Goal: Task Accomplishment & Management: Manage account settings

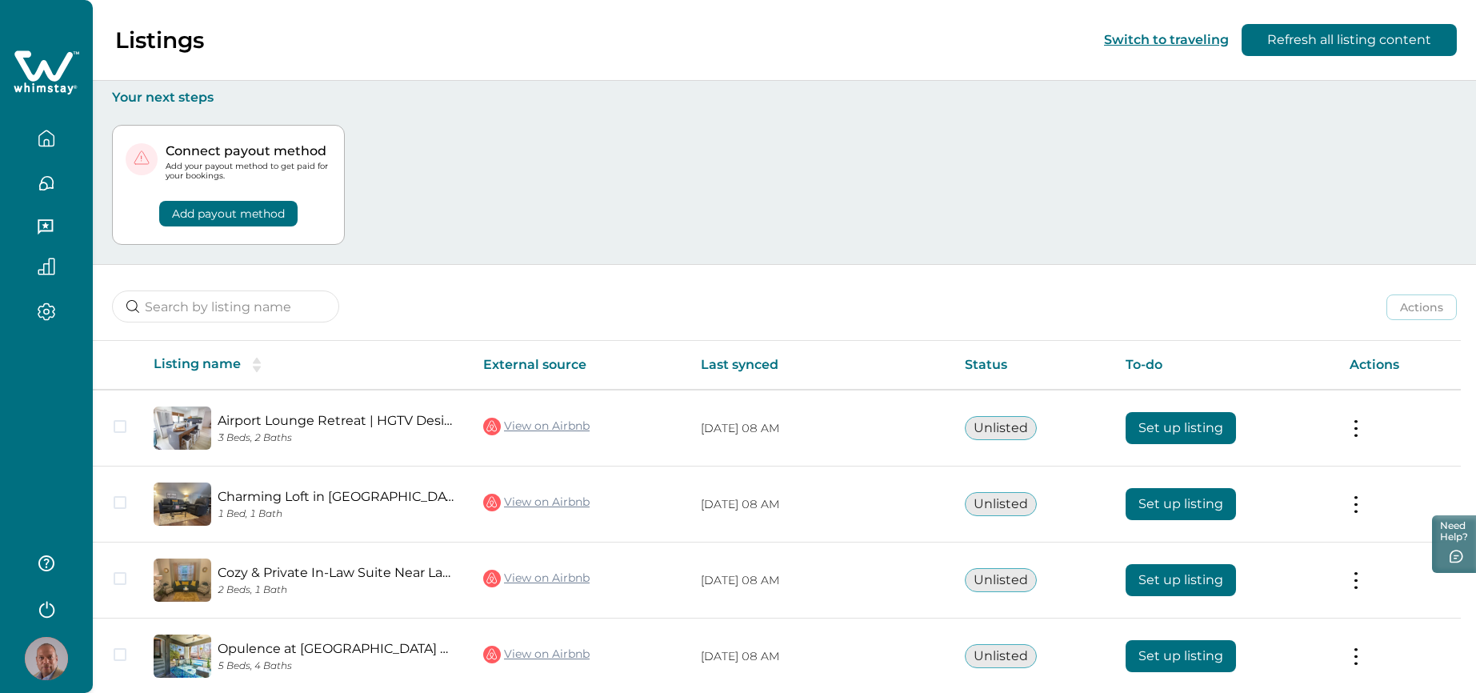
scroll to position [144, 0]
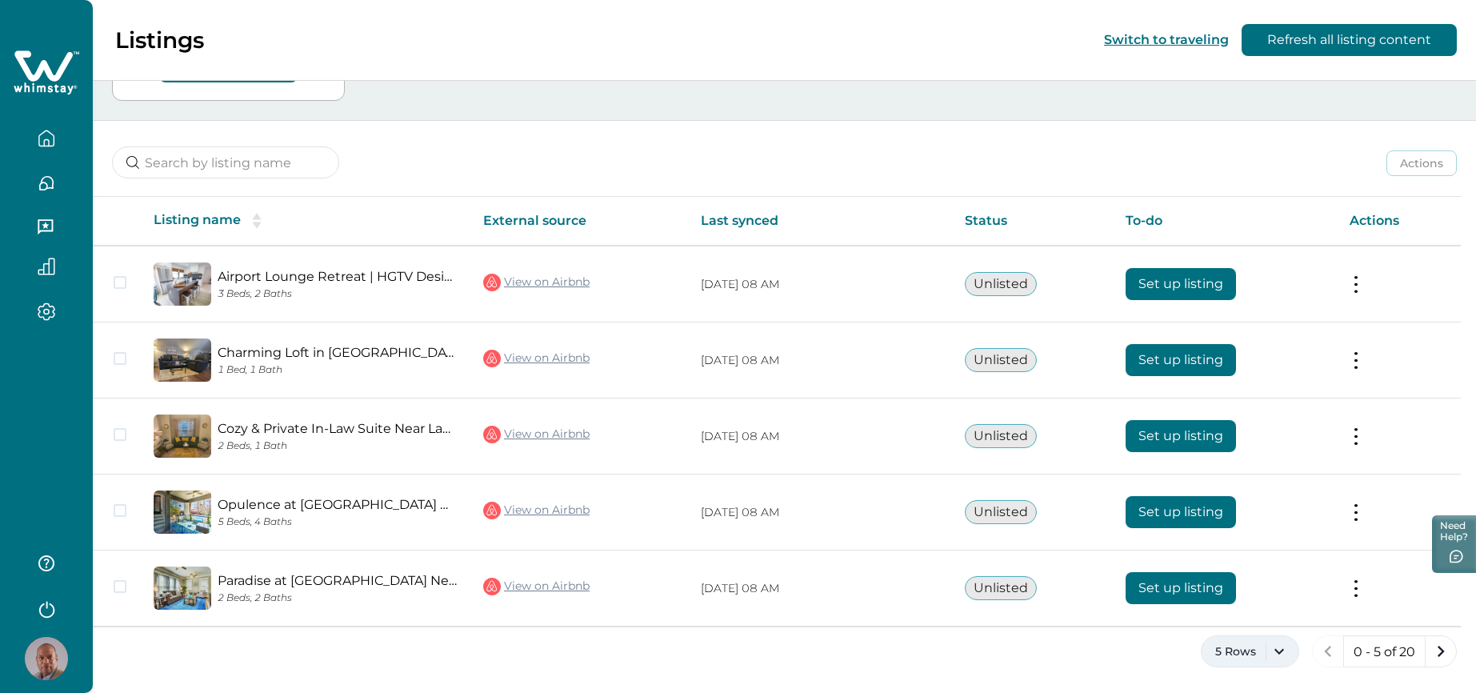
click at [1281, 649] on button "5 Rows" at bounding box center [1250, 651] width 98 height 32
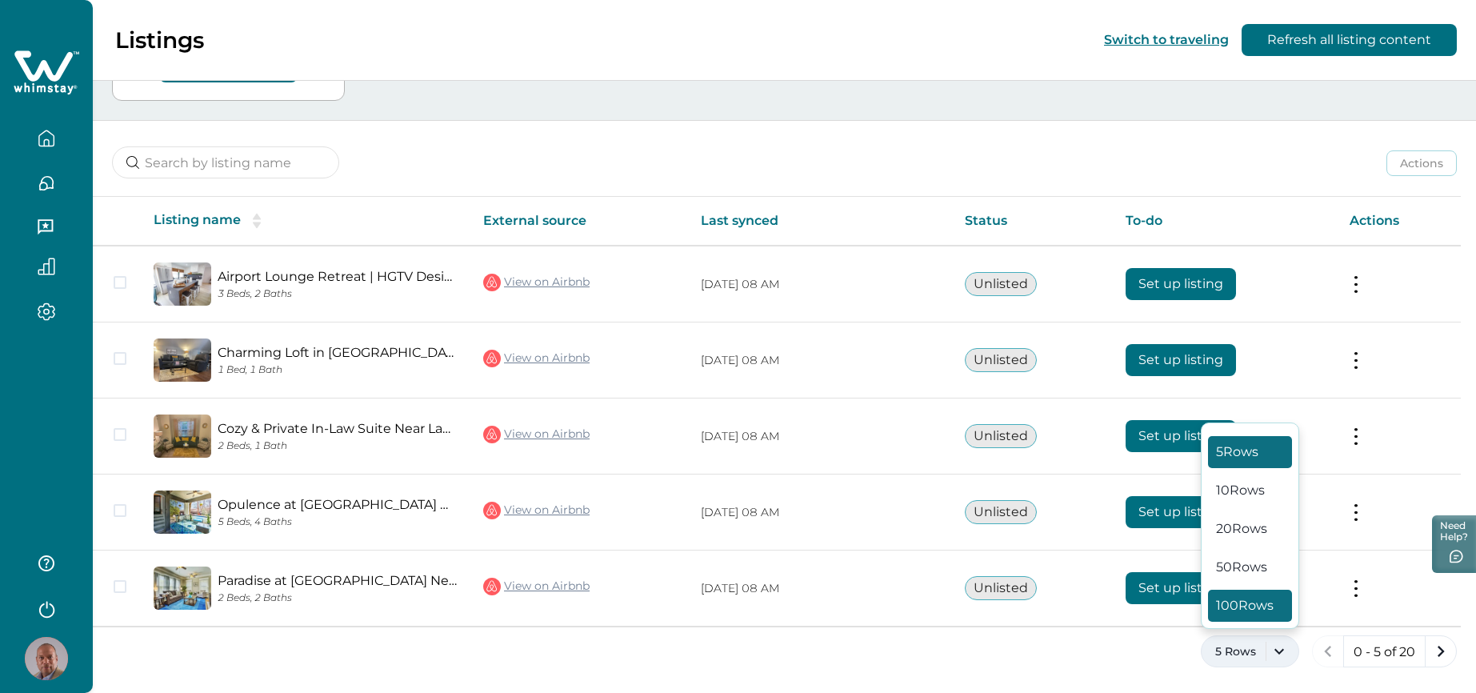
click at [1258, 614] on button "100 Rows" at bounding box center [1250, 606] width 84 height 32
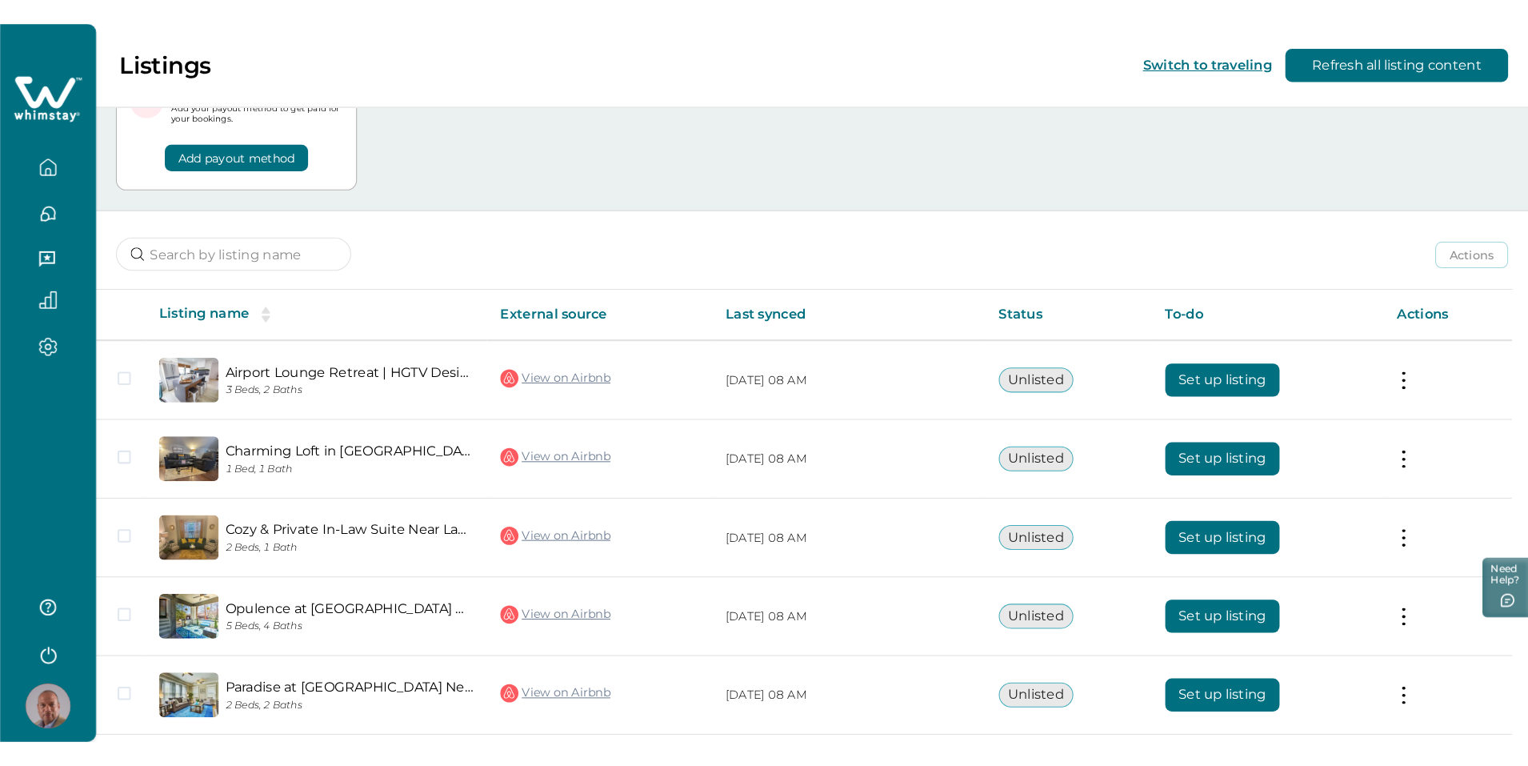
scroll to position [164, 0]
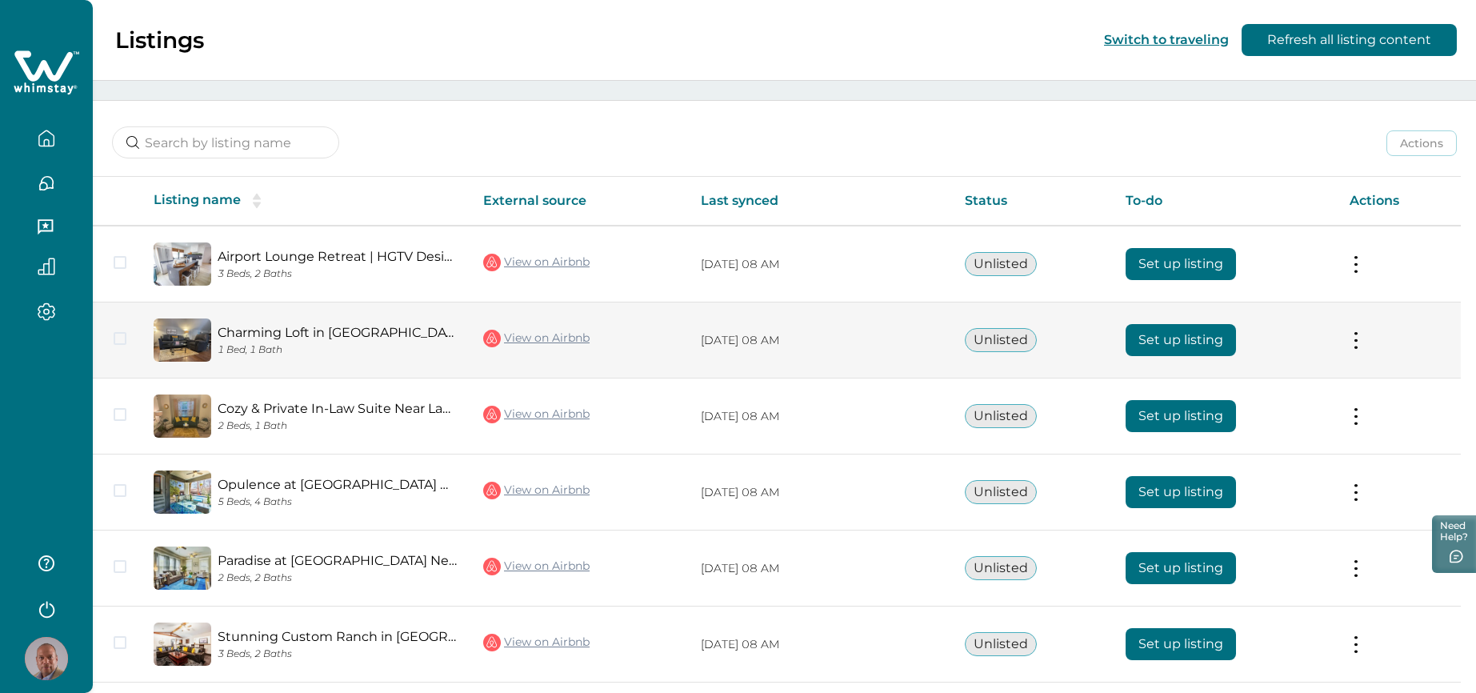
click at [1361, 347] on button at bounding box center [1356, 340] width 13 height 17
click at [1208, 380] on p "Actions" at bounding box center [1196, 376] width 50 height 16
click at [1218, 407] on button "View listing on Whimstay" at bounding box center [1262, 413] width 183 height 30
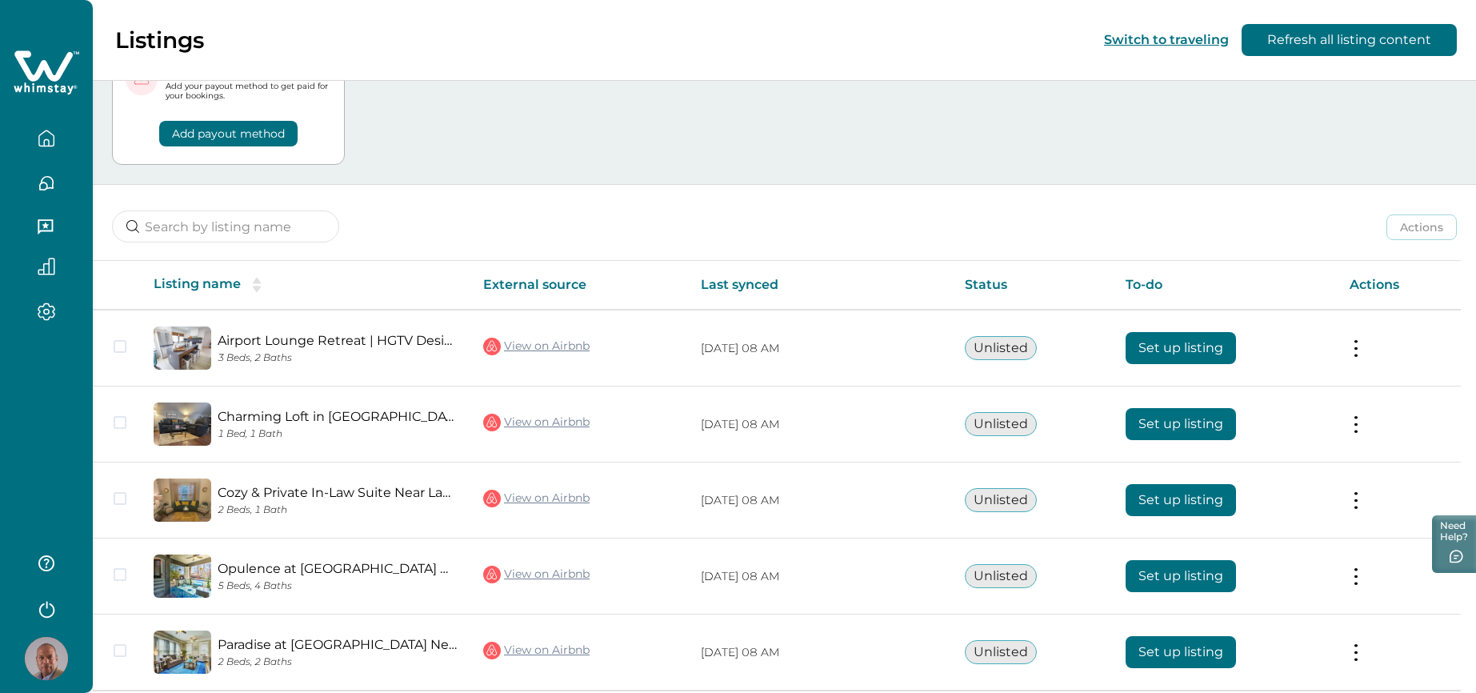
scroll to position [144, 0]
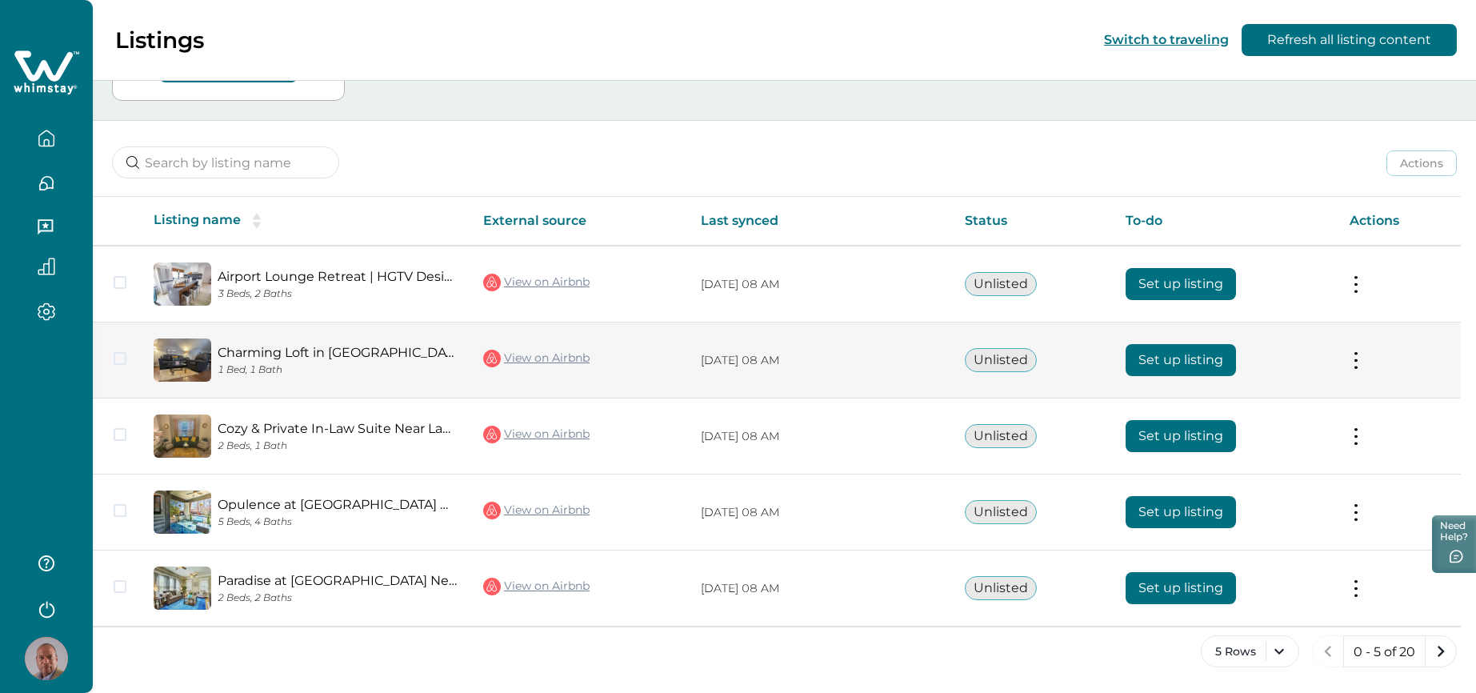
click at [1371, 362] on td "Actions View listing on Whimstay" at bounding box center [1399, 360] width 124 height 76
click at [1355, 362] on td "Actions View listing on Whimstay" at bounding box center [1399, 360] width 124 height 76
click at [1363, 362] on button at bounding box center [1356, 360] width 13 height 17
click at [1288, 430] on button "View listing on Whimstay" at bounding box center [1262, 433] width 183 height 30
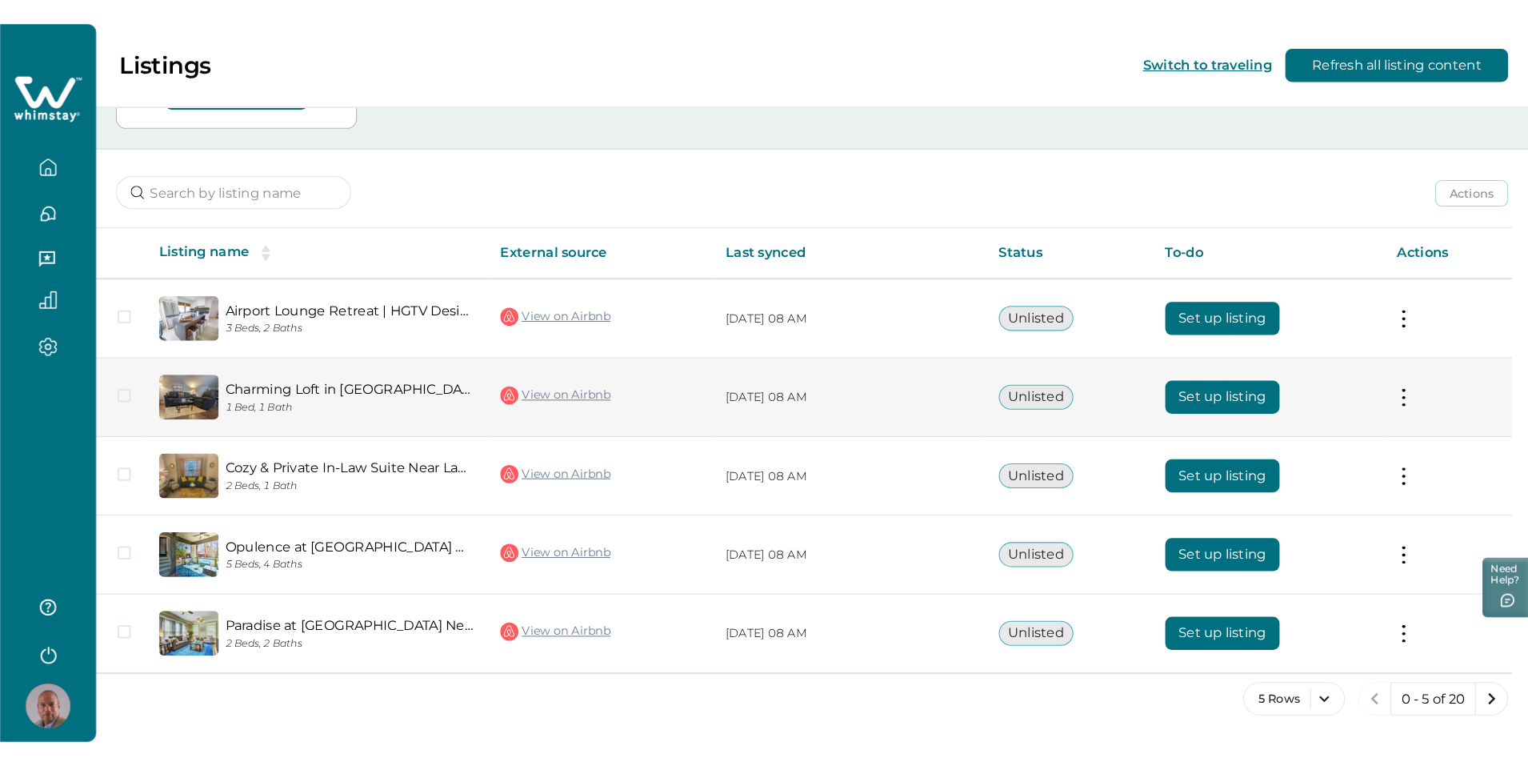
scroll to position [71, 0]
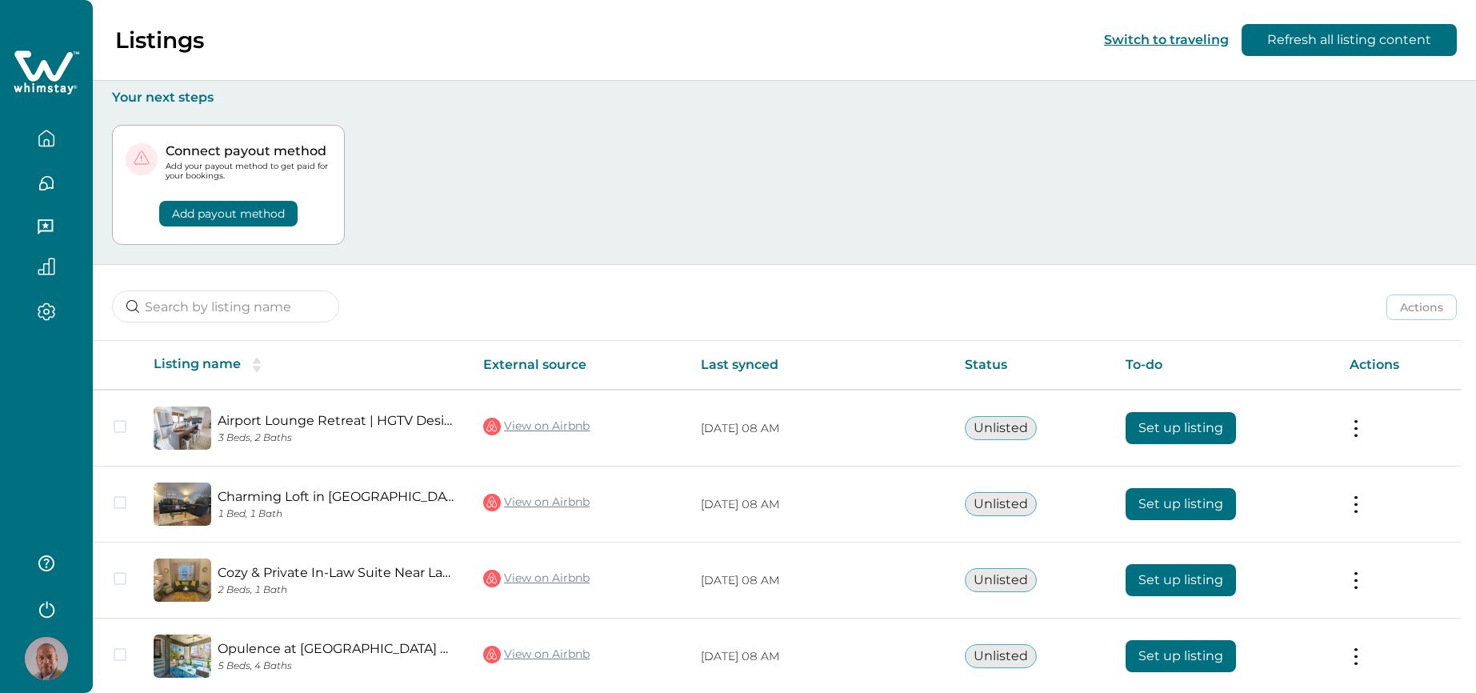
scroll to position [144, 0]
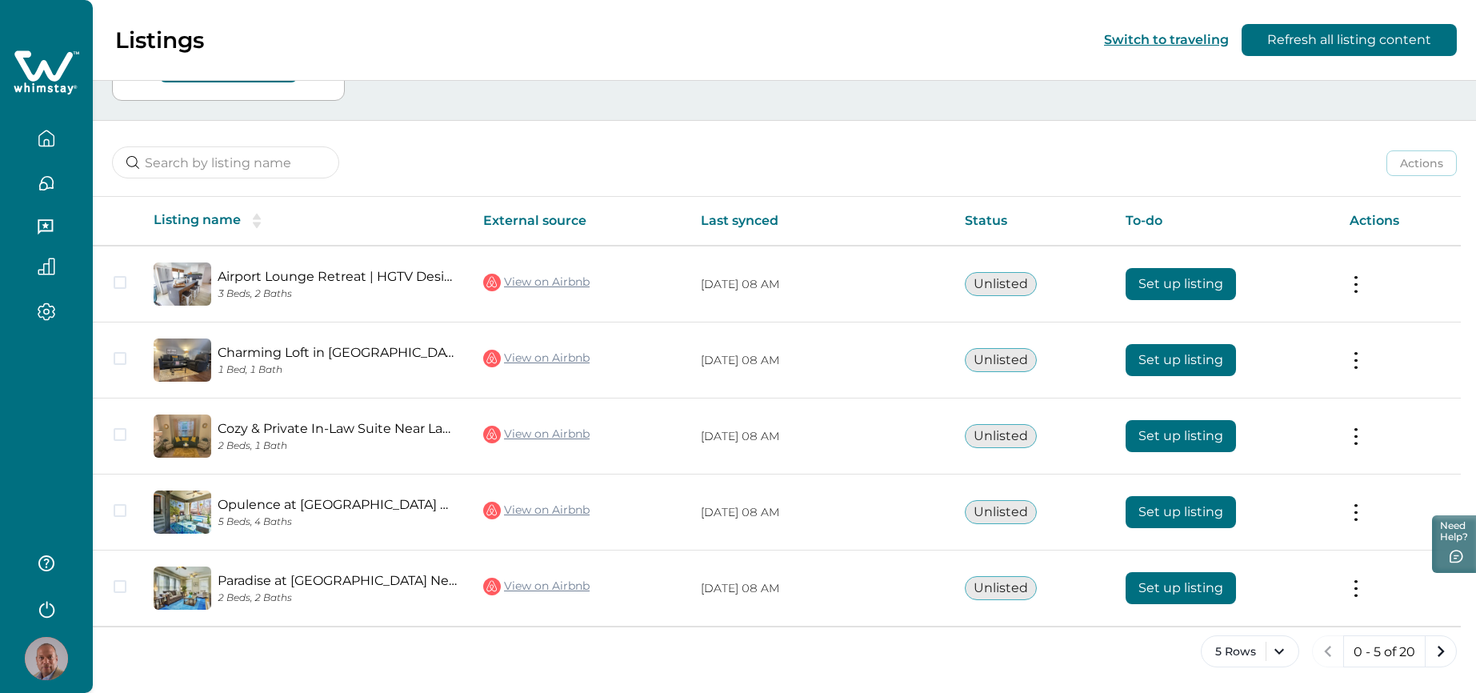
click at [42, 182] on icon "button" at bounding box center [47, 184] width 14 height 14
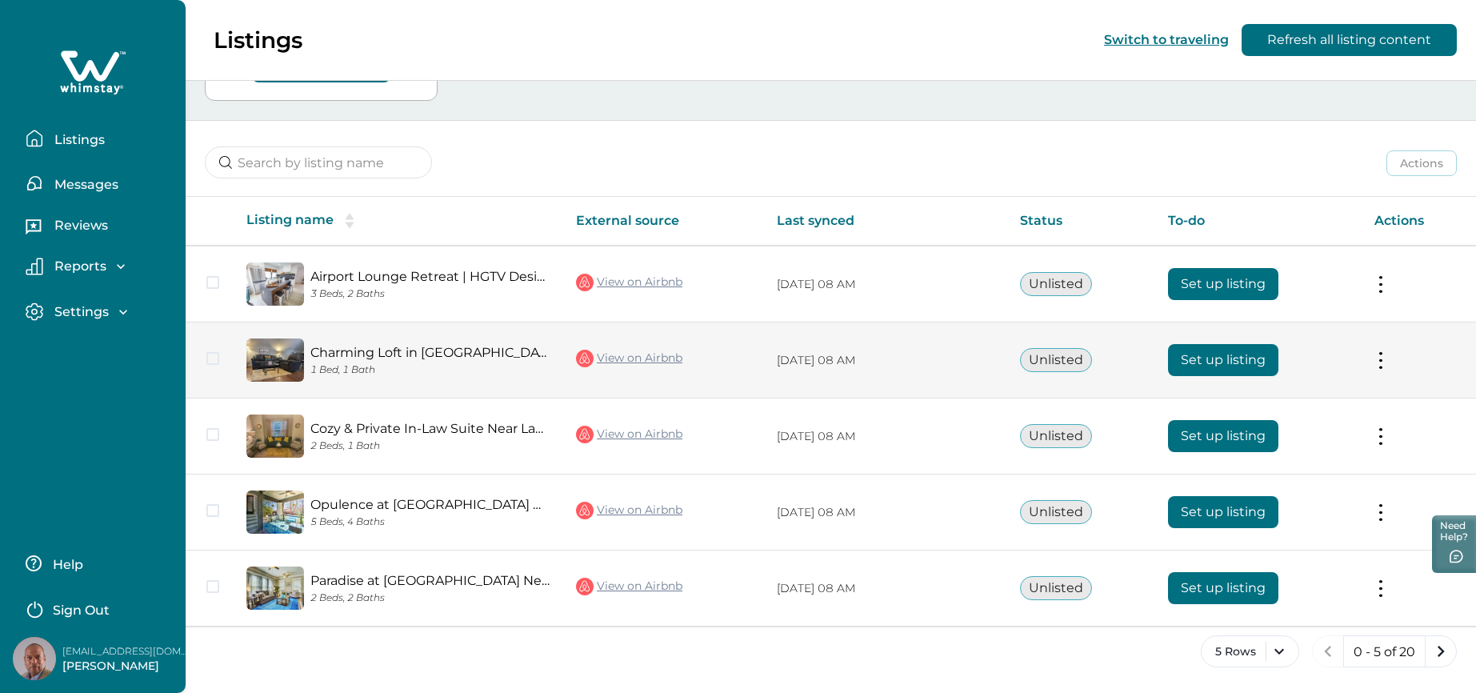
click at [1050, 362] on button "Unlisted" at bounding box center [1056, 360] width 72 height 24
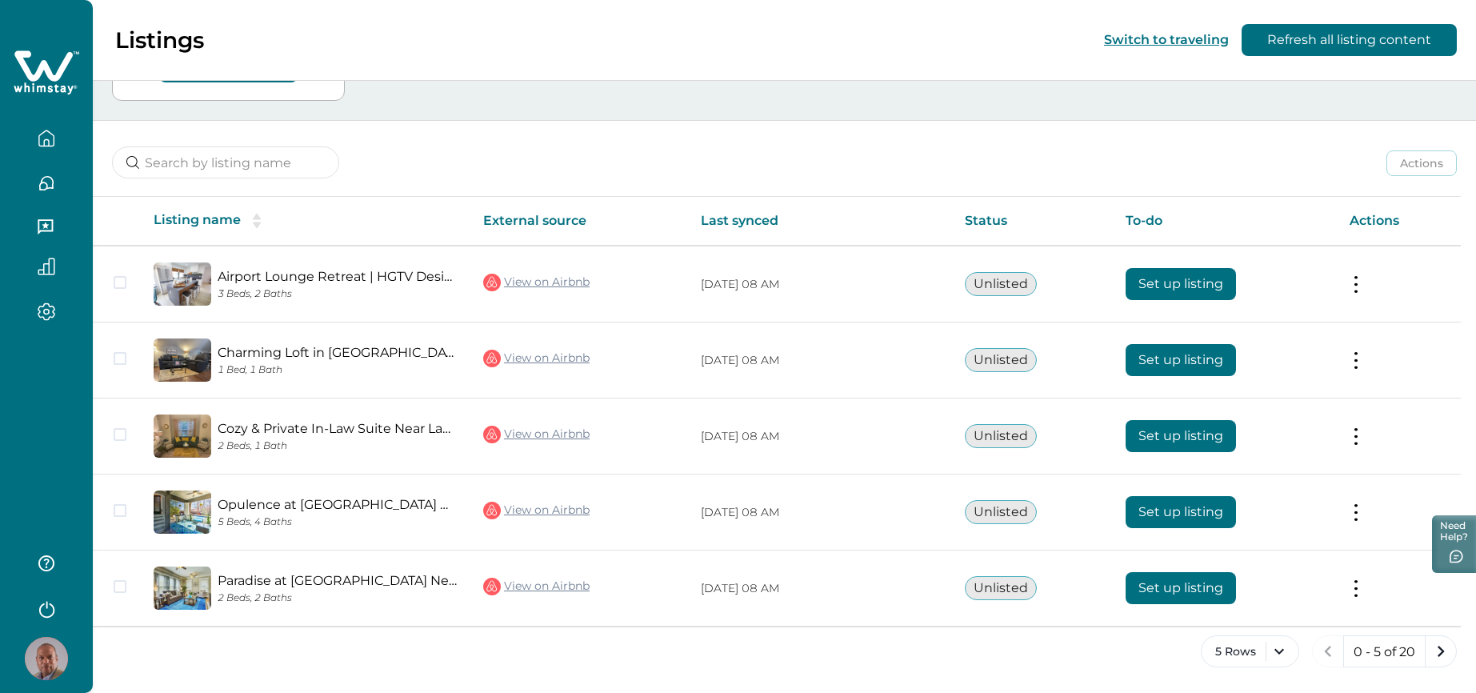
click at [50, 305] on icon "button" at bounding box center [47, 311] width 18 height 18
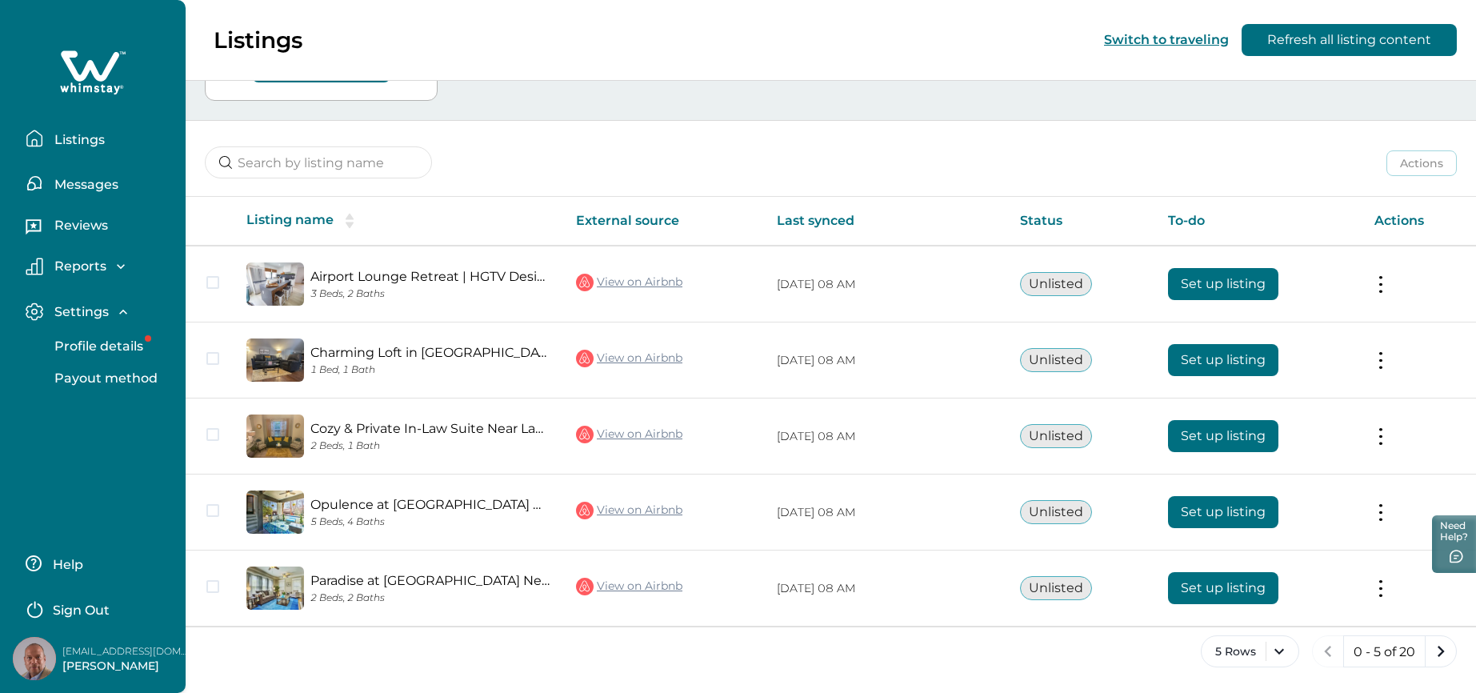
click at [91, 384] on p "Payout method" at bounding box center [104, 378] width 108 height 16
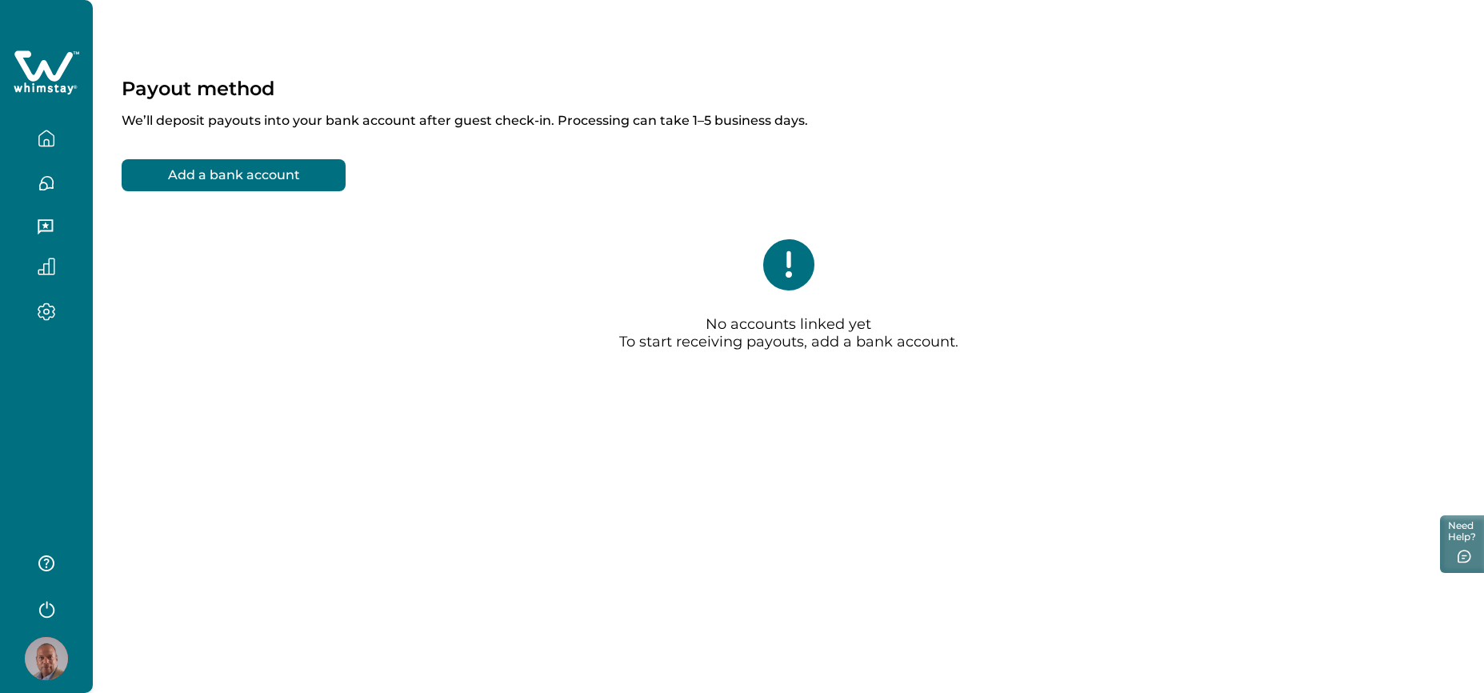
click at [306, 164] on button "Add a bank account" at bounding box center [234, 175] width 224 height 32
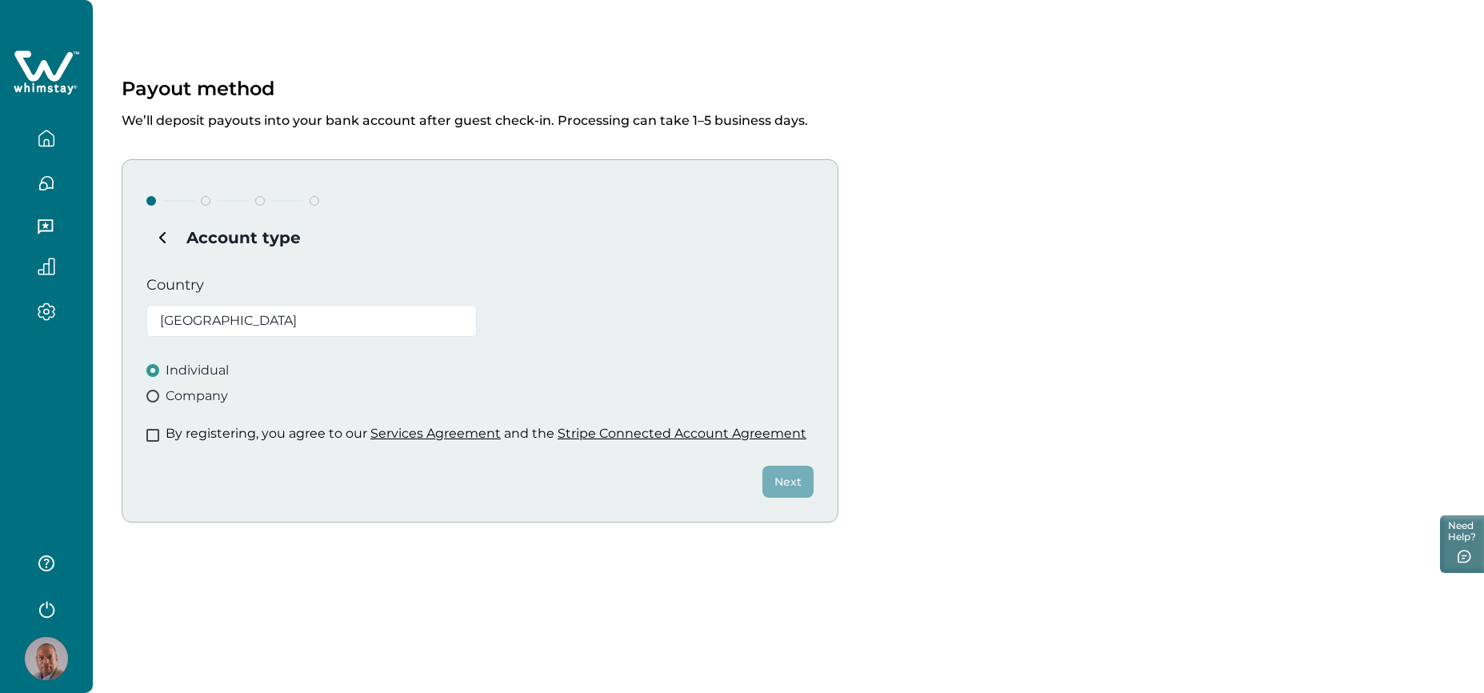
click at [200, 396] on span "Company" at bounding box center [197, 395] width 62 height 19
click at [151, 436] on span at bounding box center [152, 435] width 13 height 13
click at [790, 486] on button "Next" at bounding box center [787, 482] width 51 height 32
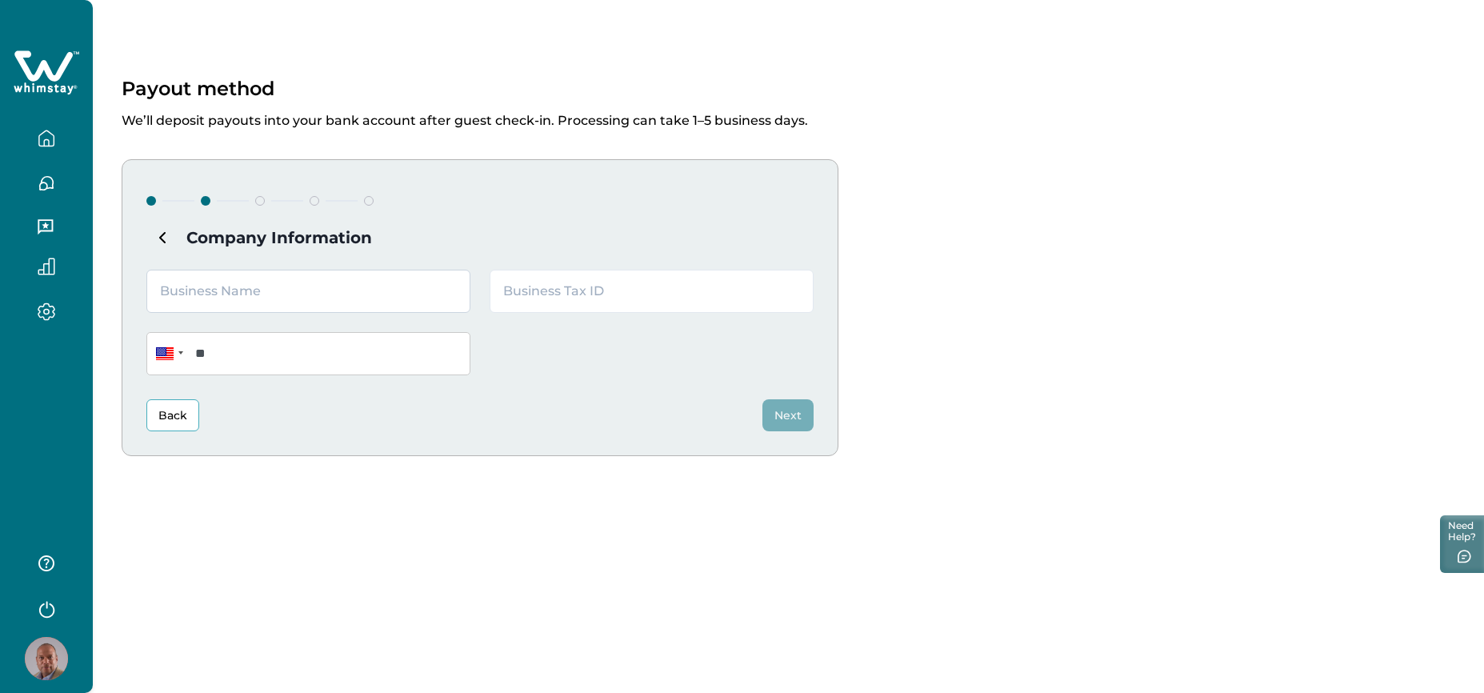
click at [342, 292] on input "text" at bounding box center [308, 291] width 324 height 43
type input "MT Hospitality Solluions"
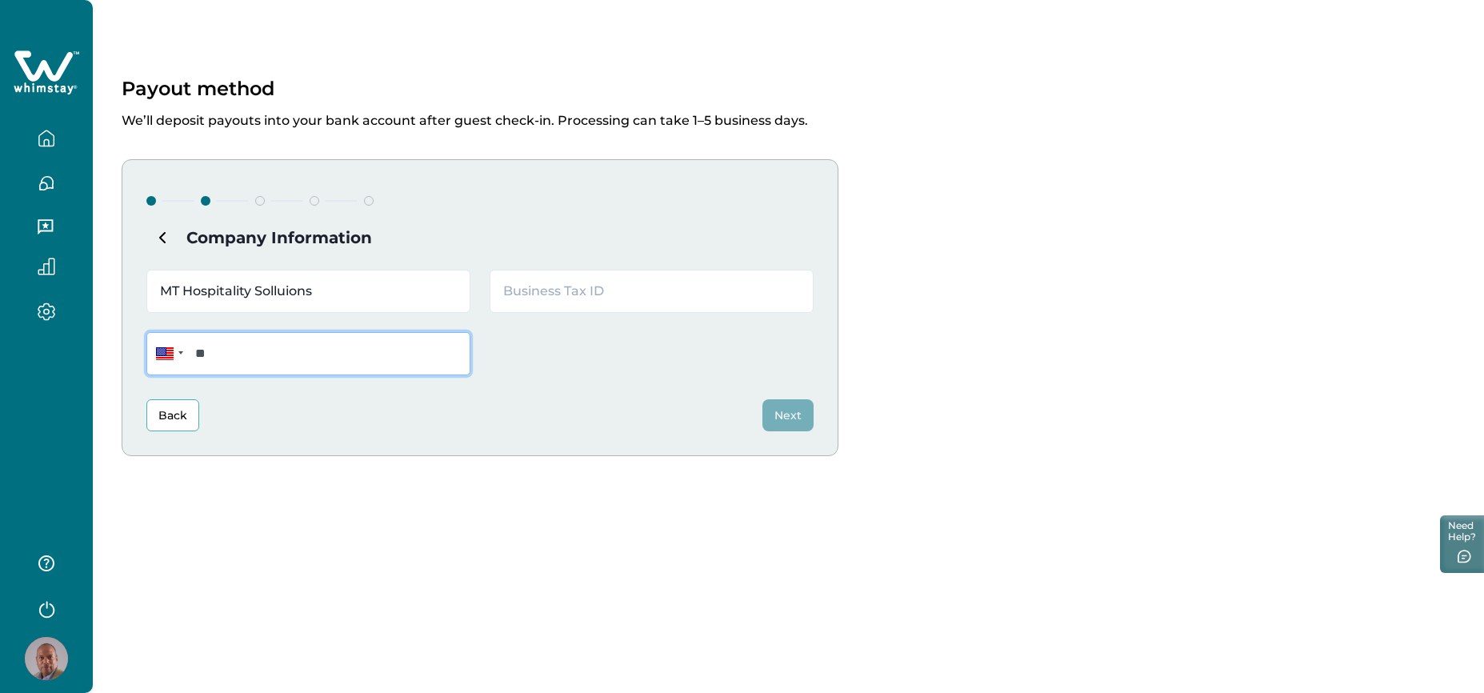
click at [338, 356] on input "**" at bounding box center [308, 353] width 324 height 43
type input "**********"
click at [630, 286] on input "text" at bounding box center [652, 291] width 324 height 43
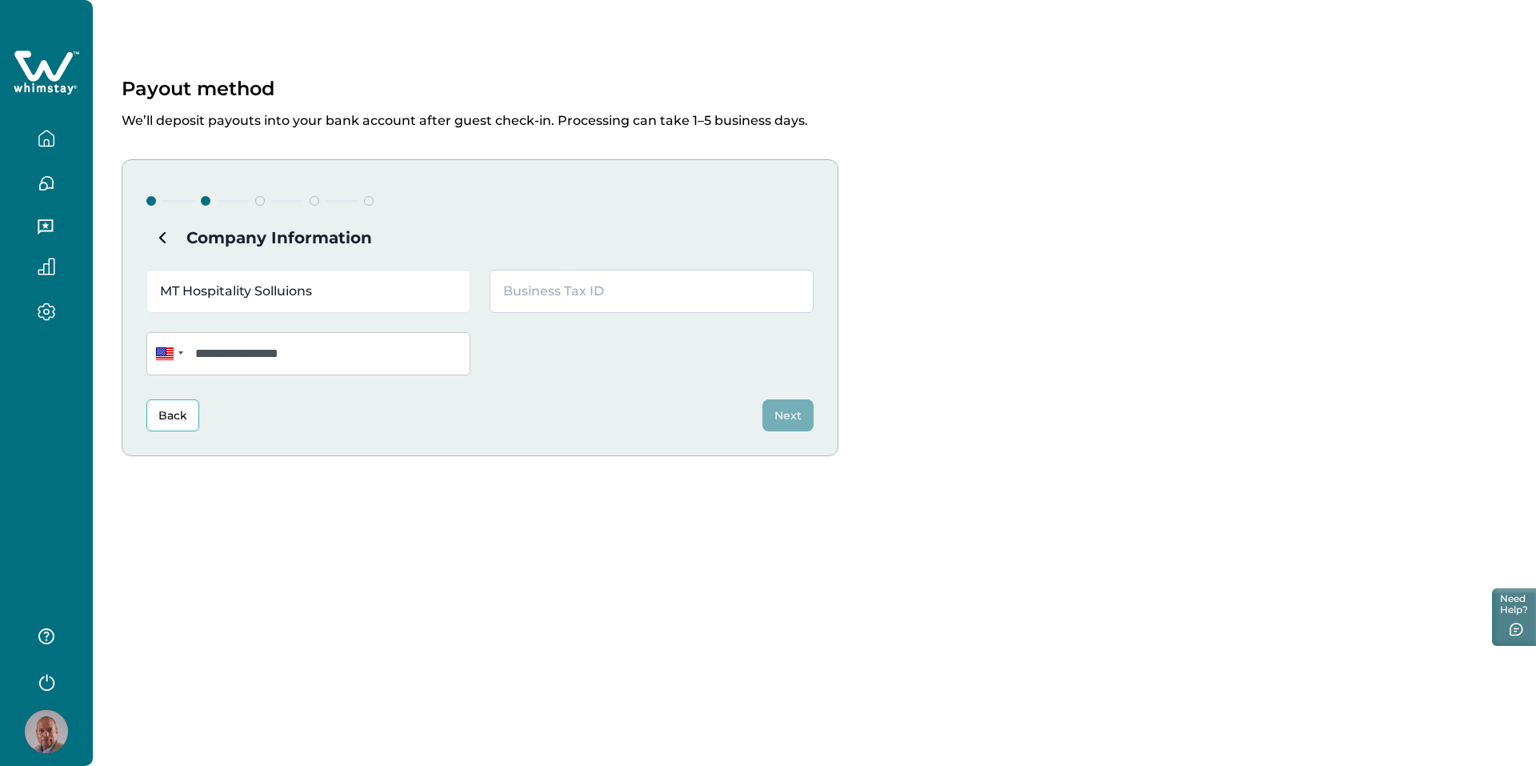
click at [710, 297] on input "text" at bounding box center [652, 291] width 324 height 43
paste input "88-3648871"
type input "88-3648871"
click at [785, 418] on button "Next" at bounding box center [787, 415] width 51 height 32
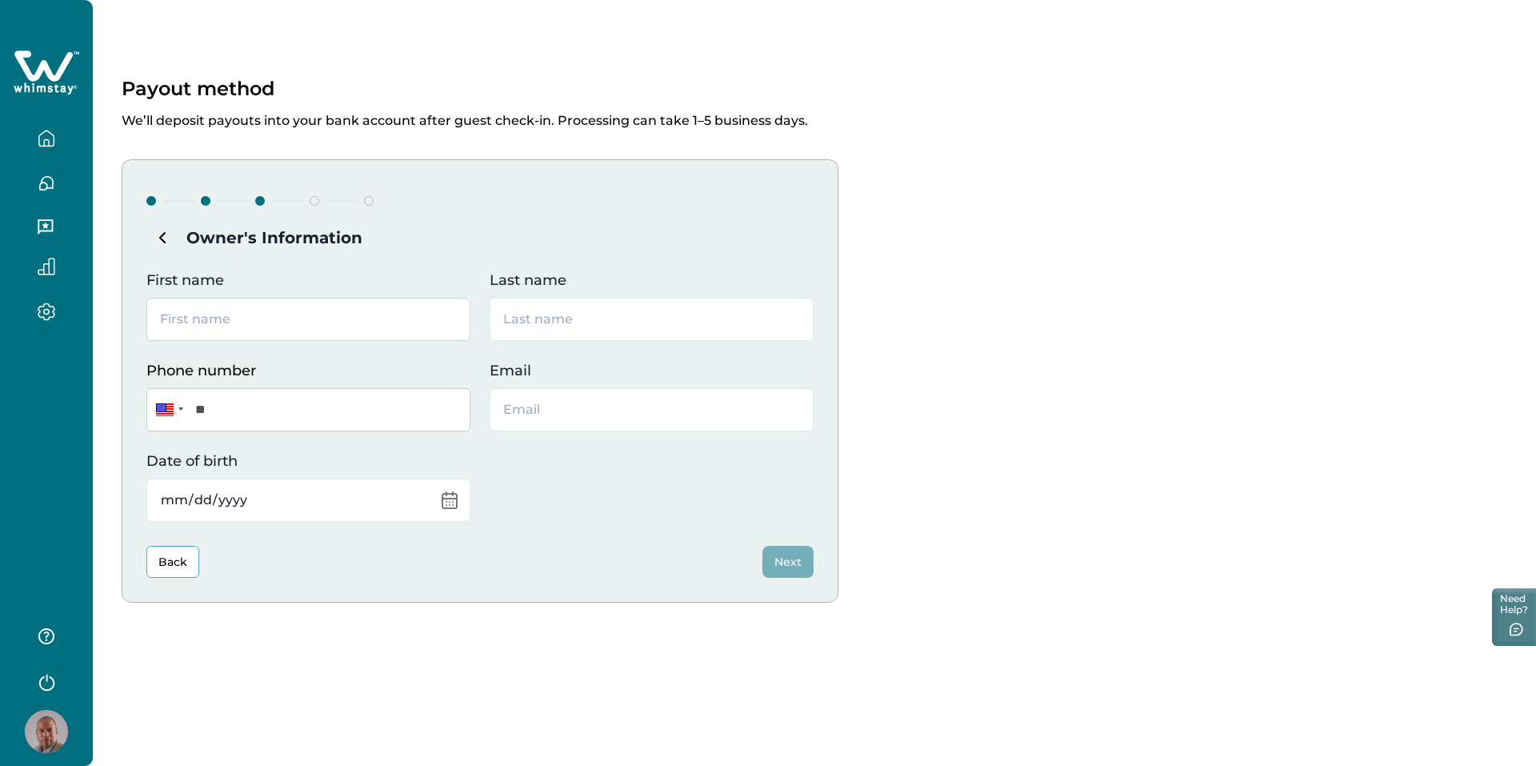
click at [320, 320] on input "First name" at bounding box center [308, 319] width 324 height 43
type input "[PERSON_NAME]"
type input "Wrightson"
type input "**********"
click at [614, 417] on input "Email" at bounding box center [652, 409] width 324 height 43
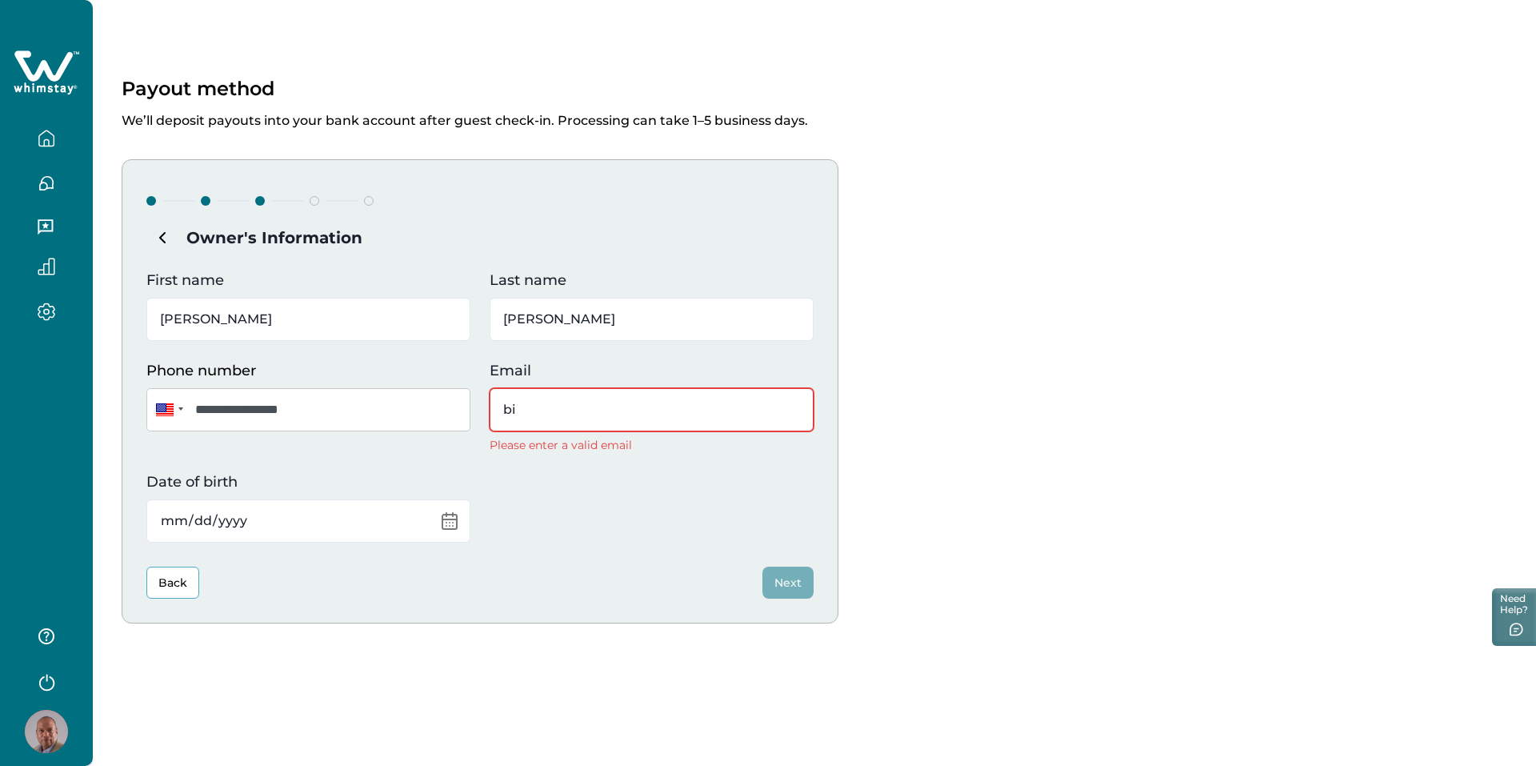
type input "b"
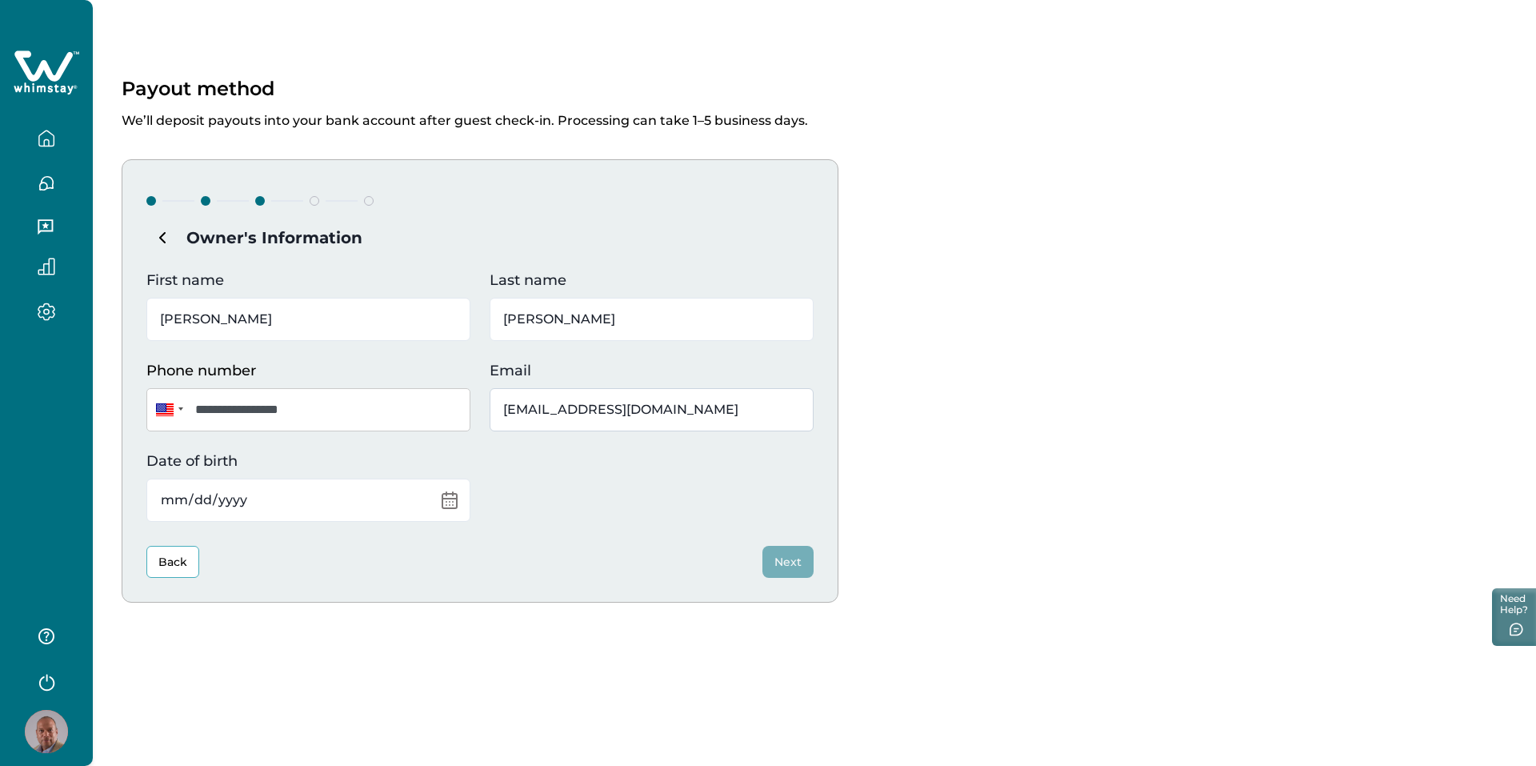
type input "mwrightson@mthsga.com"
type input "1969-07-05"
click at [798, 559] on button "Next" at bounding box center [787, 562] width 51 height 32
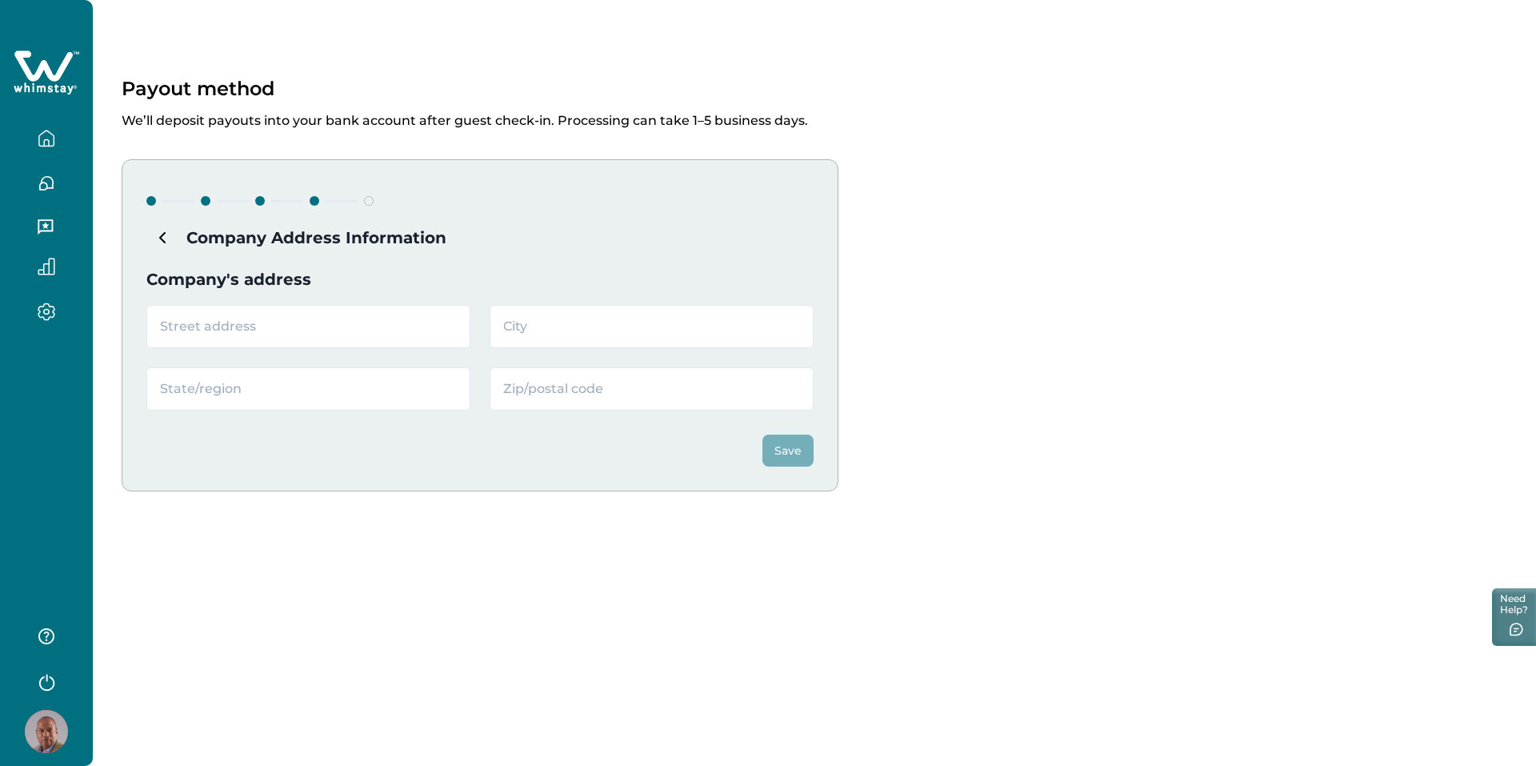
click at [163, 240] on icon "Subtract" at bounding box center [162, 238] width 5 height 10
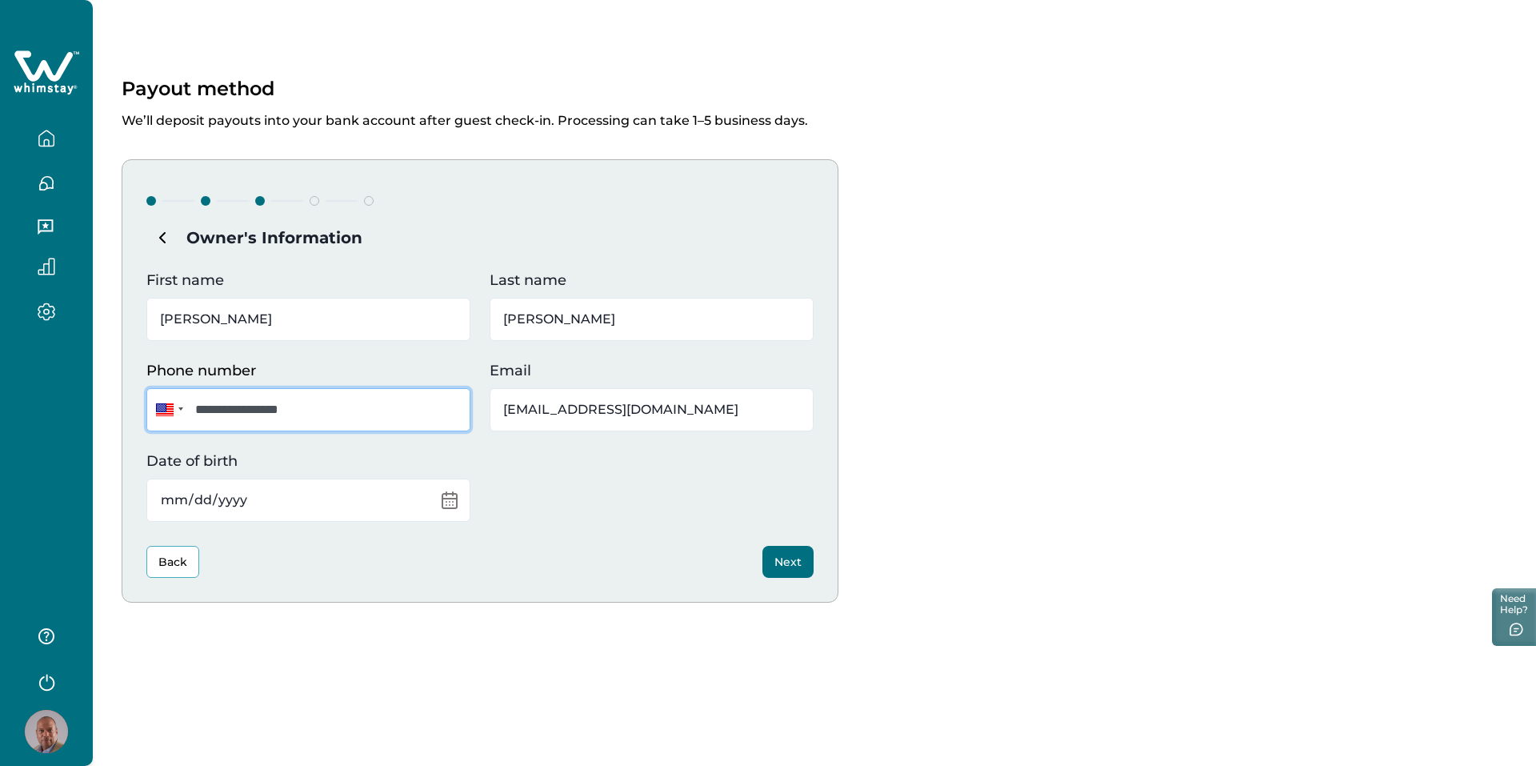
drag, startPoint x: 307, startPoint y: 412, endPoint x: 214, endPoint y: 414, distance: 93.6
click at [214, 414] on input "**********" at bounding box center [308, 409] width 324 height 43
click at [789, 573] on button "Next" at bounding box center [787, 562] width 51 height 32
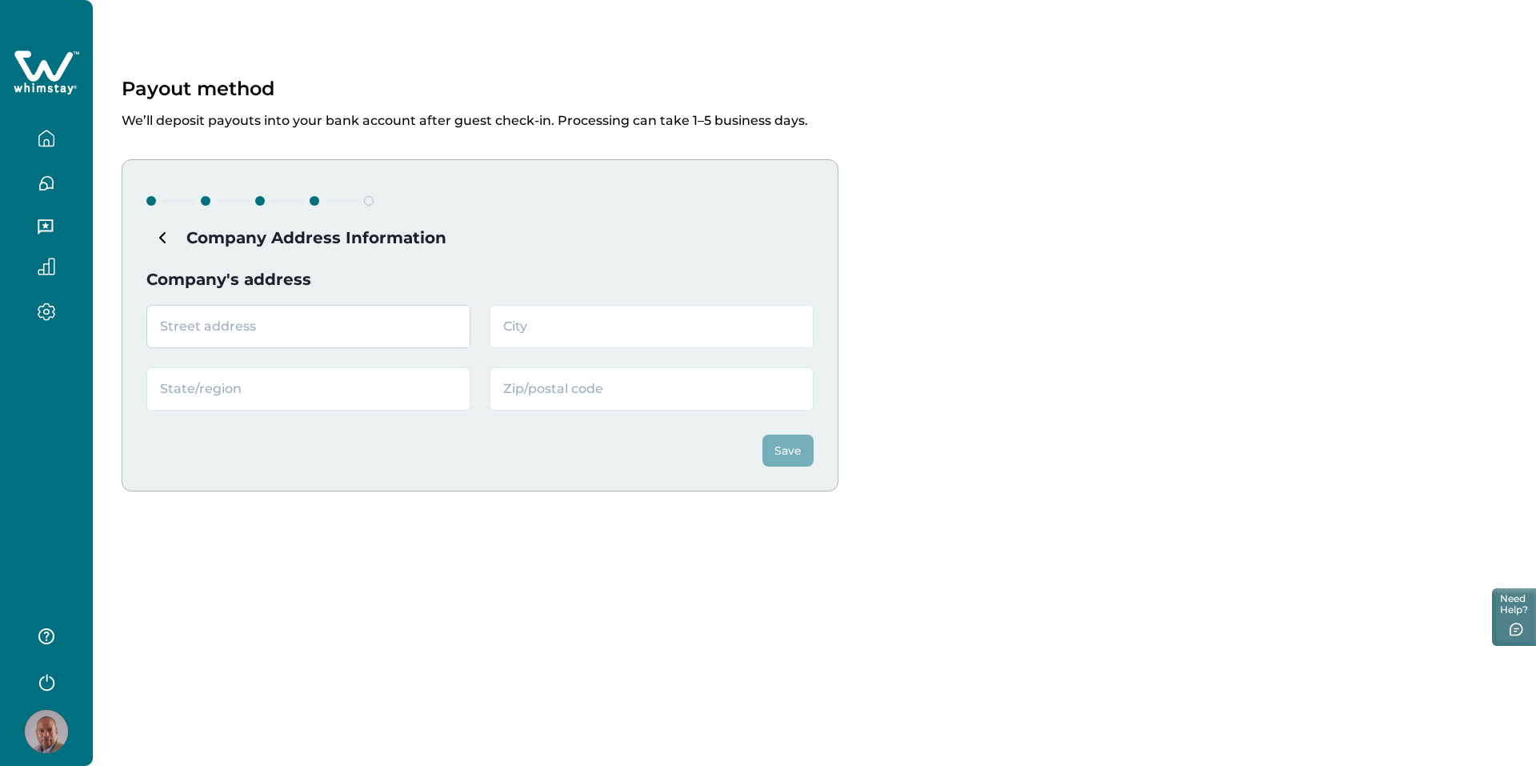
click at [222, 330] on input "text" at bounding box center [308, 326] width 324 height 43
type input "2500 Dallas Hwy"
type input "Marietta"
type input "GA"
type input "30064"
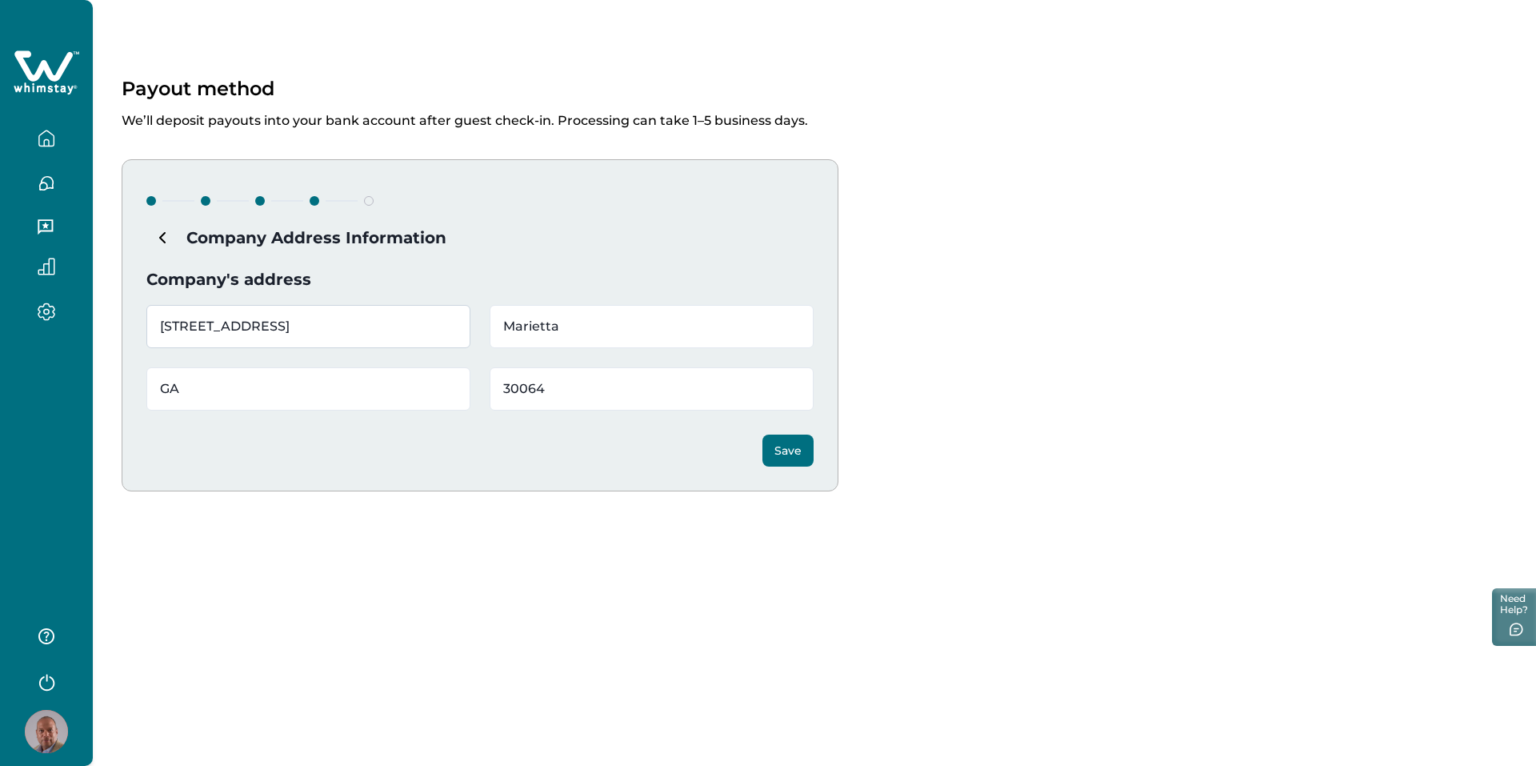
click at [321, 327] on input "2500 Dallas Hwy" at bounding box center [308, 326] width 324 height 43
type input "2500 Dallas Hwy, Suite 202-5149"
click at [776, 456] on button "Save" at bounding box center [787, 450] width 51 height 32
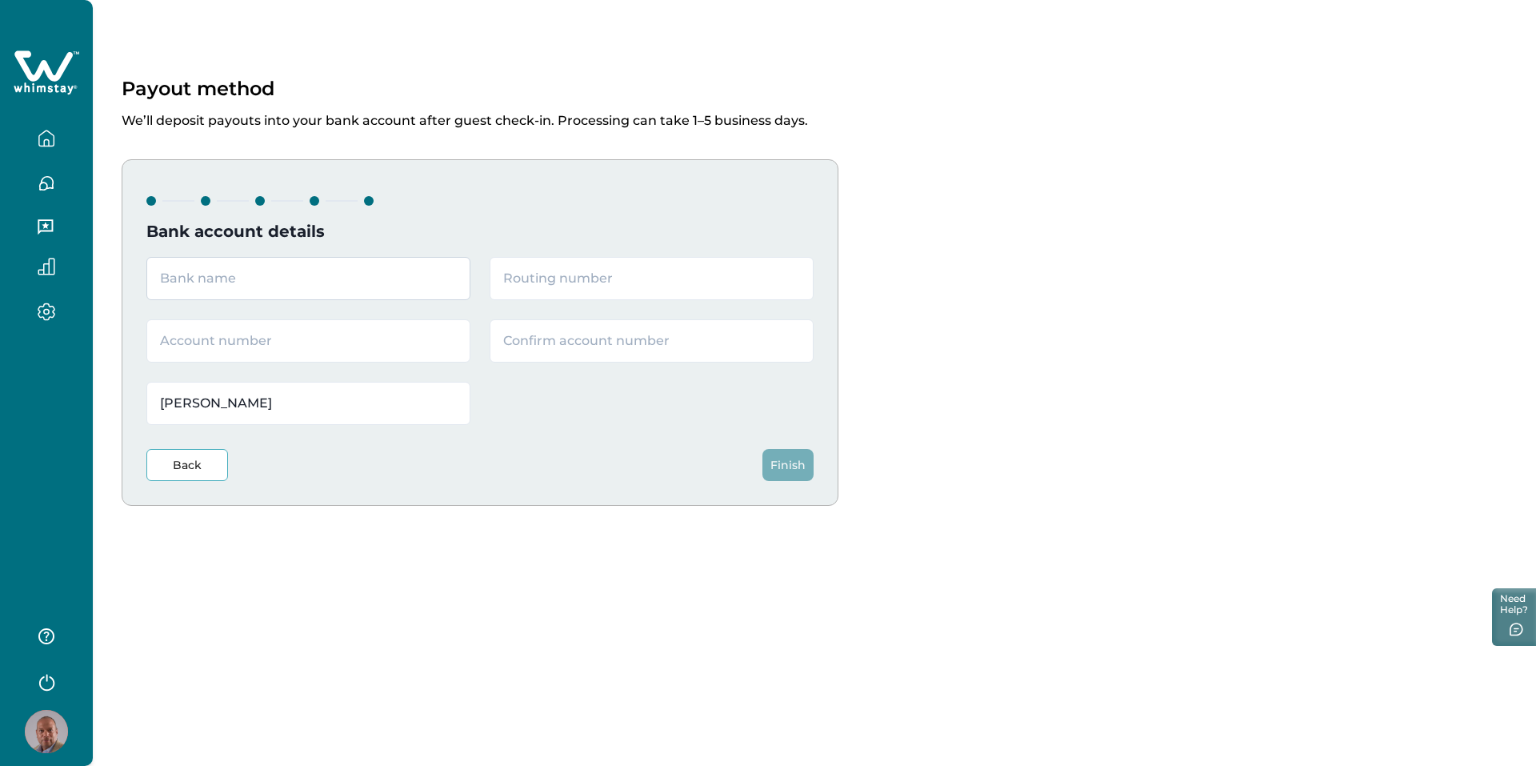
click at [222, 278] on input "text" at bounding box center [308, 278] width 324 height 43
type input "Bank of America"
click at [590, 279] on input "text" at bounding box center [652, 278] width 324 height 43
paste input "061000052"
type input "061000052"
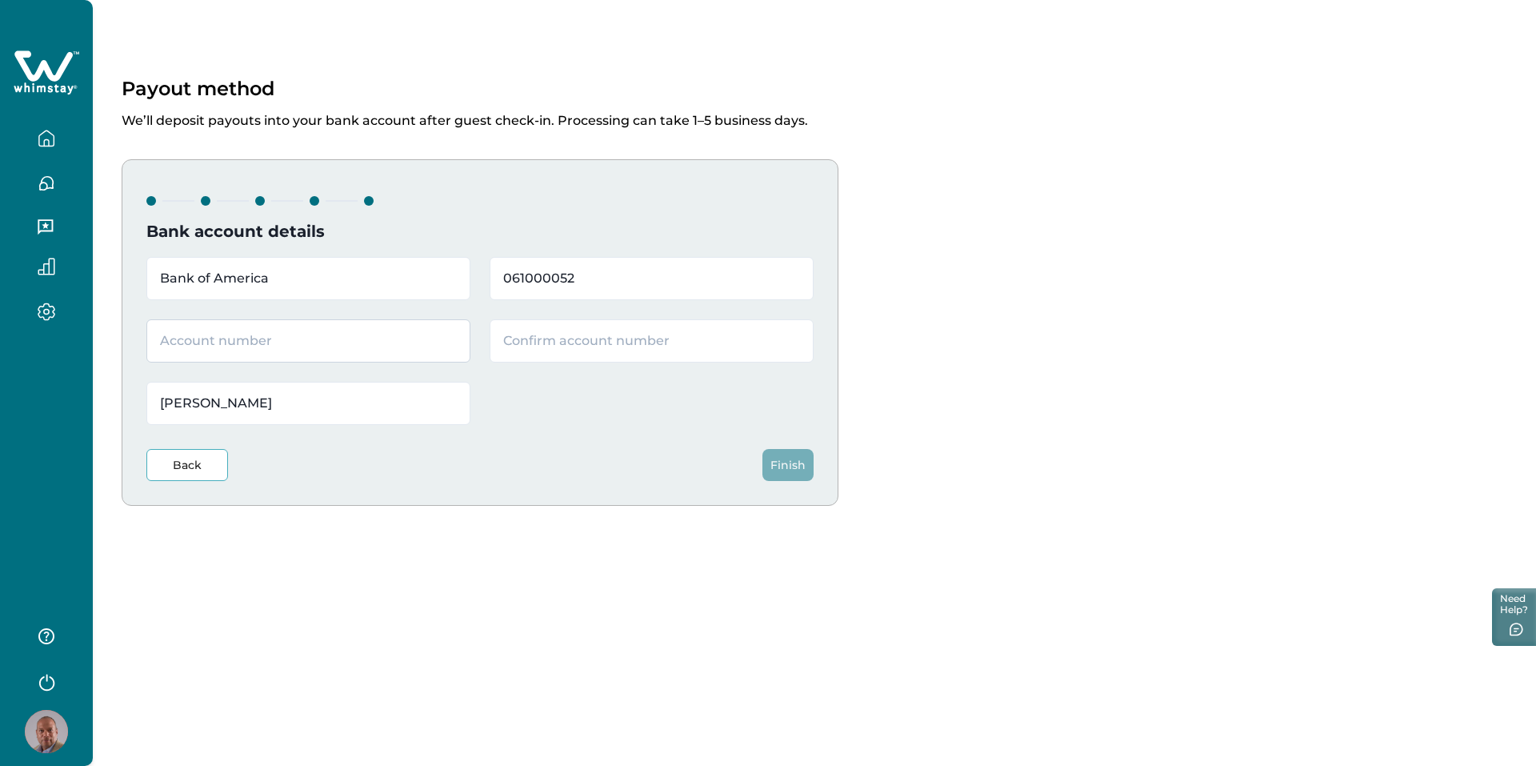
click at [420, 331] on input "text" at bounding box center [308, 340] width 324 height 43
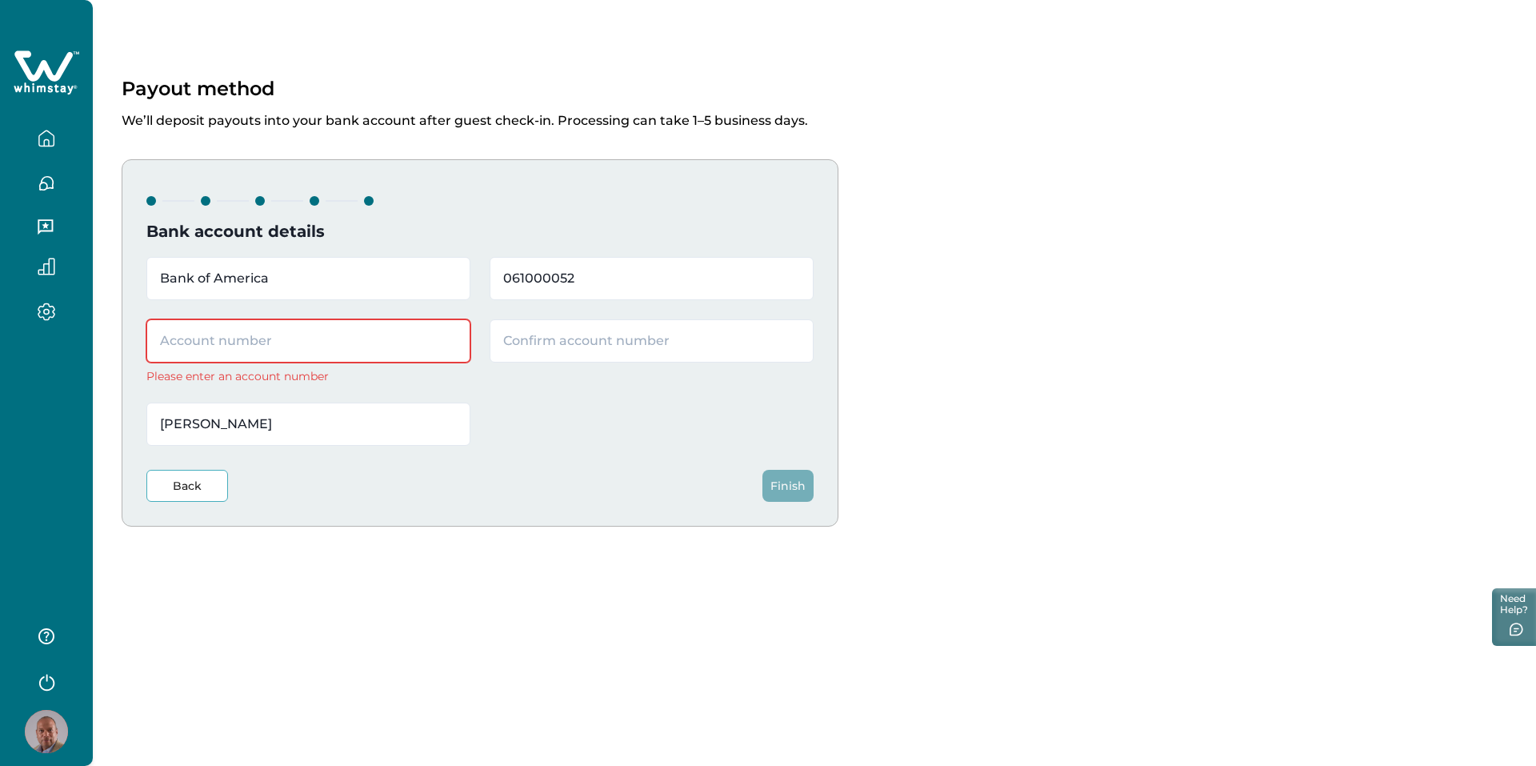
click at [374, 340] on input "text" at bounding box center [308, 340] width 324 height 43
paste input "334072731342"
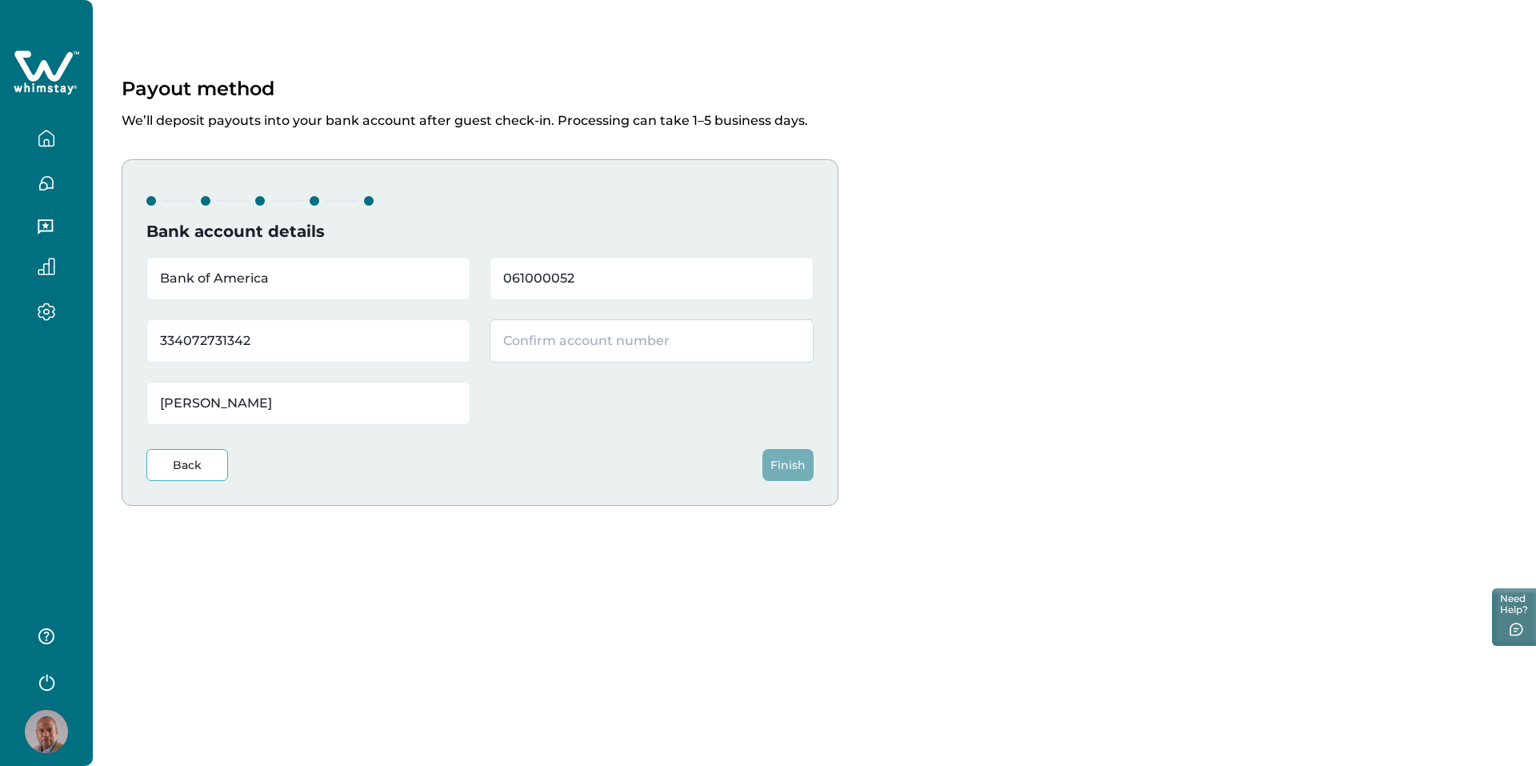
type input "334072731342"
click at [563, 349] on input "text" at bounding box center [652, 340] width 324 height 43
paste input "334072731342"
type input "334072731342"
click at [787, 464] on button "Finish" at bounding box center [787, 465] width 51 height 32
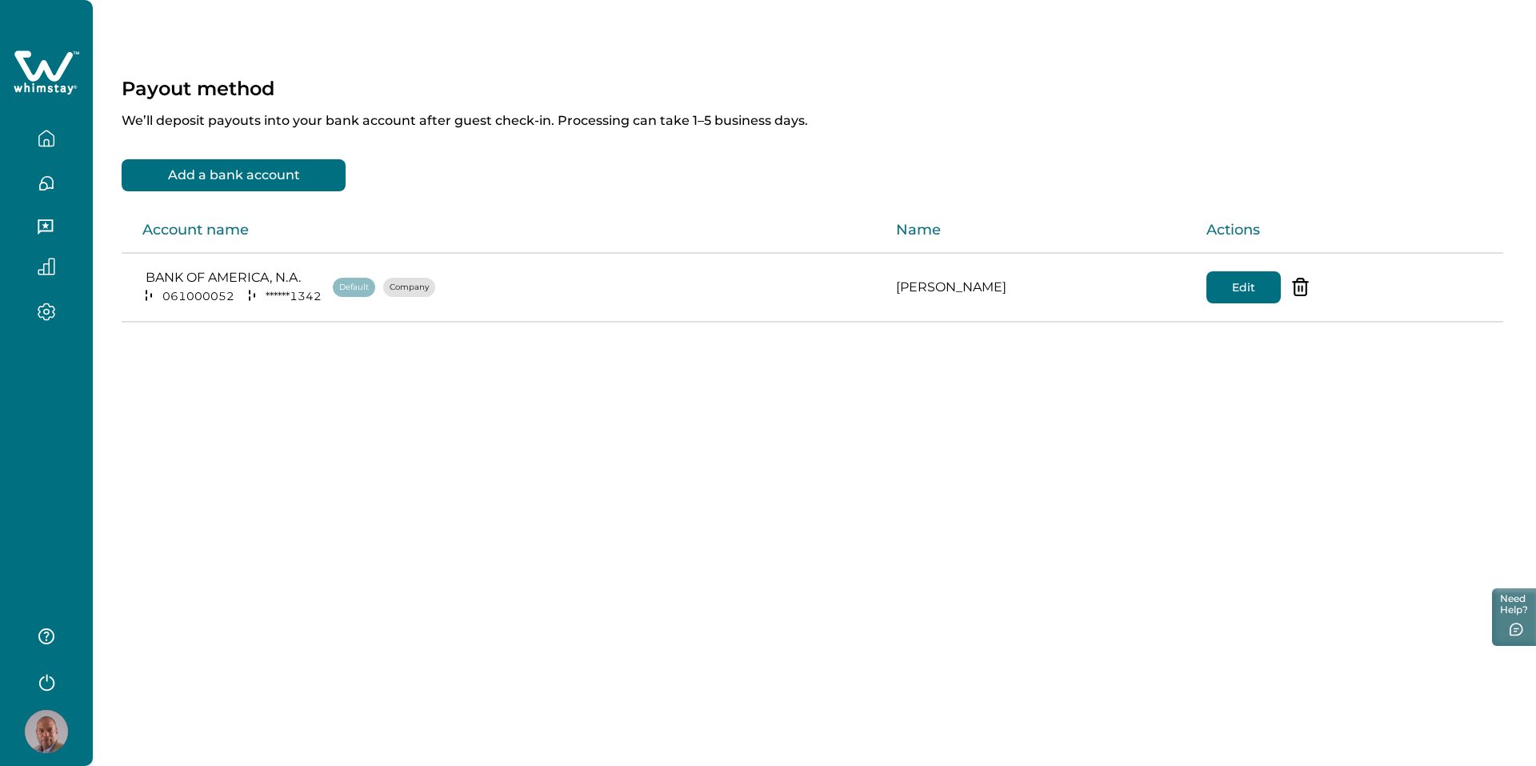
click at [49, 181] on icon "button" at bounding box center [47, 183] width 18 height 18
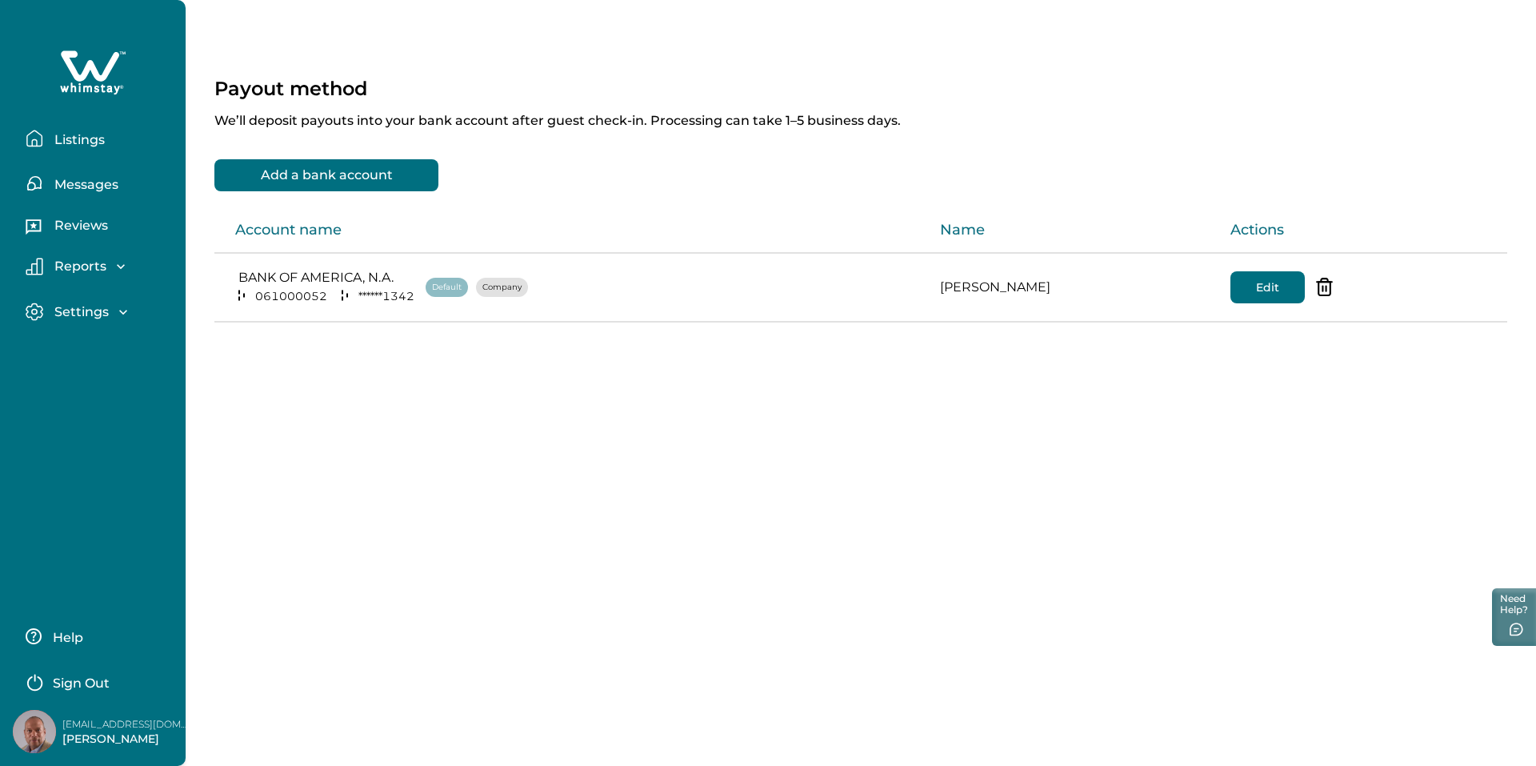
click at [71, 177] on p "Messages" at bounding box center [84, 185] width 69 height 16
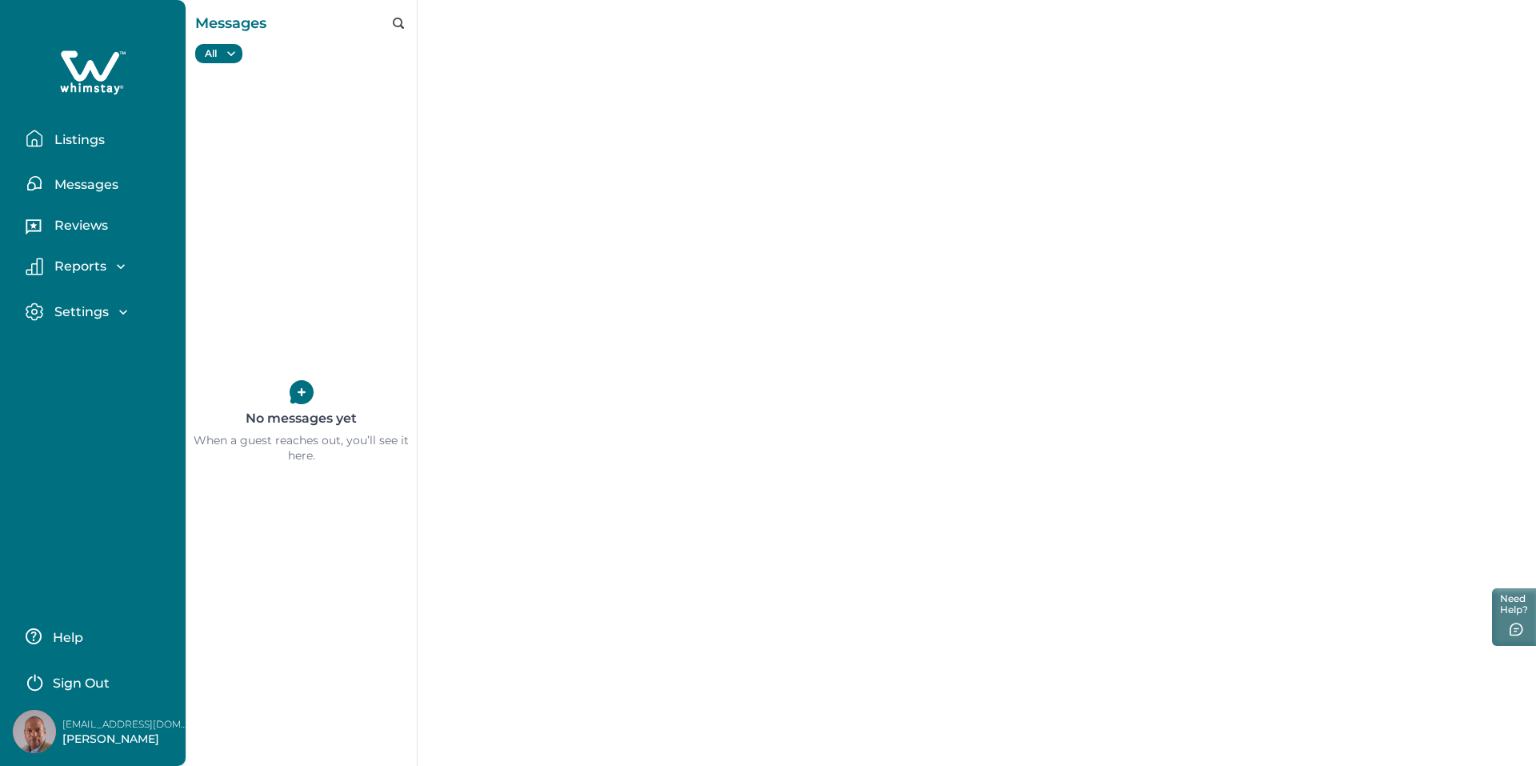
click at [66, 306] on p "Settings" at bounding box center [79, 312] width 59 height 16
click at [70, 263] on p "Reports" at bounding box center [78, 266] width 57 height 16
click at [75, 224] on p "Reviews" at bounding box center [79, 226] width 58 height 16
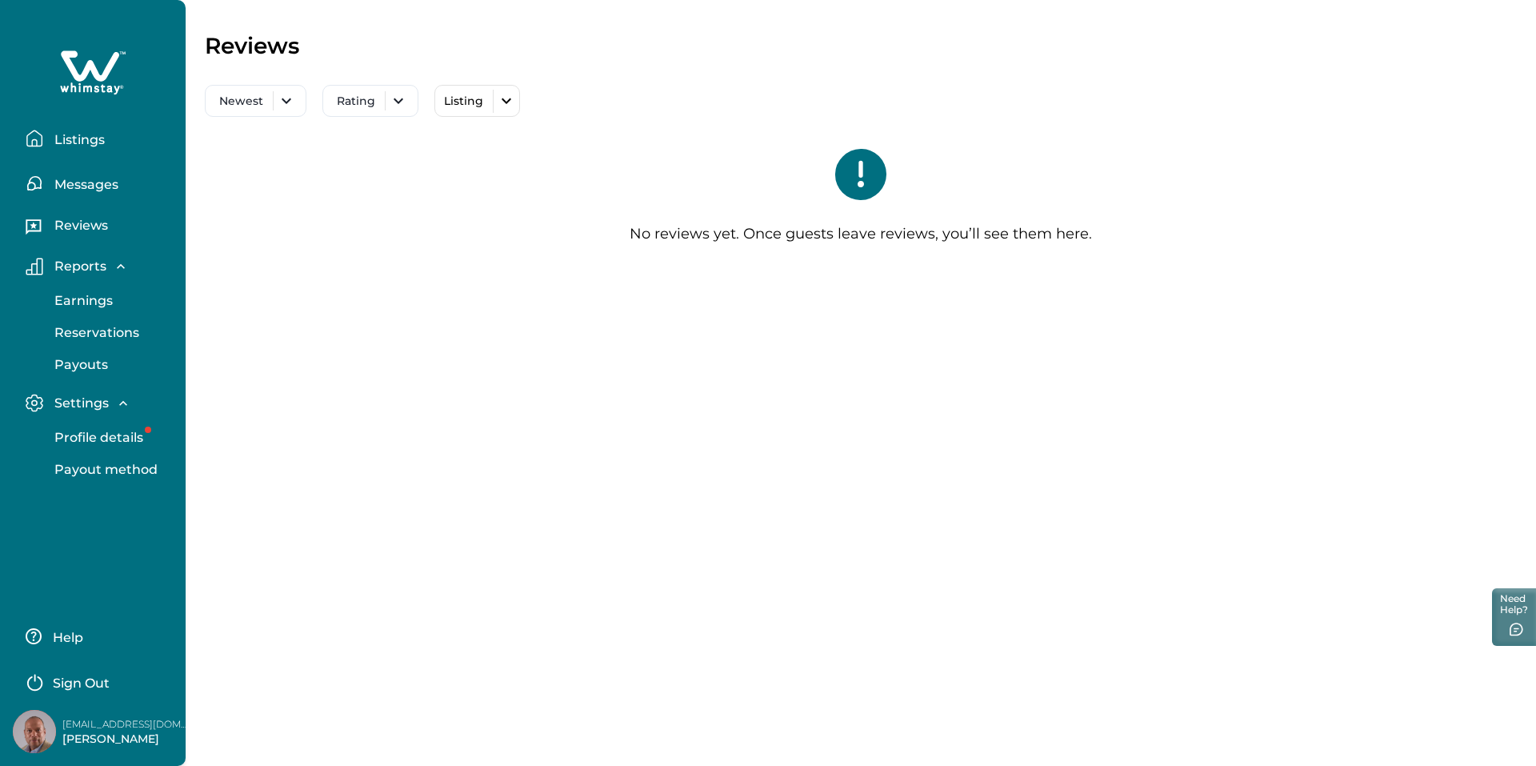
click at [90, 139] on p "Listings" at bounding box center [77, 140] width 55 height 16
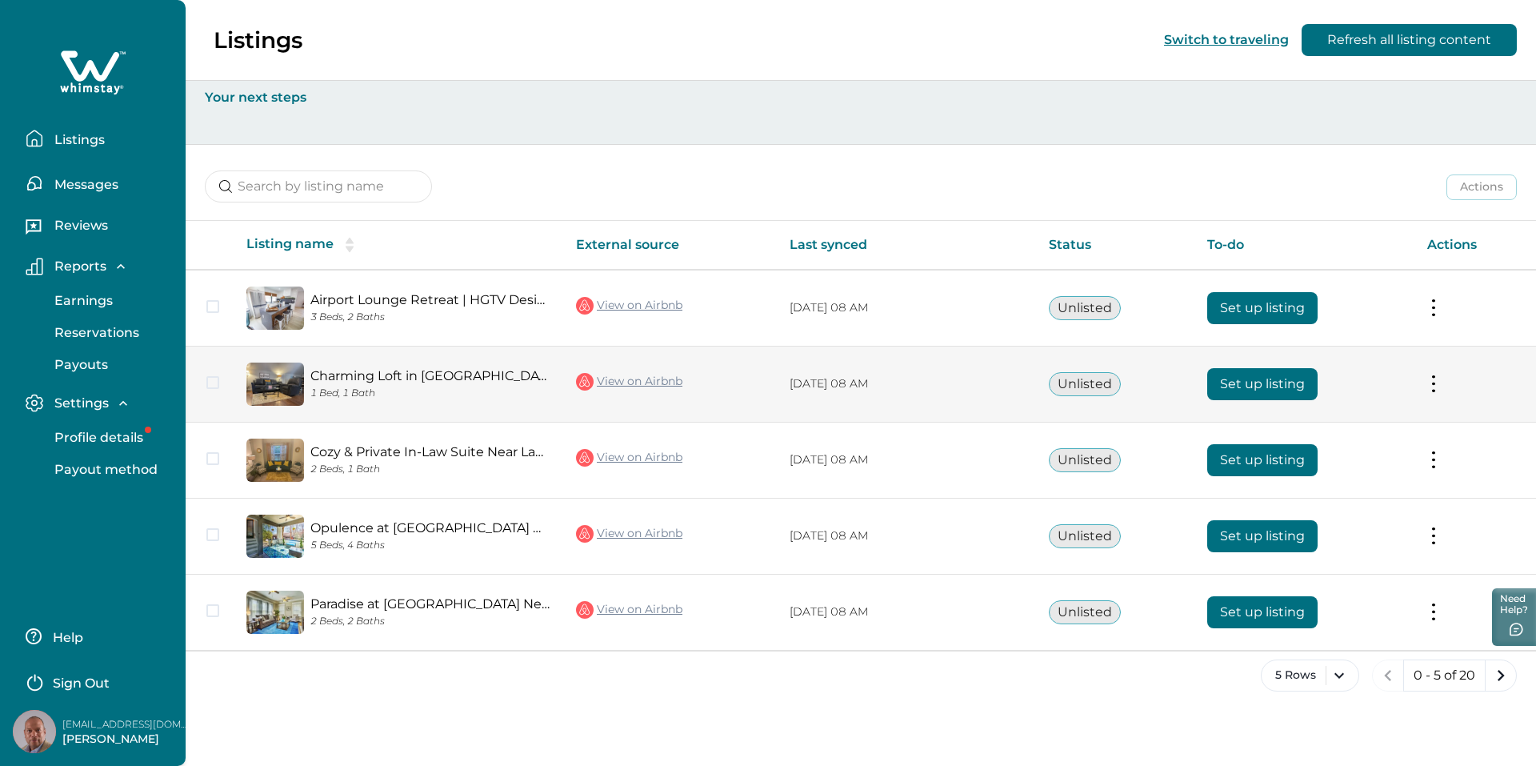
click at [1434, 379] on button at bounding box center [1433, 383] width 13 height 17
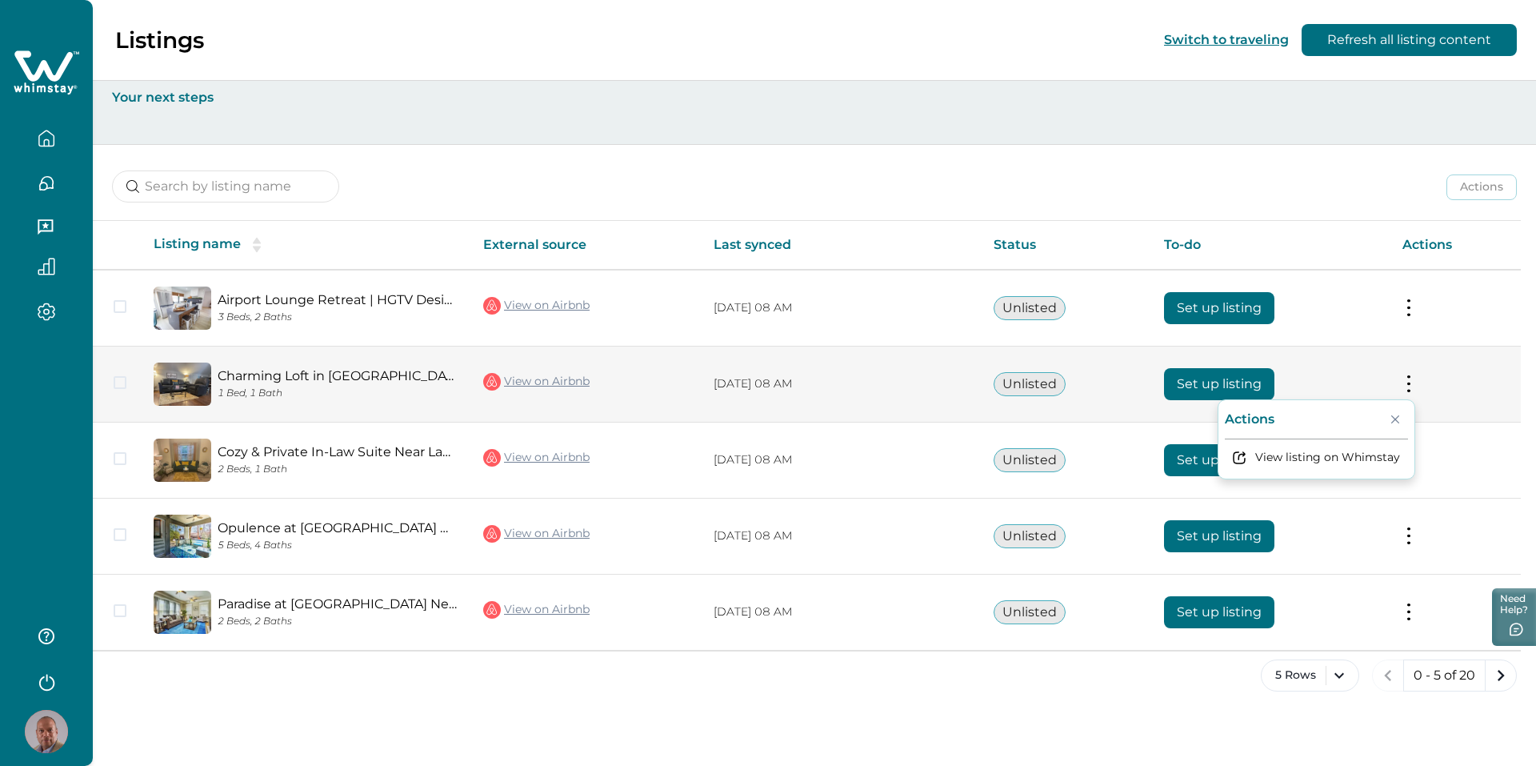
click at [1210, 386] on button "Set up listing" at bounding box center [1219, 384] width 110 height 32
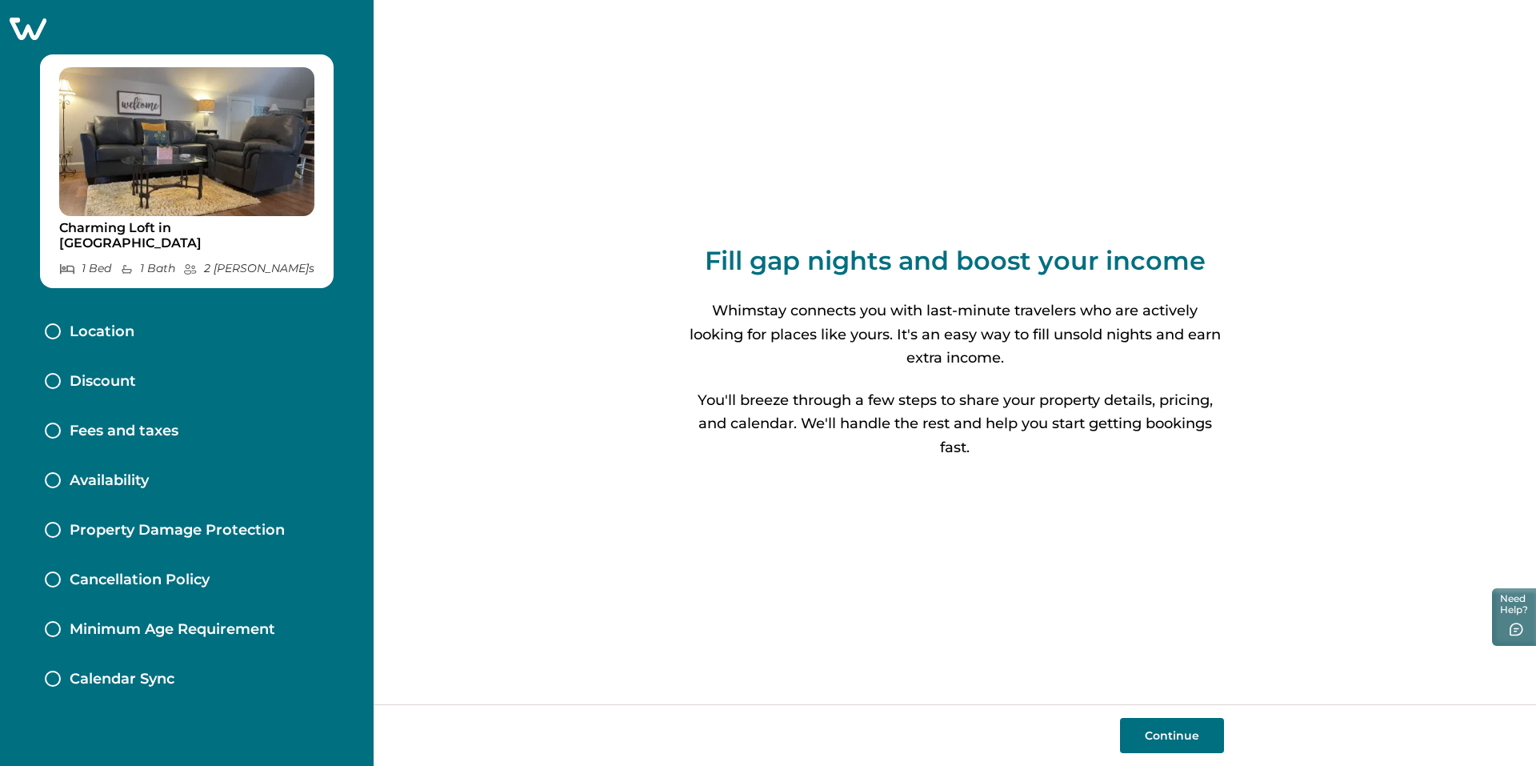
click at [1176, 692] on button "Continue" at bounding box center [1172, 735] width 104 height 35
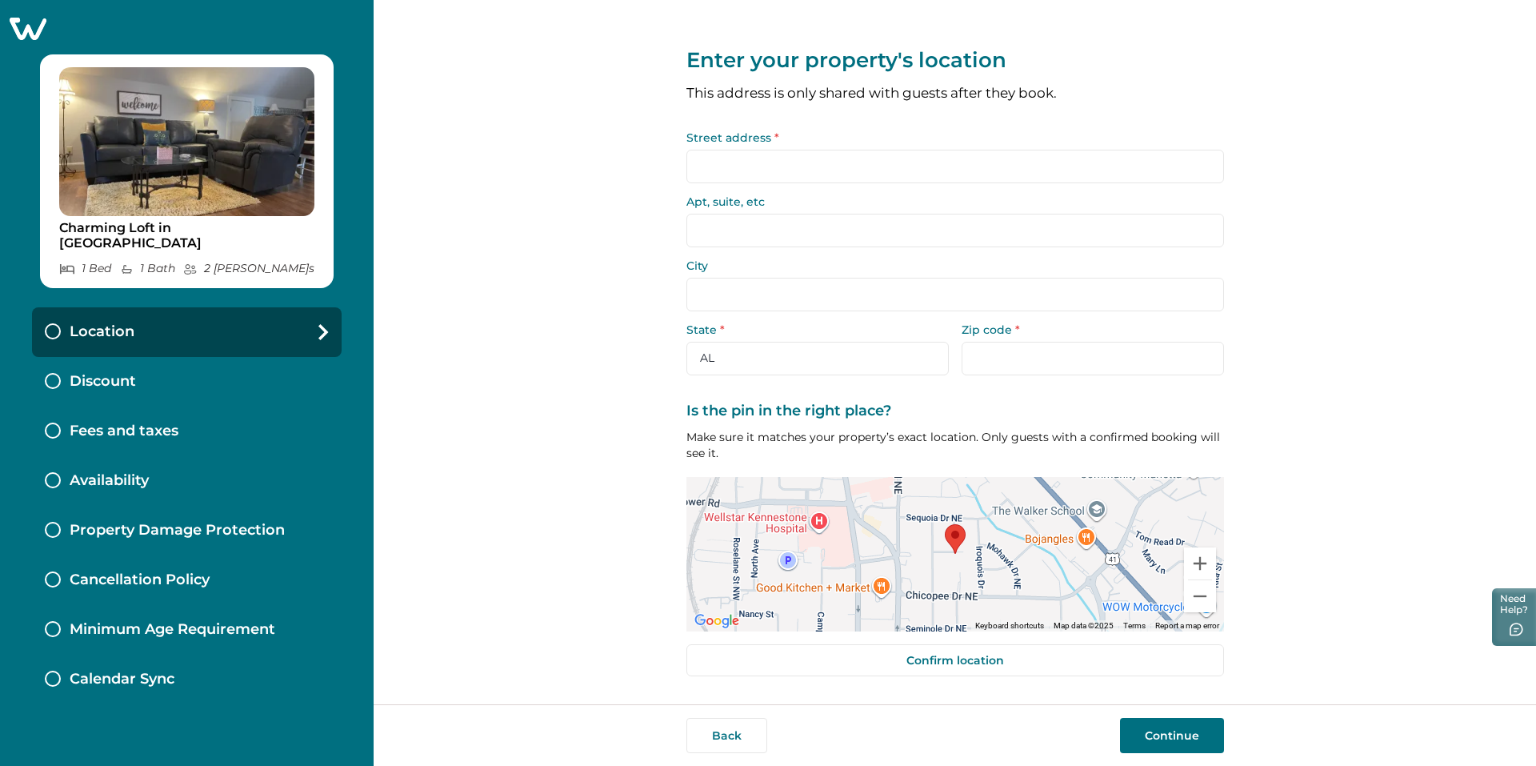
click at [768, 164] on input "Street address *" at bounding box center [955, 167] width 538 height 34
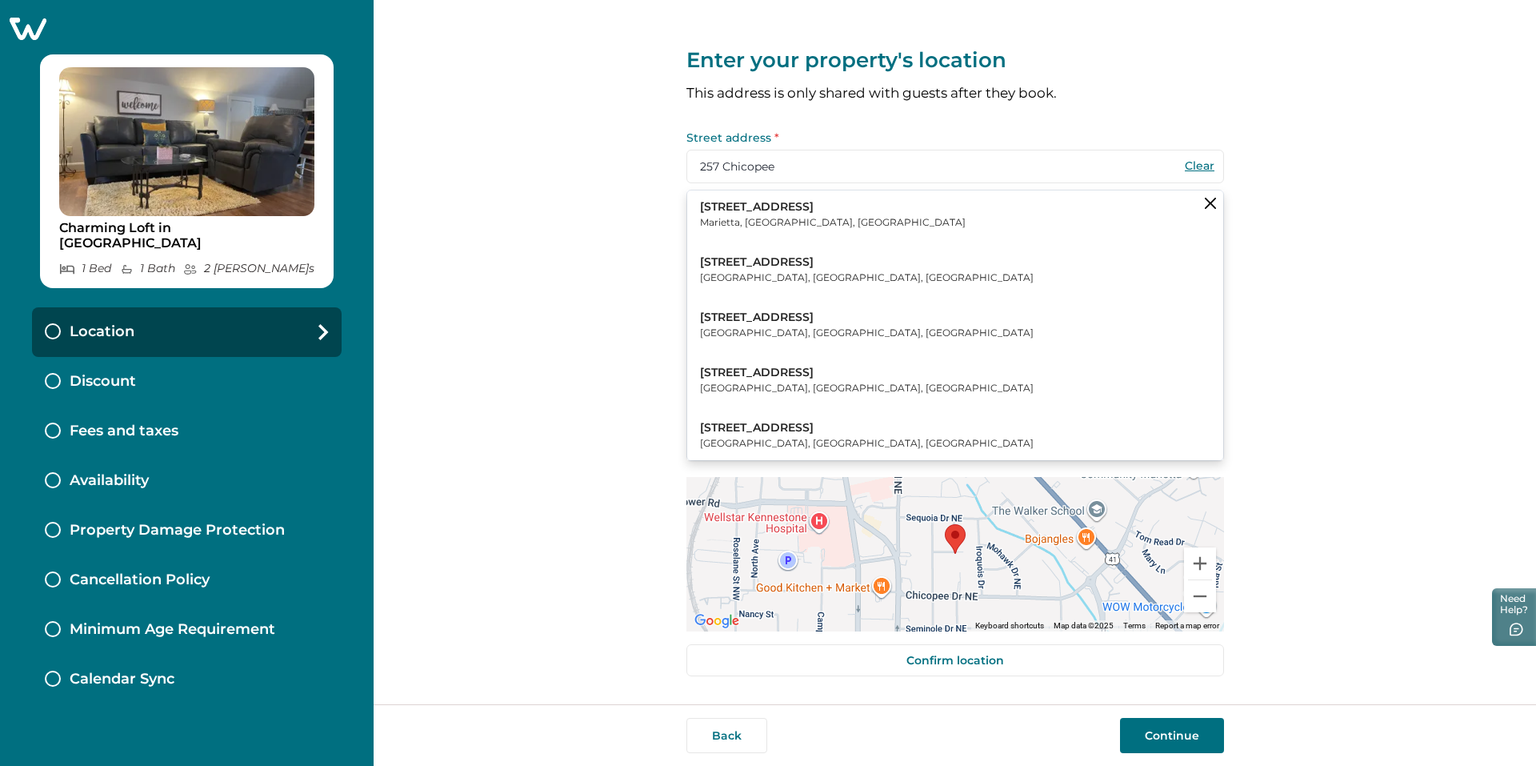
click at [1301, 229] on div "Enter your property's location This address is only shared with guests after th…" at bounding box center [955, 352] width 1162 height 704
click at [1035, 217] on button "257 Chicopee Drive Northeast Marietta, GA, USA" at bounding box center [955, 214] width 536 height 49
type input "257 Chicopee Dr NE"
type input "Marietta"
select select "GA"
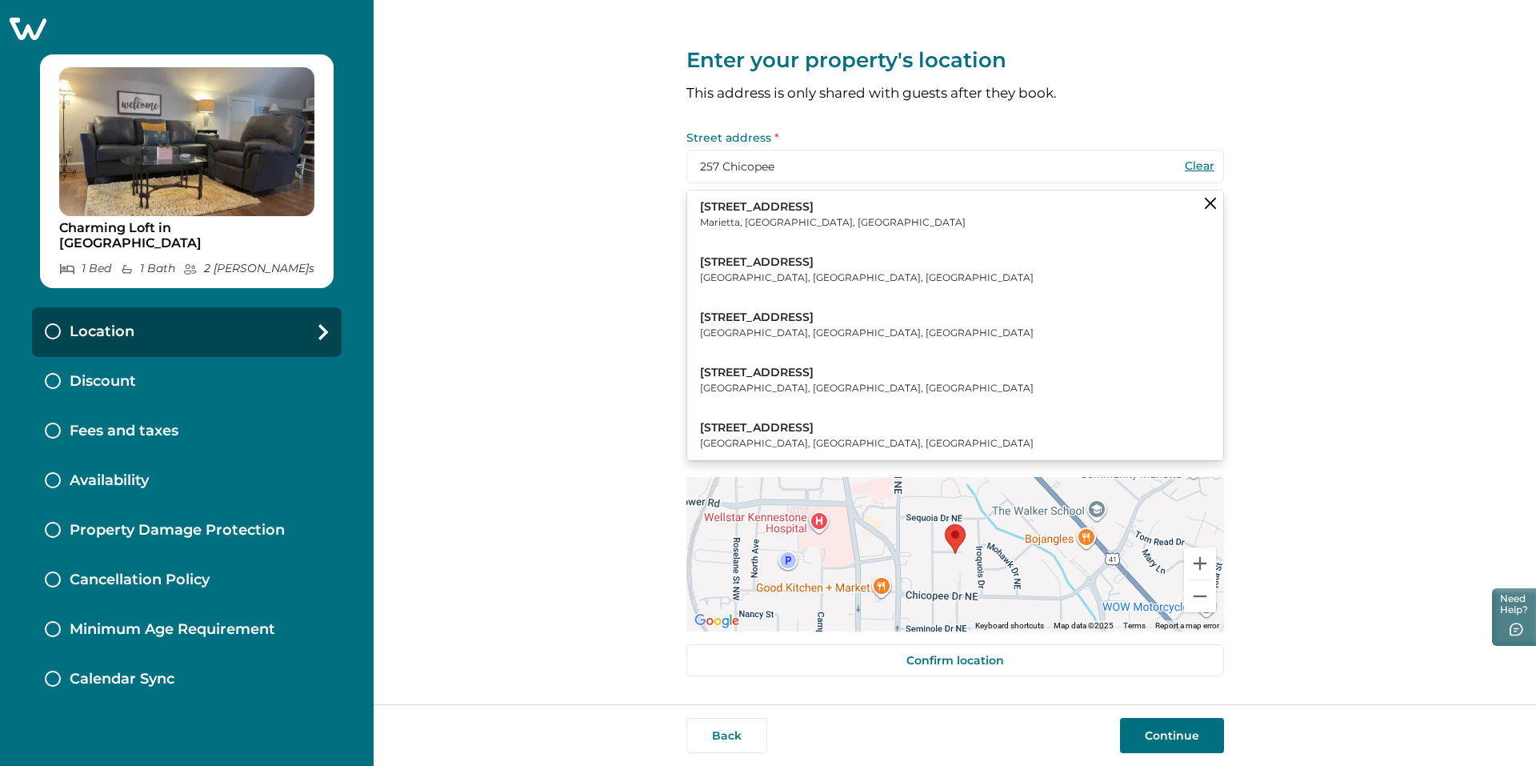
type input "30060"
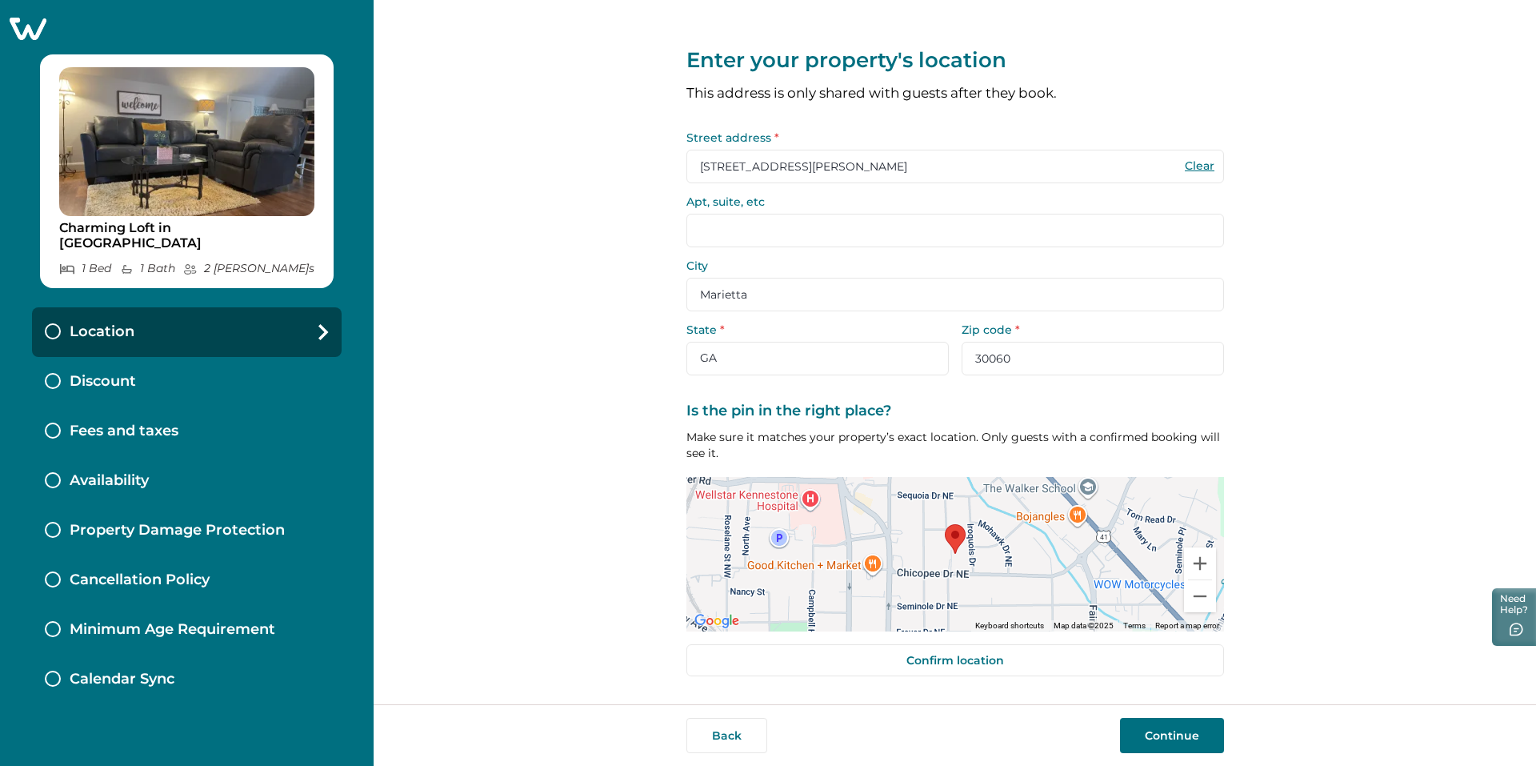
click at [814, 237] on input "Apt, suite, etc" at bounding box center [955, 231] width 538 height 34
type input "Loft Over Garage"
click at [1309, 271] on div "Enter your property's location This address is only shared with guests after th…" at bounding box center [955, 352] width 1162 height 704
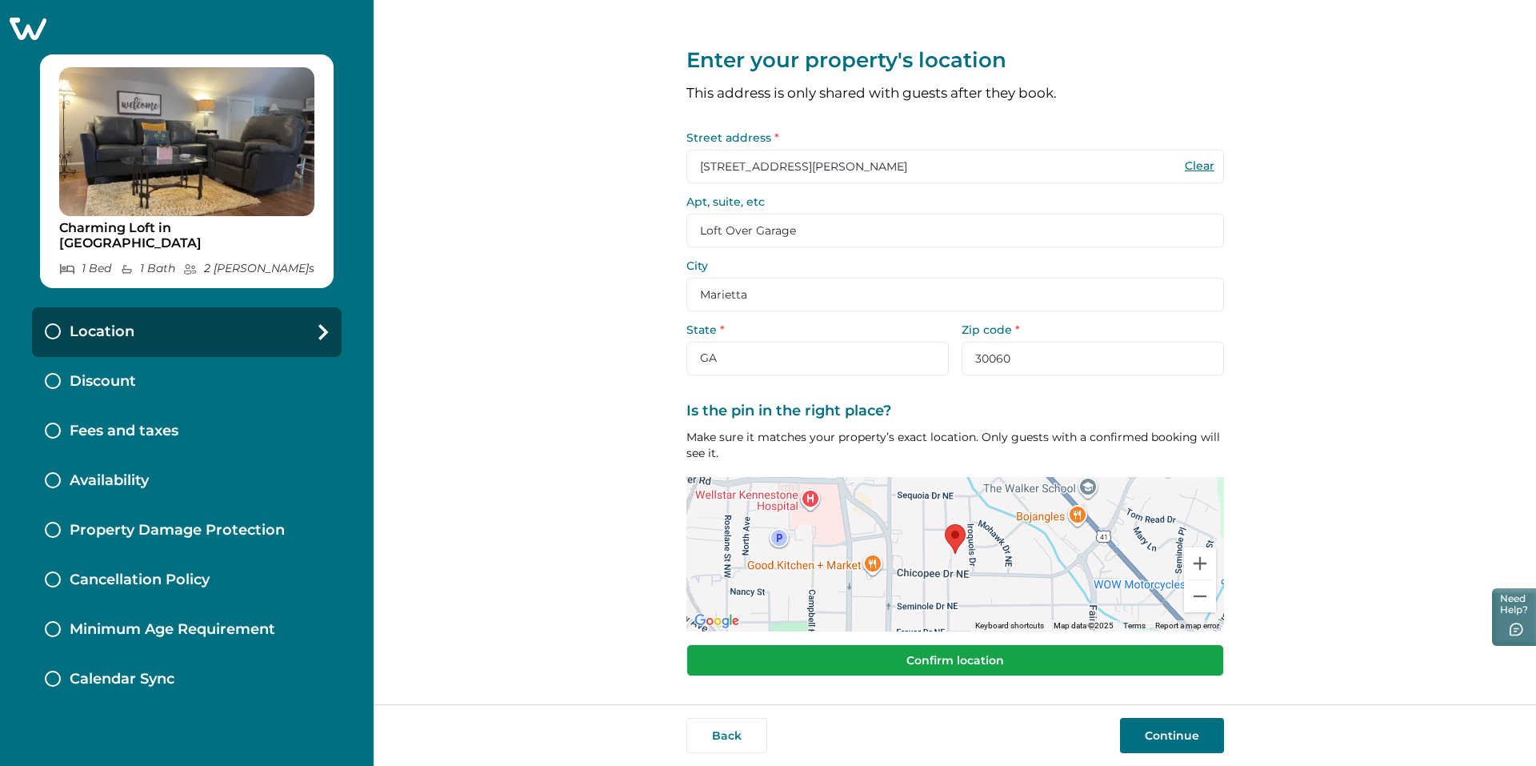
click at [949, 652] on button "Confirm location" at bounding box center [955, 660] width 538 height 32
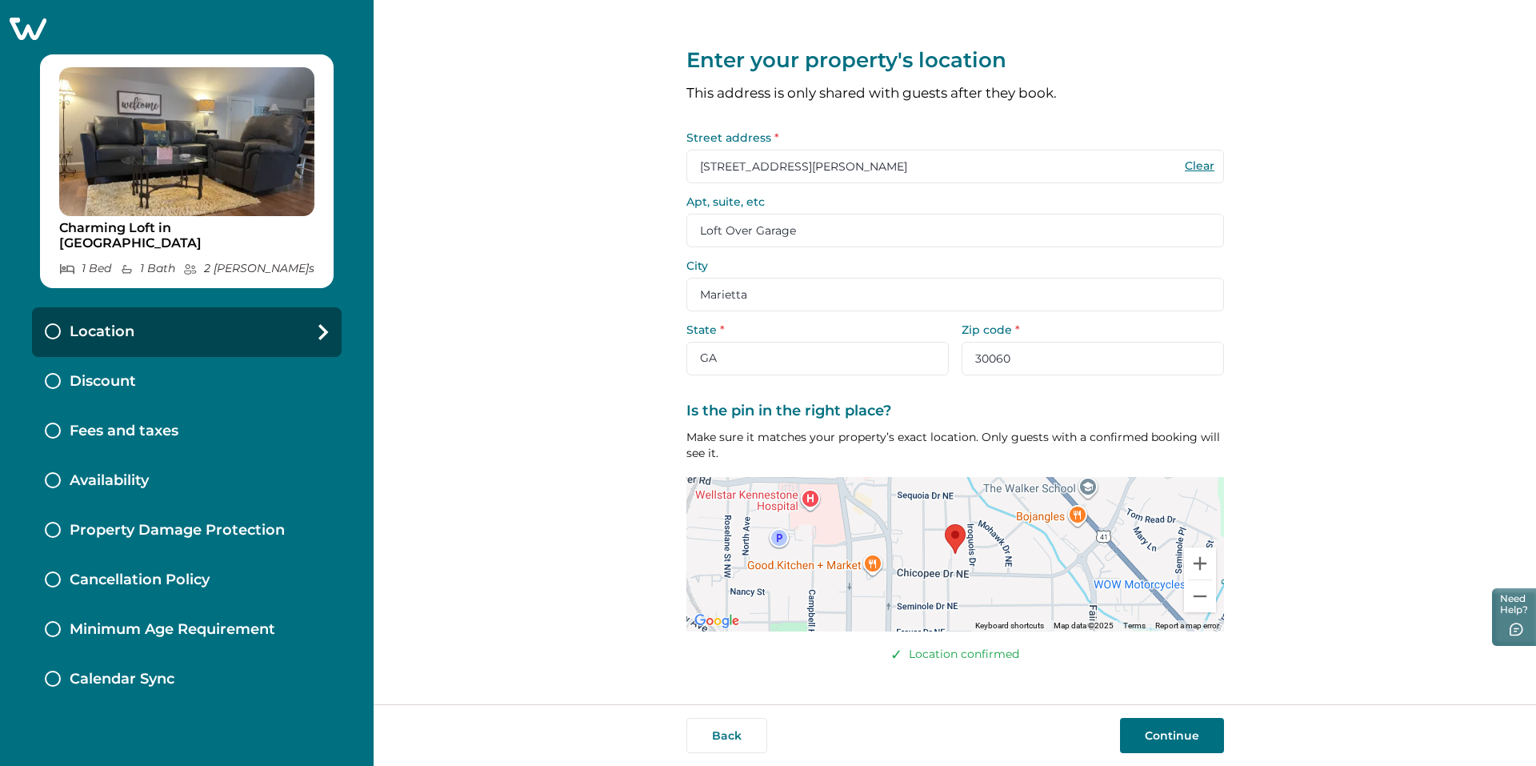
click at [1181, 692] on button "Continue" at bounding box center [1172, 735] width 104 height 35
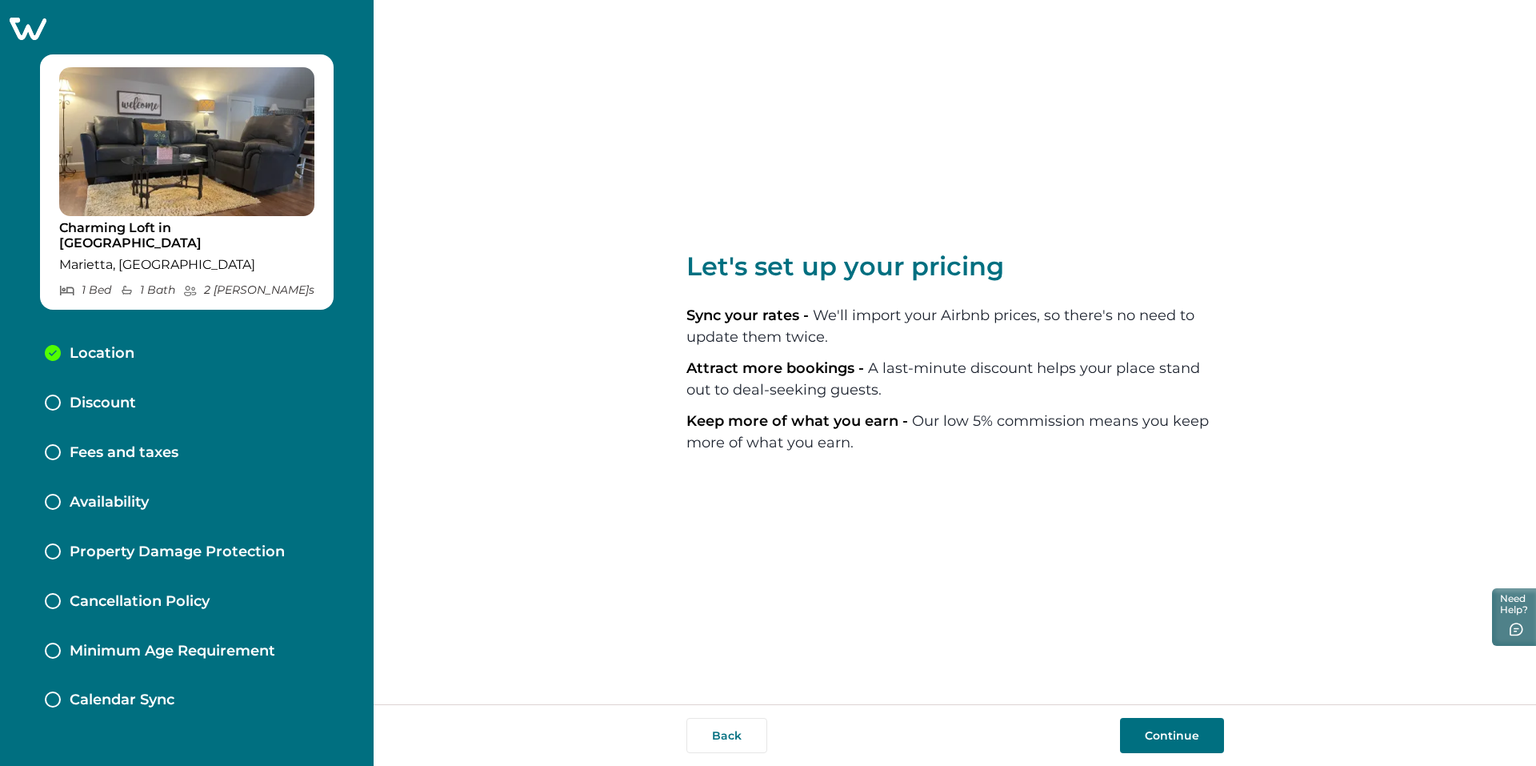
click at [1183, 731] on button "Continue" at bounding box center [1172, 735] width 104 height 35
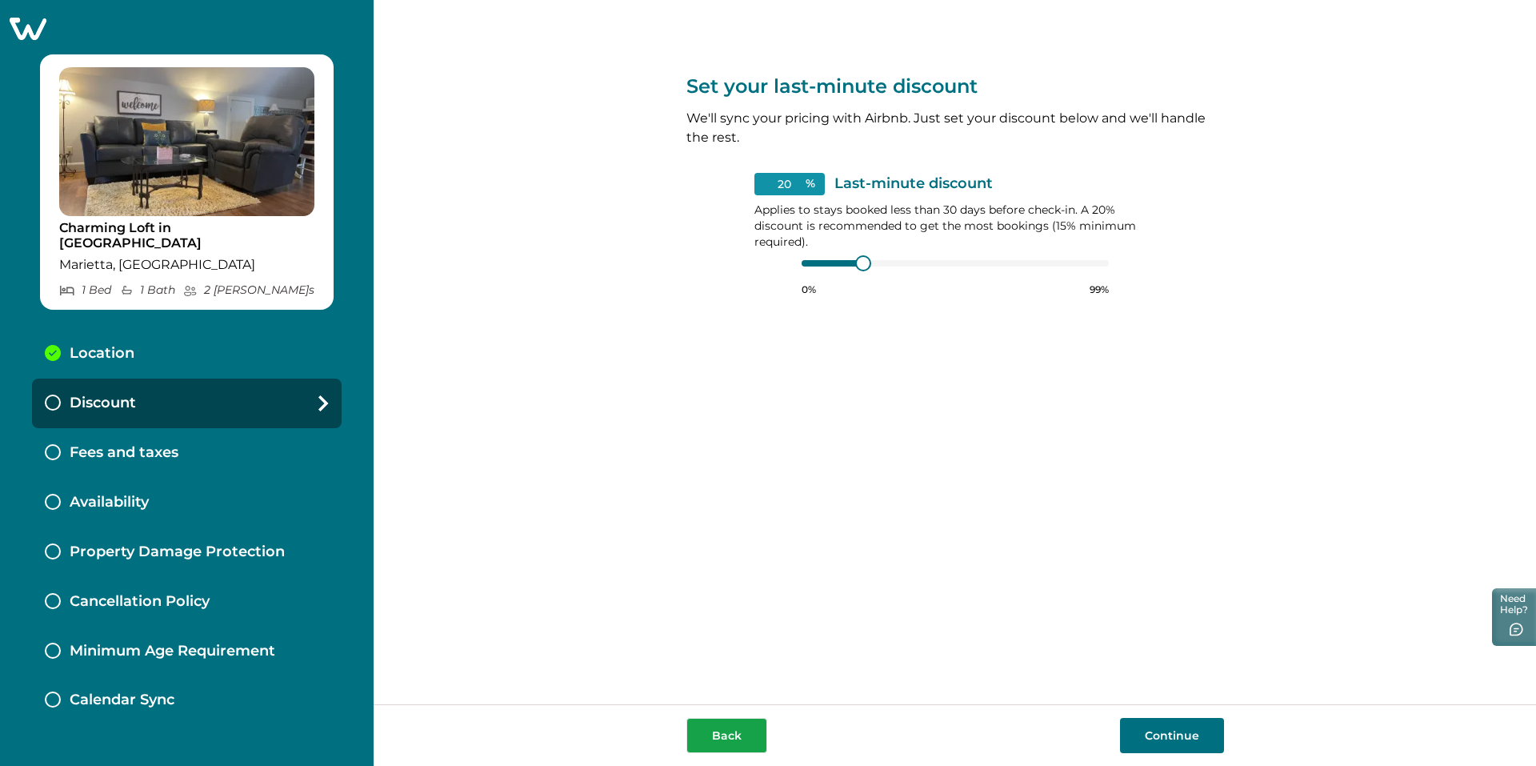
click at [716, 735] on button "Back" at bounding box center [726, 735] width 81 height 35
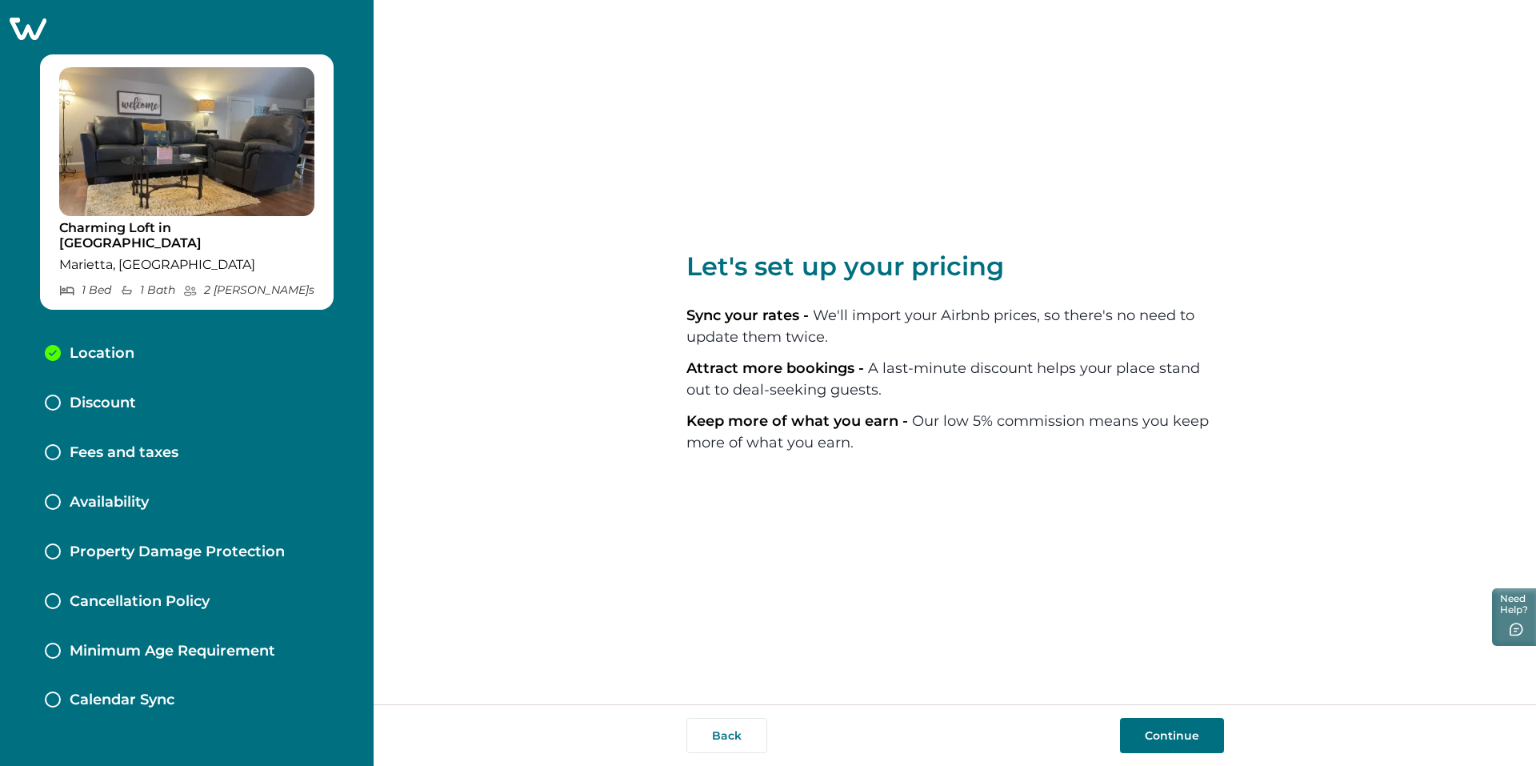
click at [1172, 736] on button "Continue" at bounding box center [1172, 735] width 104 height 35
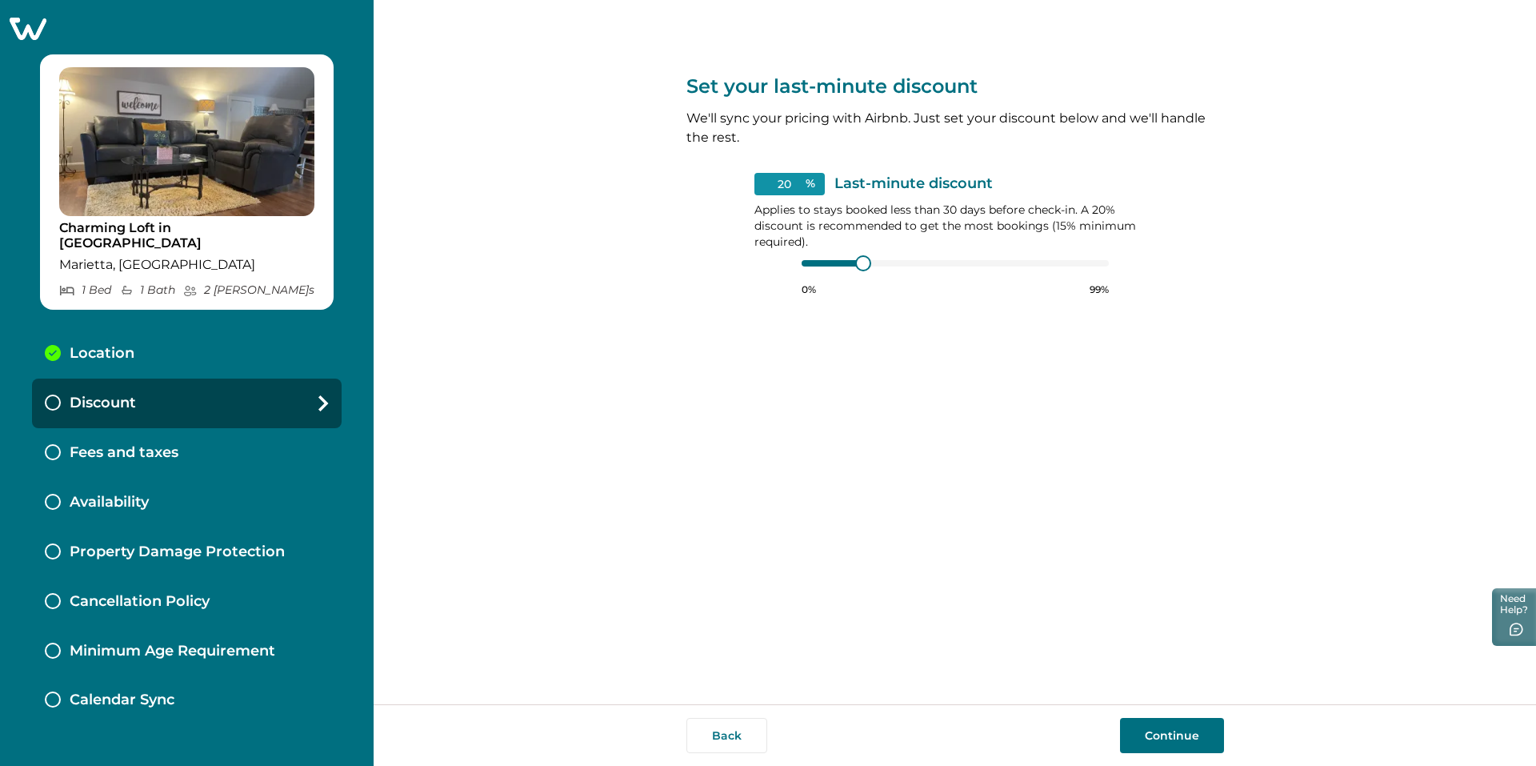
type input "15"
click at [830, 262] on div at bounding box center [825, 263] width 46 height 6
click at [819, 266] on div at bounding box center [825, 263] width 46 height 6
click at [817, 266] on div at bounding box center [955, 263] width 307 height 13
click at [817, 265] on div at bounding box center [825, 263] width 46 height 6
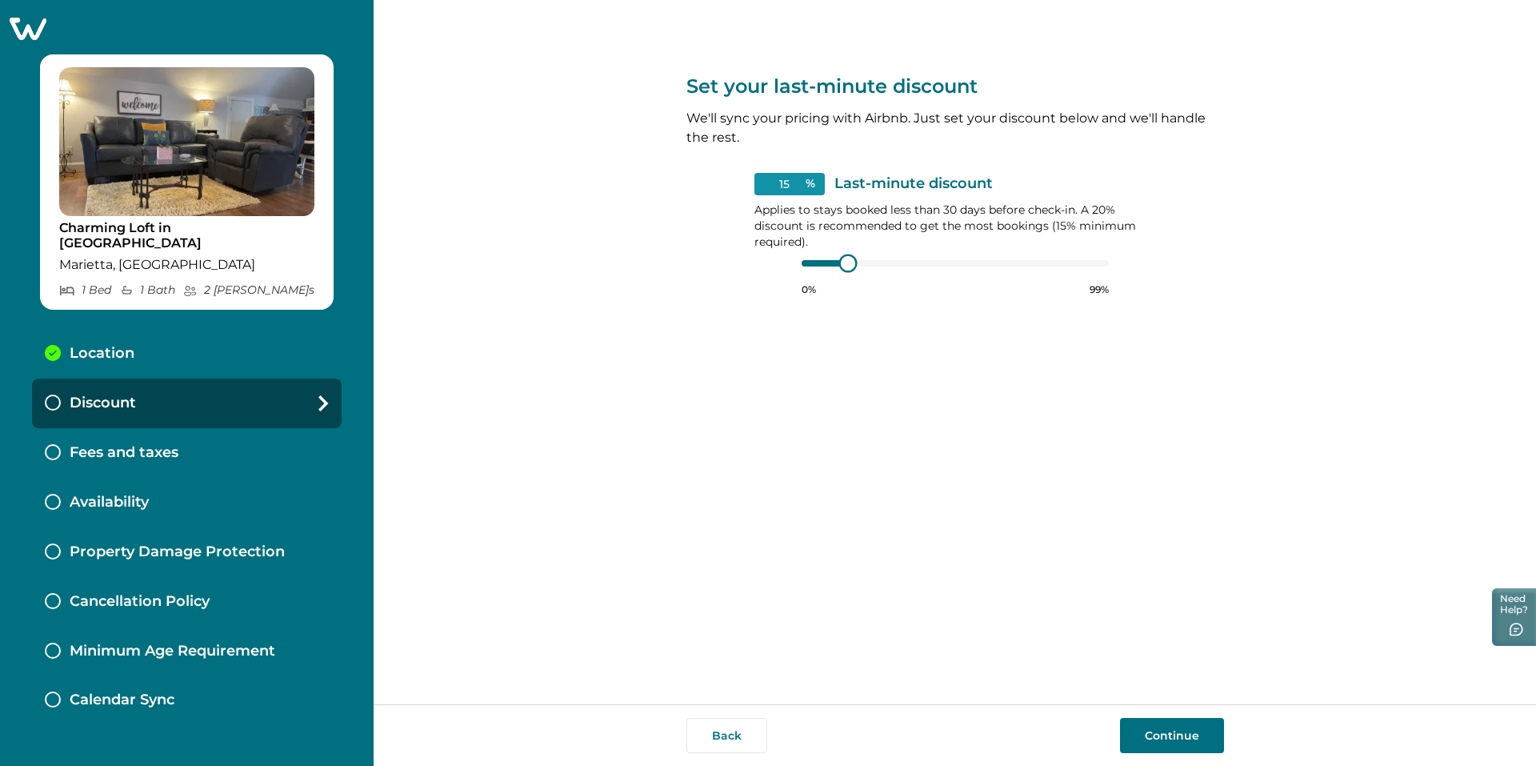
click at [816, 265] on div at bounding box center [825, 263] width 46 height 6
click at [1166, 738] on button "Continue" at bounding box center [1172, 735] width 104 height 35
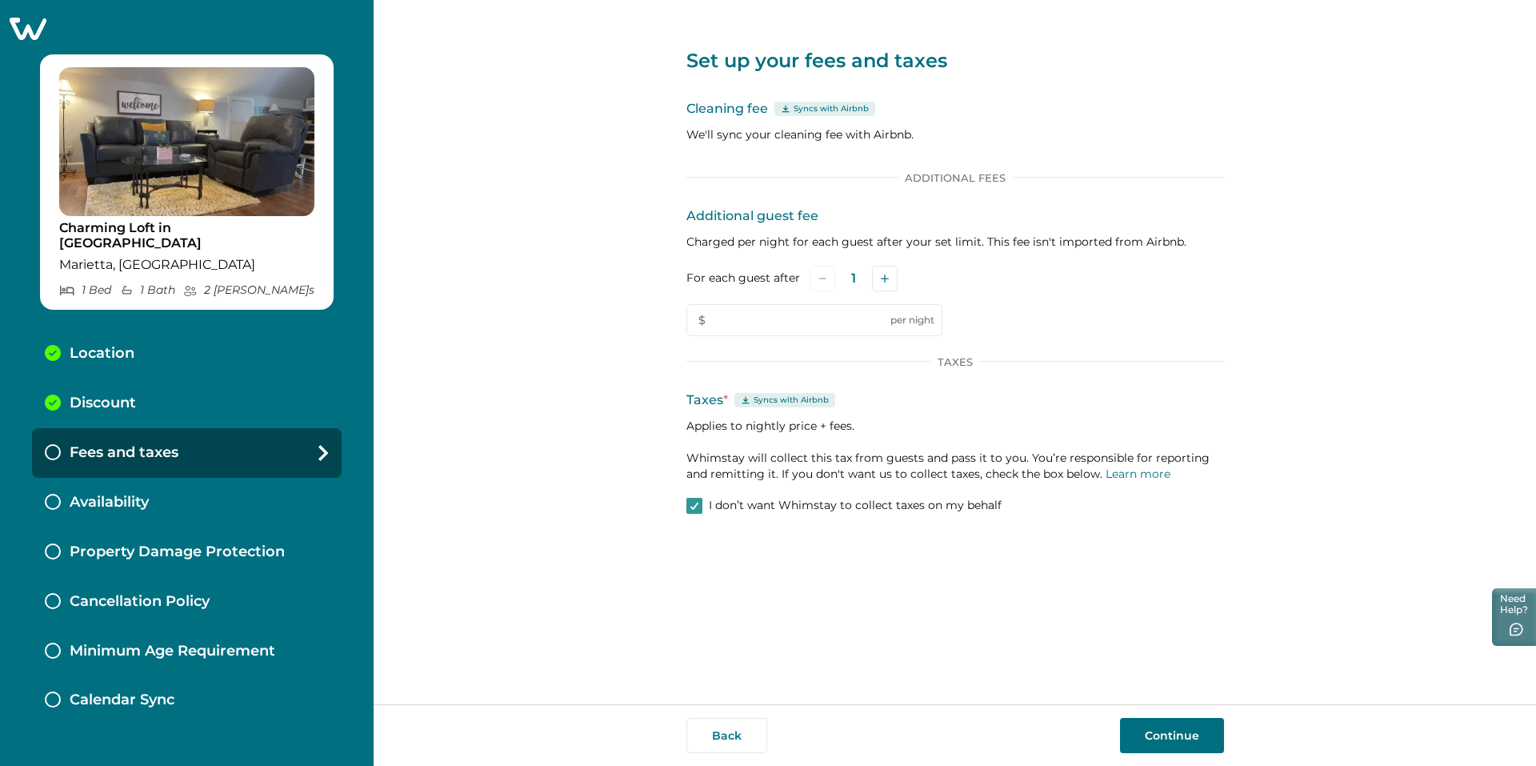
click at [1165, 733] on button "Continue" at bounding box center [1172, 735] width 104 height 35
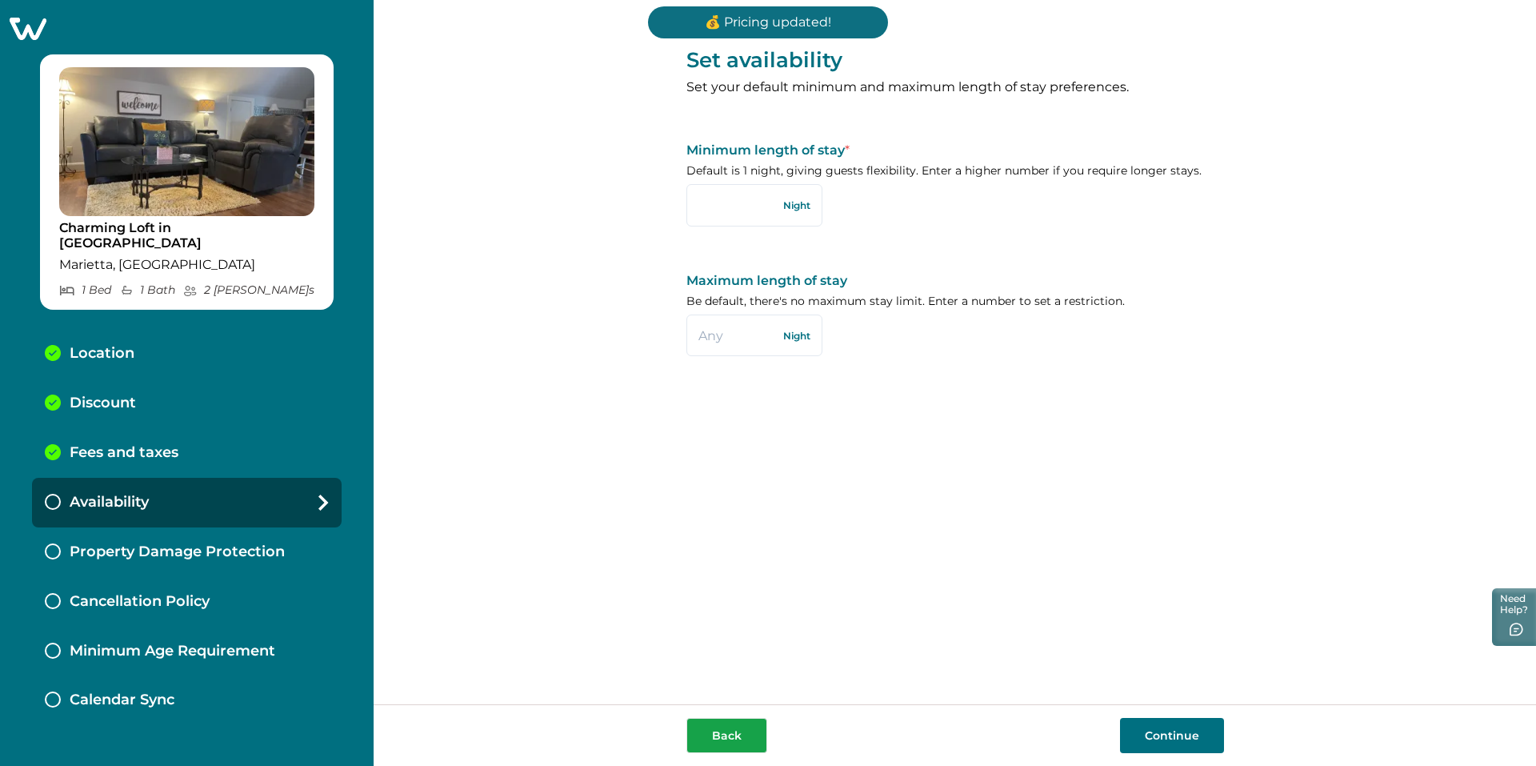
click at [726, 738] on button "Back" at bounding box center [726, 735] width 81 height 35
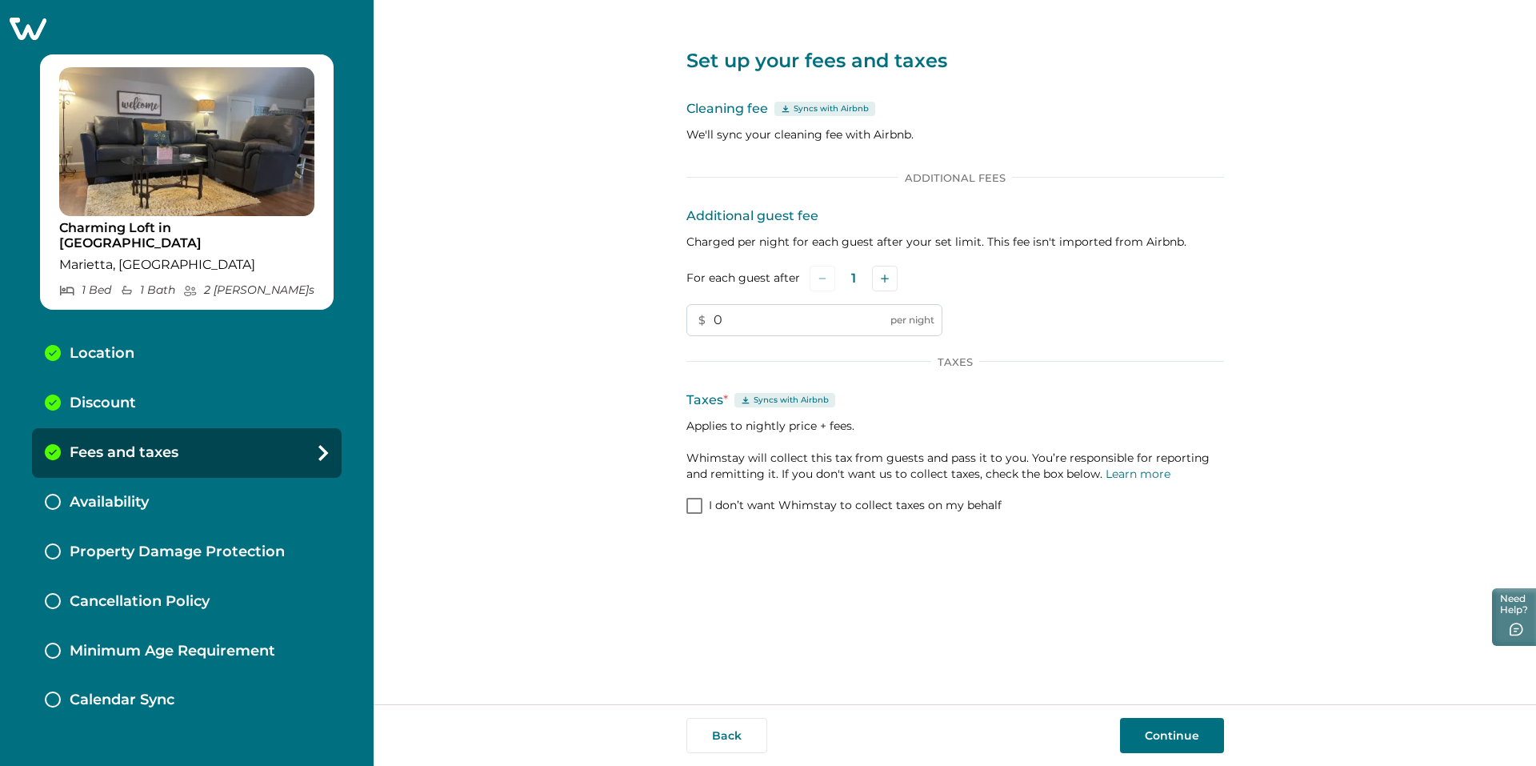
drag, startPoint x: 782, startPoint y: 318, endPoint x: 692, endPoint y: 320, distance: 89.6
click at [693, 320] on input "0" at bounding box center [814, 320] width 256 height 32
type input "10"
click at [1157, 730] on button "Continue" at bounding box center [1172, 735] width 104 height 35
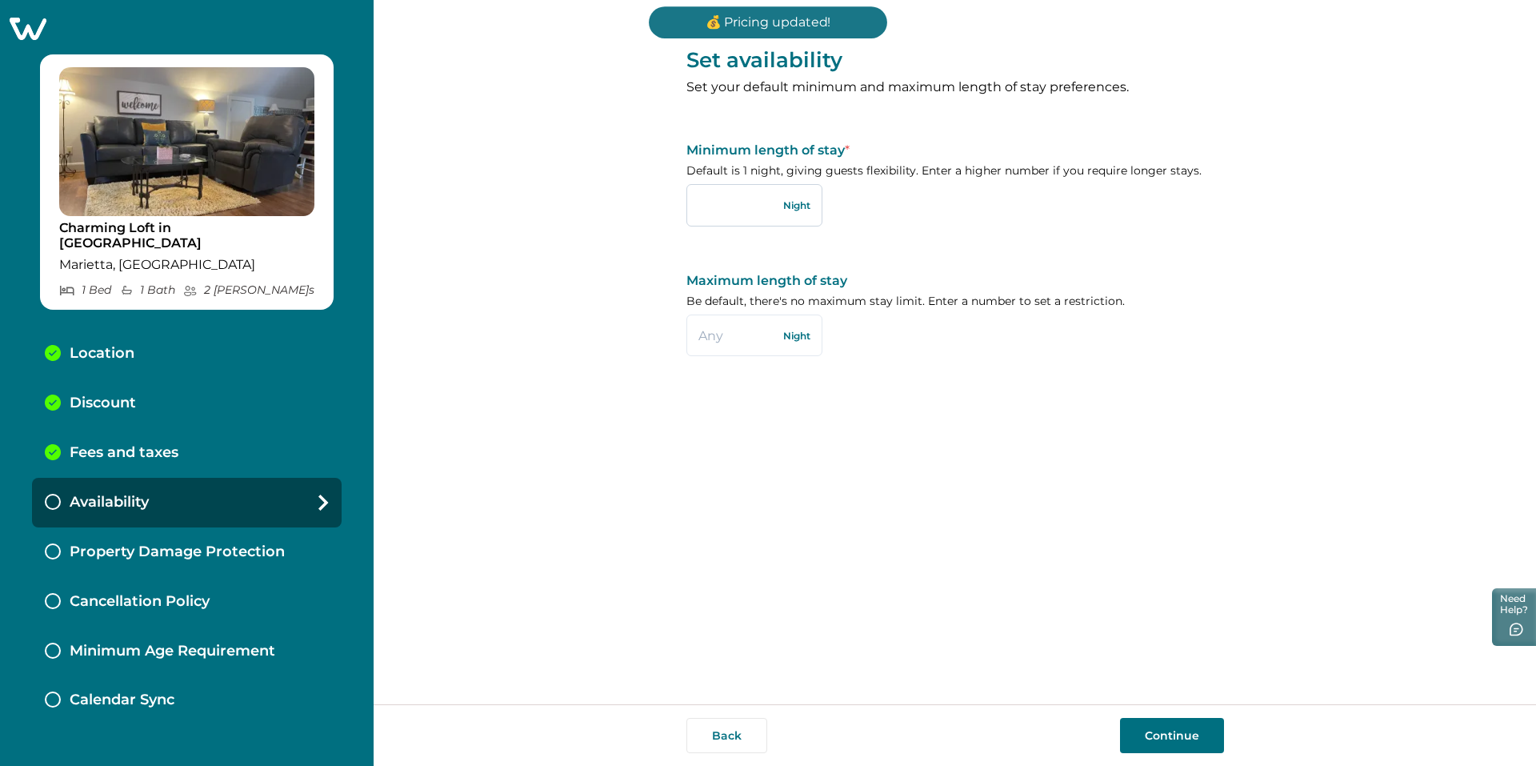
click at [770, 212] on input "text" at bounding box center [754, 205] width 136 height 42
type input "2"
click at [942, 395] on div "Set availability Set your default minimum and maximum length of stay preference…" at bounding box center [955, 352] width 538 height 704
click at [1173, 727] on button "Continue" at bounding box center [1172, 735] width 104 height 35
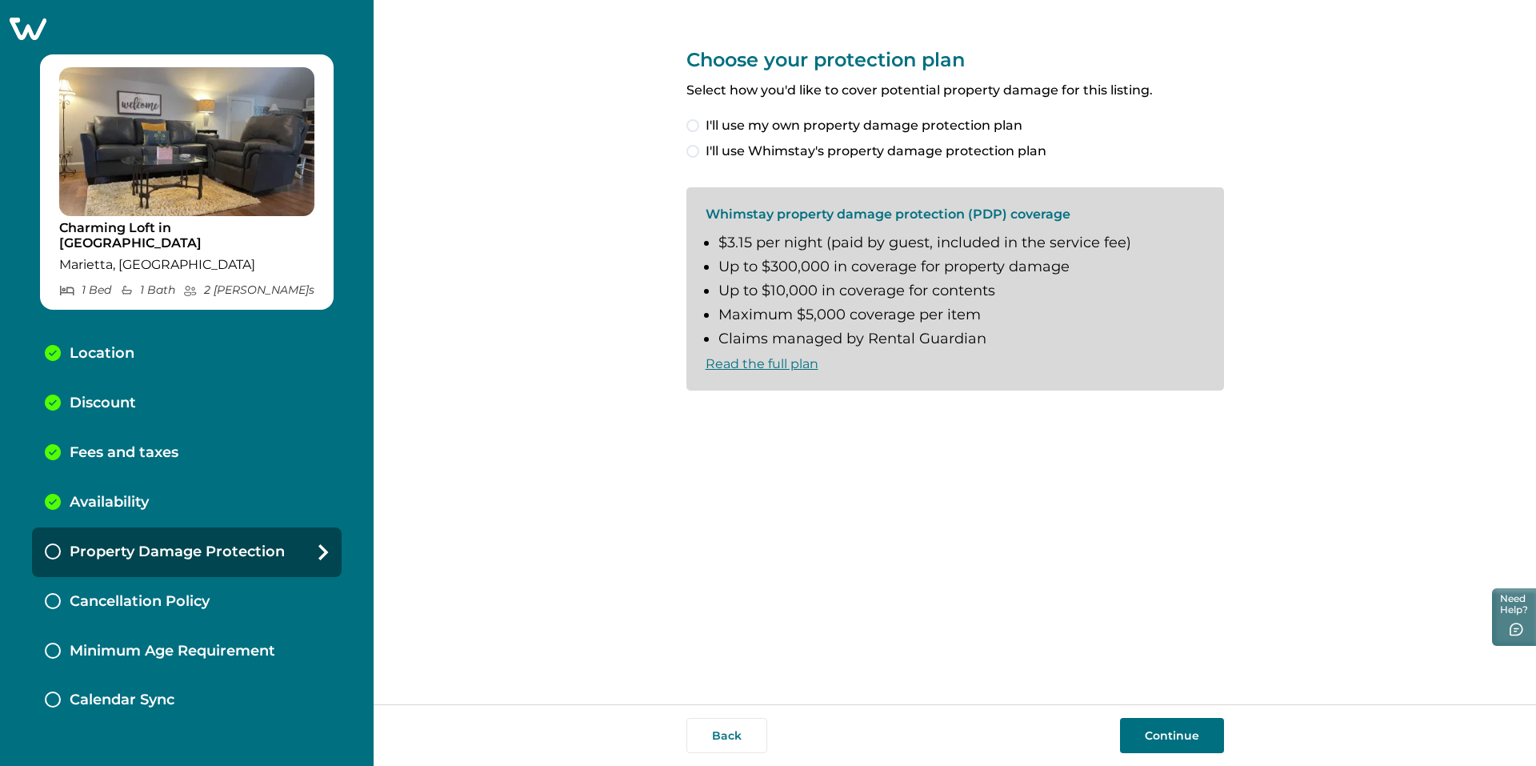
click at [698, 148] on span at bounding box center [692, 151] width 13 height 13
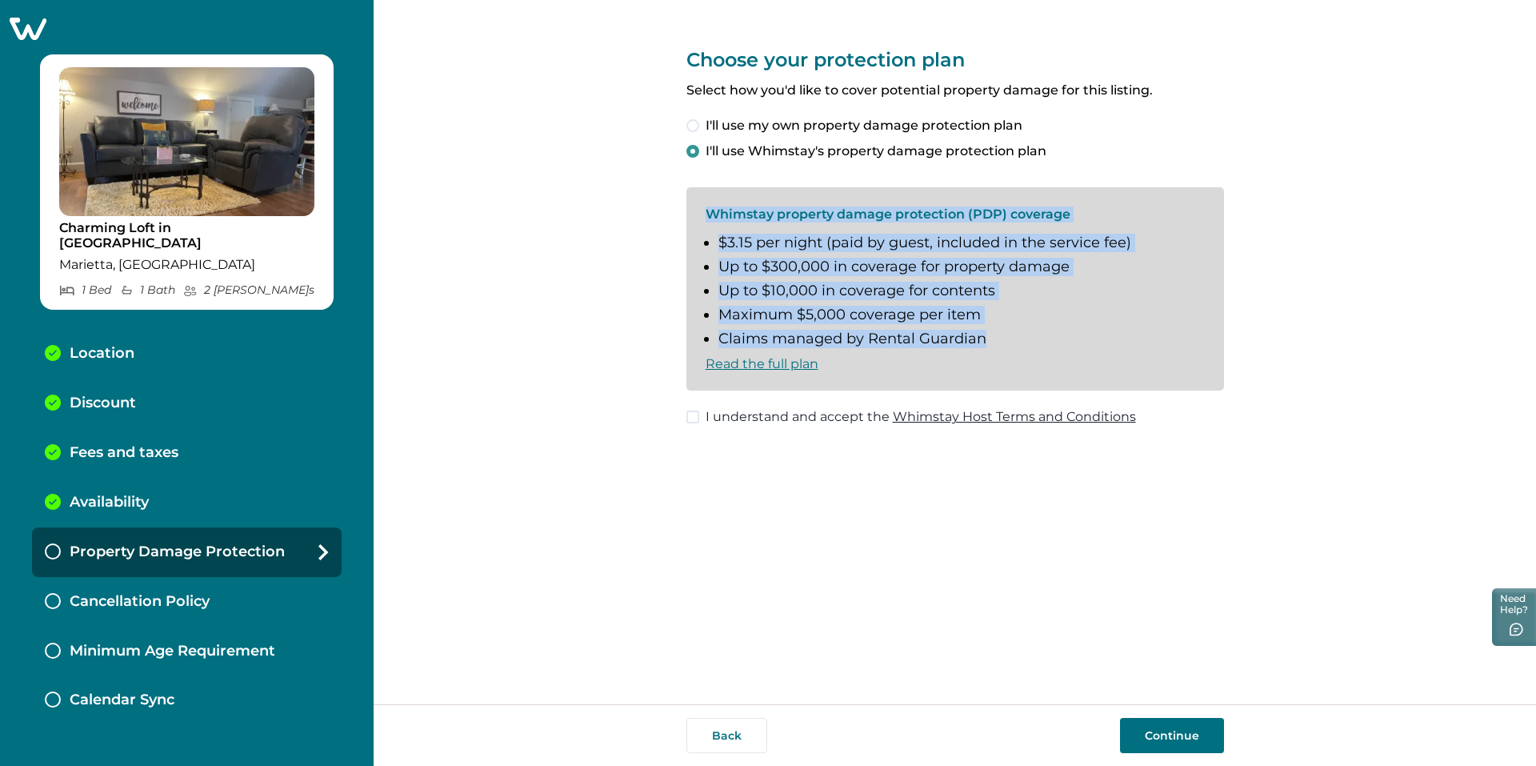
drag, startPoint x: 666, startPoint y: 175, endPoint x: 1000, endPoint y: 335, distance: 370.7
click at [1000, 335] on div "Choose your protection plan Select how you'd like to cover potential property d…" at bounding box center [955, 352] width 1162 height 704
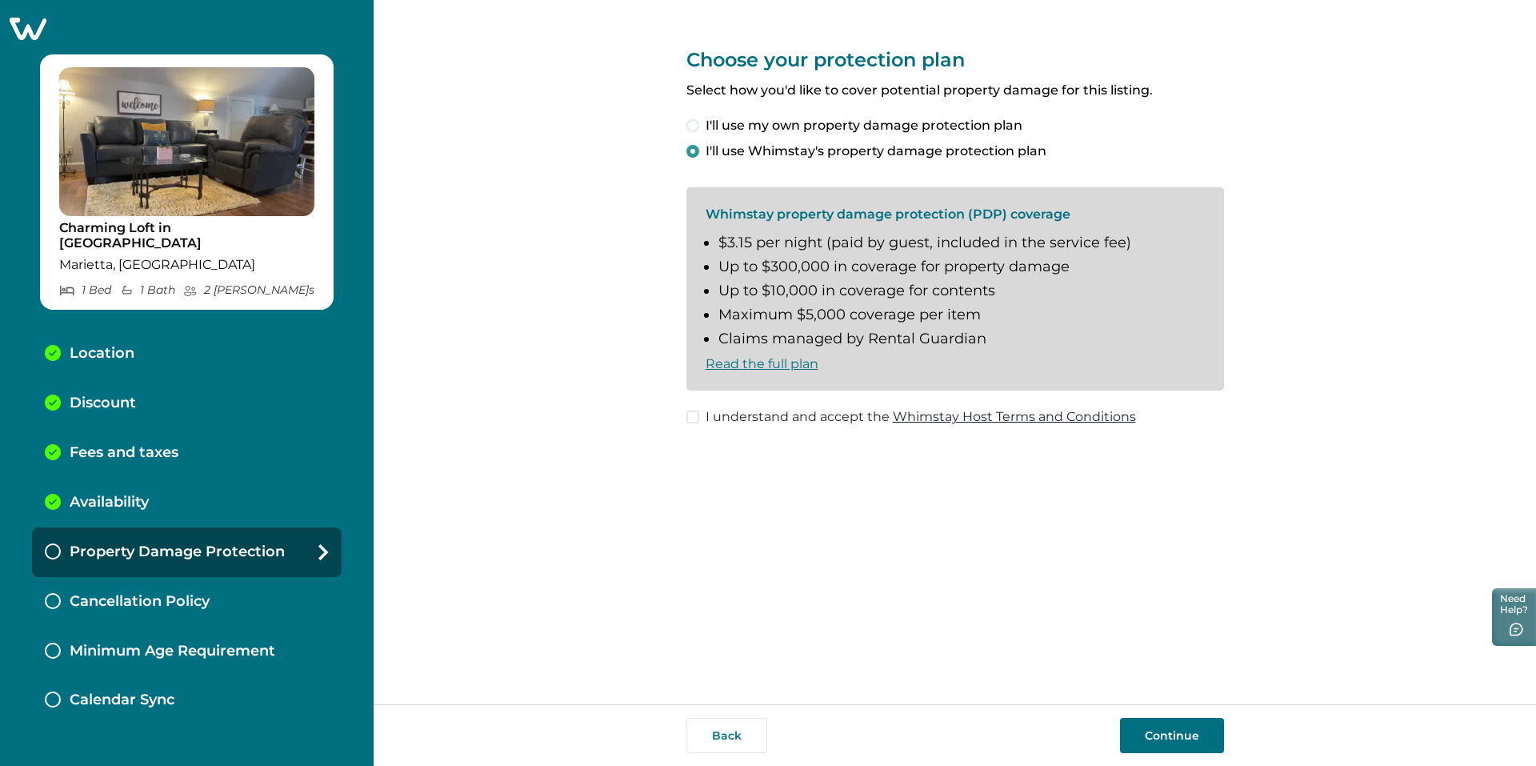
click at [806, 490] on div "Choose your protection plan Select how you'd like to cover potential property d…" at bounding box center [955, 352] width 538 height 704
click at [557, 524] on div "Choose your protection plan Select how you'd like to cover potential property d…" at bounding box center [955, 352] width 1162 height 704
click at [700, 416] on label "I understand and accept the Whimstay Host Terms and Conditions" at bounding box center [911, 416] width 450 height 19
click at [1179, 723] on button "Continue" at bounding box center [1172, 735] width 104 height 35
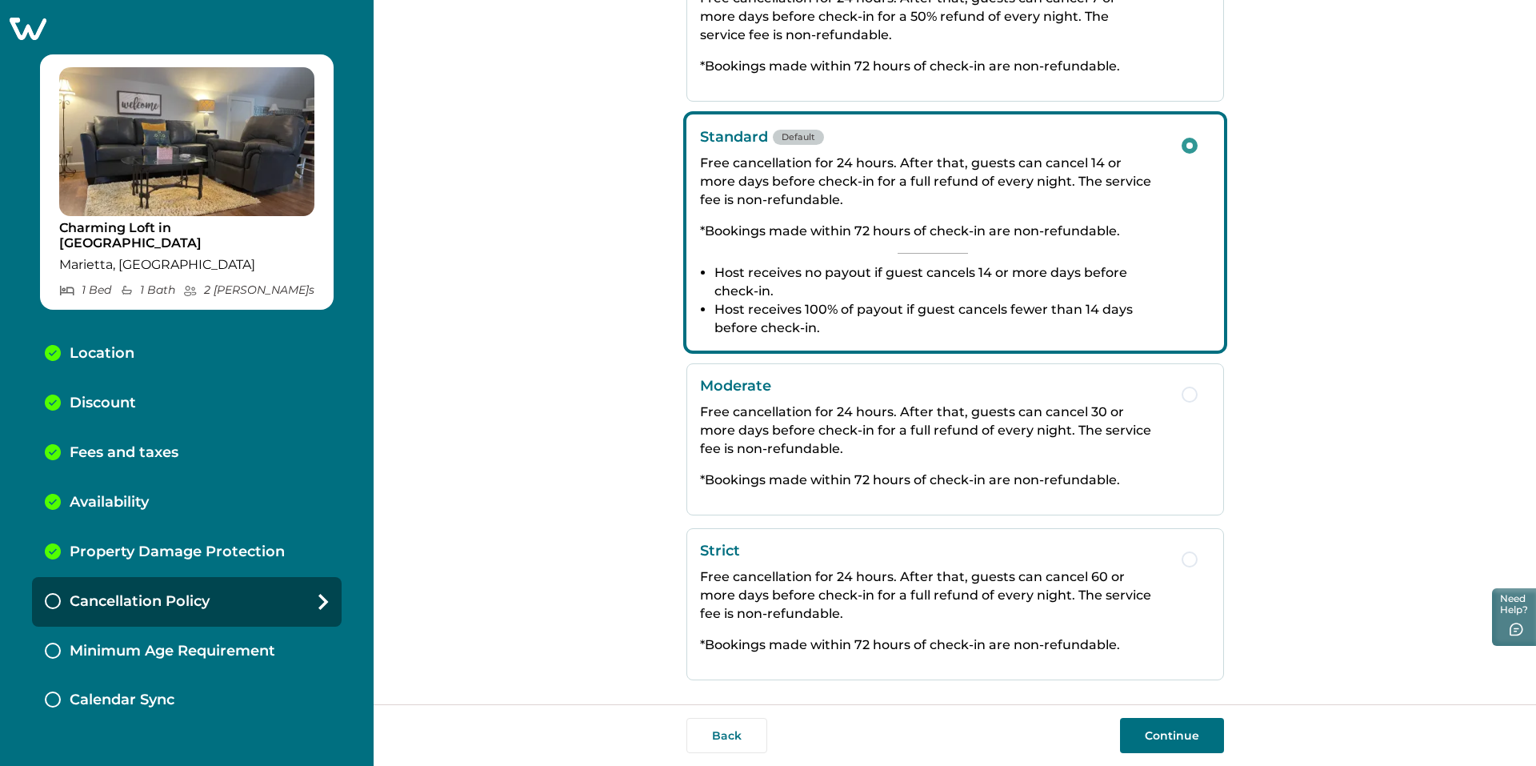
scroll to position [171, 0]
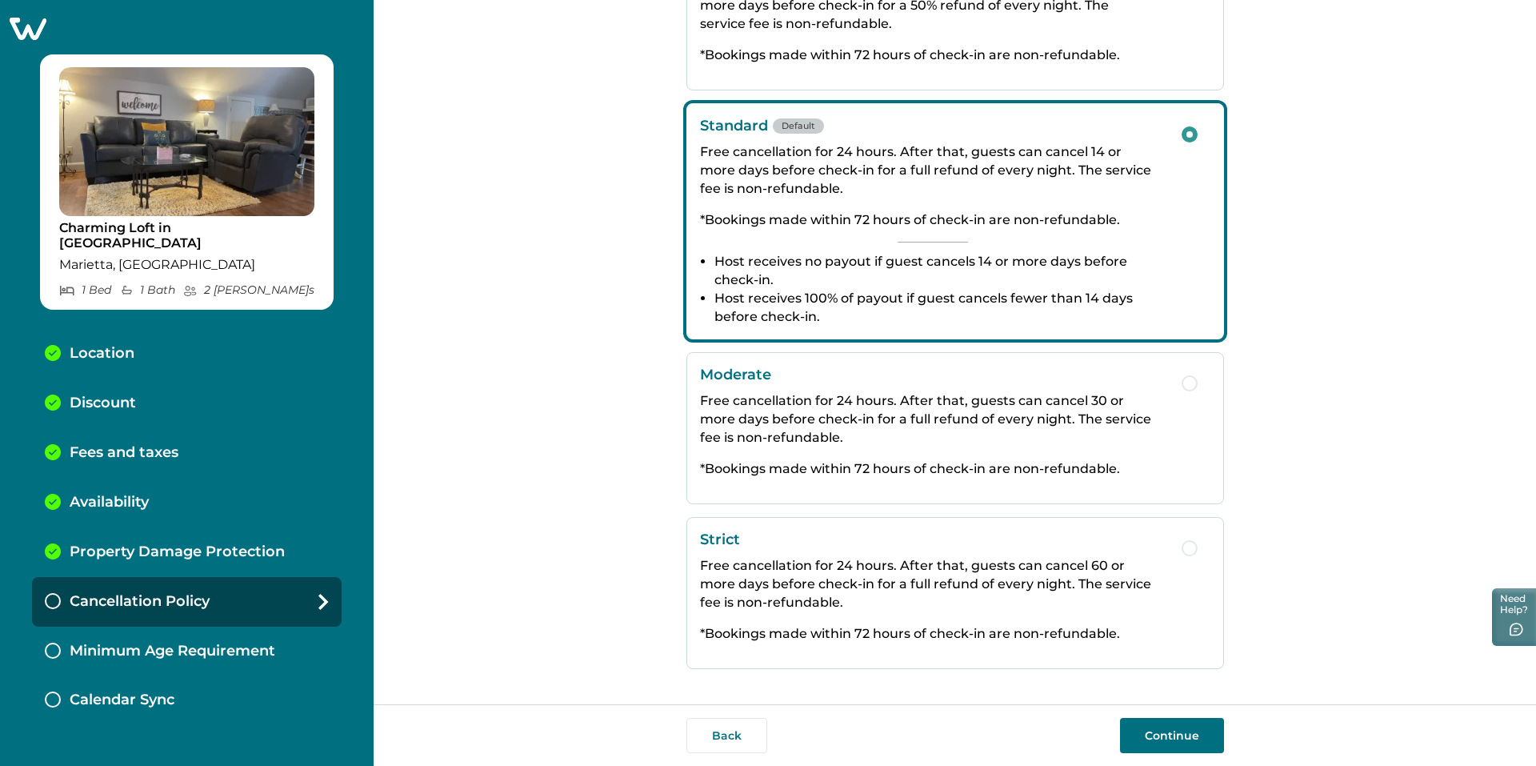
click at [966, 458] on div "Moderate Free cancellation for 24 hours. After that, guests can cancel 30 or mo…" at bounding box center [933, 428] width 466 height 125
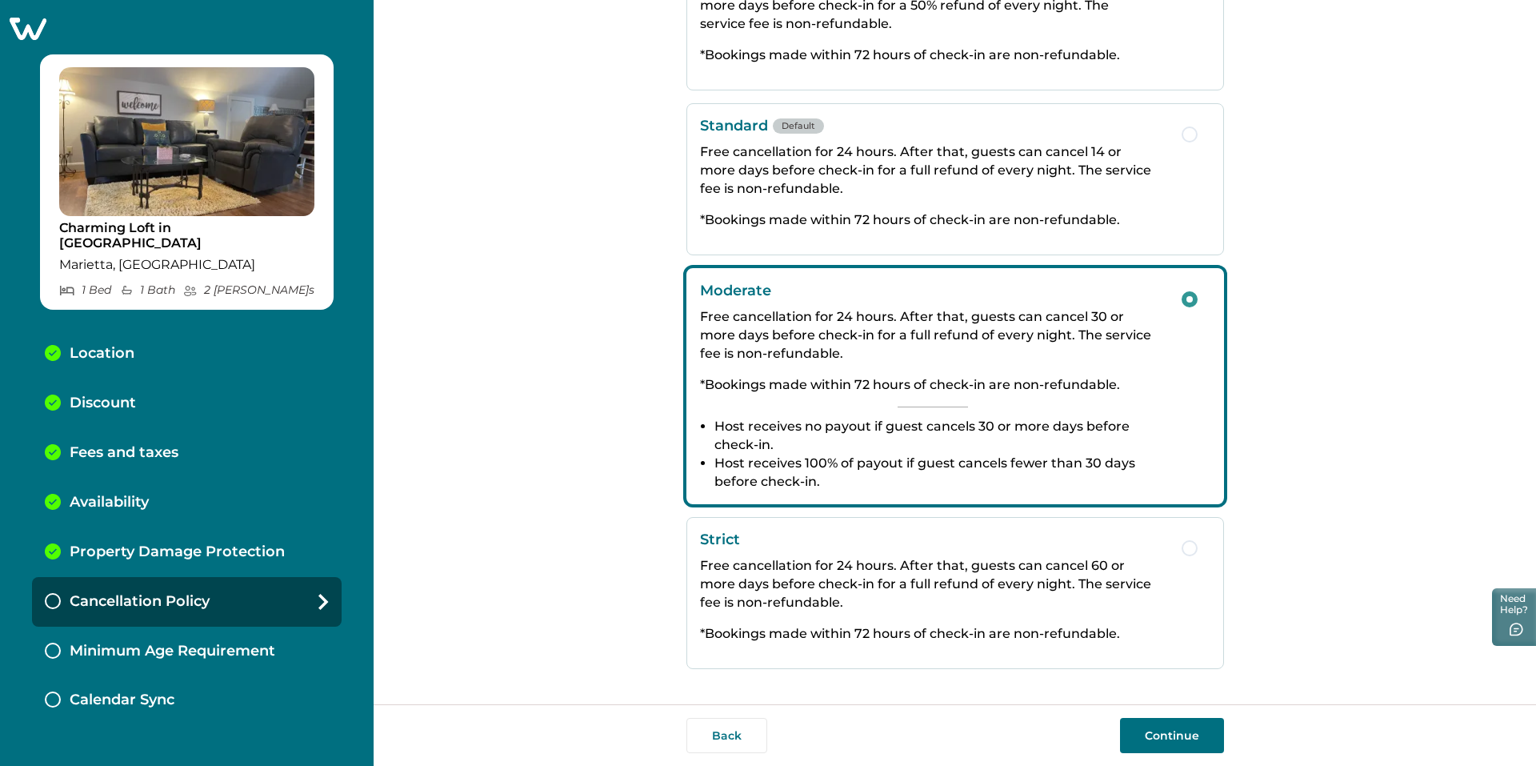
click at [924, 174] on p "Free cancellation for 24 hours. After that, guests can cancel 14 or more days b…" at bounding box center [933, 169] width 466 height 55
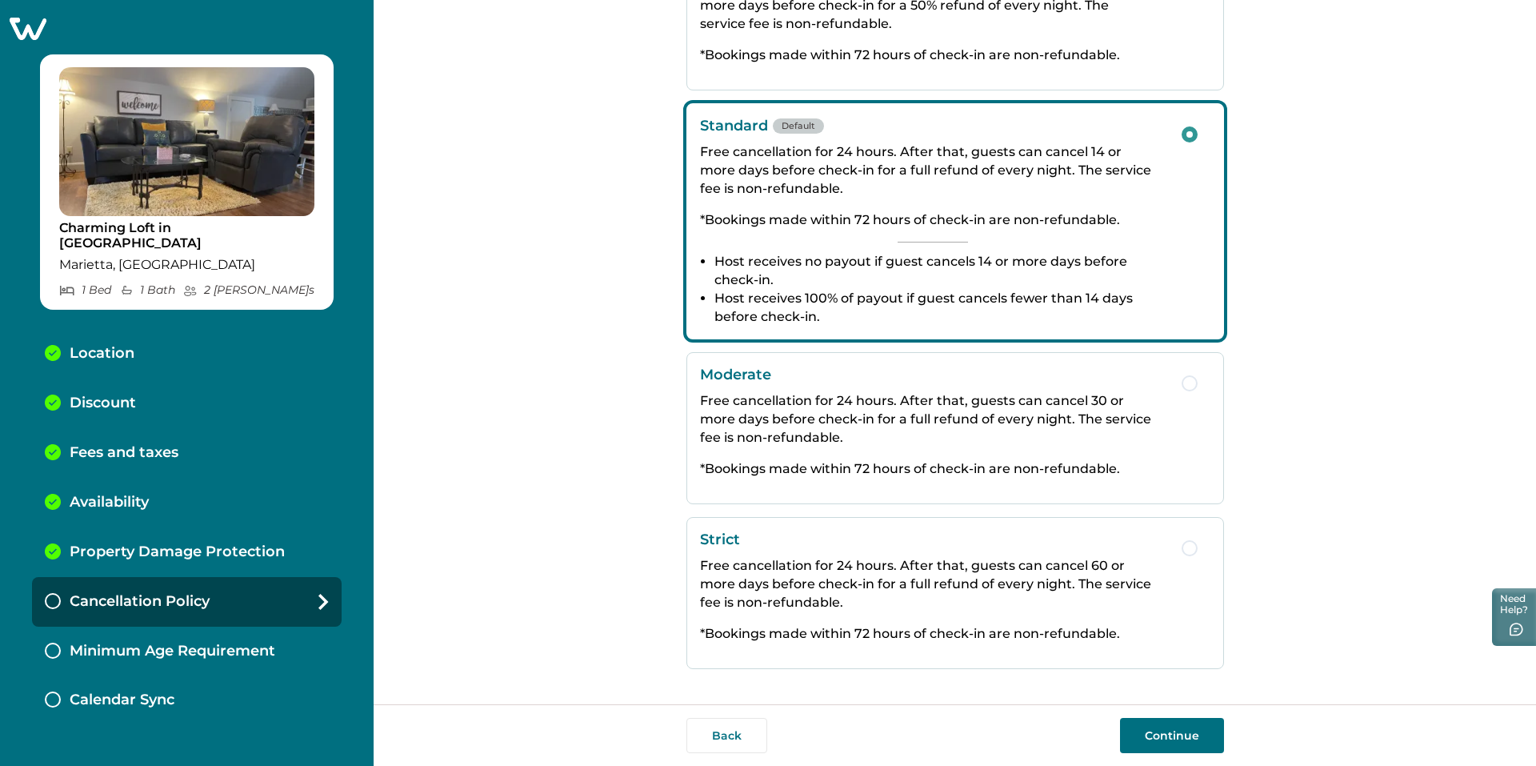
click at [1190, 739] on button "Continue" at bounding box center [1172, 735] width 104 height 35
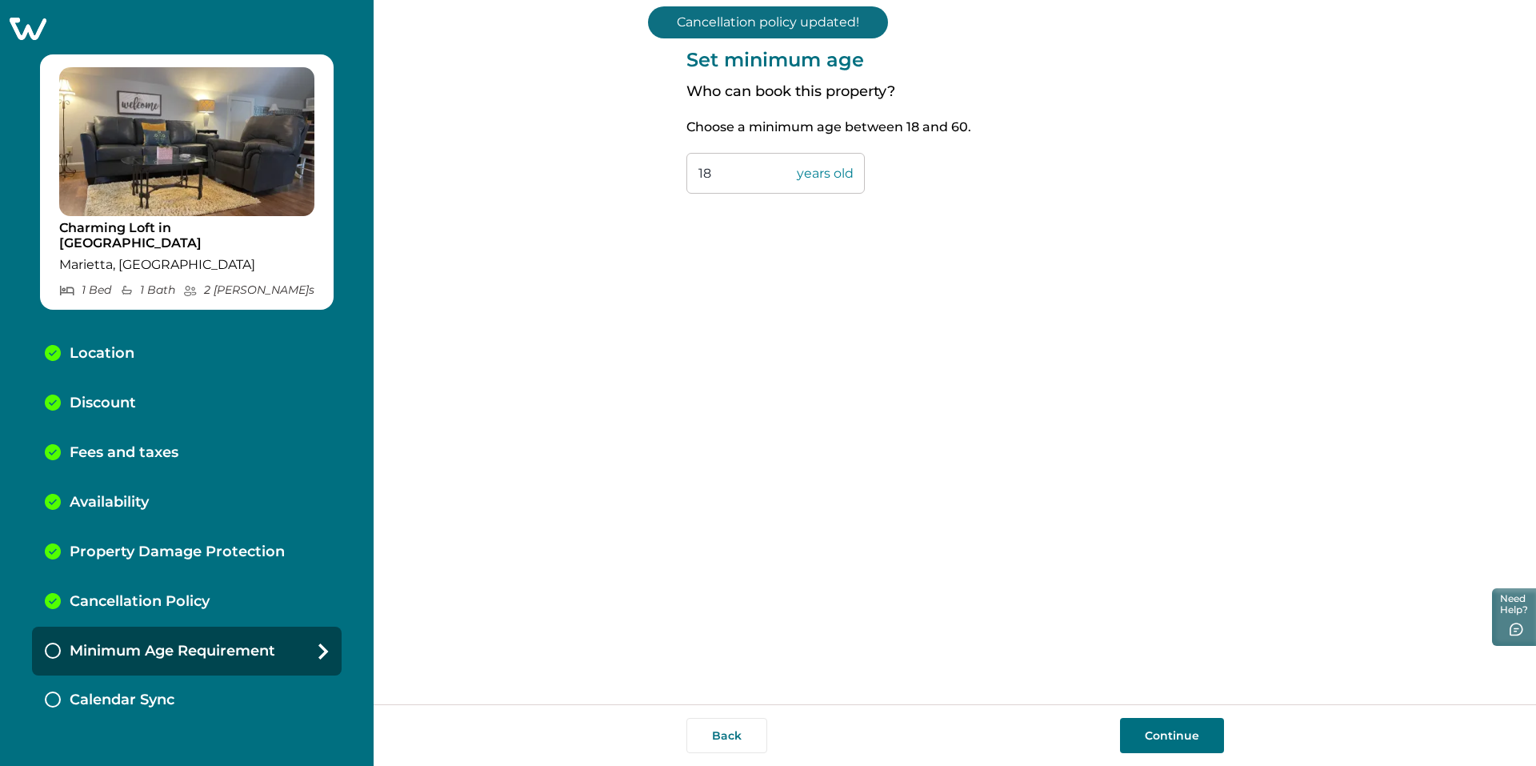
drag, startPoint x: 712, startPoint y: 175, endPoint x: 668, endPoint y: 177, distance: 44.0
click at [670, 176] on div "Set minimum age Who can book this property? Choose a minimum age between 18 and…" at bounding box center [955, 352] width 1162 height 704
type input "21"
click at [1170, 729] on button "Continue" at bounding box center [1172, 735] width 104 height 35
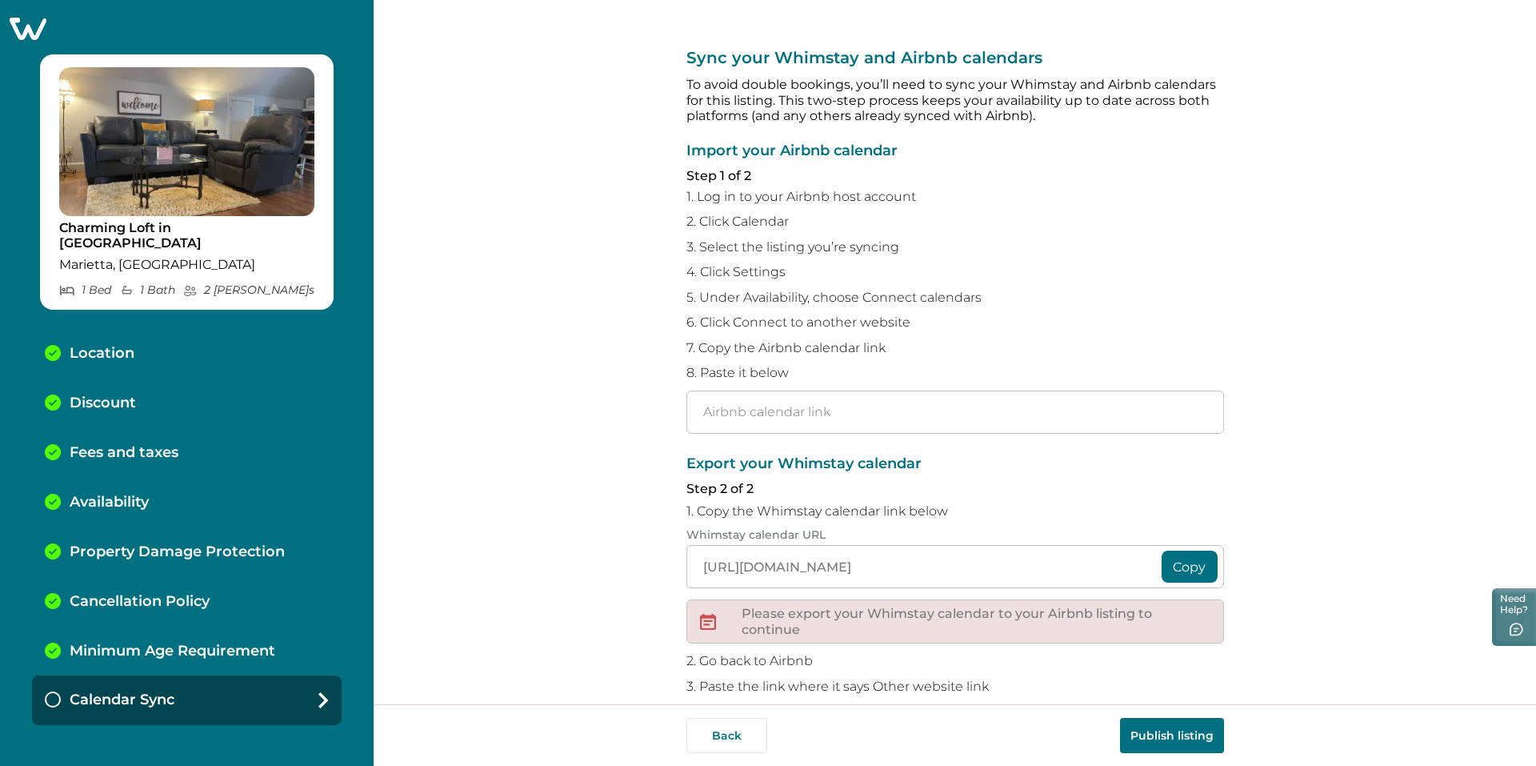
scroll to position [98, 0]
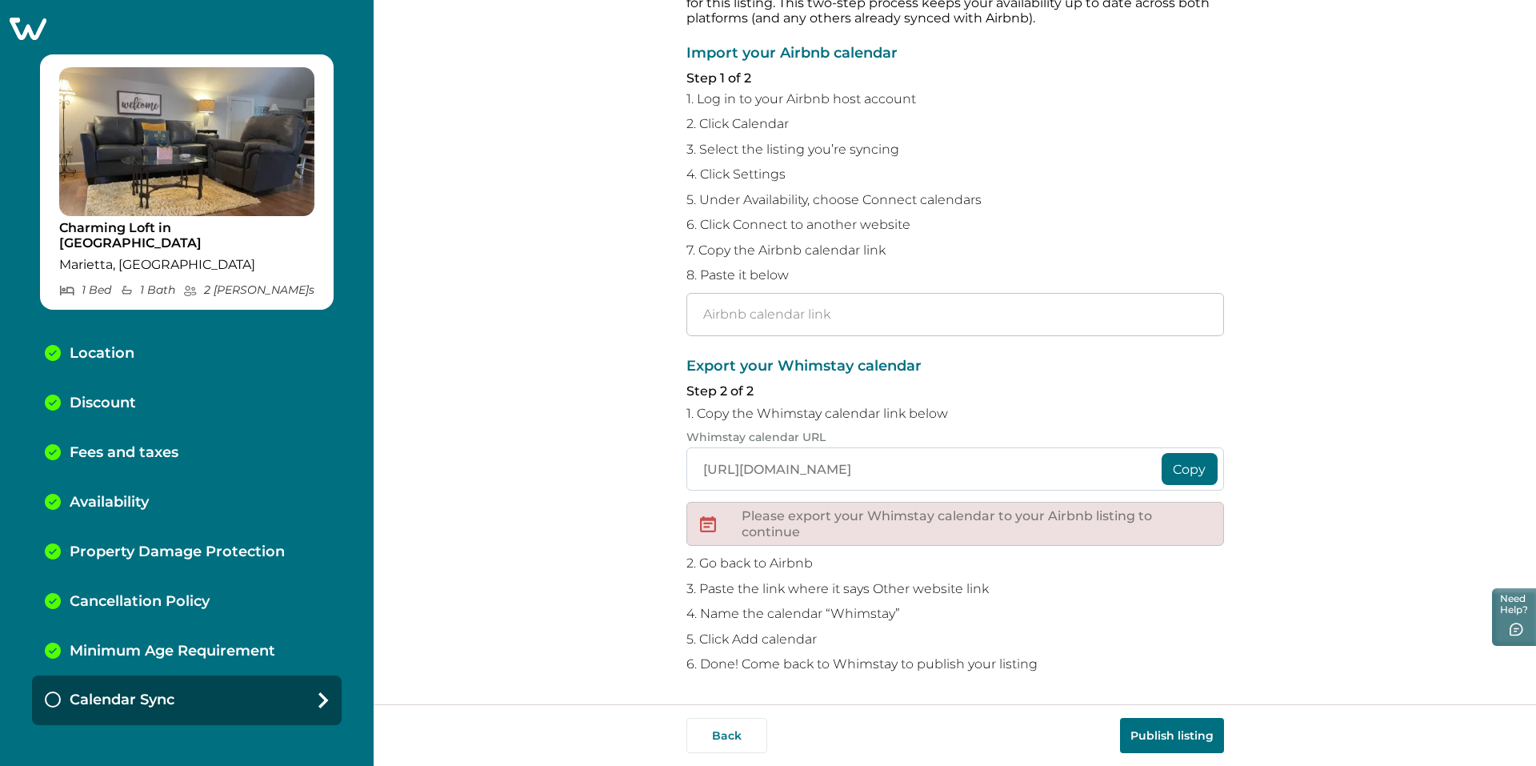
click at [1046, 478] on input "[URL][DOMAIN_NAME]" at bounding box center [955, 468] width 538 height 43
drag, startPoint x: 1052, startPoint y: 470, endPoint x: 1205, endPoint y: 474, distance: 152.9
click at [1205, 474] on div "[URL][DOMAIN_NAME] Copy" at bounding box center [955, 468] width 538 height 43
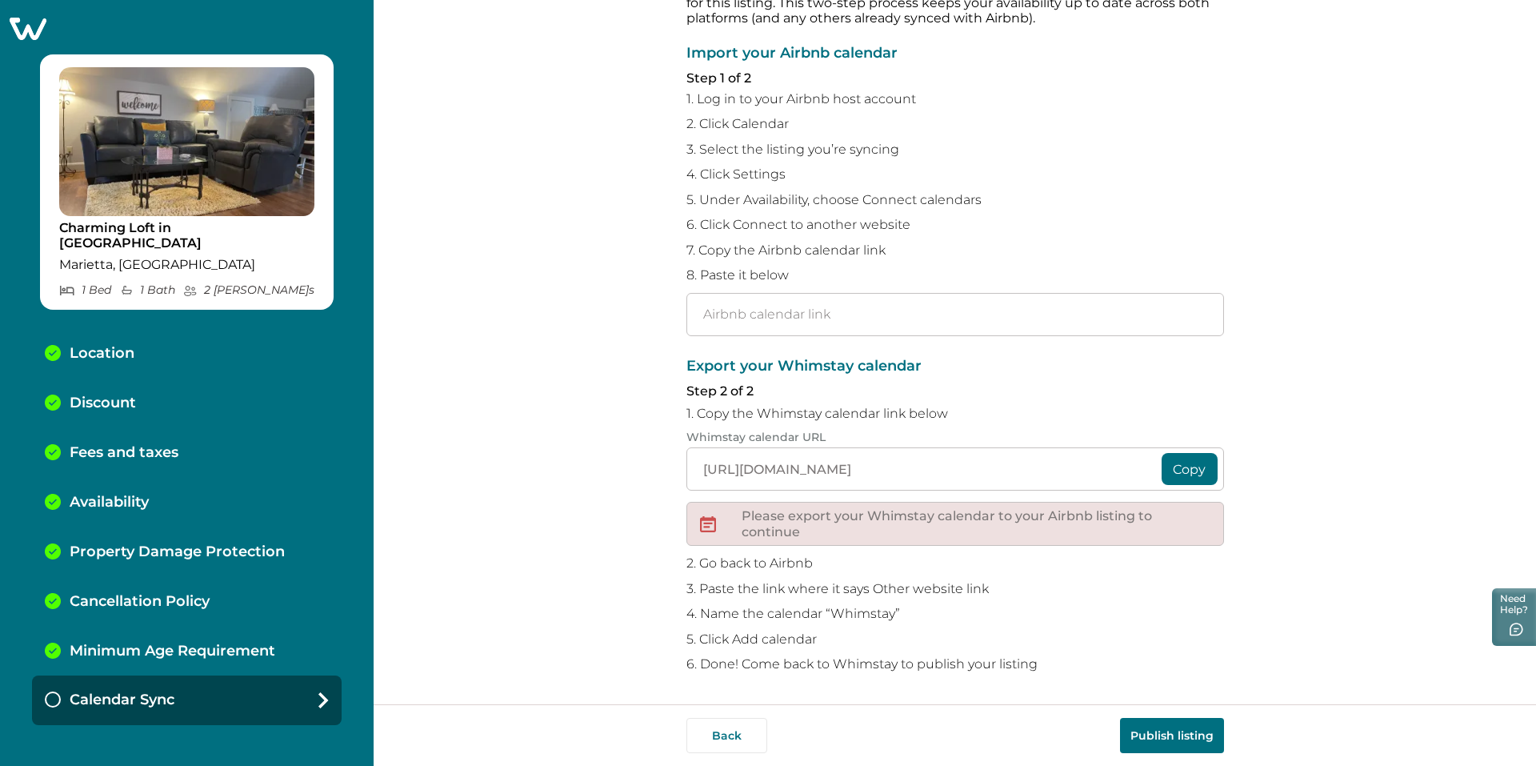
click at [1319, 450] on div "Sync your Whimstay and Airbnb calendars To avoid double bookings, you’ll need t…" at bounding box center [955, 352] width 1162 height 704
click at [710, 316] on input "text" at bounding box center [955, 314] width 538 height 43
paste input "[URL][DOMAIN_NAME]"
type input "[URL][DOMAIN_NAME]"
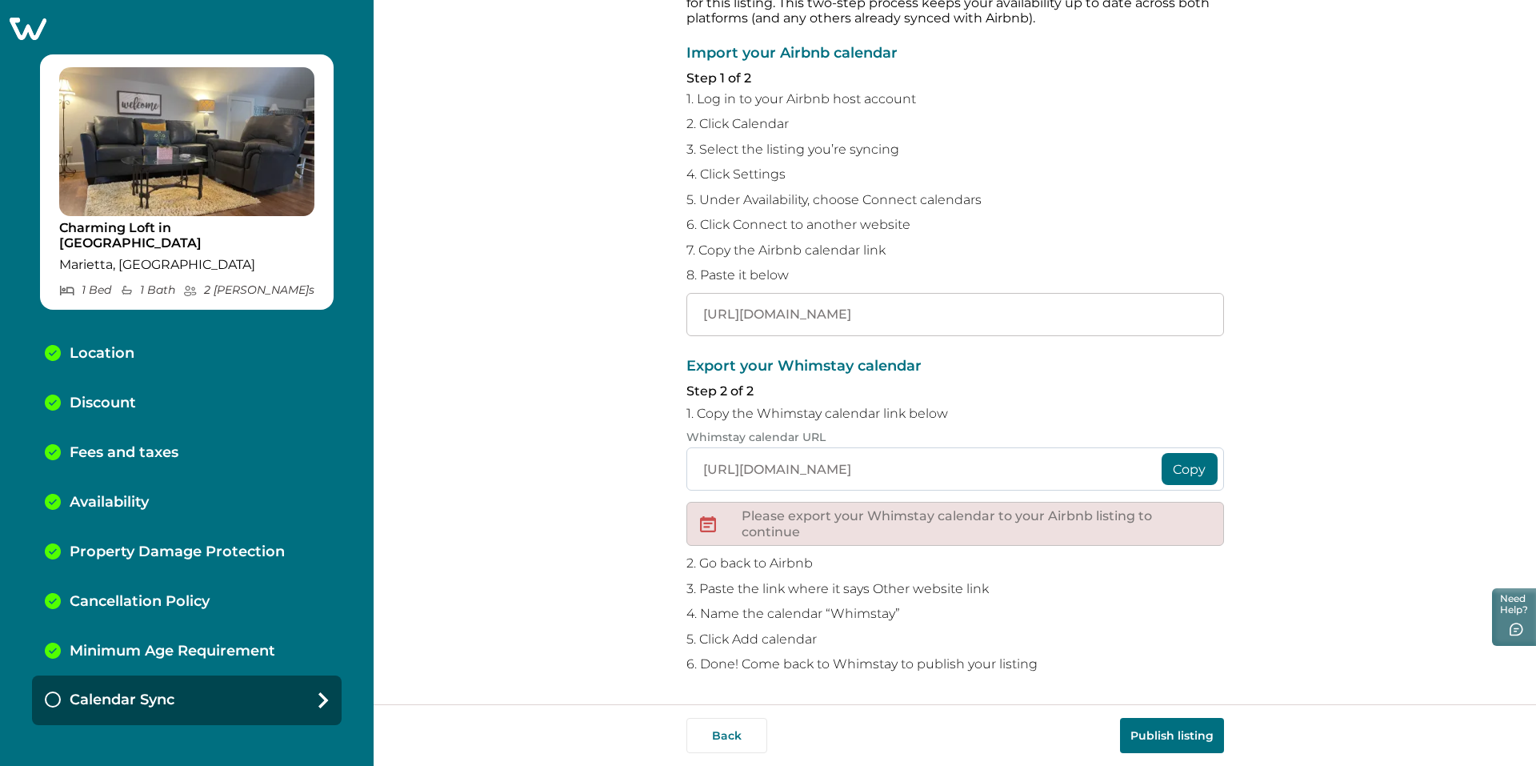
scroll to position [0, 0]
click at [700, 468] on input "[URL][DOMAIN_NAME]" at bounding box center [955, 468] width 538 height 43
click at [1194, 467] on button "Copy" at bounding box center [1190, 469] width 56 height 32
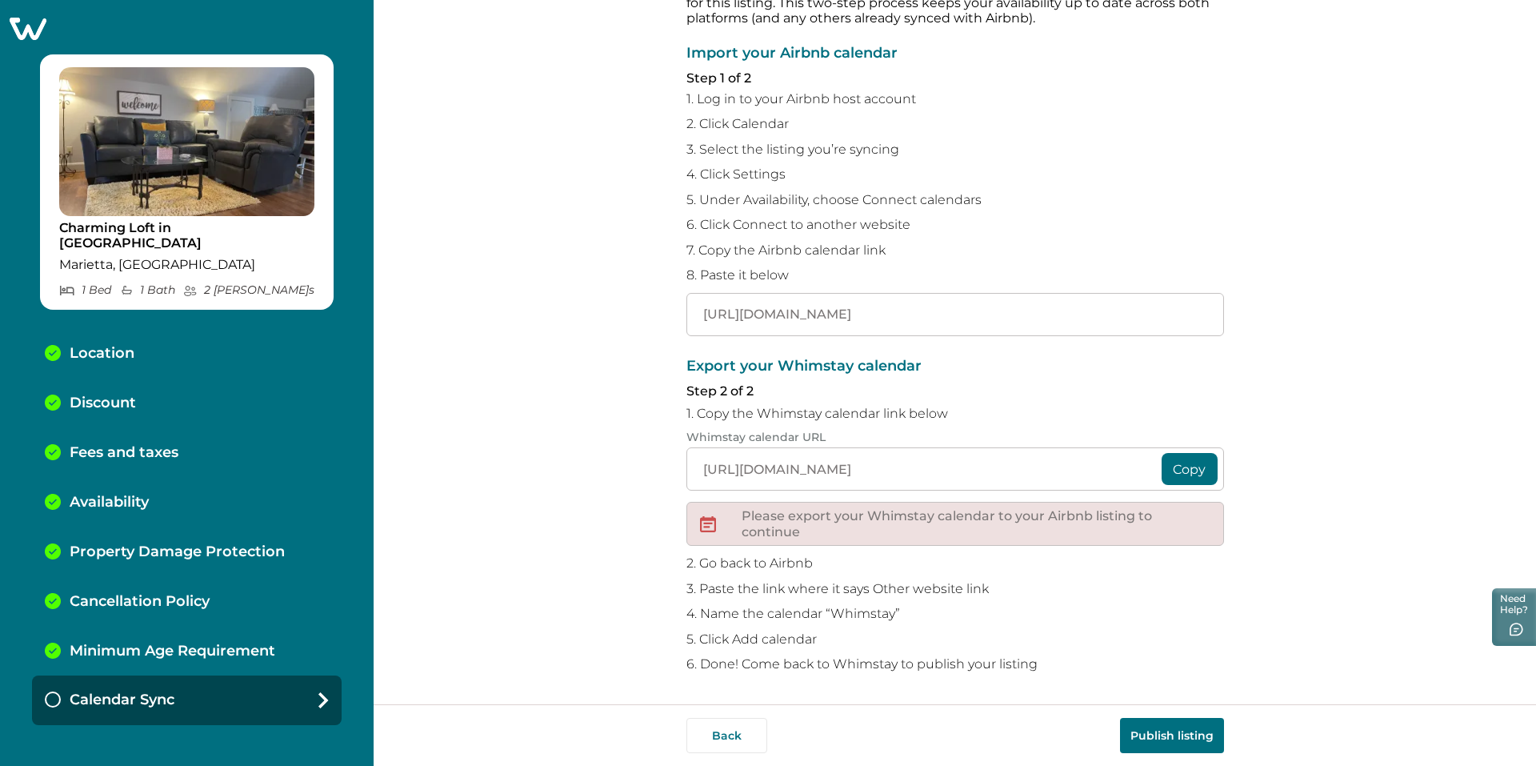
scroll to position [97, 0]
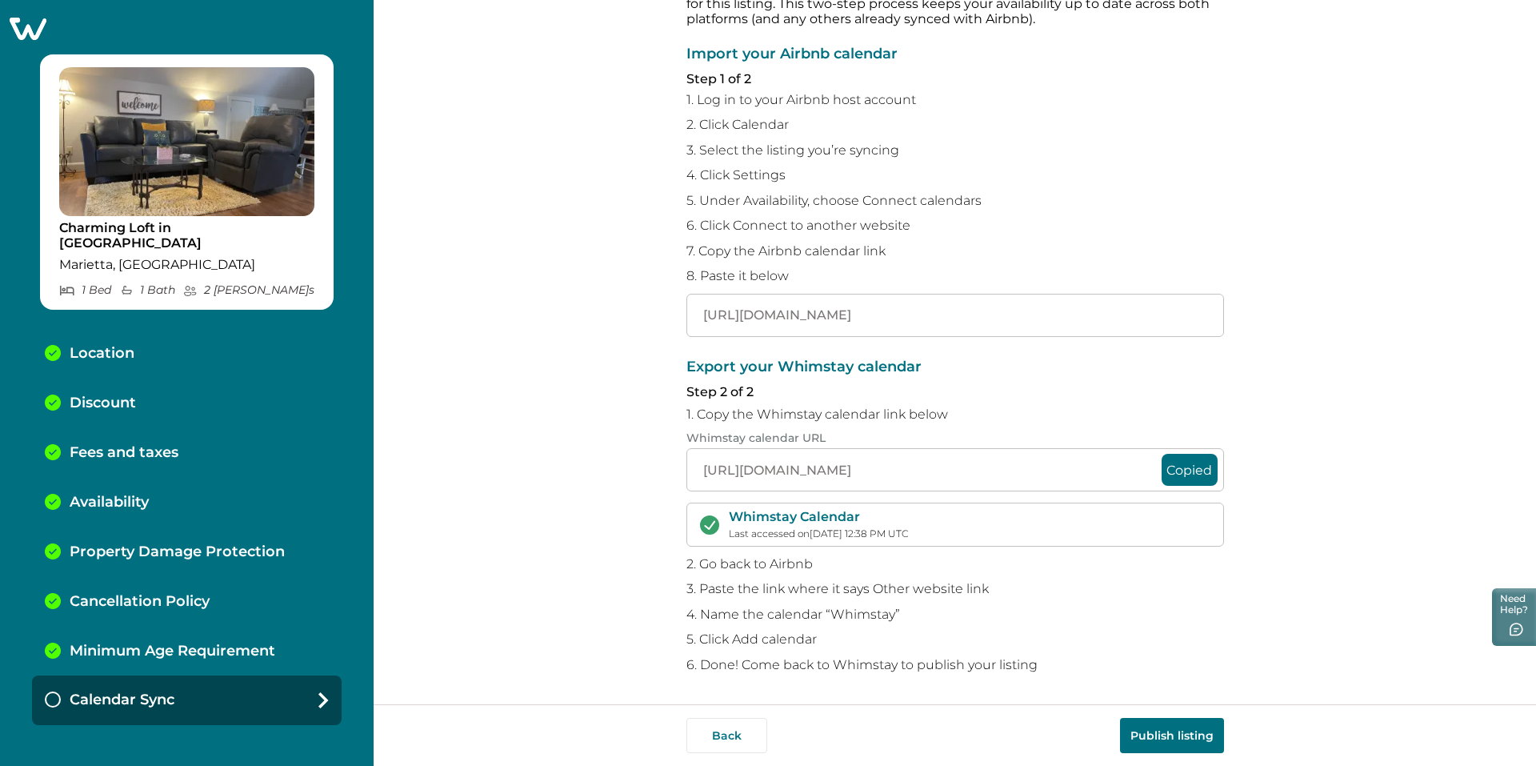
click at [1165, 736] on button "Publish listing" at bounding box center [1172, 735] width 104 height 35
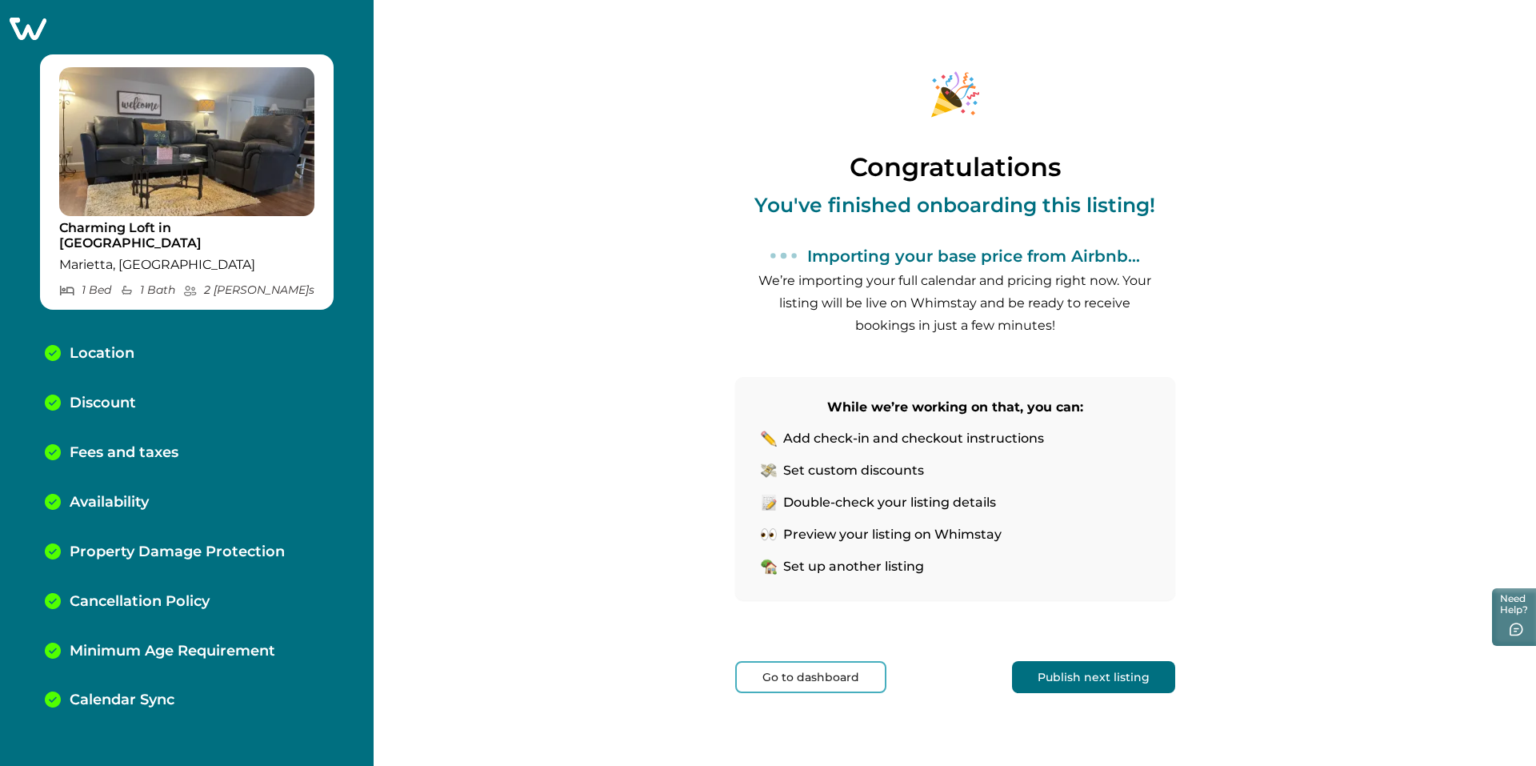
click at [1063, 678] on button "Publish next listing" at bounding box center [1093, 677] width 163 height 32
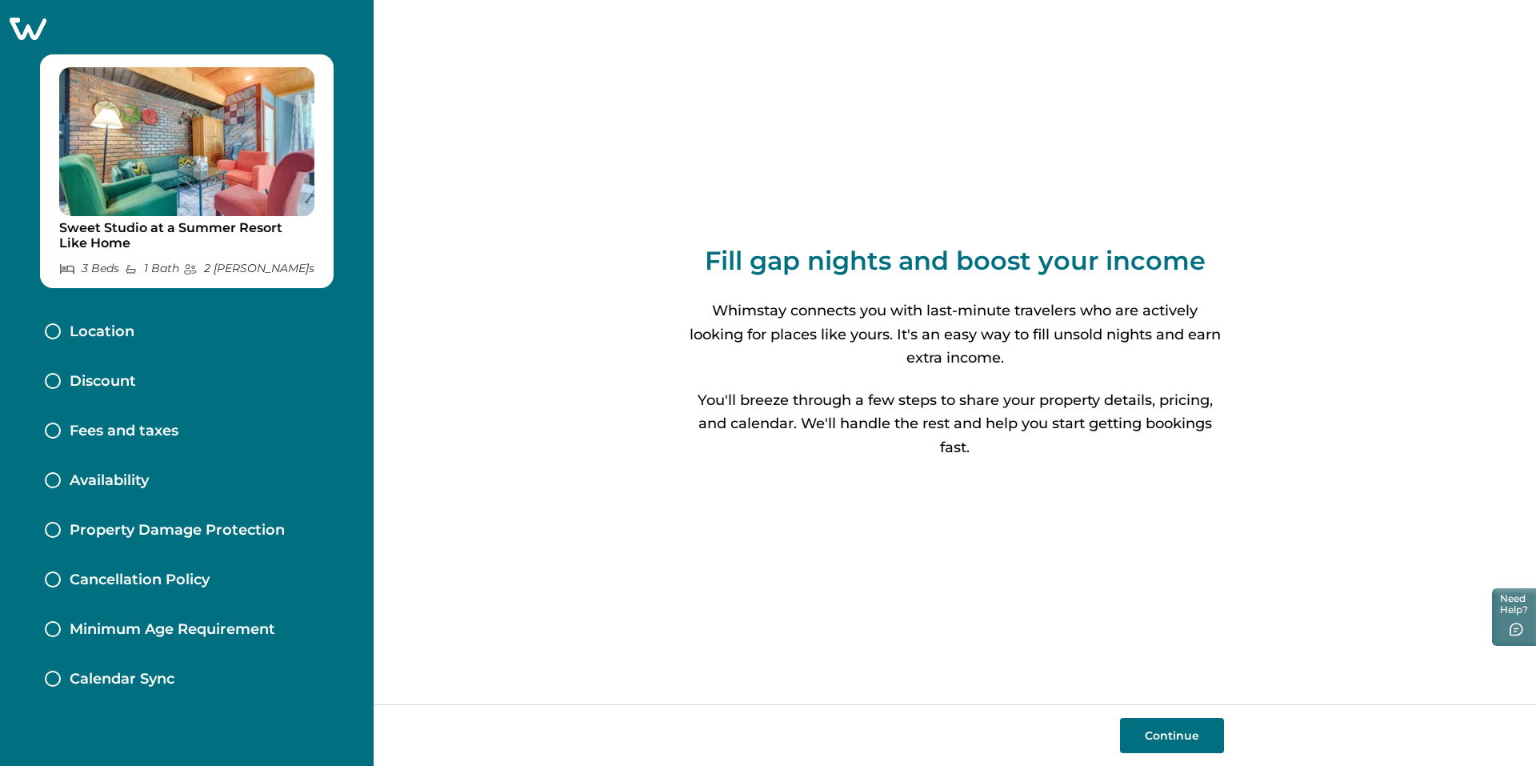
click at [1174, 734] on button "Continue" at bounding box center [1172, 735] width 104 height 35
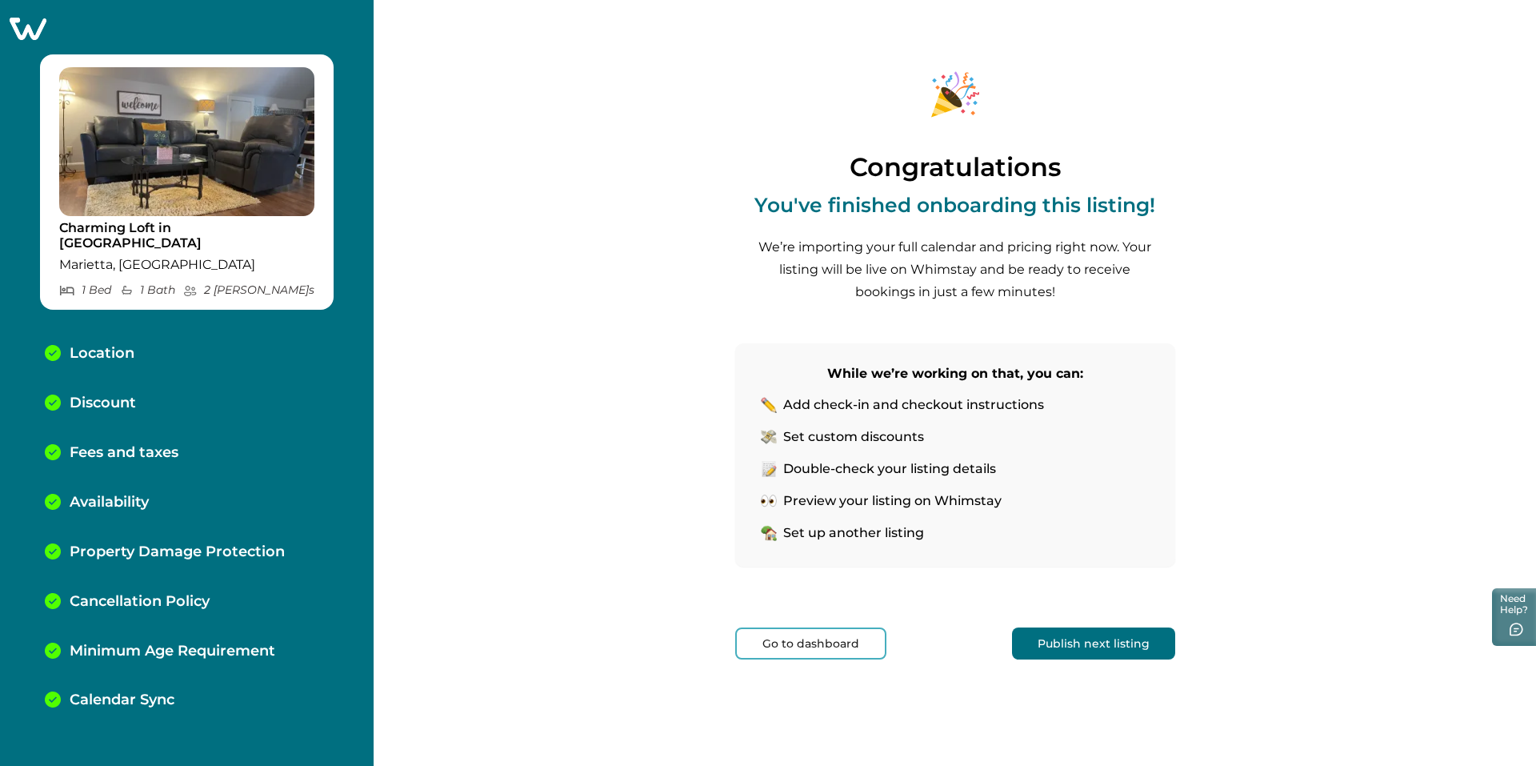
click at [22, 16] on div "Charming Loft in [GEOGRAPHIC_DATA], [GEOGRAPHIC_DATA] 1 Bed 1 Bath 2 Max Guest …" at bounding box center [187, 383] width 374 height 766
click at [22, 33] on icon at bounding box center [27, 28] width 39 height 25
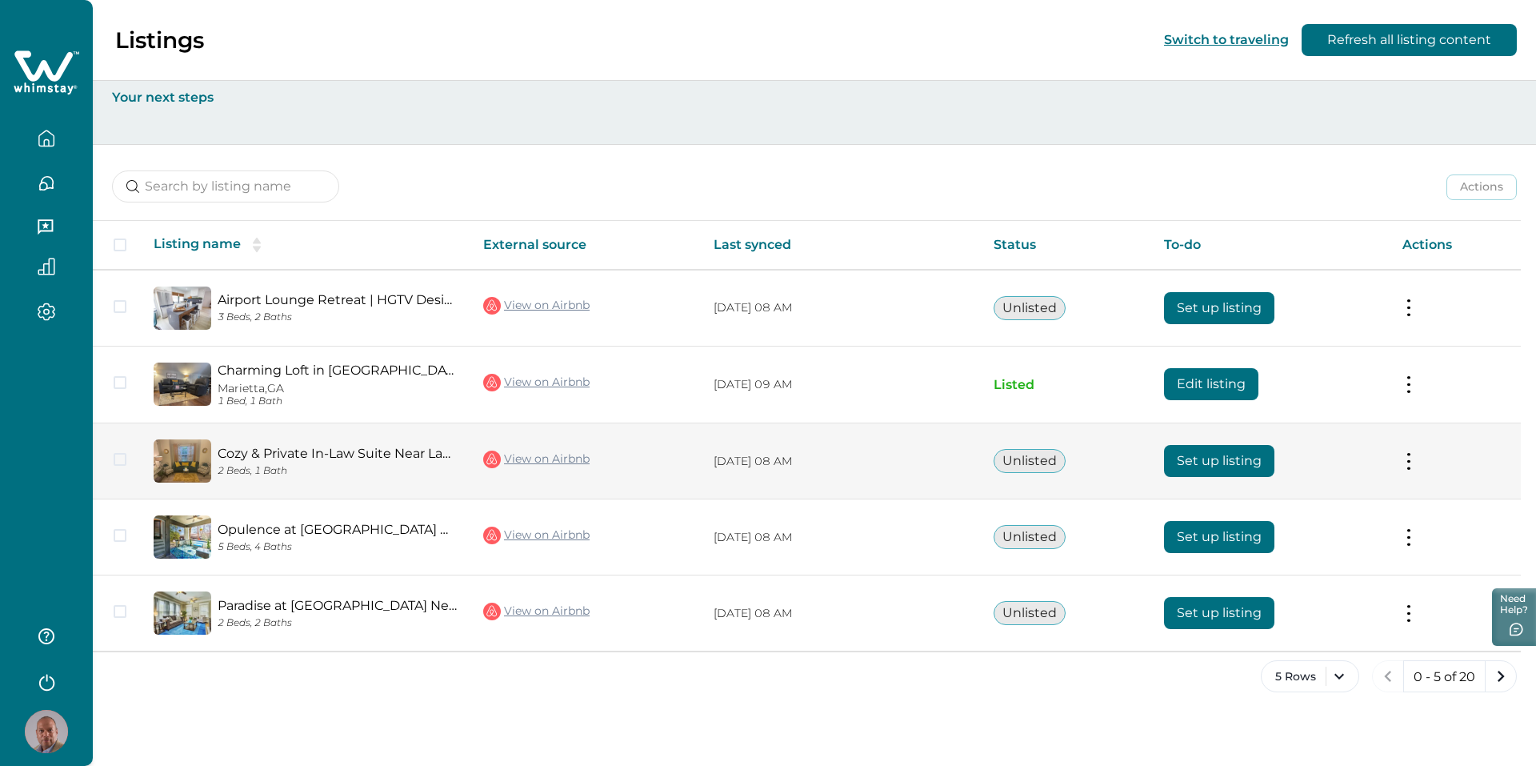
click at [1006, 458] on button "Unlisted" at bounding box center [1030, 461] width 72 height 24
click at [1206, 462] on button "Set up listing" at bounding box center [1219, 461] width 110 height 32
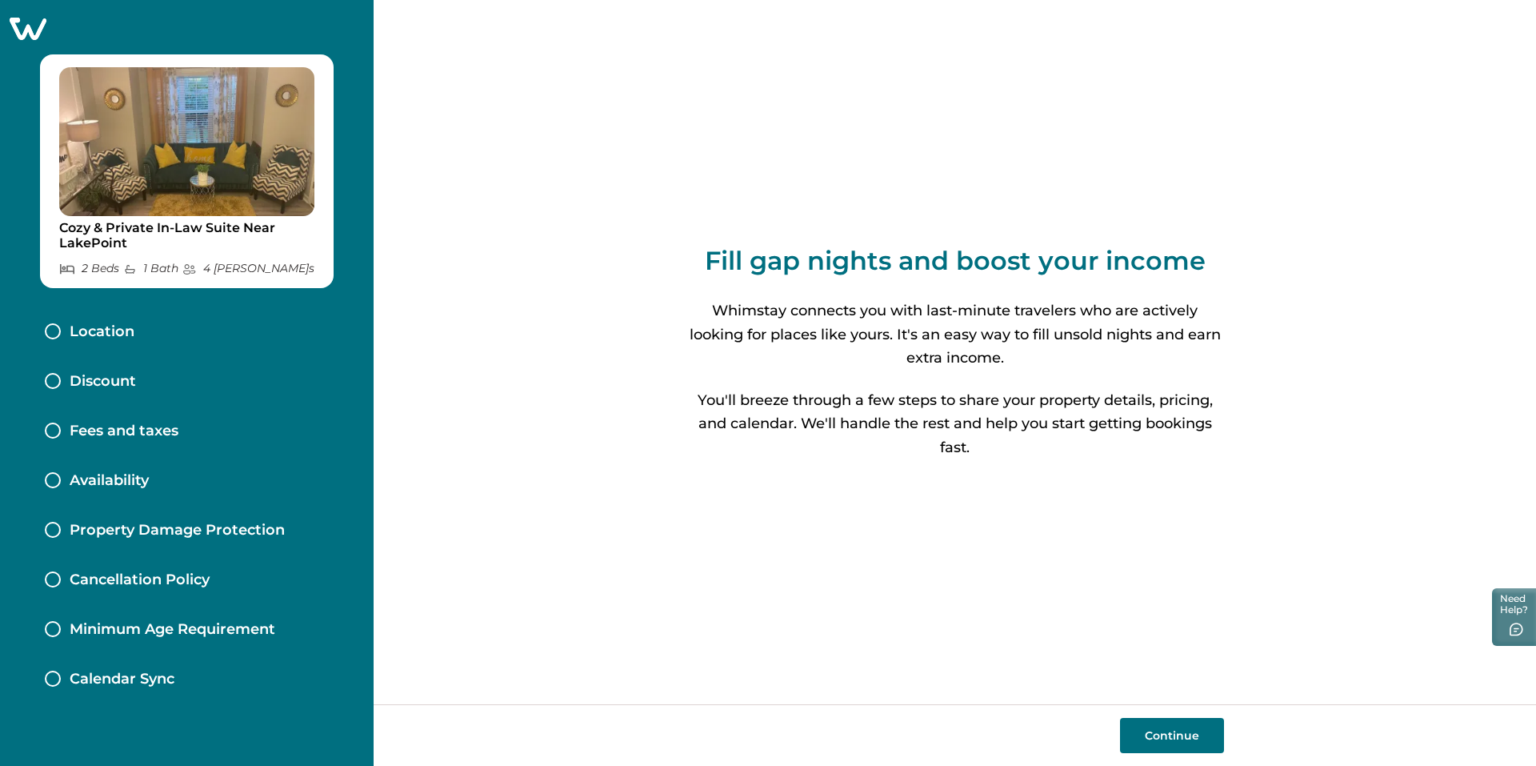
click at [1174, 731] on button "Continue" at bounding box center [1172, 735] width 104 height 35
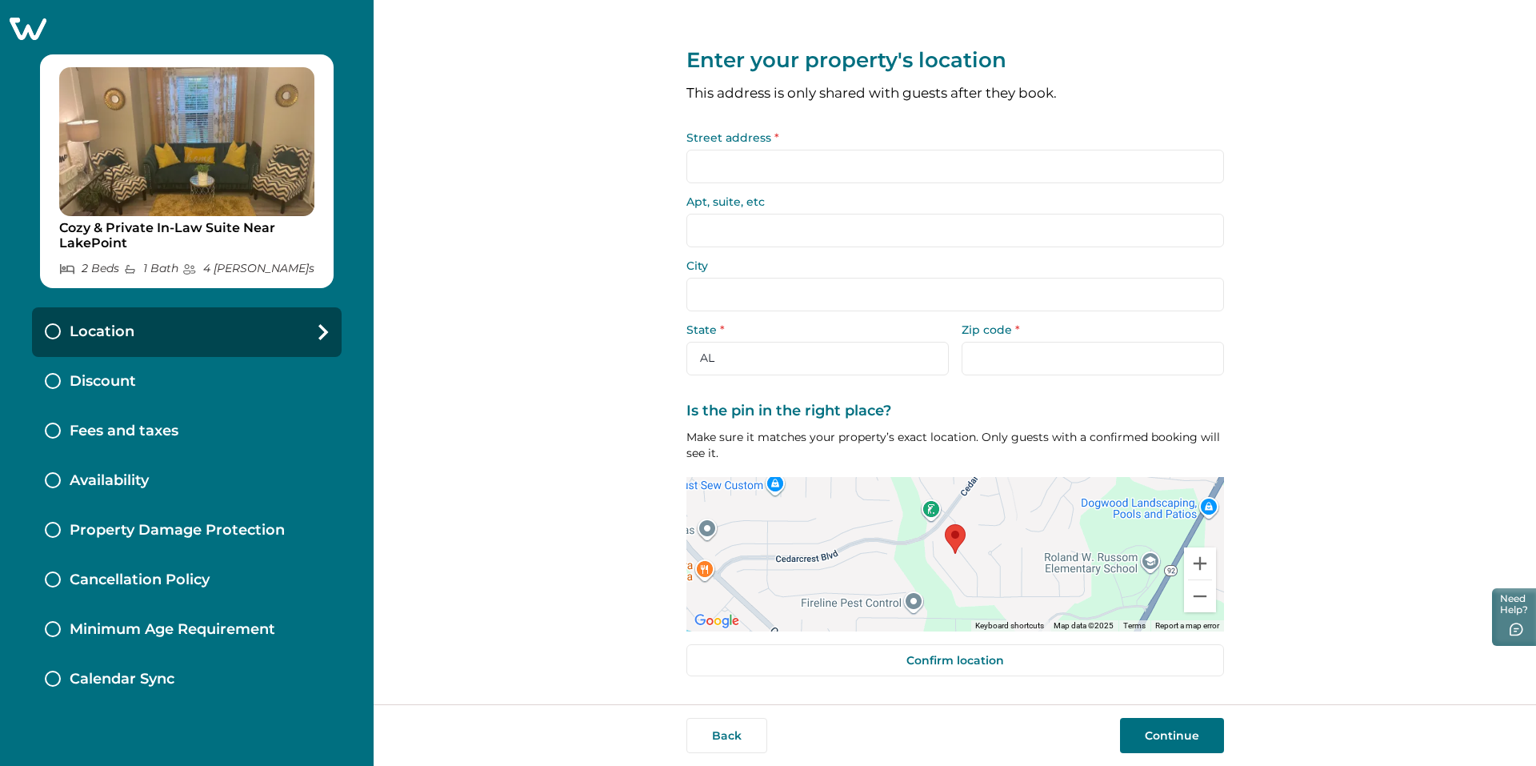
click at [742, 175] on input "Street address *" at bounding box center [955, 167] width 538 height 34
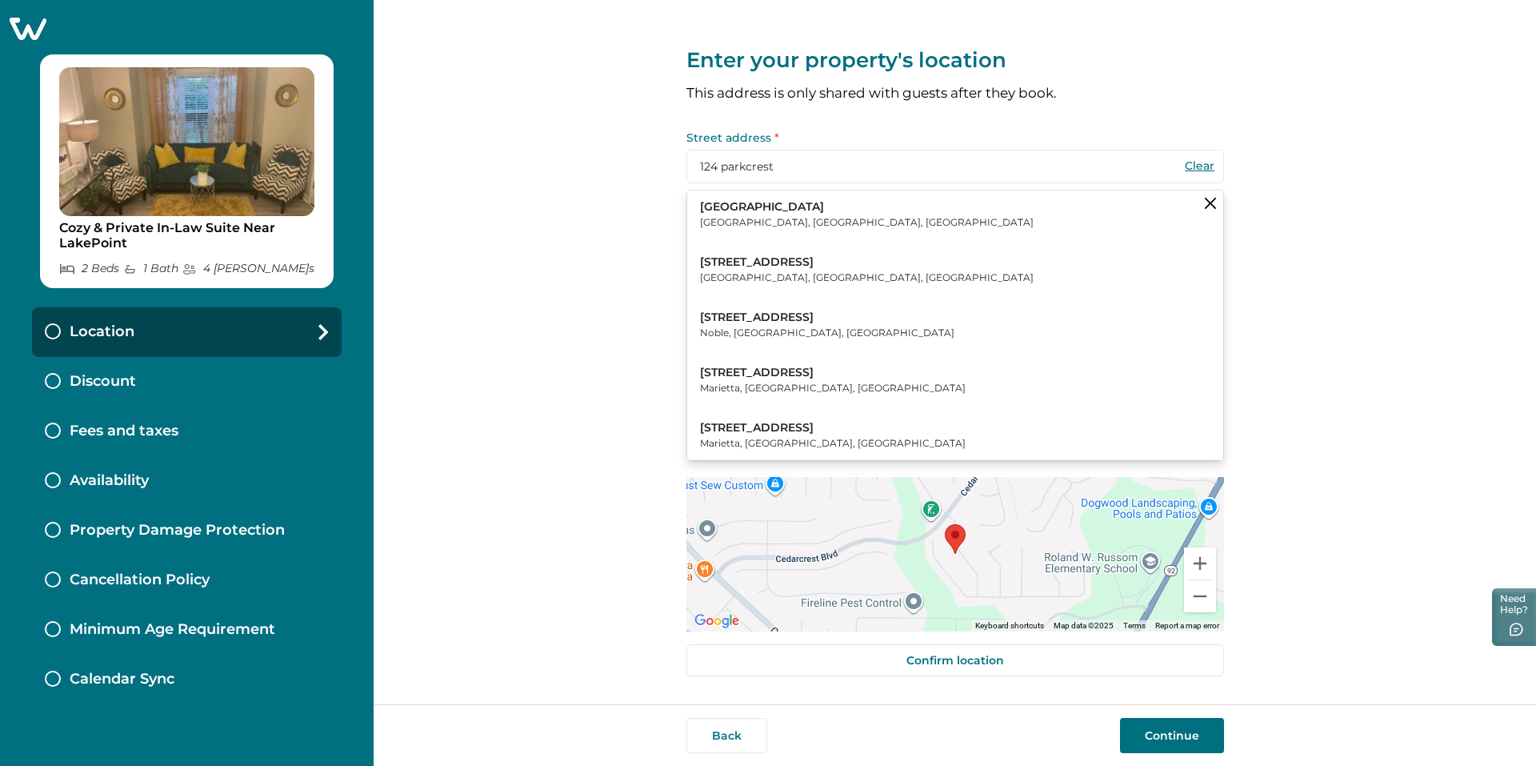
click at [1421, 259] on div "Enter your property's location This address is only shared with guests after th…" at bounding box center [955, 352] width 1162 height 704
click at [838, 217] on button "[STREET_ADDRESS]" at bounding box center [955, 214] width 536 height 49
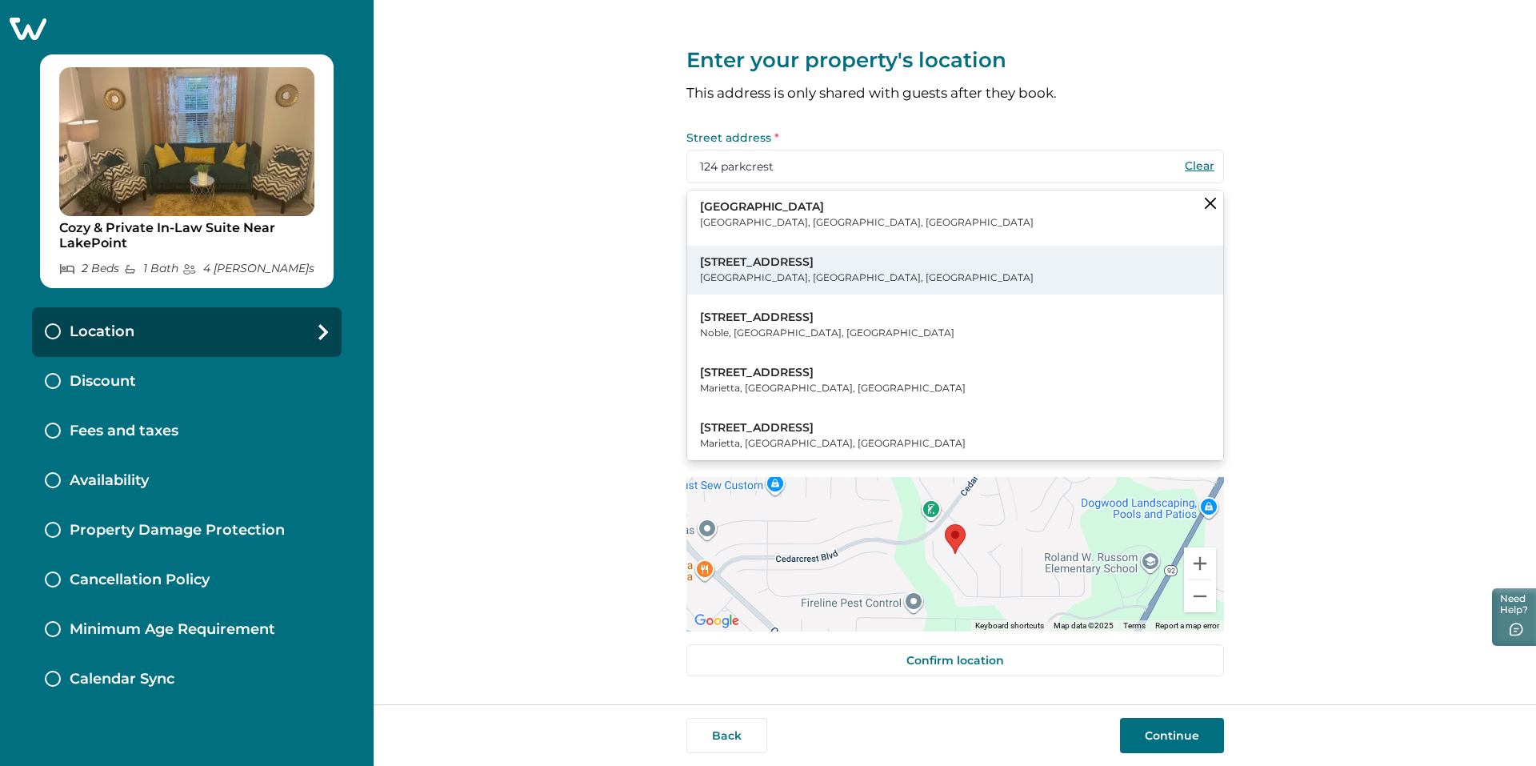
type input "[GEOGRAPHIC_DATA]"
select select "GA"
type input "30132"
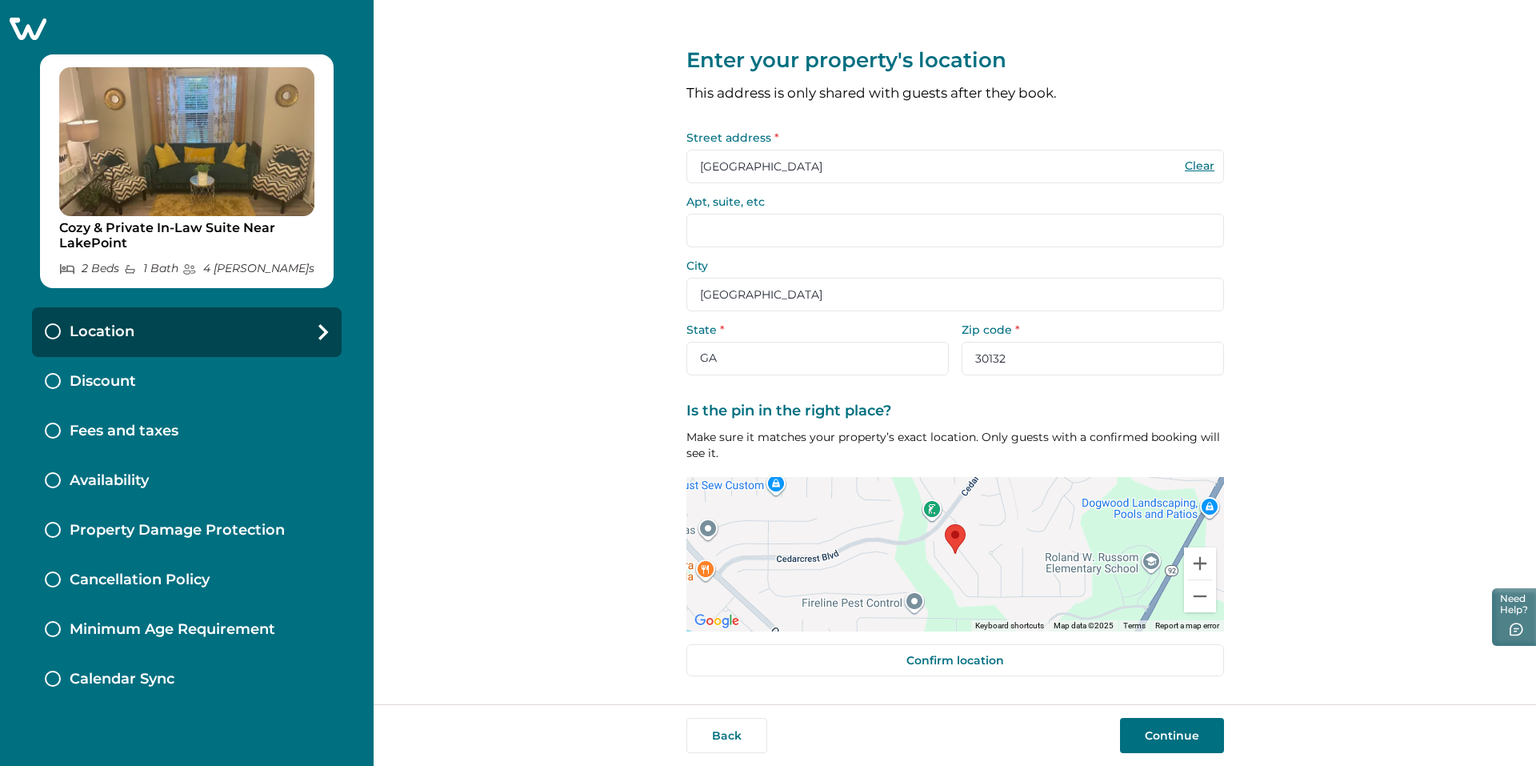
click at [766, 235] on input "Apt, suite, etc" at bounding box center [955, 231] width 538 height 34
type input "LEFT Side Entrance"
click at [1297, 274] on div "Enter your property's location This address is only shared with guests after th…" at bounding box center [955, 352] width 1162 height 704
click at [1172, 731] on button "Continue" at bounding box center [1172, 735] width 104 height 35
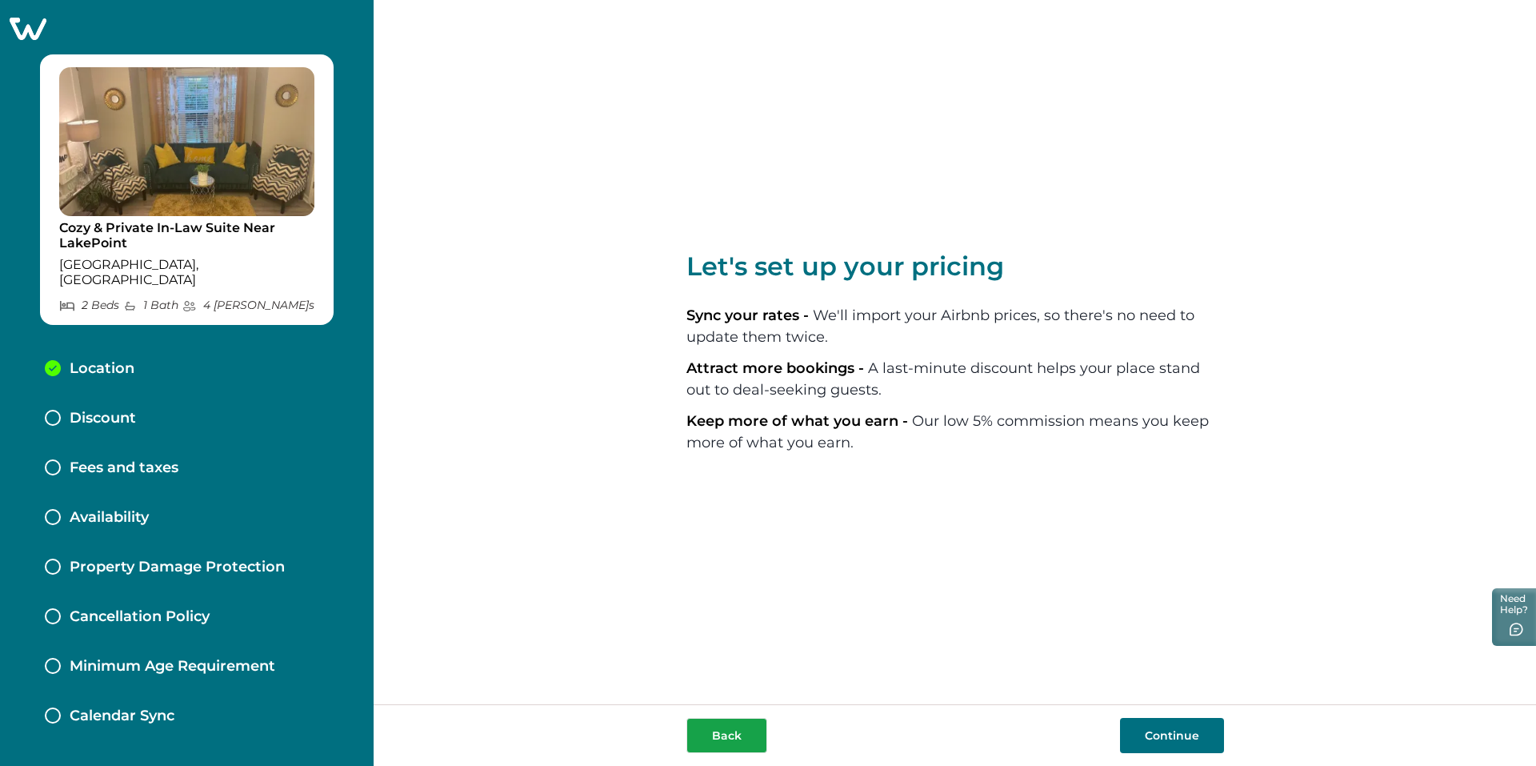
click at [744, 731] on button "Back" at bounding box center [726, 735] width 81 height 35
select select "GA"
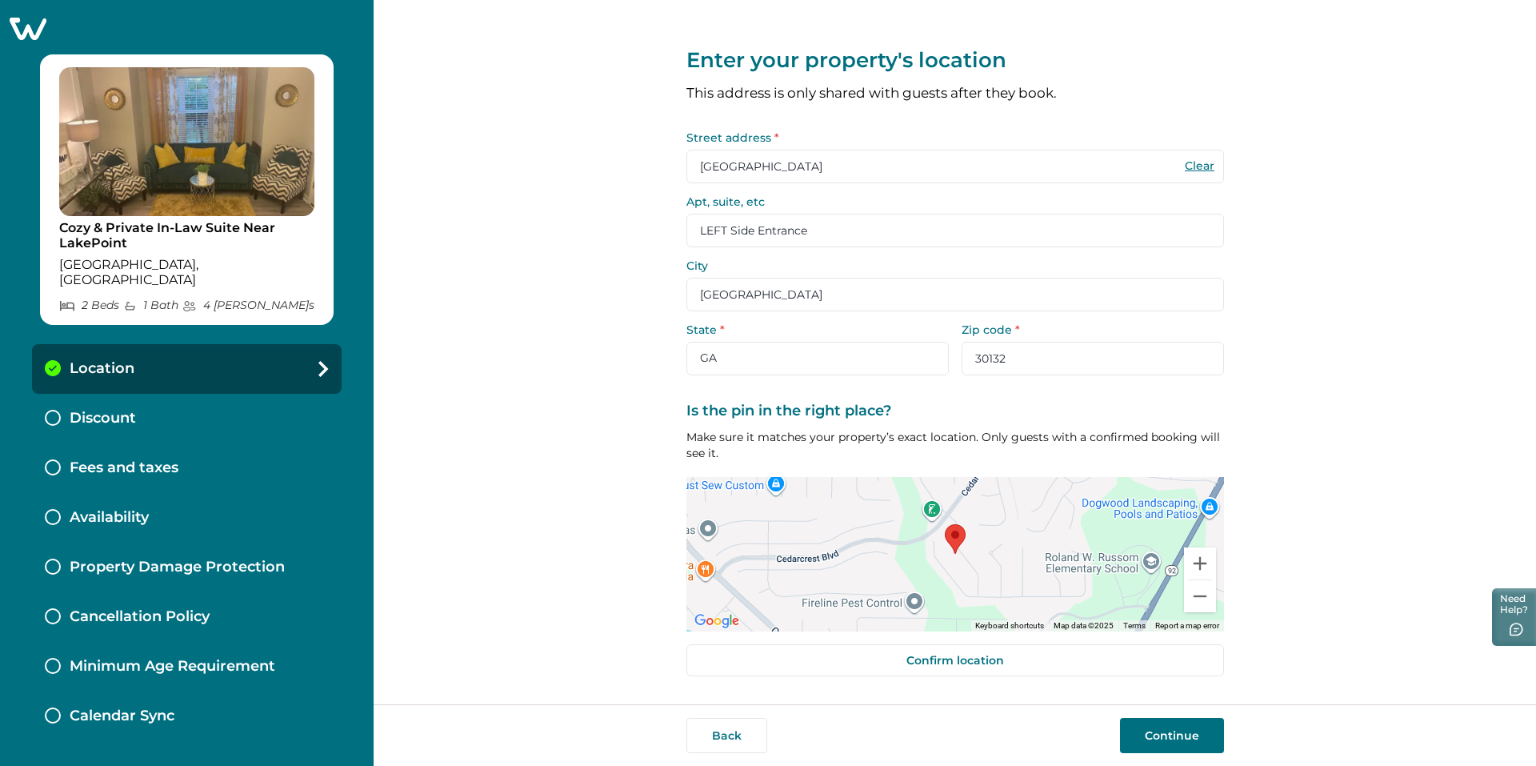
click at [1174, 730] on button "Continue" at bounding box center [1172, 735] width 104 height 35
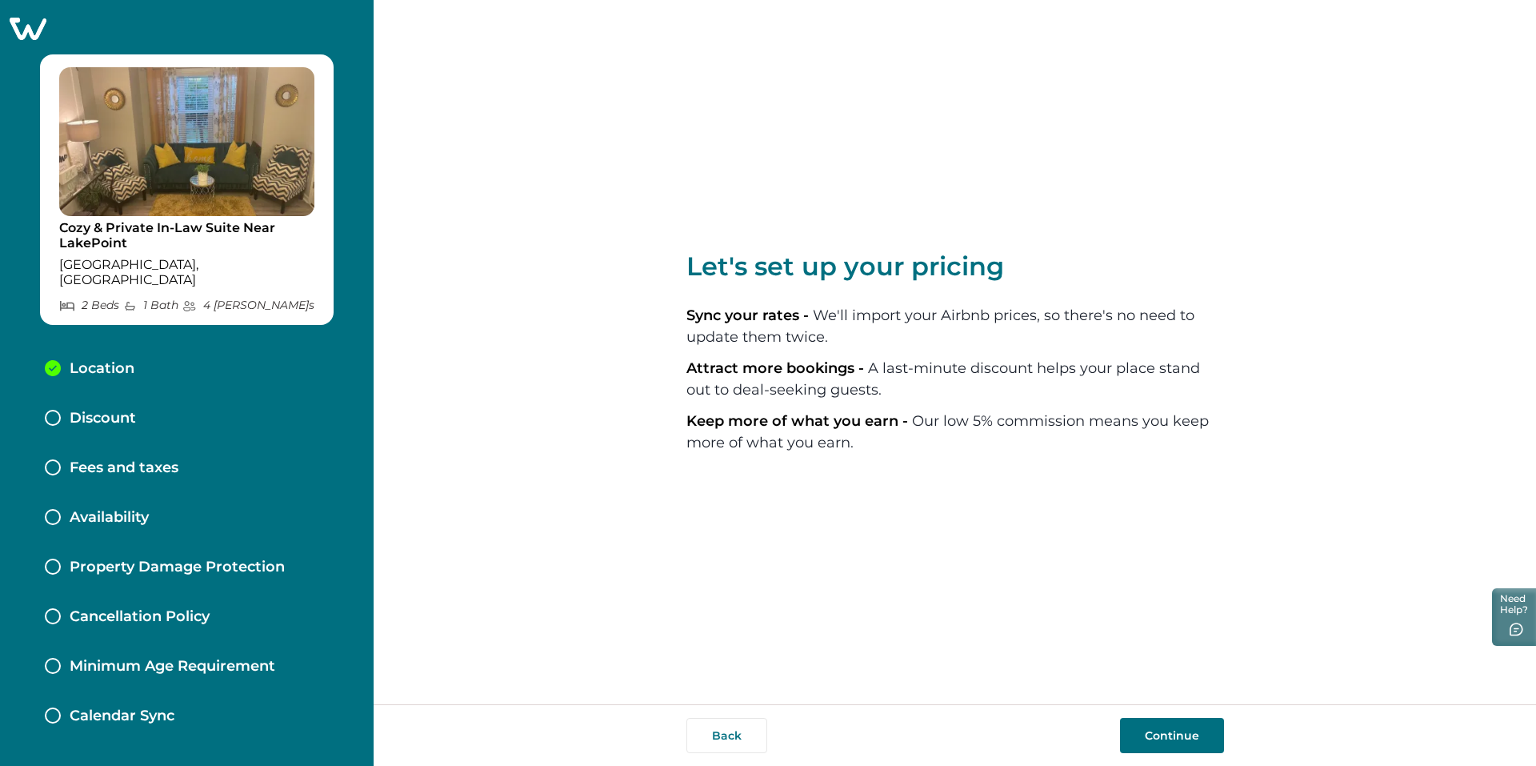
click at [1175, 742] on button "Continue" at bounding box center [1172, 735] width 104 height 35
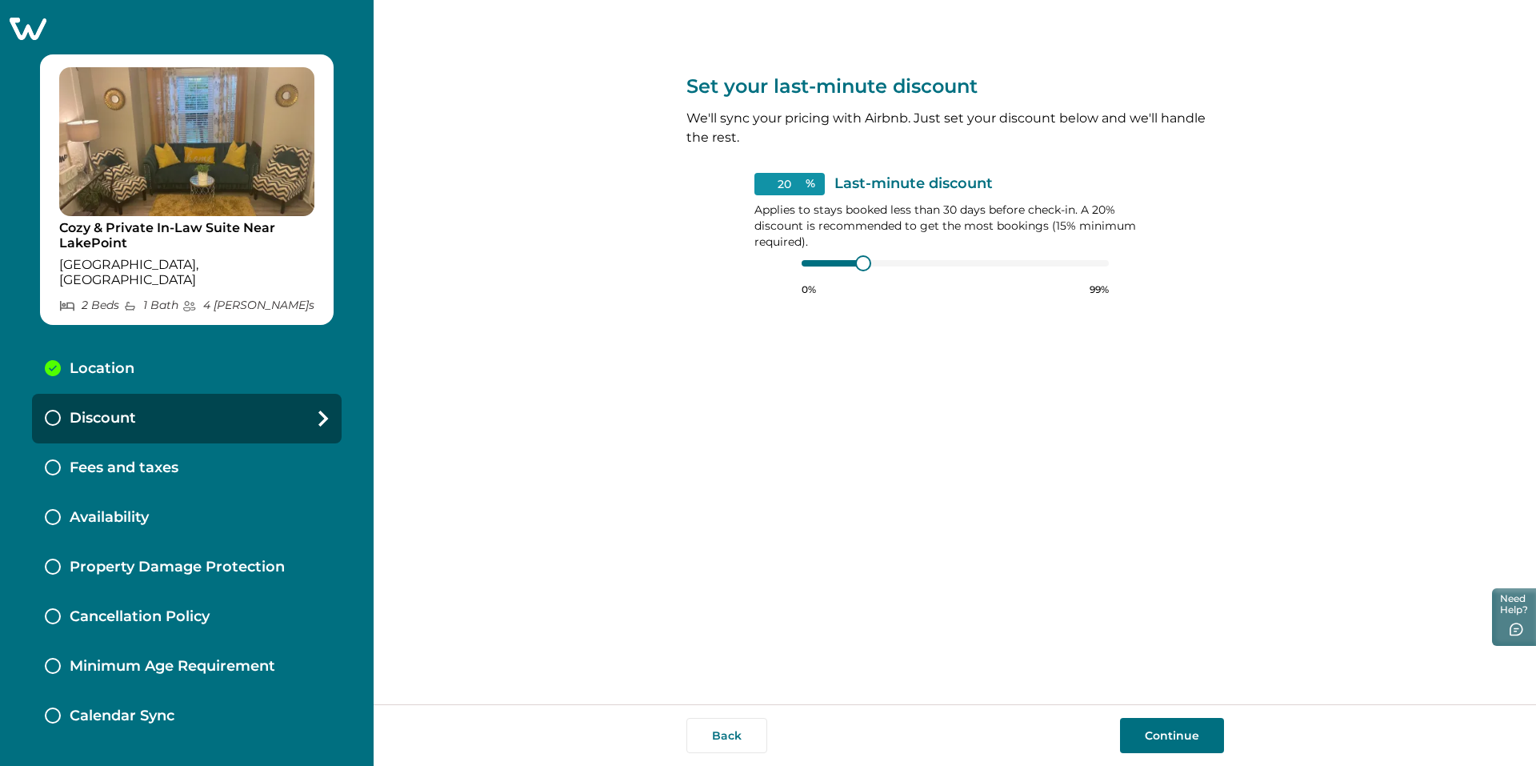
type input "15"
click at [830, 262] on div at bounding box center [833, 263] width 62 height 6
click at [1178, 734] on button "Continue" at bounding box center [1172, 735] width 104 height 35
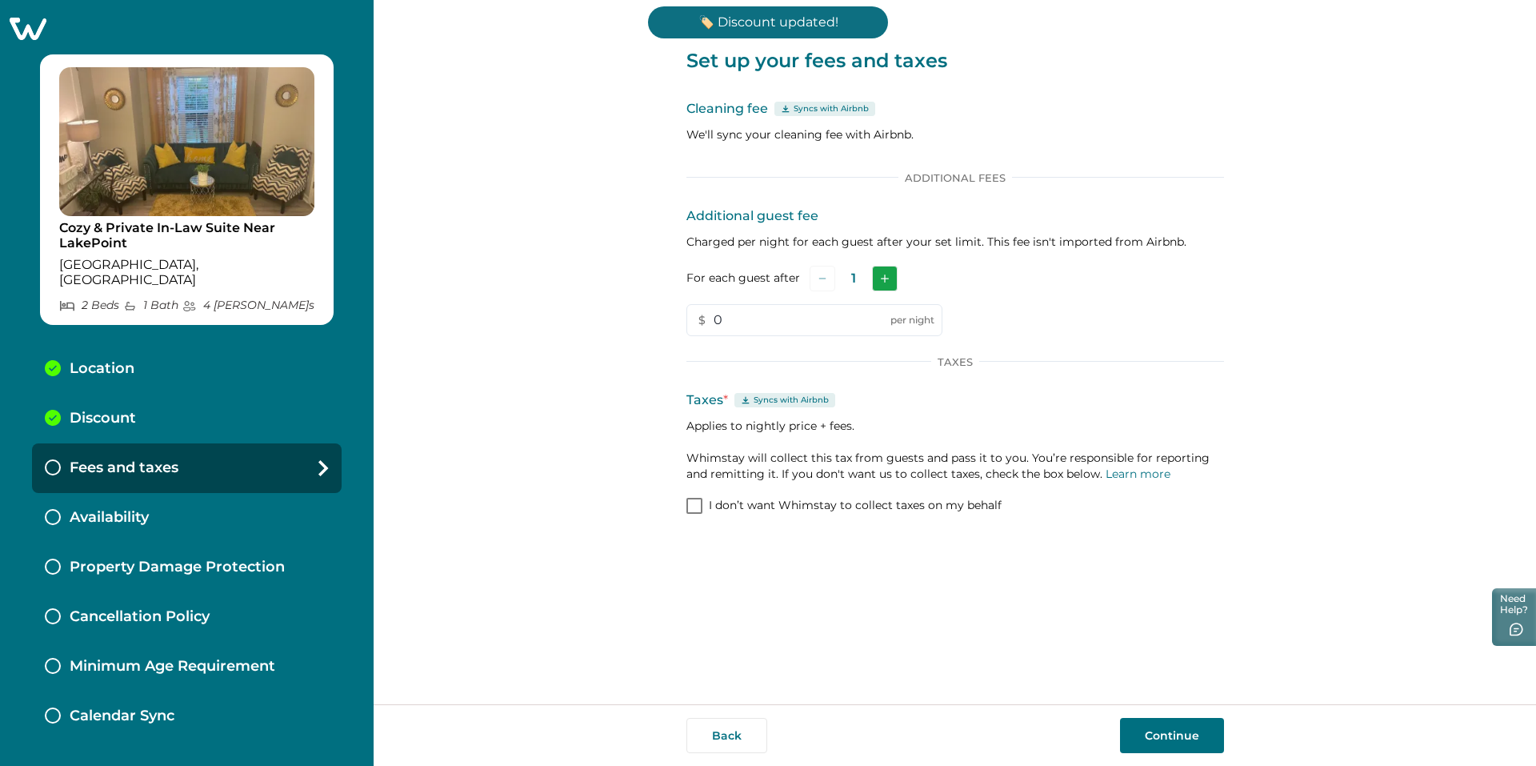
click at [882, 270] on button "Add" at bounding box center [885, 279] width 26 height 26
drag, startPoint x: 755, startPoint y: 321, endPoint x: 639, endPoint y: 322, distance: 116.0
click at [639, 322] on div "Set up your fees and taxes Cleaning fee Syncs with Airbnb We'll sync your clean…" at bounding box center [955, 352] width 1162 height 704
type input "10"
click at [1183, 731] on button "Continue" at bounding box center [1172, 735] width 104 height 35
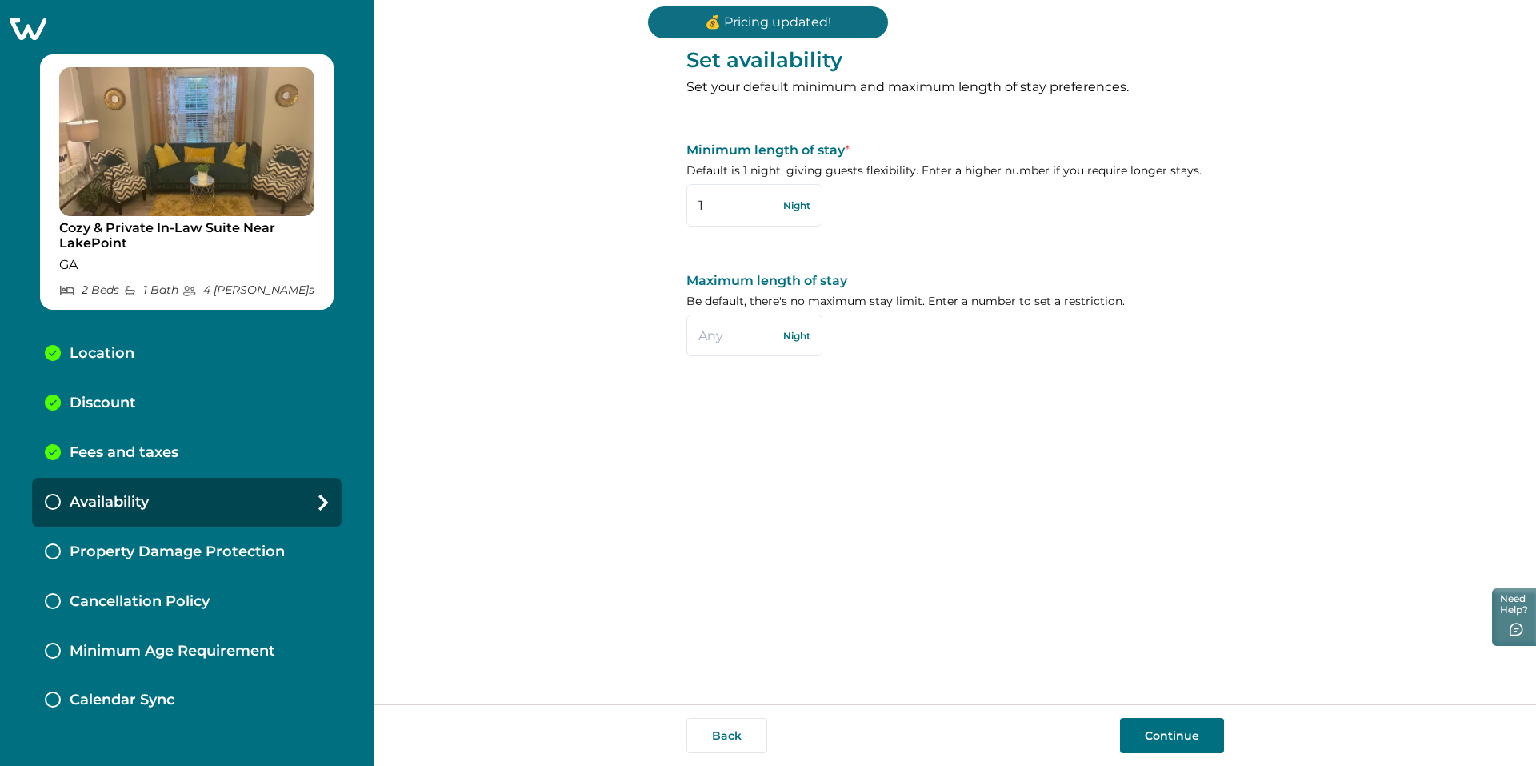
drag, startPoint x: 705, startPoint y: 207, endPoint x: 678, endPoint y: 207, distance: 27.2
click at [678, 207] on div "Set availability Set your default minimum and maximum length of stay preference…" at bounding box center [955, 352] width 1162 height 704
type input "2"
click at [1188, 734] on button "Continue" at bounding box center [1172, 735] width 104 height 35
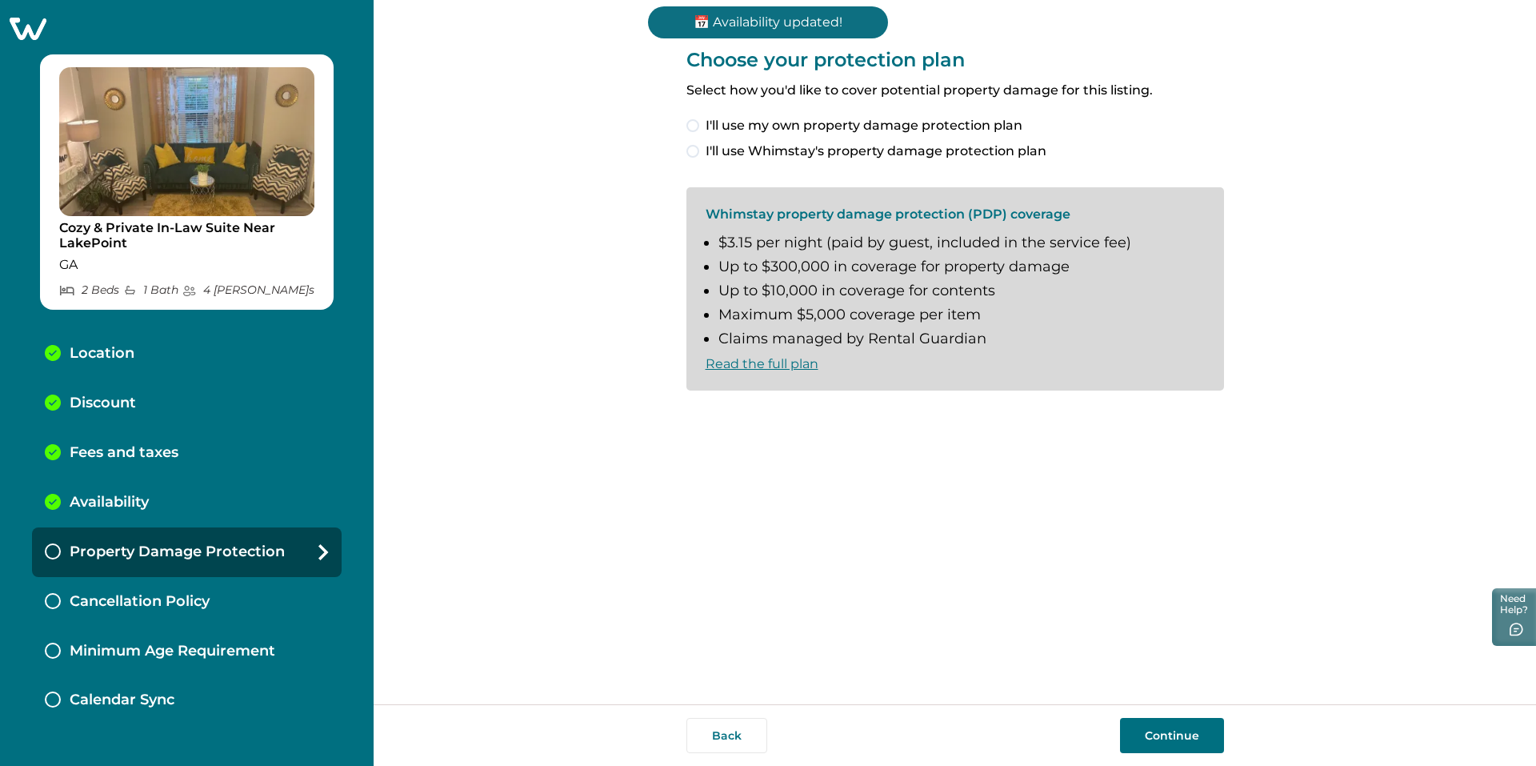
click at [689, 153] on span at bounding box center [692, 151] width 13 height 13
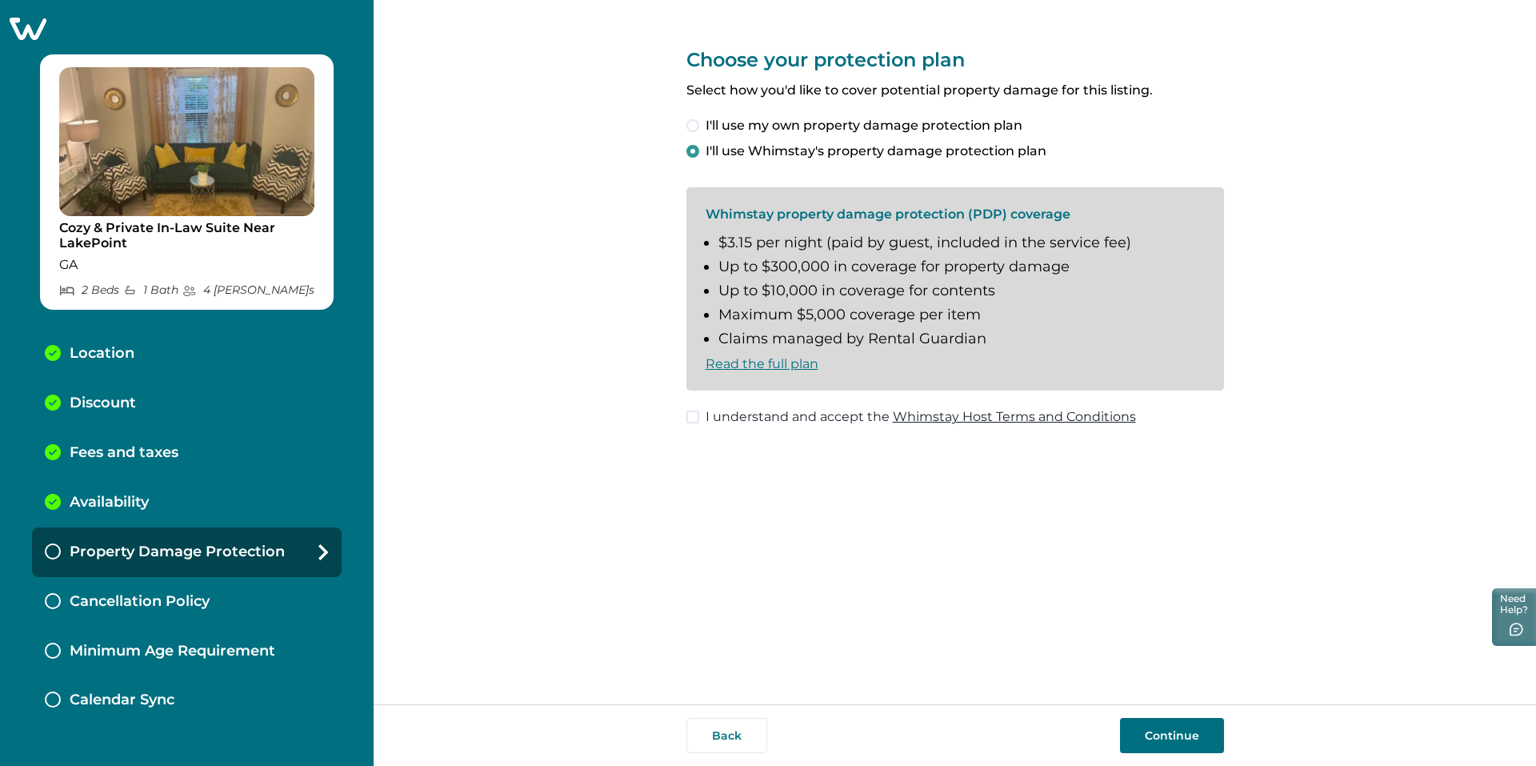
drag, startPoint x: 666, startPoint y: 418, endPoint x: 678, endPoint y: 418, distance: 11.2
click at [668, 418] on div "Choose your protection plan Select how you'd like to cover potential property d…" at bounding box center [955, 352] width 1162 height 704
click at [687, 418] on span at bounding box center [692, 416] width 13 height 13
click at [1196, 721] on button "Continue" at bounding box center [1172, 735] width 104 height 35
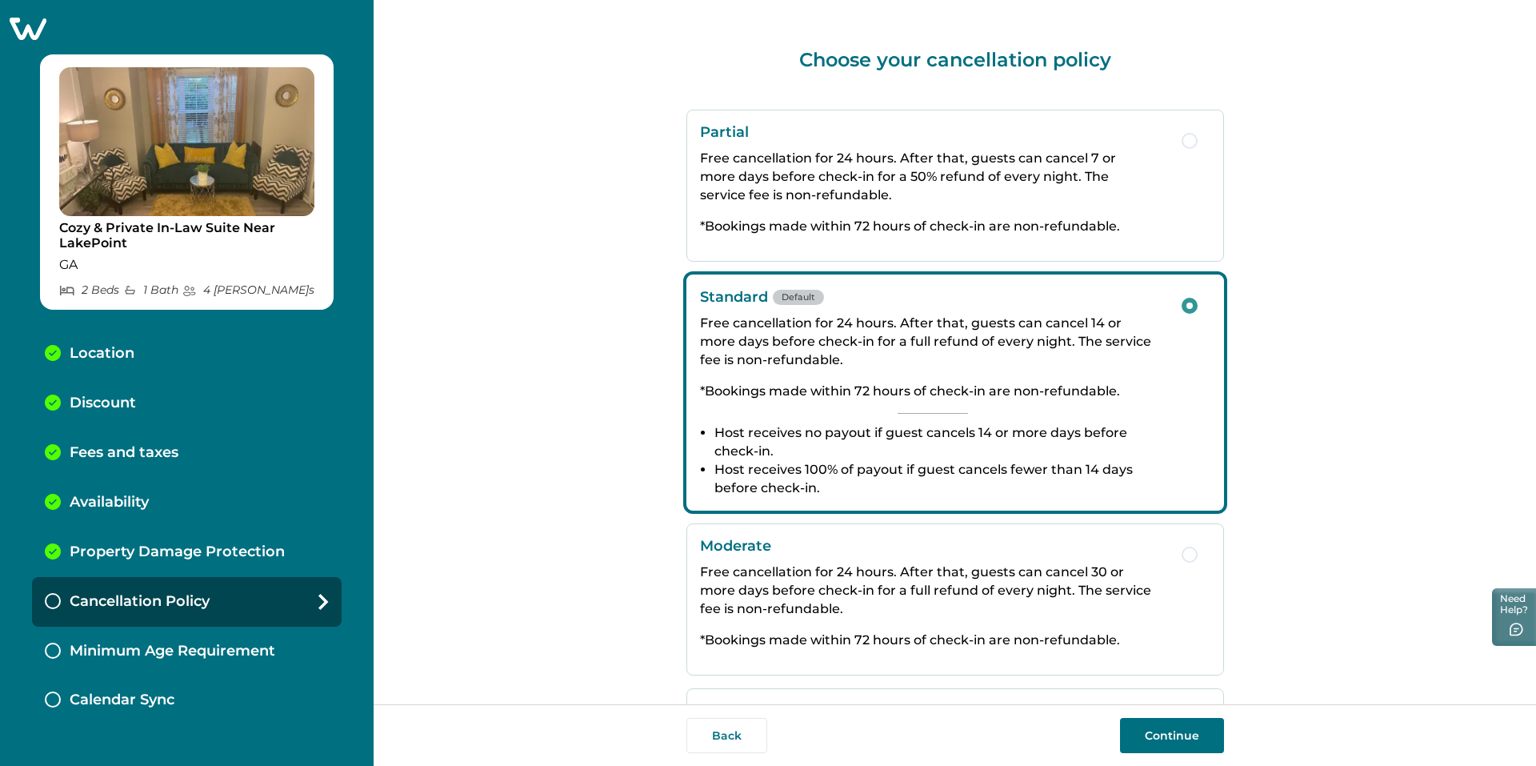
click at [1172, 733] on button "Continue" at bounding box center [1172, 735] width 104 height 35
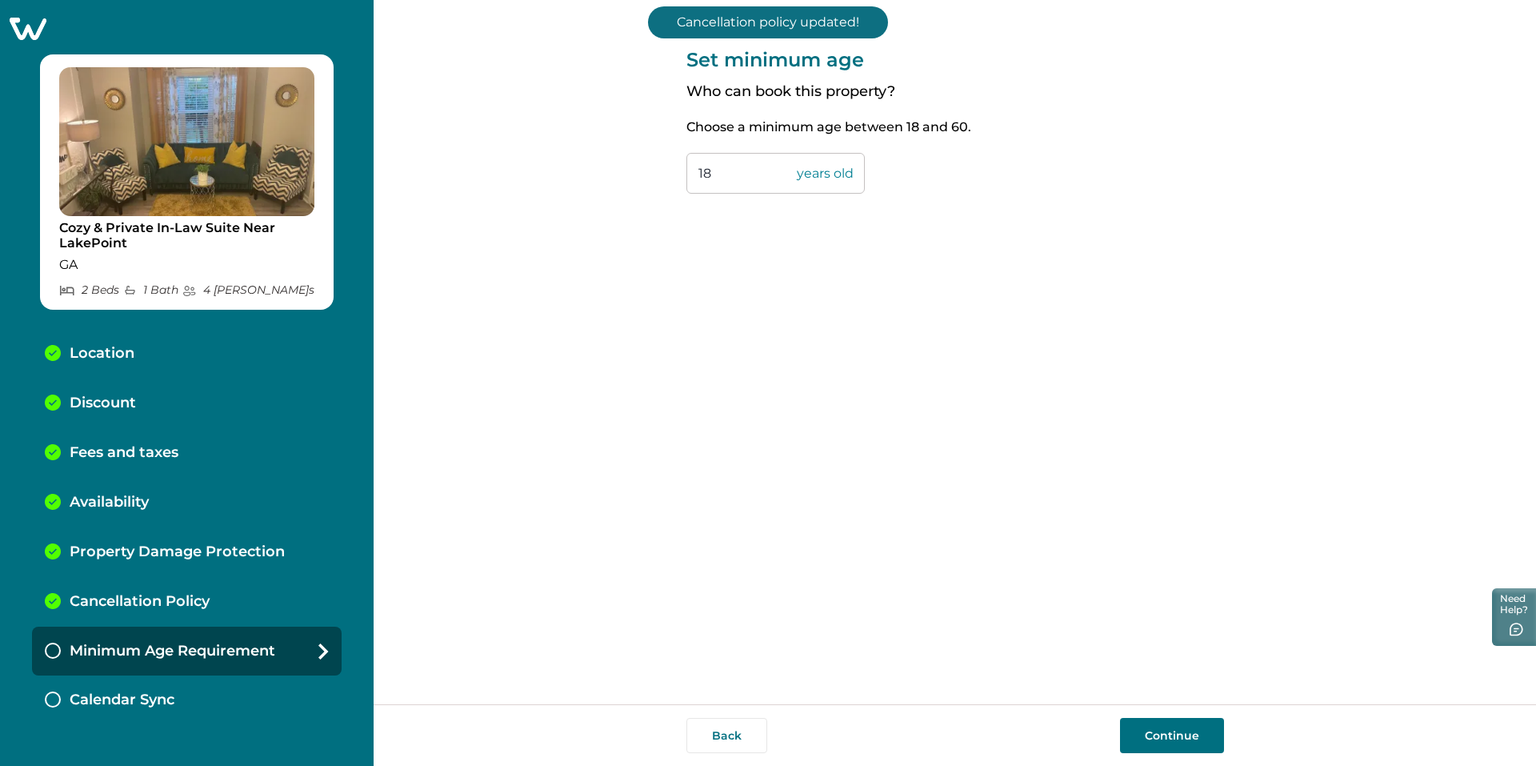
drag, startPoint x: 715, startPoint y: 176, endPoint x: 602, endPoint y: 175, distance: 112.8
click at [609, 174] on div "Set minimum age Who can book this property? Choose a minimum age between 18 and…" at bounding box center [955, 352] width 1162 height 704
type input "21"
click at [1150, 719] on button "Continue" at bounding box center [1172, 735] width 104 height 35
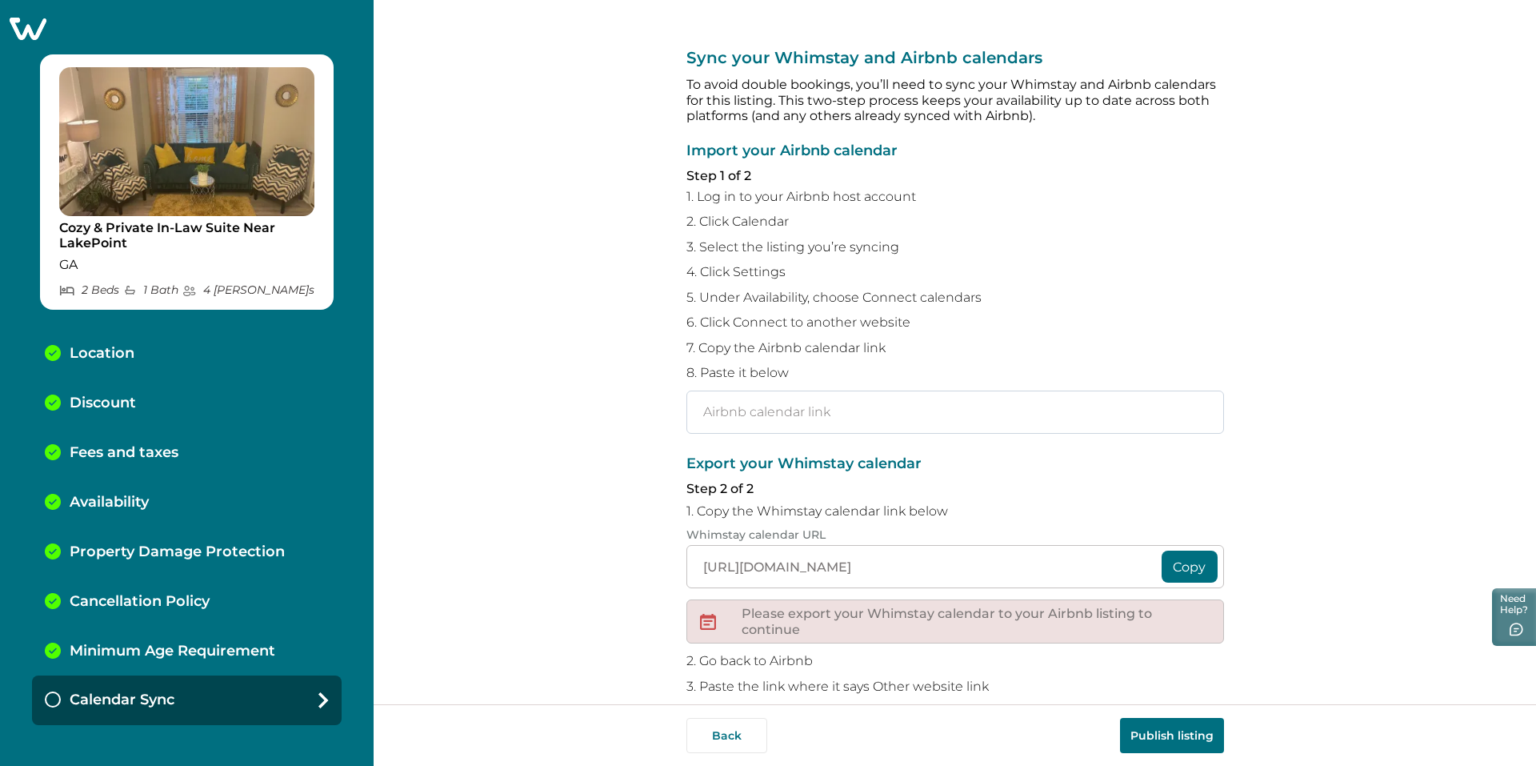
click at [845, 422] on input "text" at bounding box center [955, 411] width 538 height 43
paste input "[URL][DOMAIN_NAME]"
type input "[URL][DOMAIN_NAME]"
click at [1185, 569] on button "Copy" at bounding box center [1190, 566] width 56 height 32
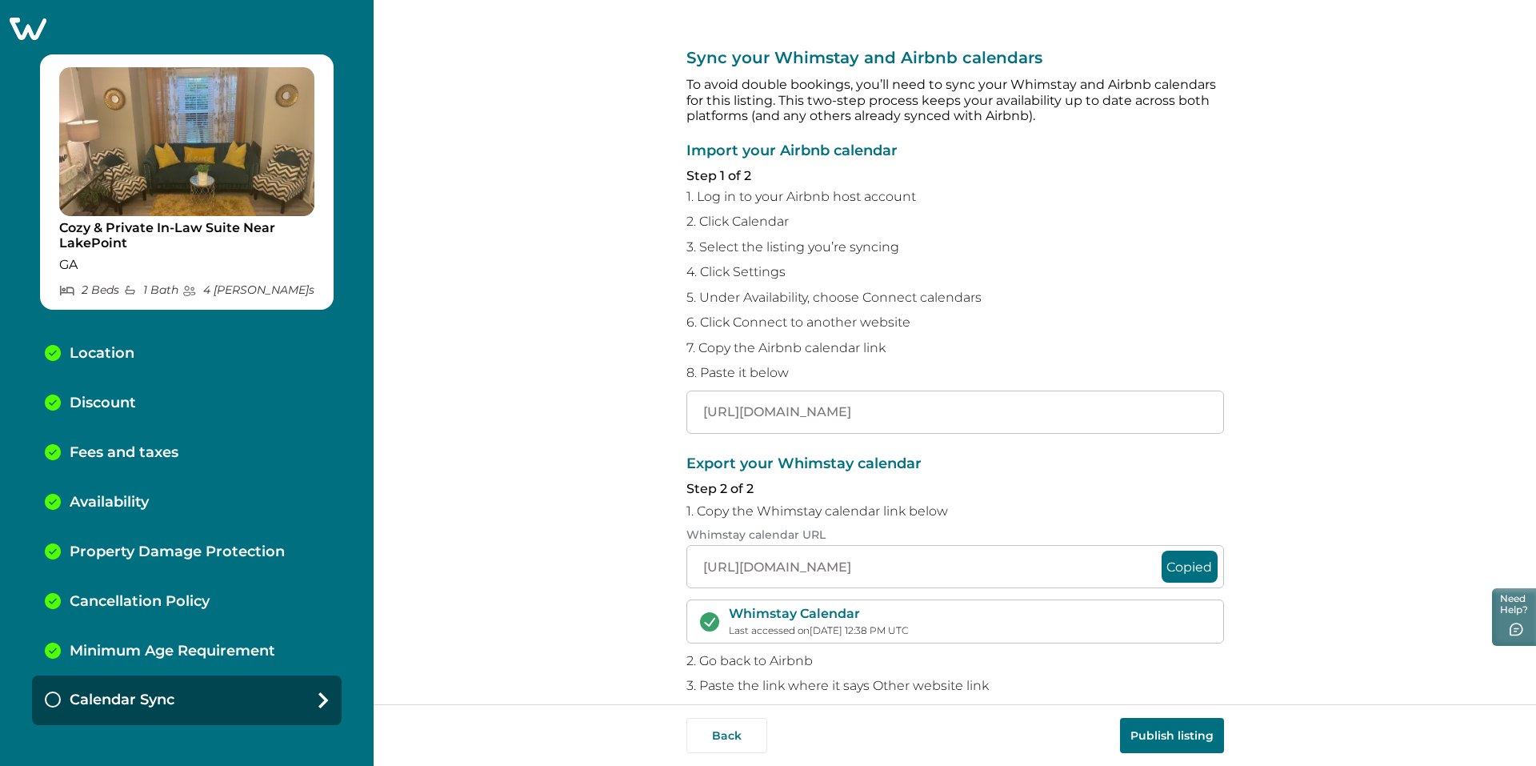
scroll to position [97, 0]
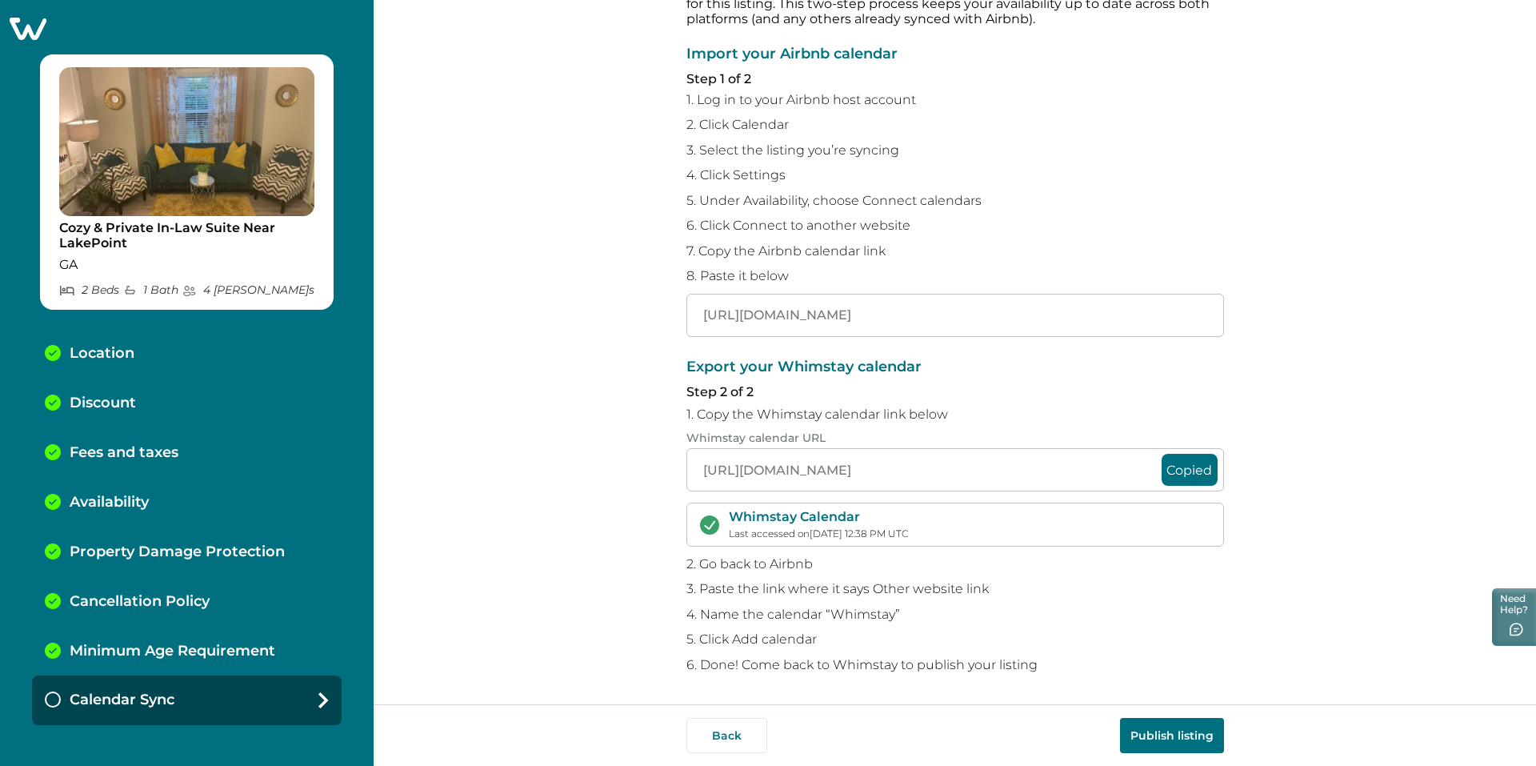
click at [1200, 470] on button "Copied" at bounding box center [1190, 470] width 56 height 32
click at [1169, 737] on button "Publish listing" at bounding box center [1172, 735] width 104 height 35
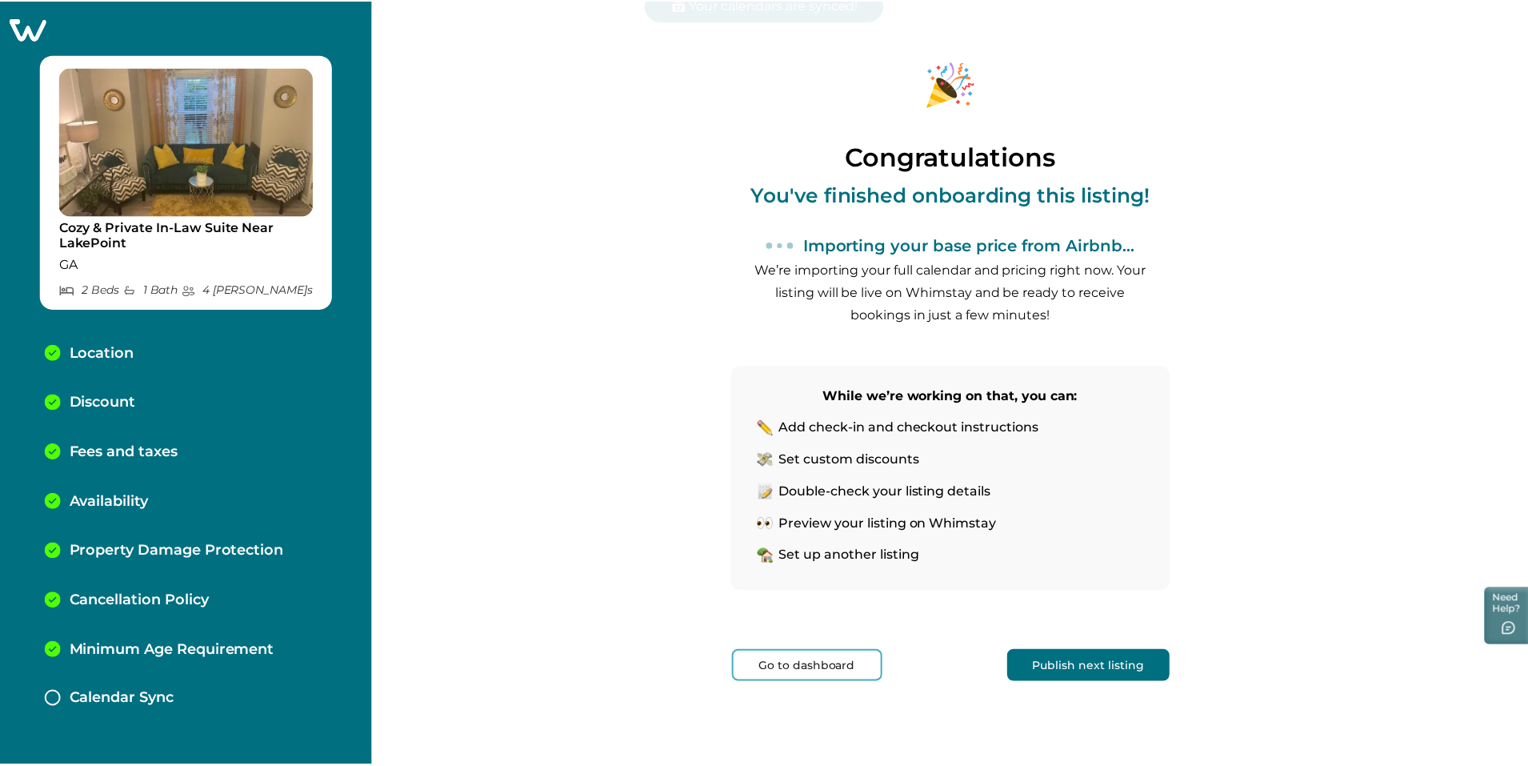
scroll to position [10, 0]
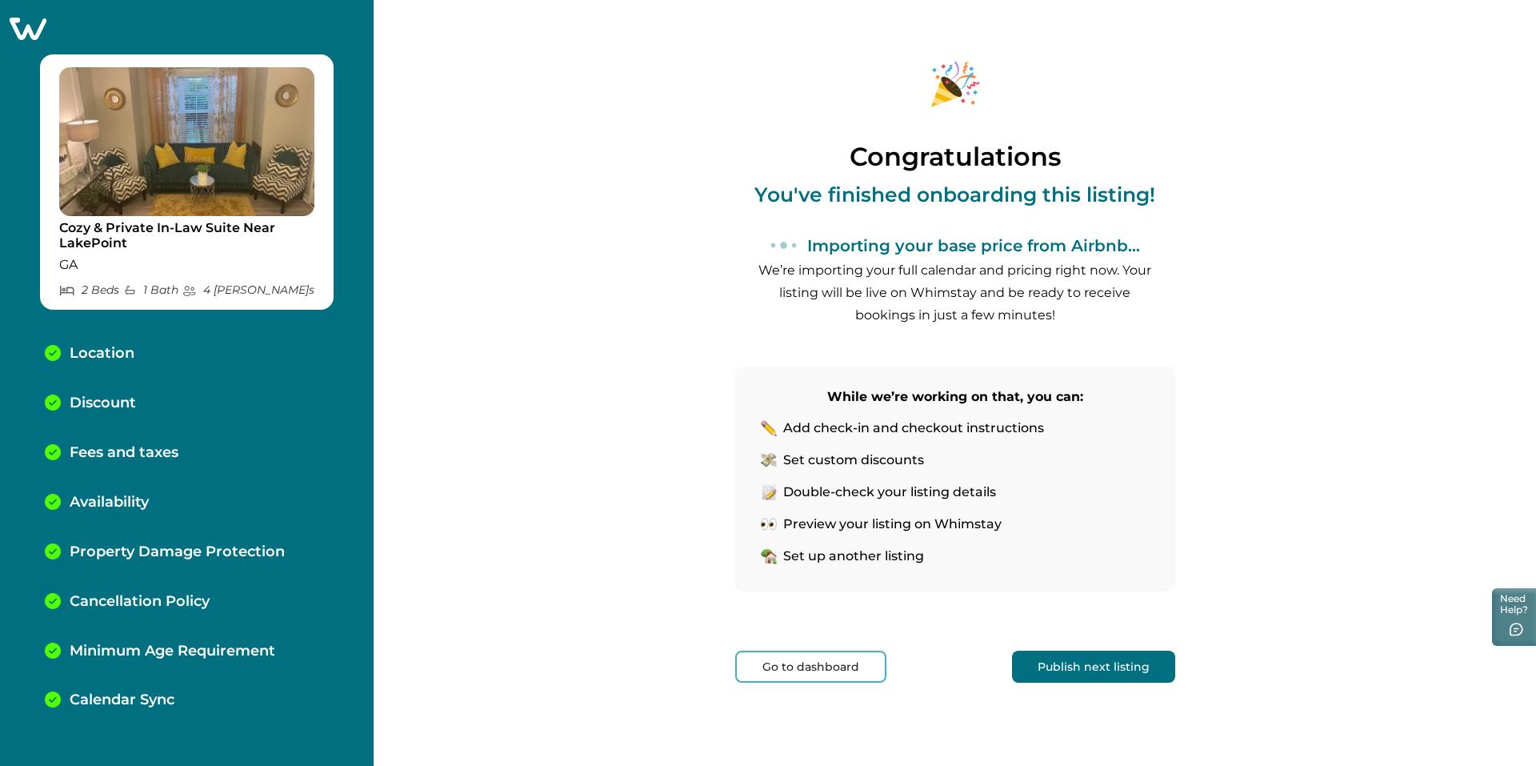
click at [784, 659] on button "Go to dashboard" at bounding box center [810, 666] width 151 height 32
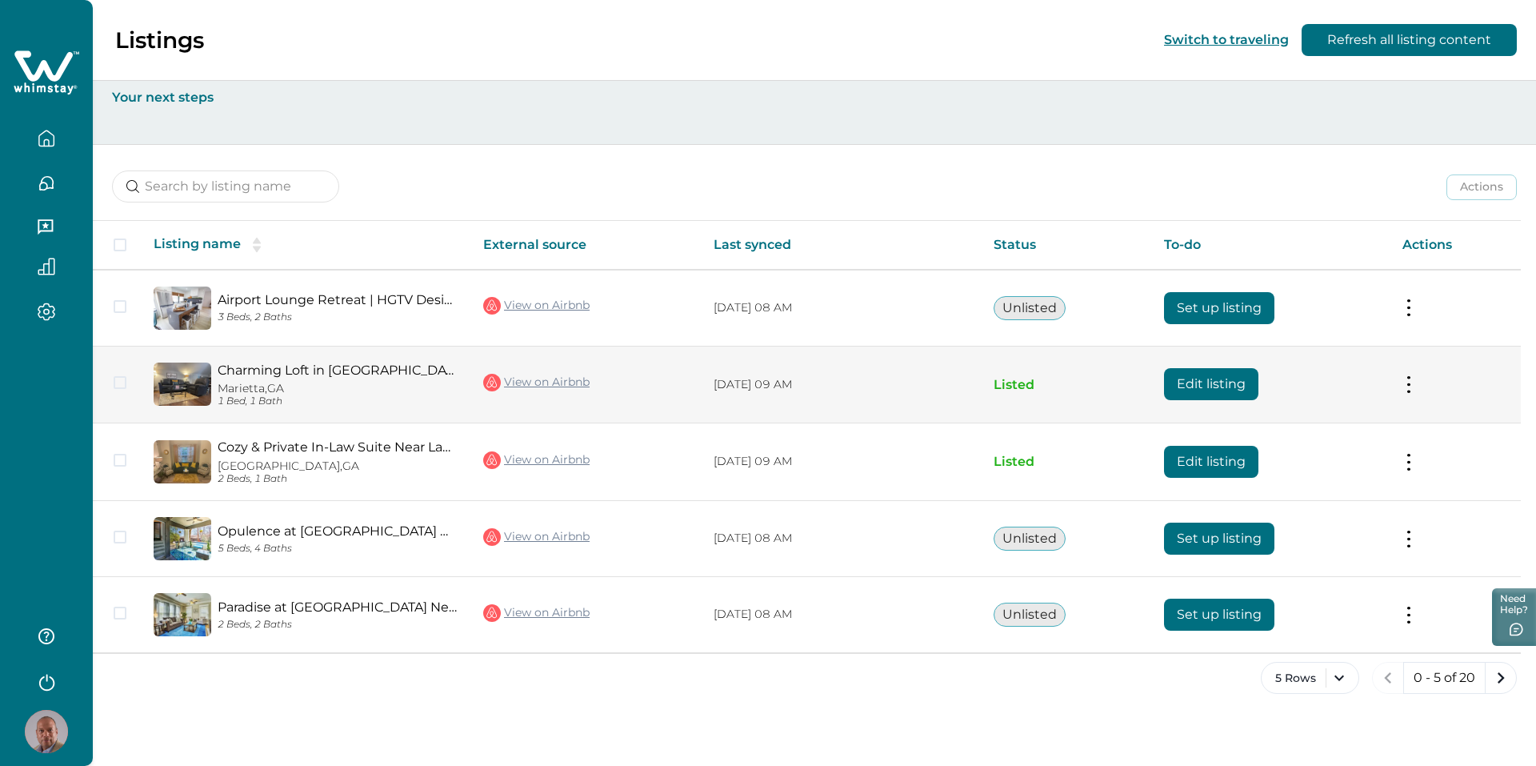
click at [1409, 385] on button at bounding box center [1409, 384] width 13 height 17
click at [1204, 381] on button "Edit listing" at bounding box center [1211, 384] width 94 height 32
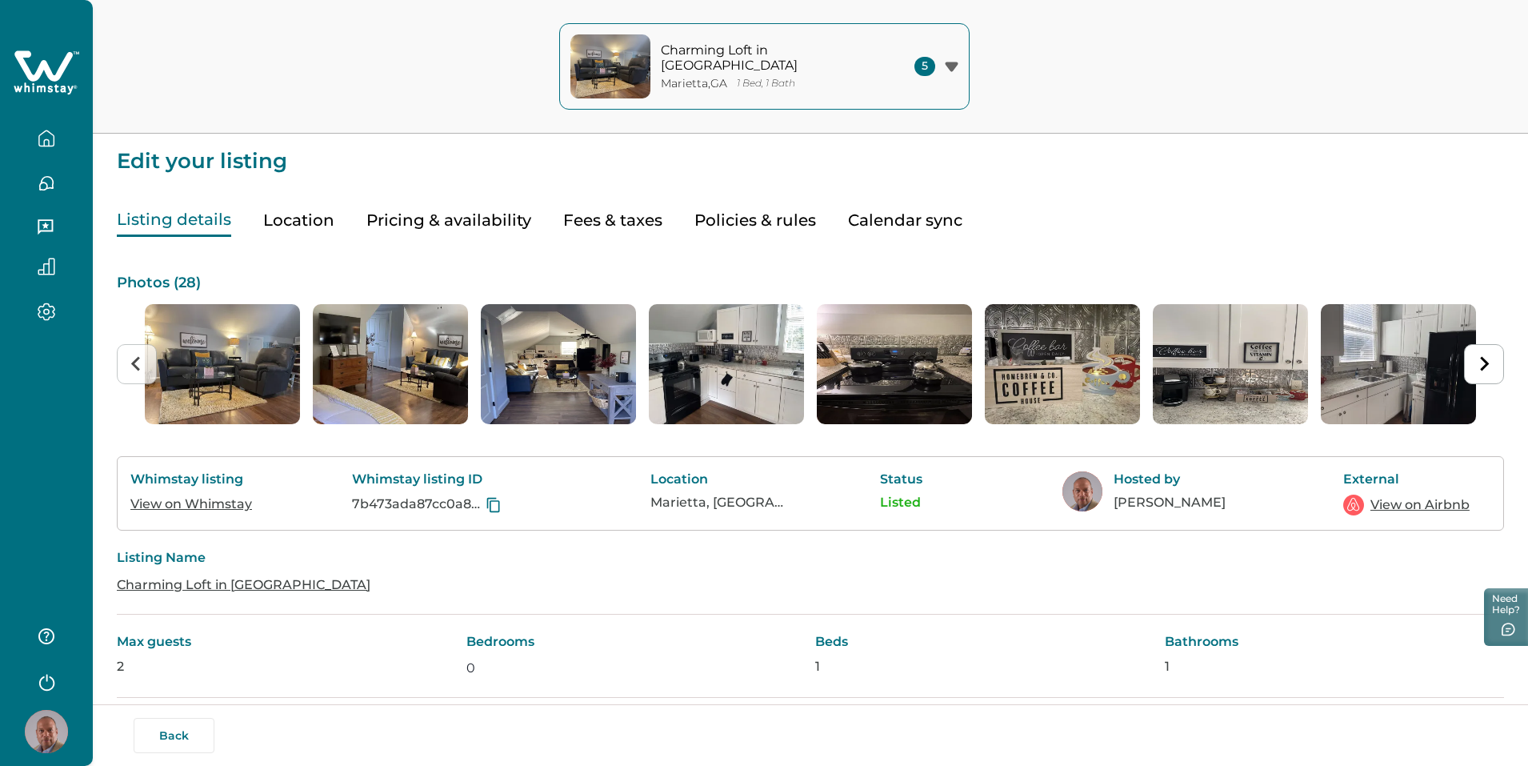
click at [731, 217] on button "Policies & rules" at bounding box center [755, 220] width 122 height 33
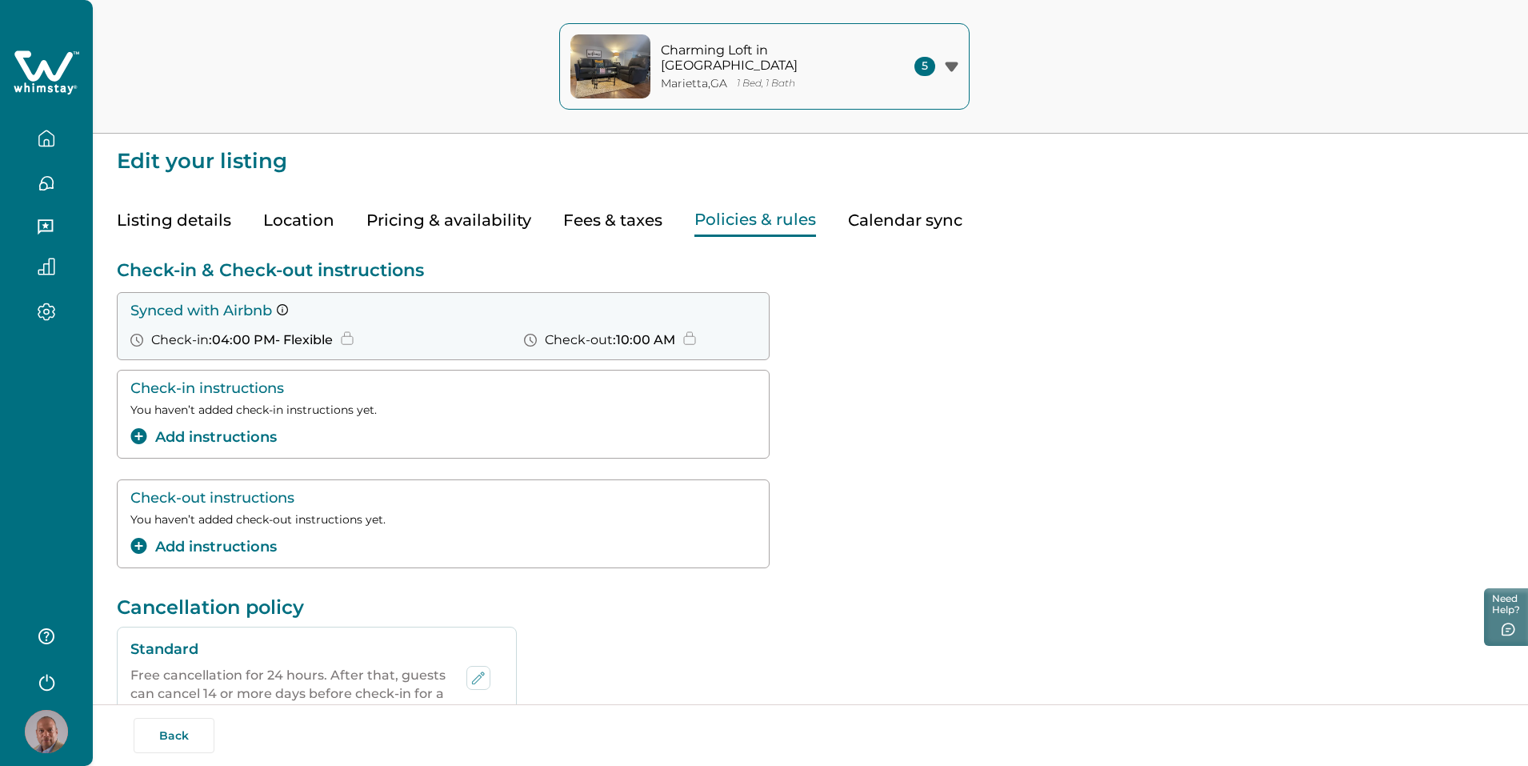
click at [444, 220] on button "Pricing & availability" at bounding box center [448, 220] width 165 height 33
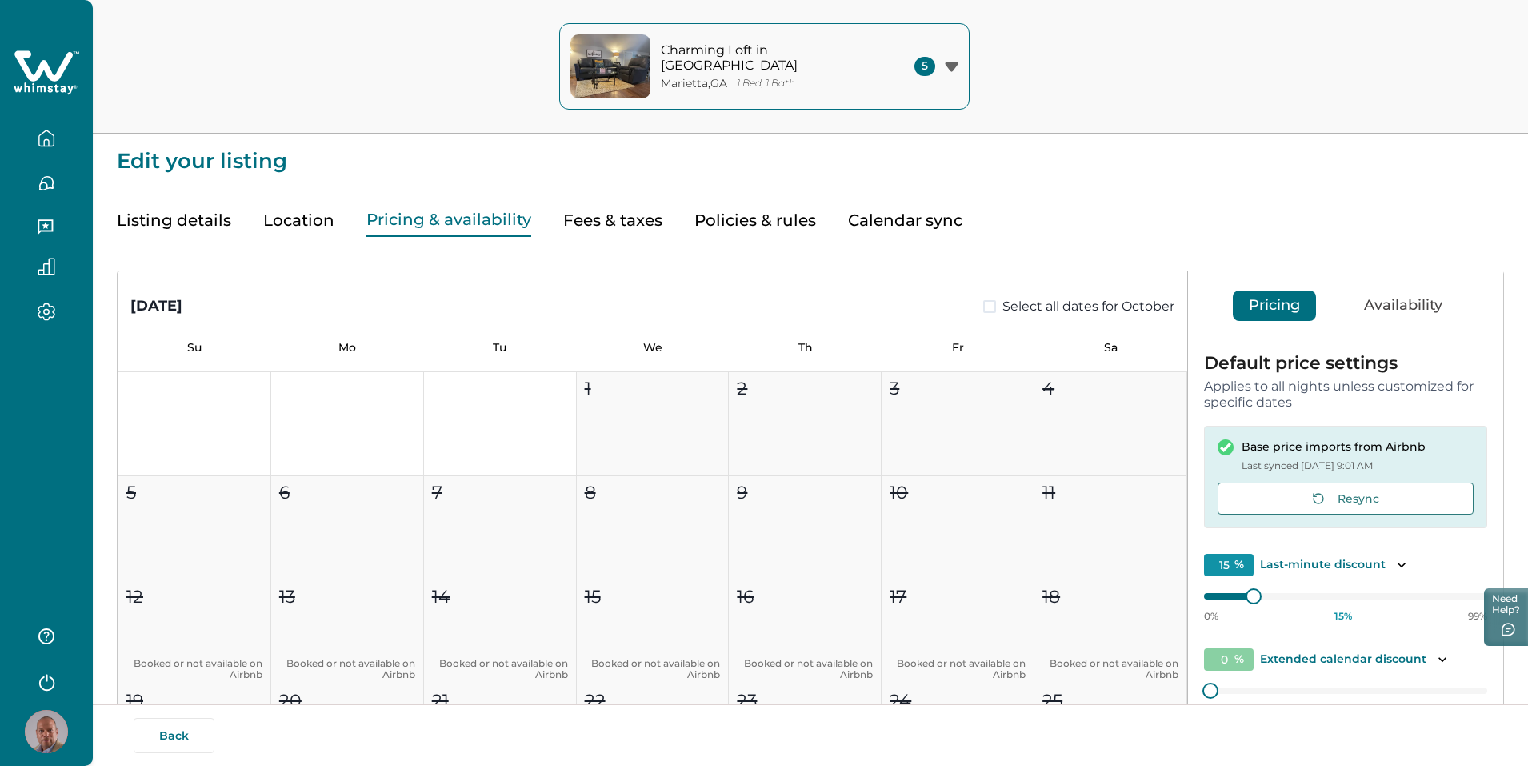
drag, startPoint x: 742, startPoint y: 223, endPoint x: 681, endPoint y: 234, distance: 61.8
click at [753, 225] on button "Policies & rules" at bounding box center [755, 220] width 122 height 33
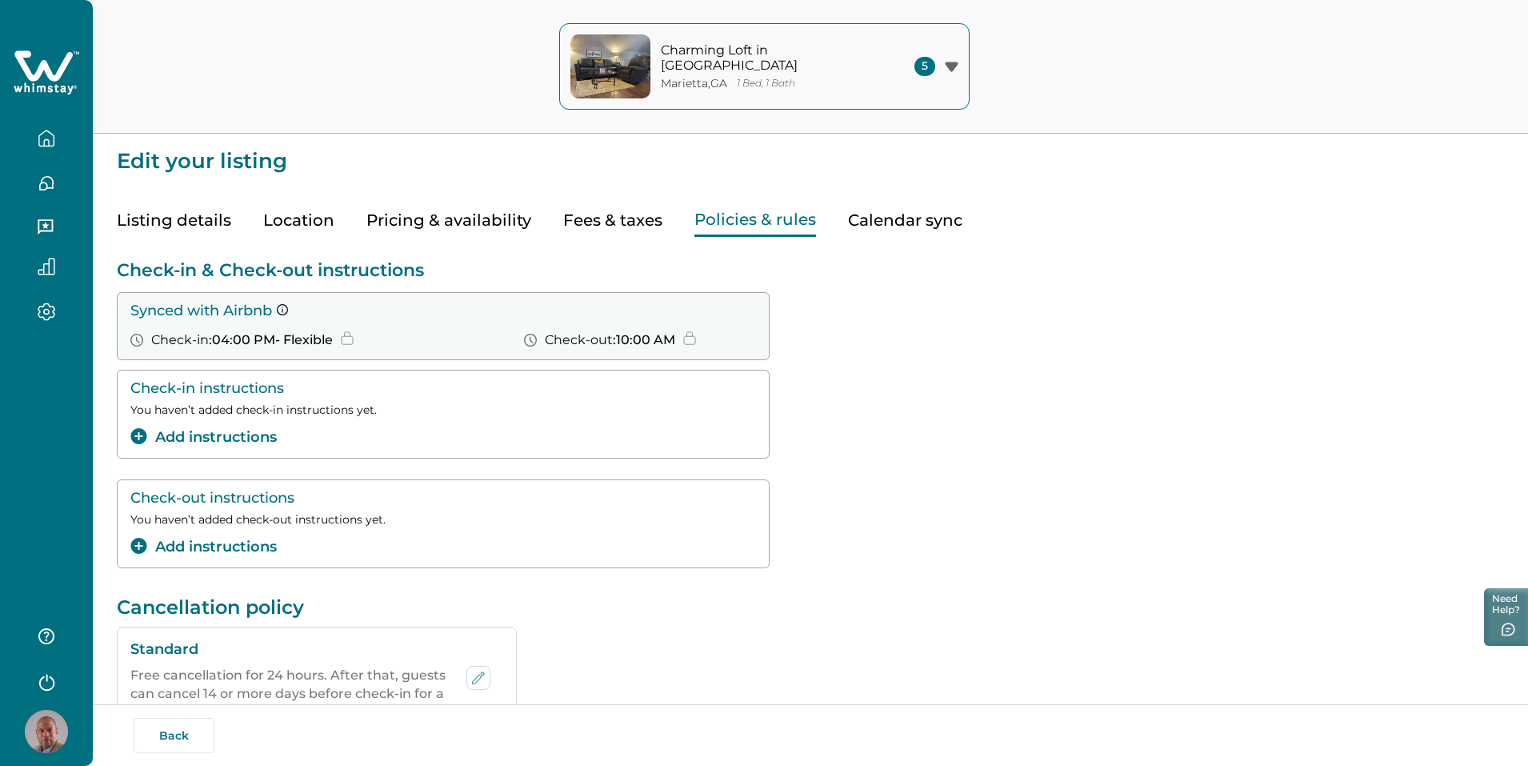
click at [378, 320] on div "Synced with Airbnb Check-in : 04:00 PM - Flexible Check-out : 10:00 AM" at bounding box center [444, 325] width 629 height 46
click at [692, 340] on icon at bounding box center [689, 338] width 13 height 14
click at [262, 337] on span ": 04:00 PM - Flexible" at bounding box center [271, 339] width 124 height 15
click at [216, 311] on p "Synced with Airbnb" at bounding box center [444, 310] width 629 height 17
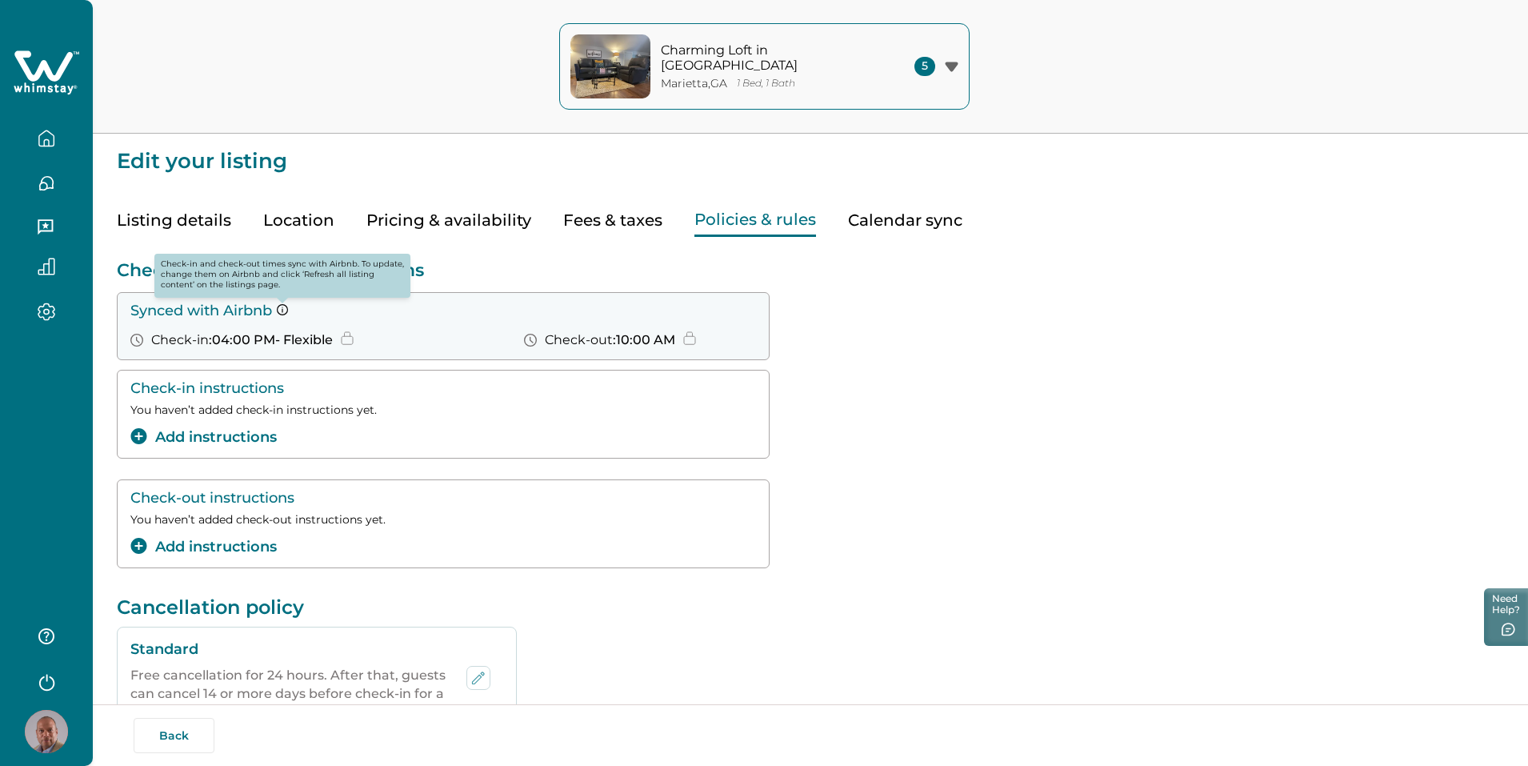
click at [282, 310] on icon at bounding box center [282, 309] width 11 height 11
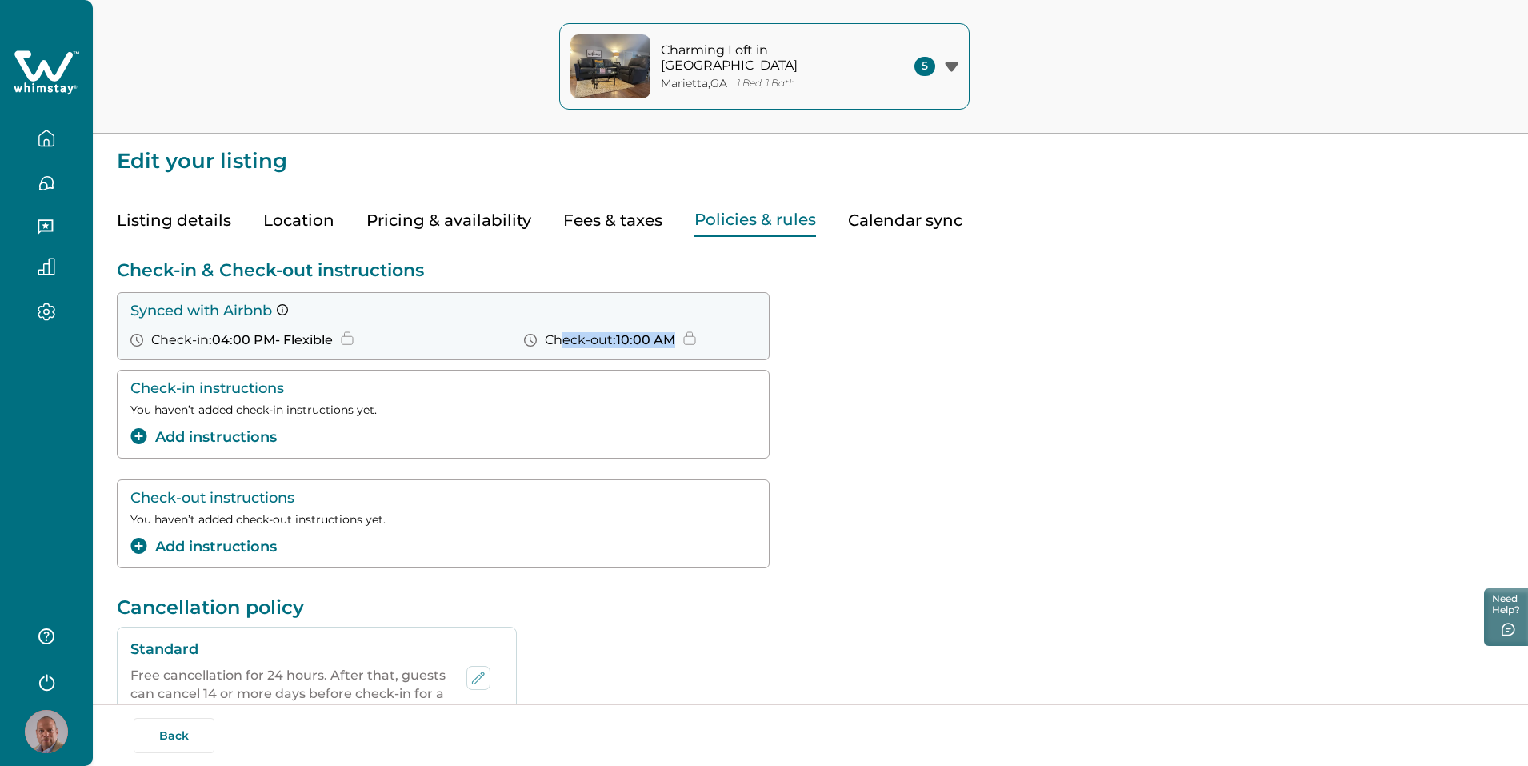
drag, startPoint x: 558, startPoint y: 342, endPoint x: 710, endPoint y: 330, distance: 153.2
click at [710, 330] on div "Synced with Airbnb Check-in : 04:00 PM - Flexible Check-out : 10:00 AM" at bounding box center [444, 325] width 629 height 46
click at [864, 219] on button "Calendar sync" at bounding box center [905, 220] width 114 height 33
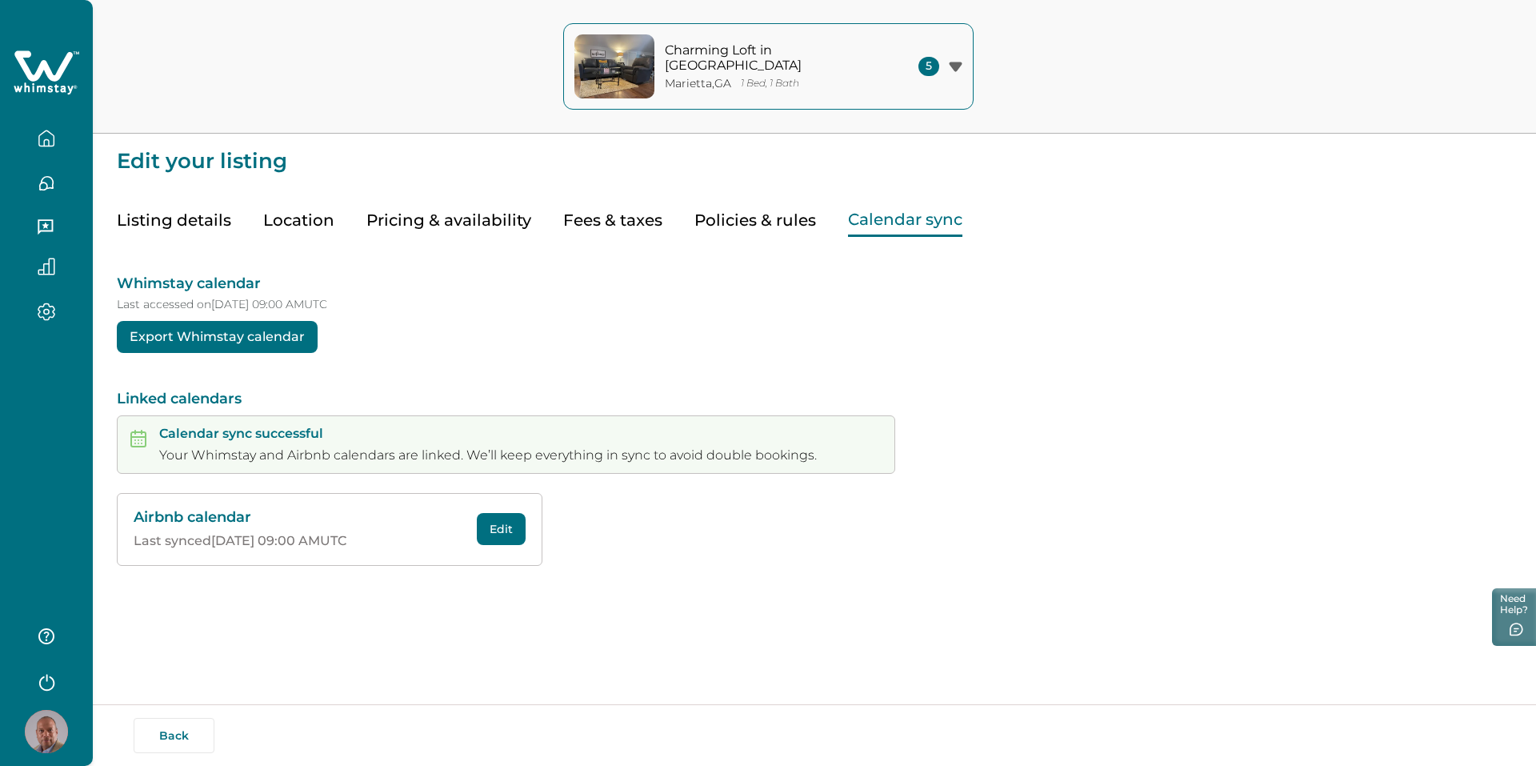
click at [194, 222] on button "Listing details" at bounding box center [174, 220] width 114 height 33
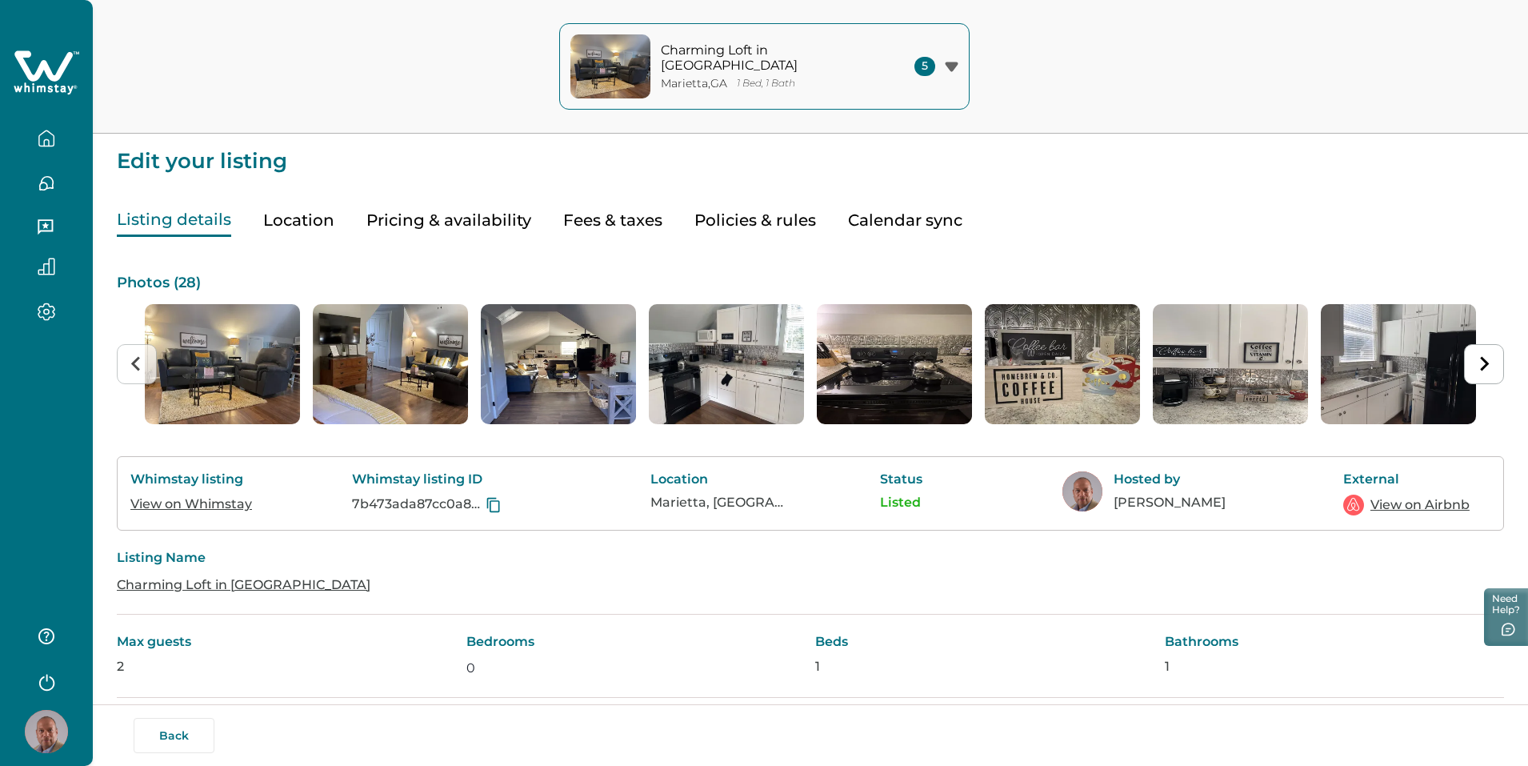
click at [286, 220] on button "Location" at bounding box center [298, 220] width 71 height 33
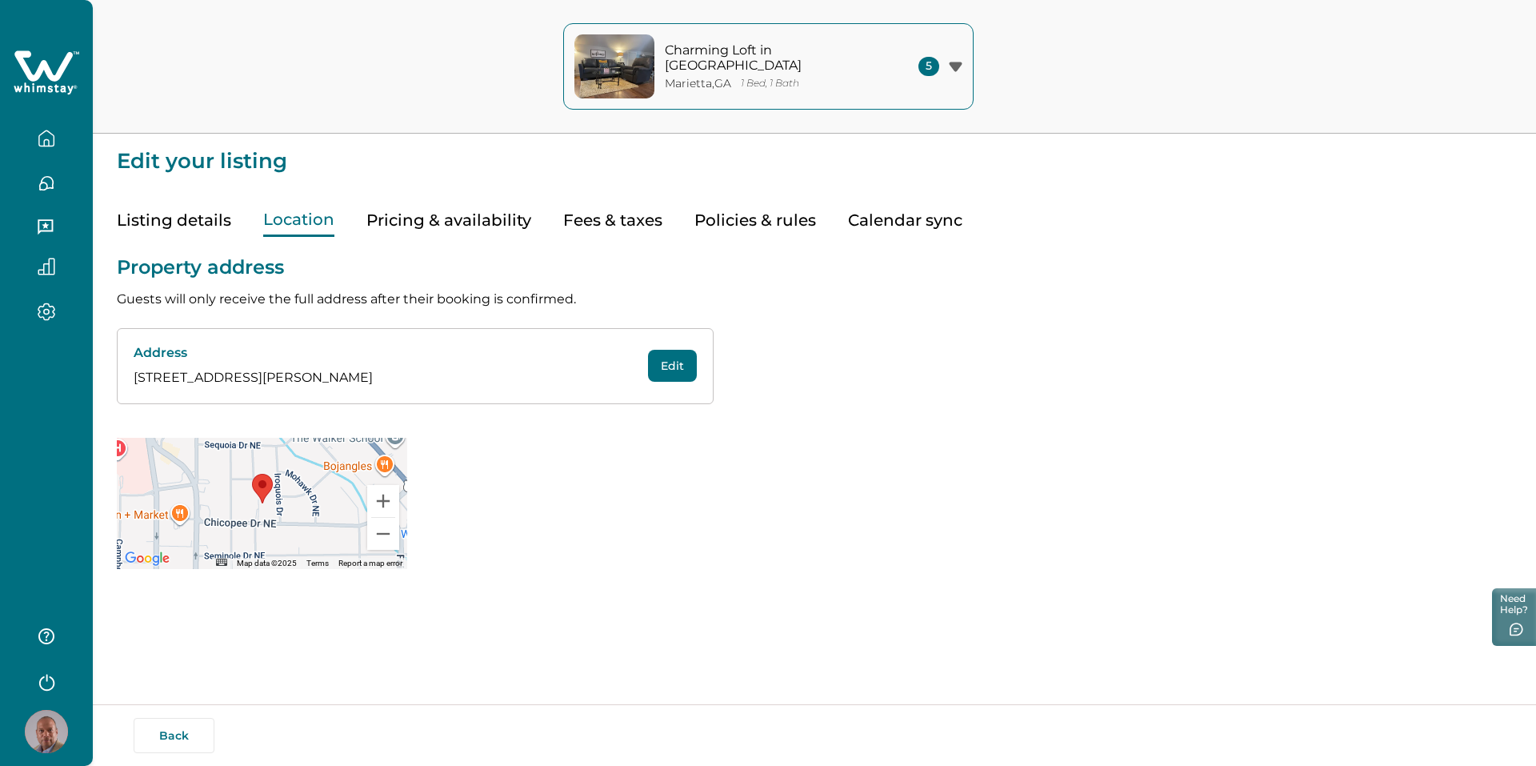
click at [408, 219] on button "Pricing & availability" at bounding box center [448, 220] width 165 height 33
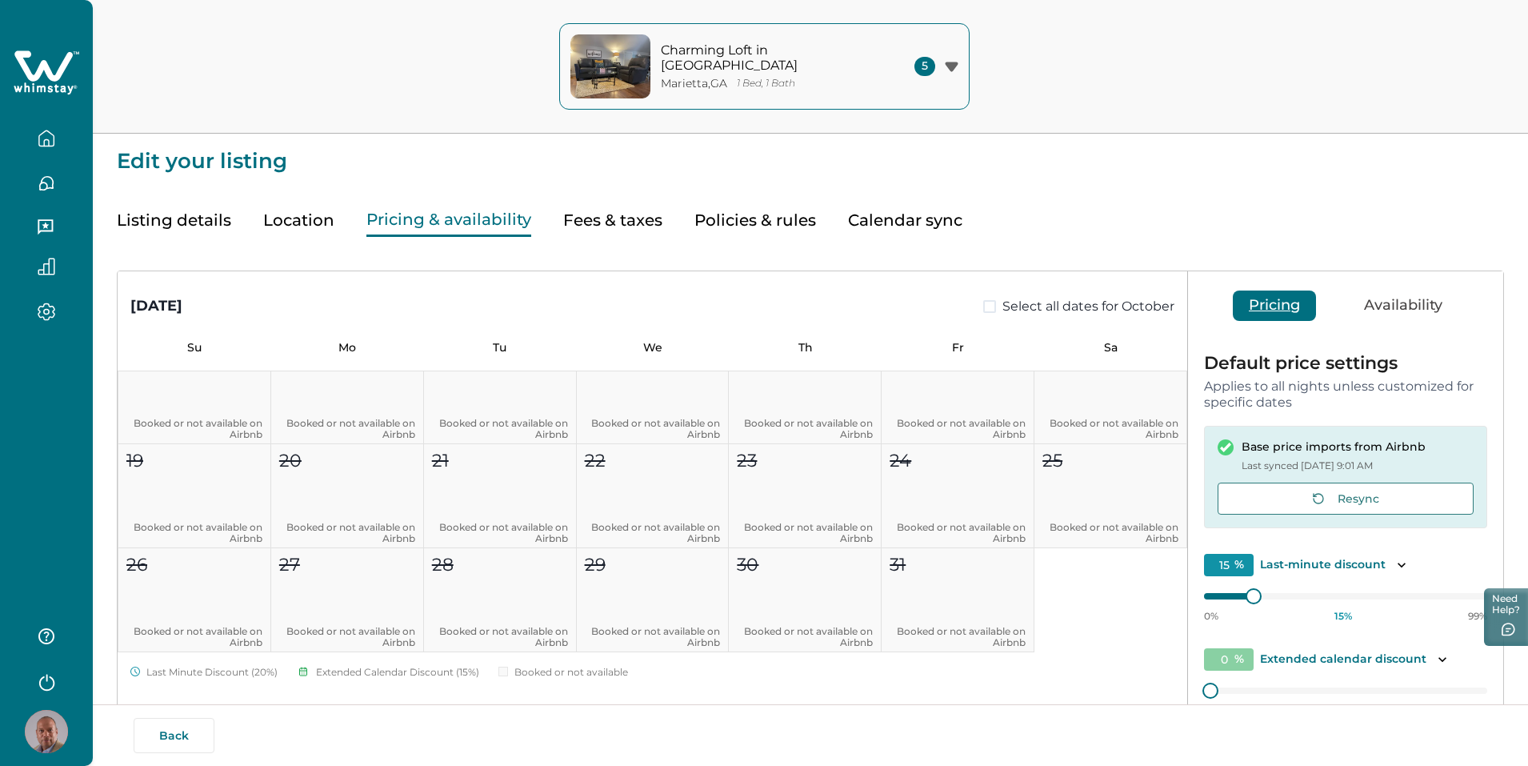
scroll to position [80, 0]
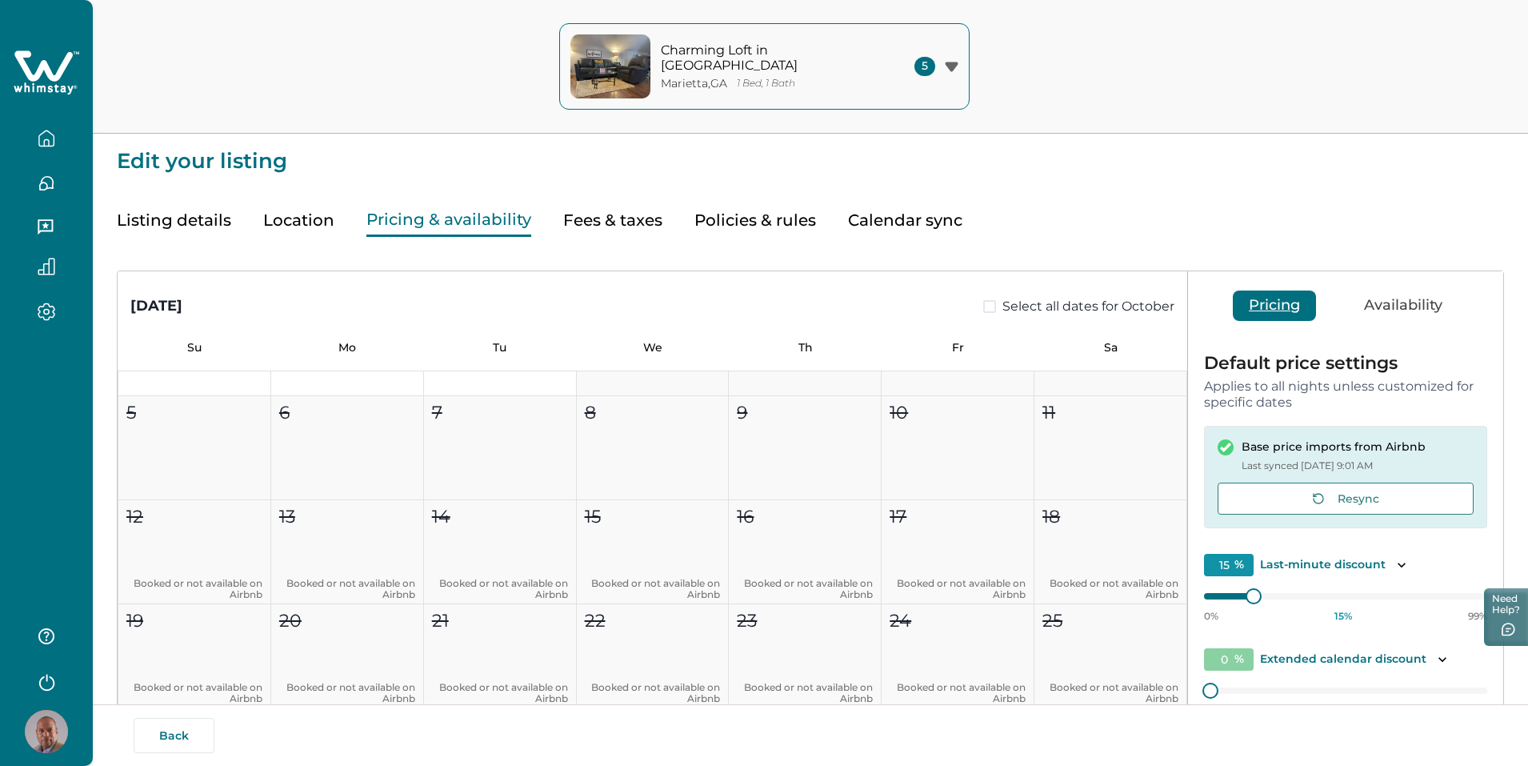
click at [174, 223] on button "Listing details" at bounding box center [174, 220] width 114 height 33
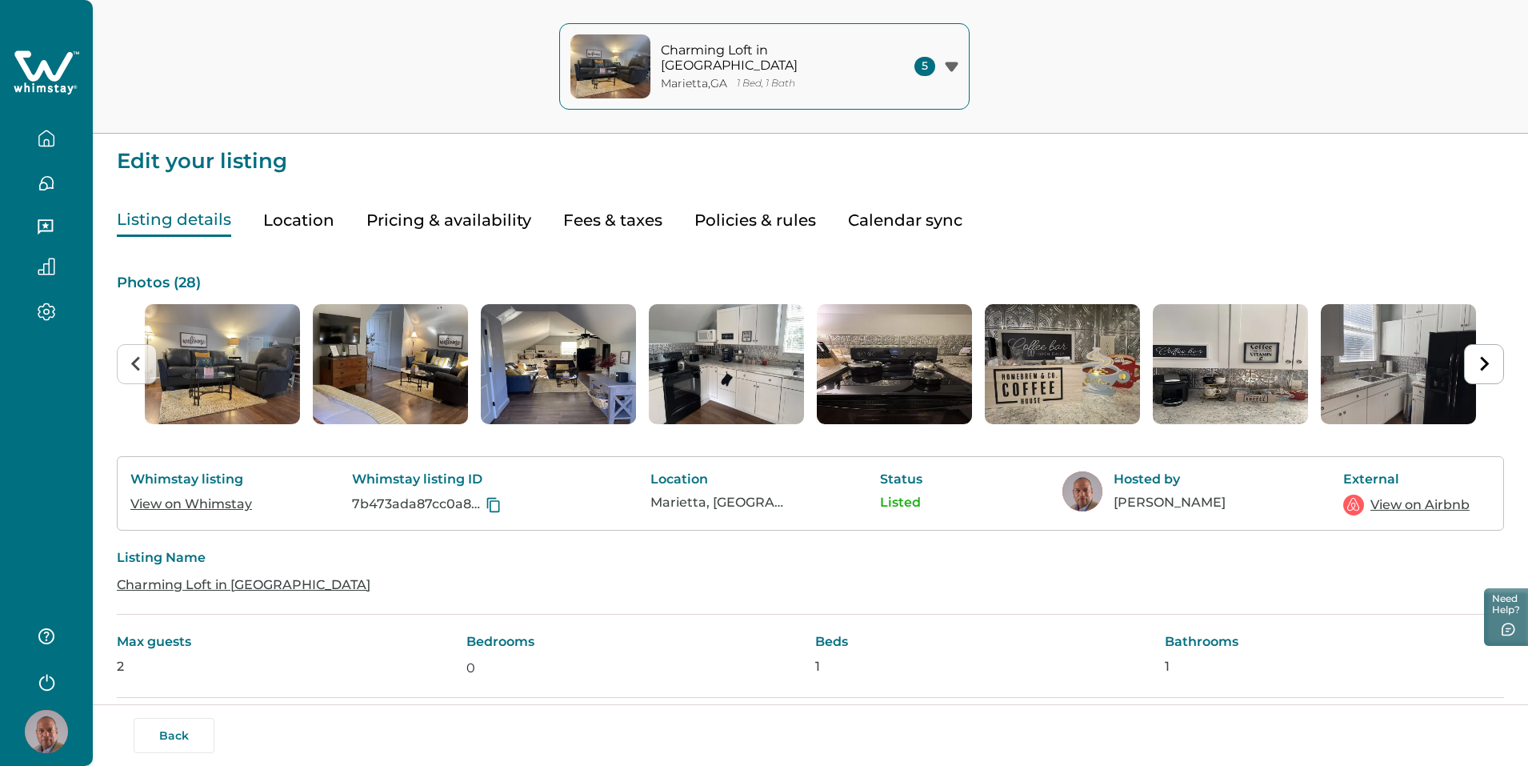
click at [290, 228] on button "Location" at bounding box center [298, 220] width 71 height 33
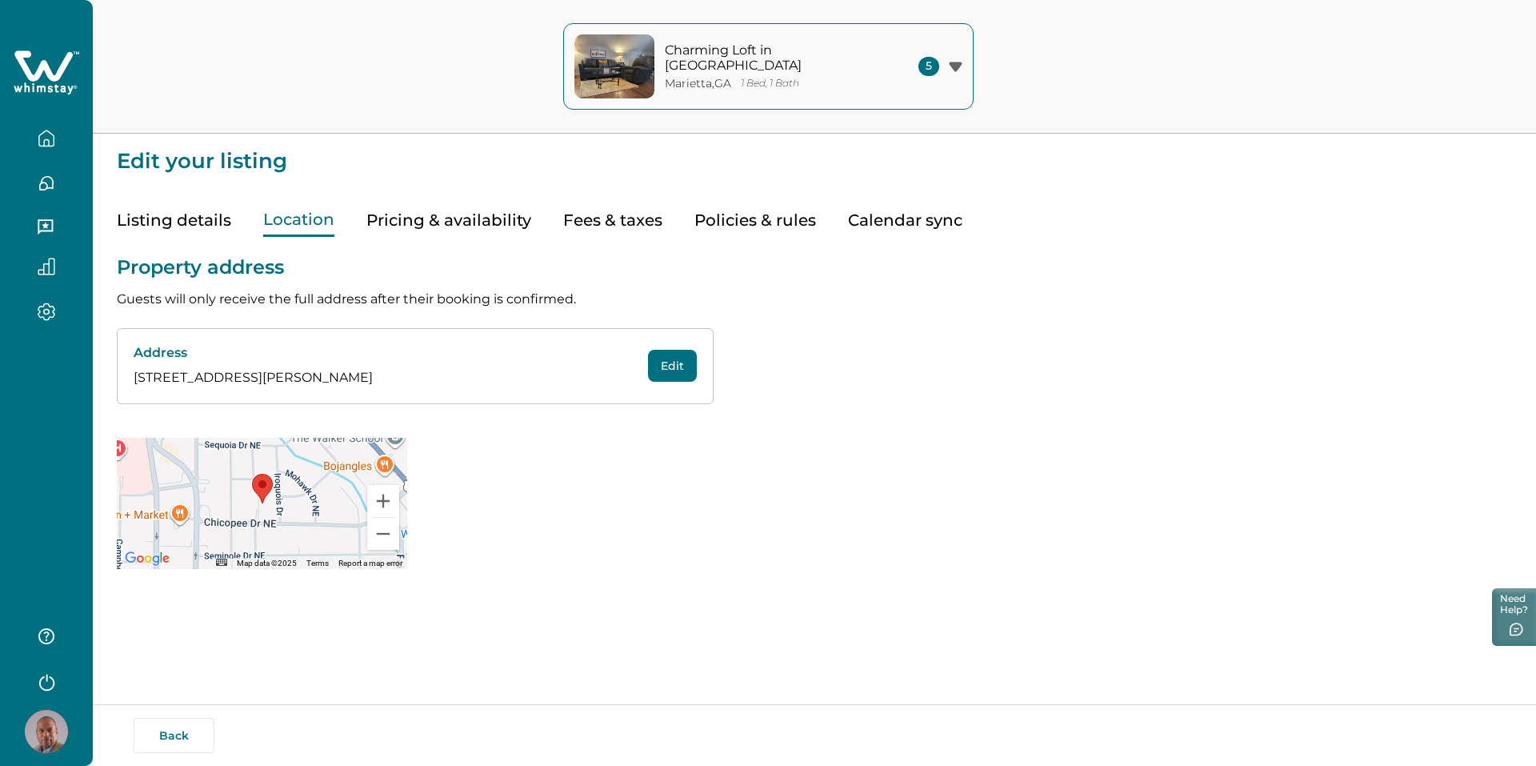
click at [437, 224] on button "Pricing & availability" at bounding box center [448, 220] width 165 height 33
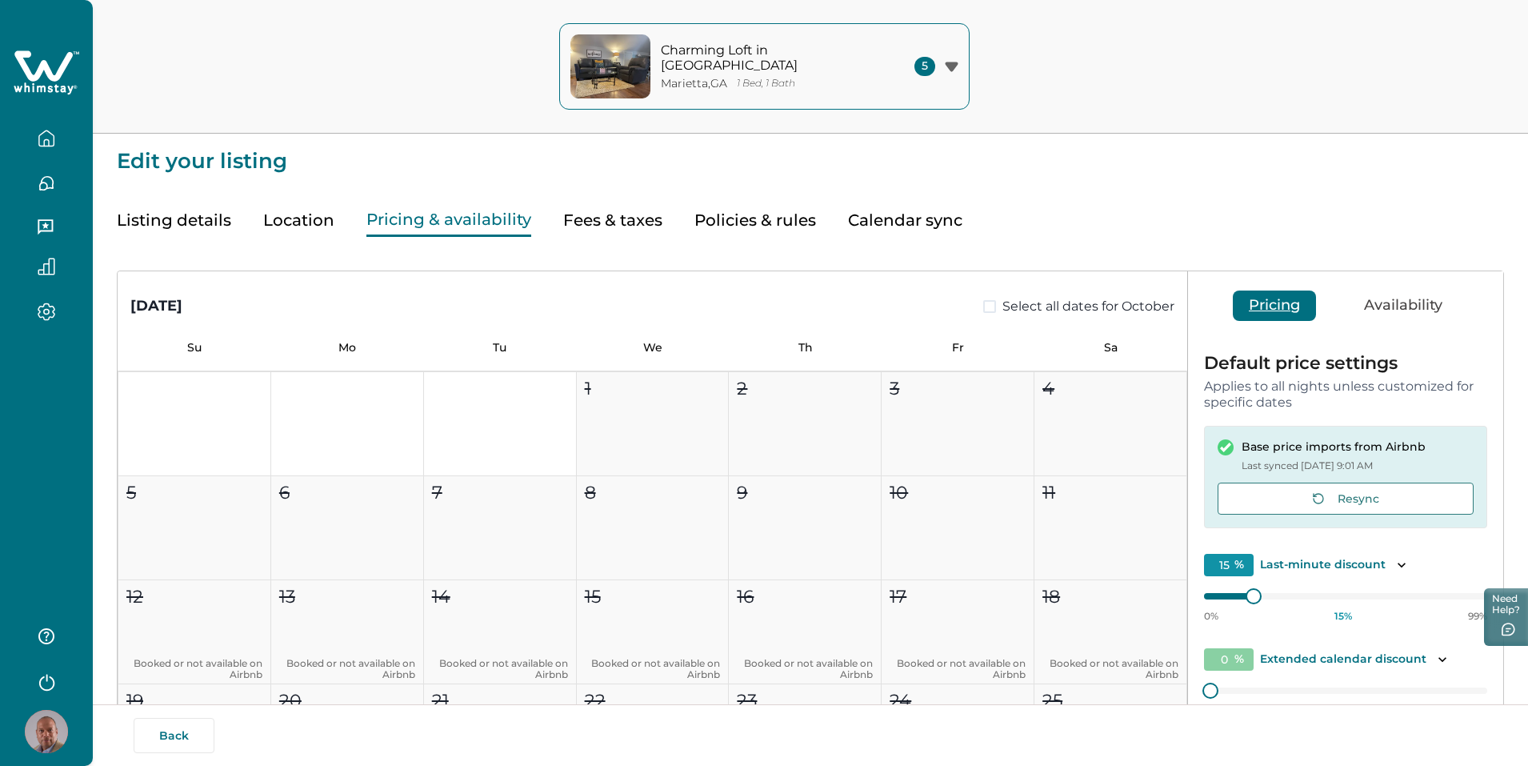
click at [634, 224] on button "Fees & taxes" at bounding box center [612, 220] width 99 height 33
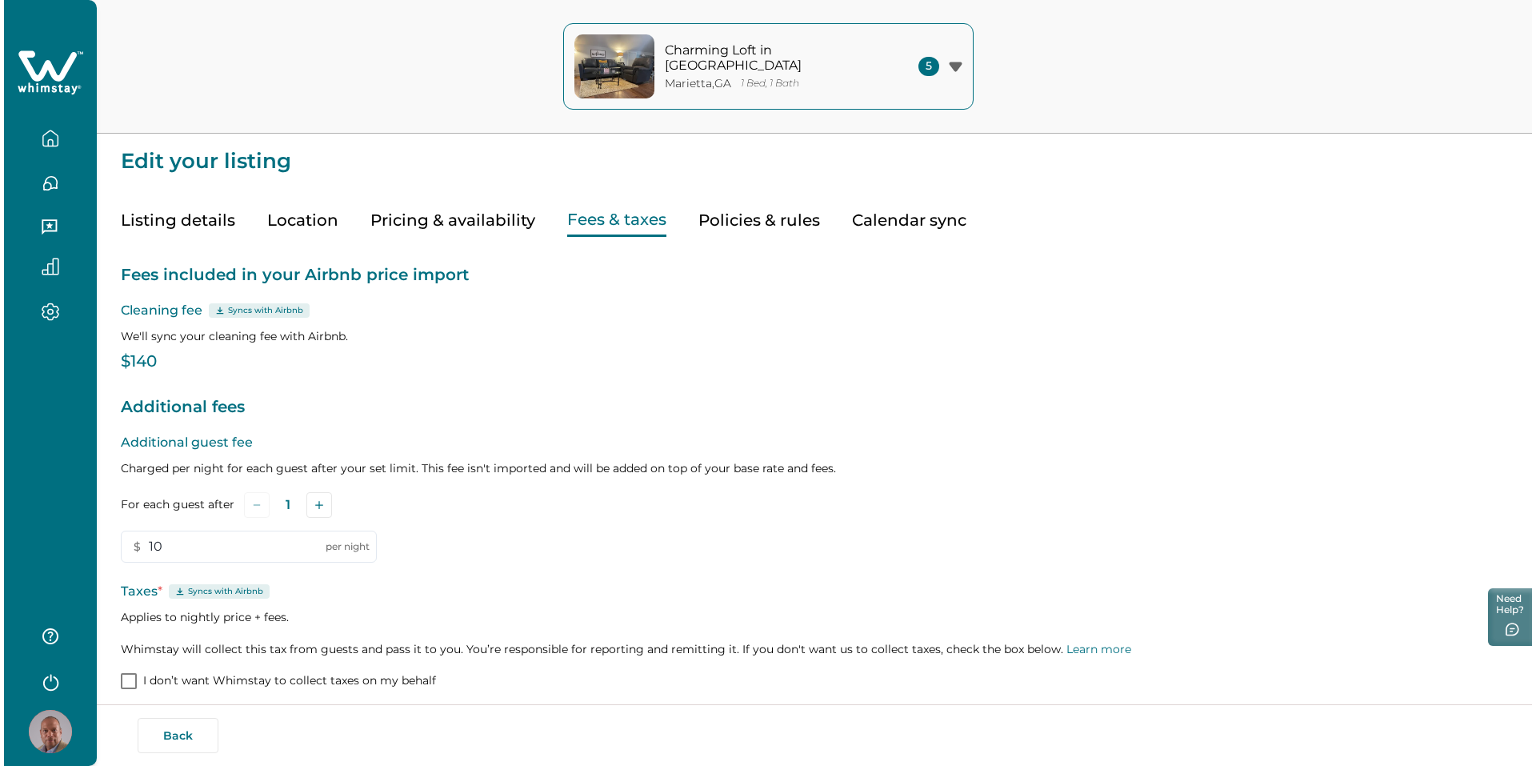
scroll to position [74, 0]
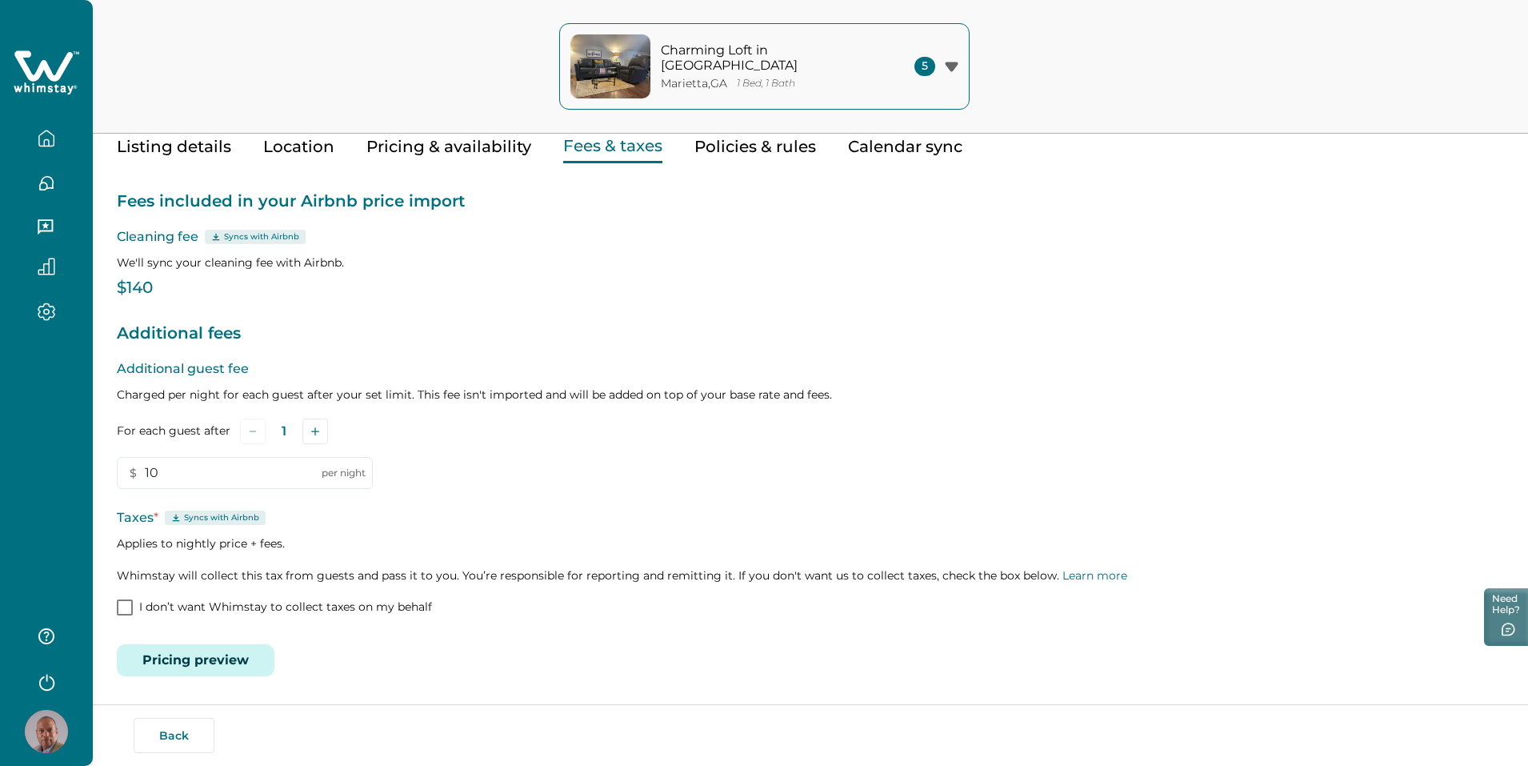
click at [197, 659] on button "Pricing preview" at bounding box center [196, 660] width 158 height 32
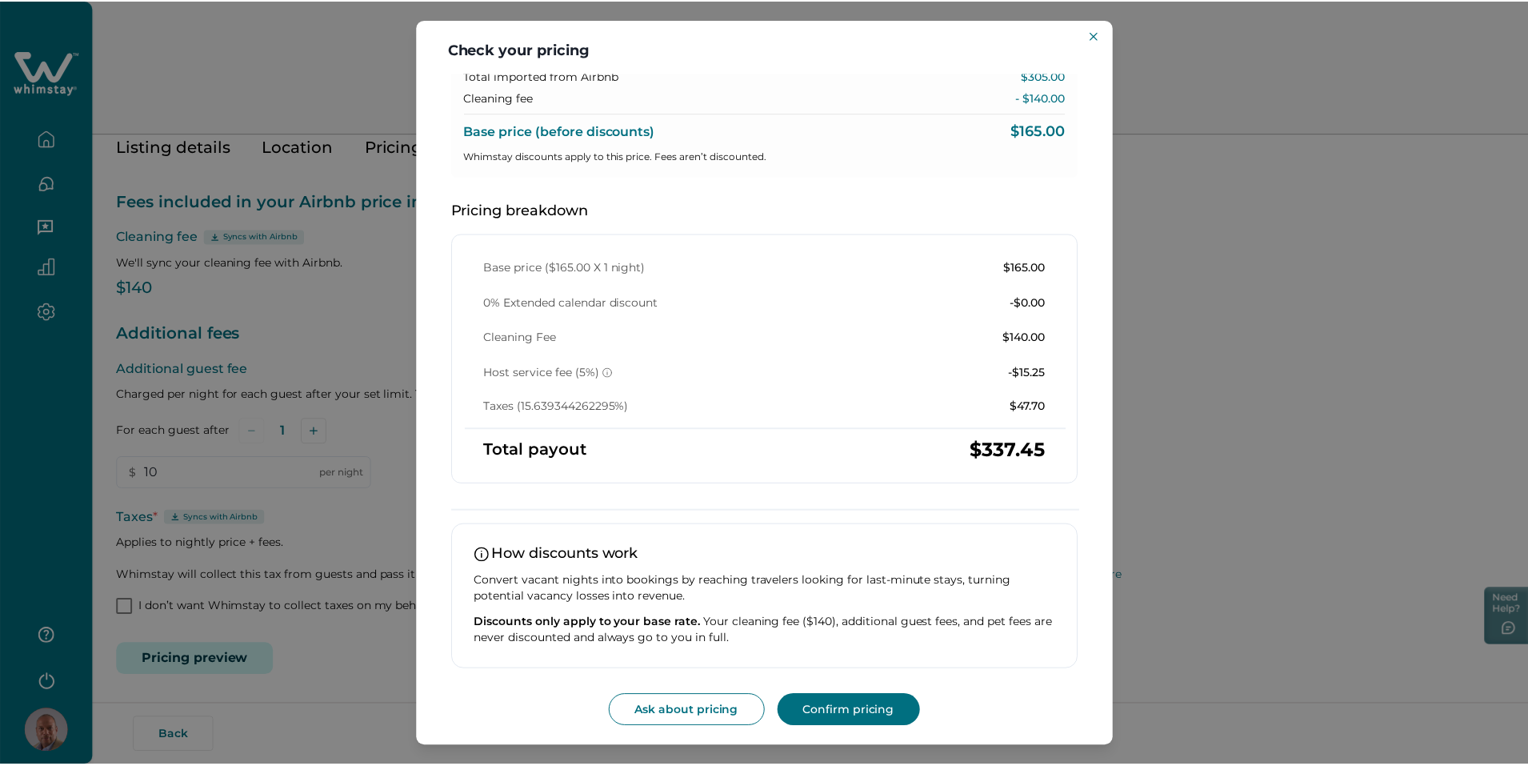
scroll to position [0, 0]
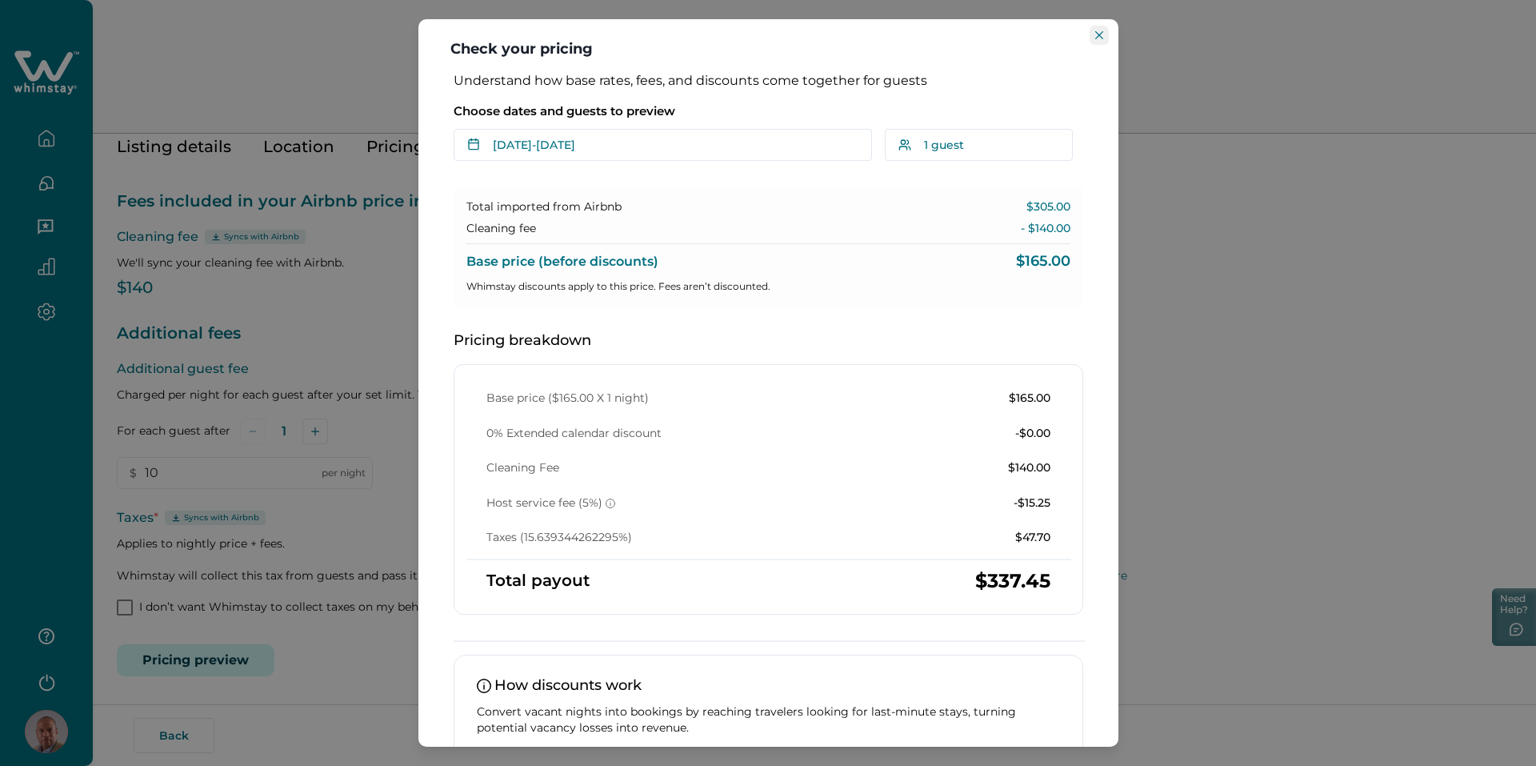
click at [1100, 34] on icon "Close" at bounding box center [1099, 35] width 8 height 8
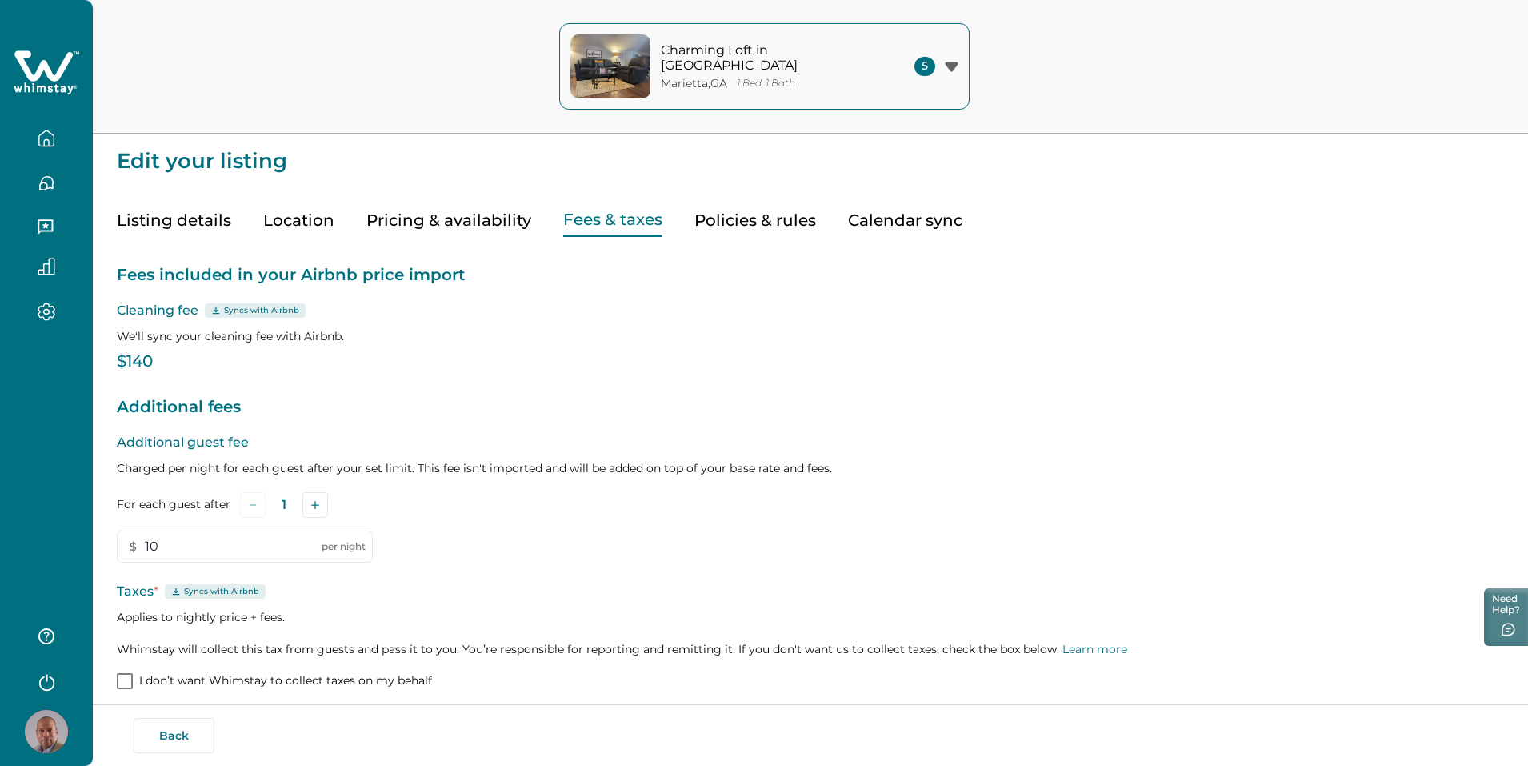
click at [42, 308] on icon "button" at bounding box center [47, 311] width 18 height 18
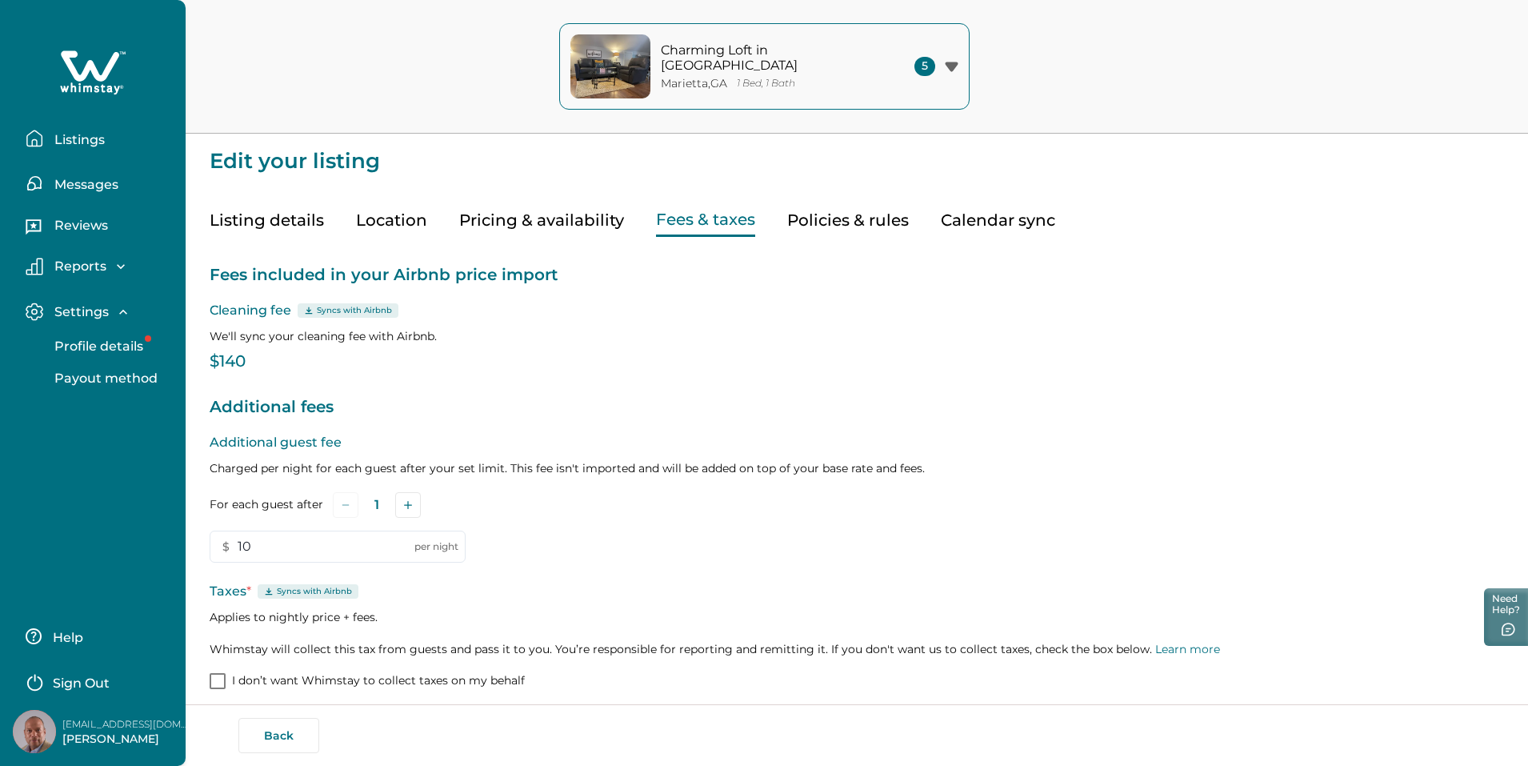
click at [135, 380] on p "Payout method" at bounding box center [104, 378] width 108 height 16
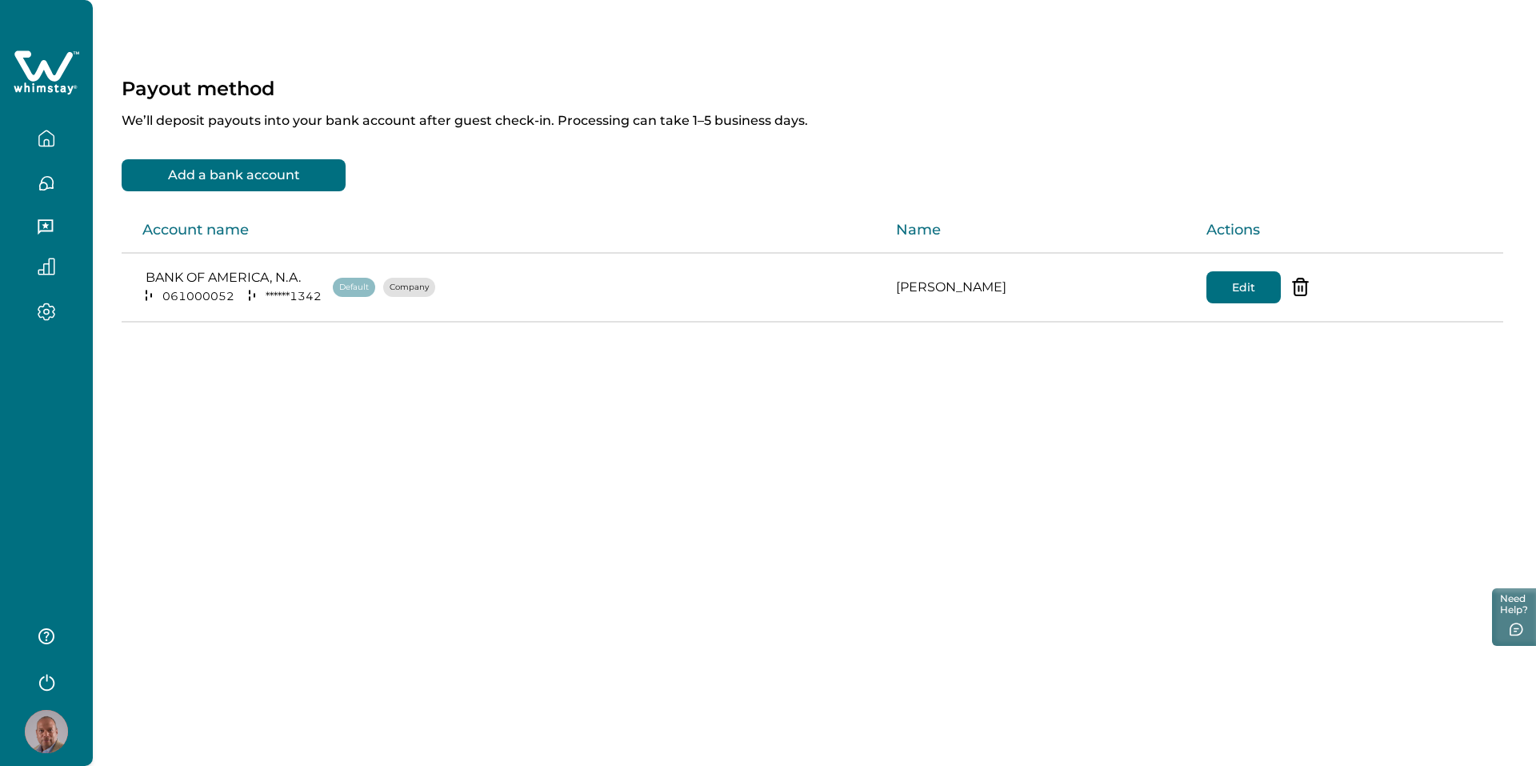
click at [1264, 289] on button "Edit" at bounding box center [1243, 287] width 74 height 32
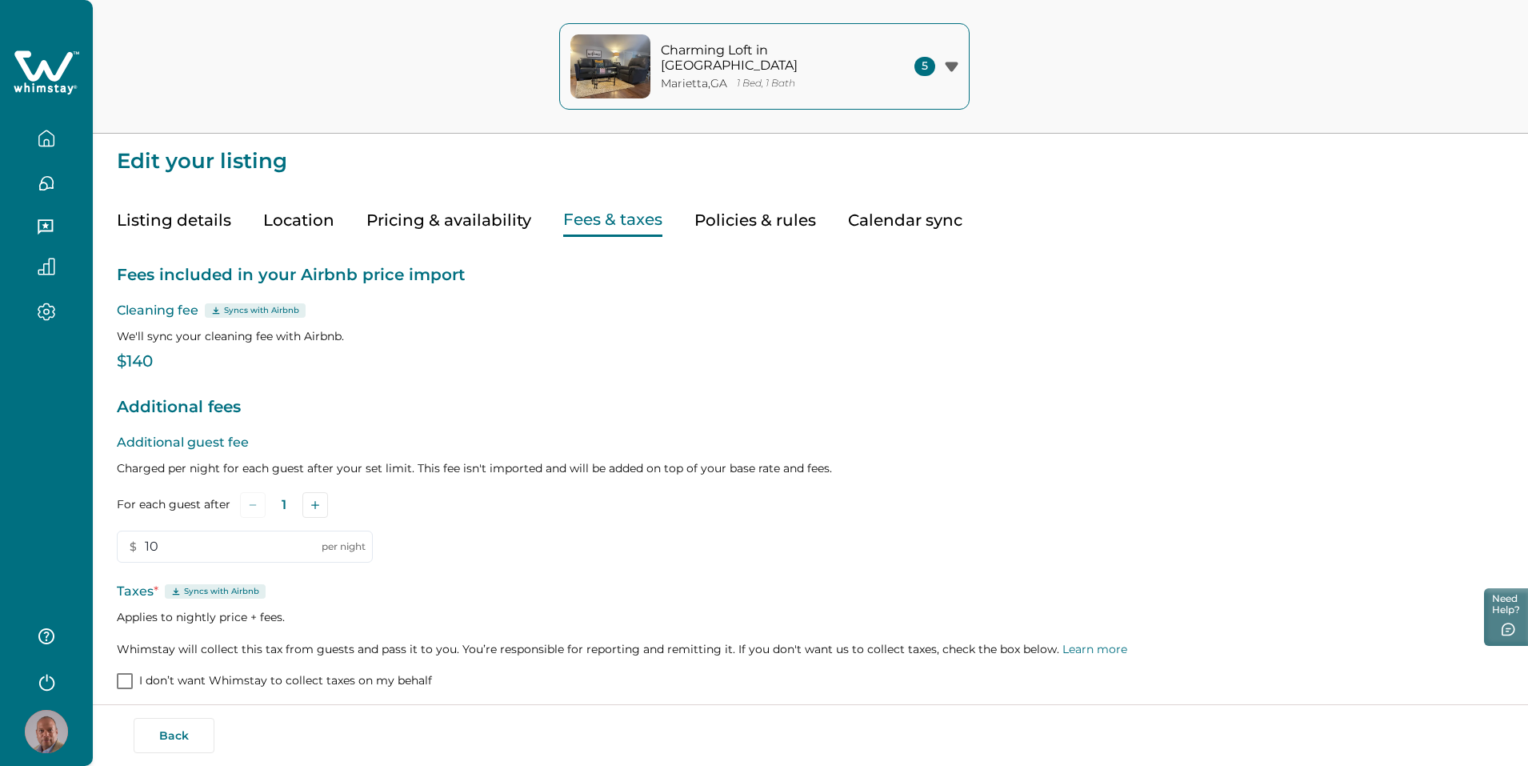
drag, startPoint x: 902, startPoint y: 218, endPoint x: 777, endPoint y: 247, distance: 128.9
click at [902, 219] on button "Calendar sync" at bounding box center [905, 220] width 114 height 33
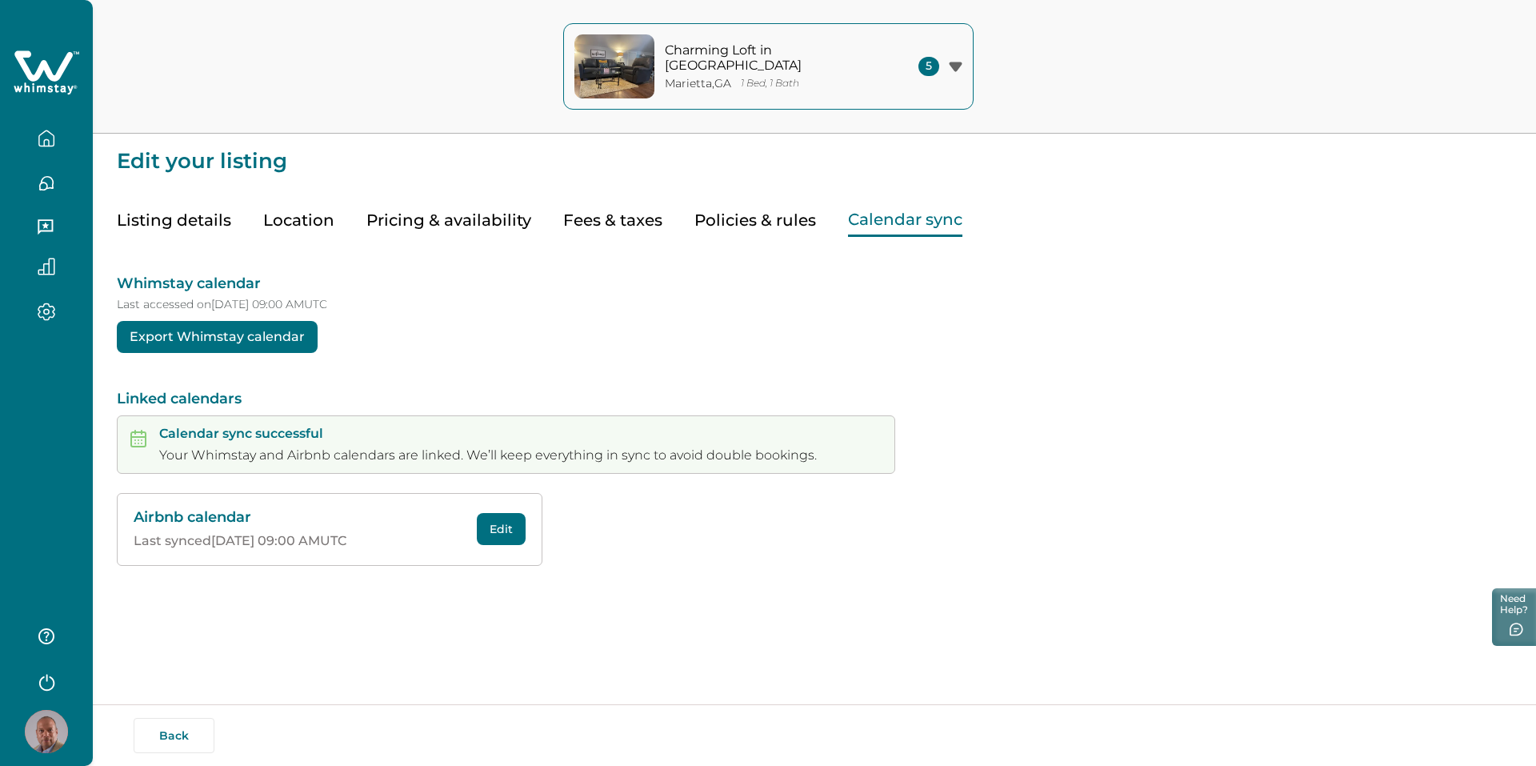
click at [953, 74] on div "5" at bounding box center [940, 66] width 44 height 19
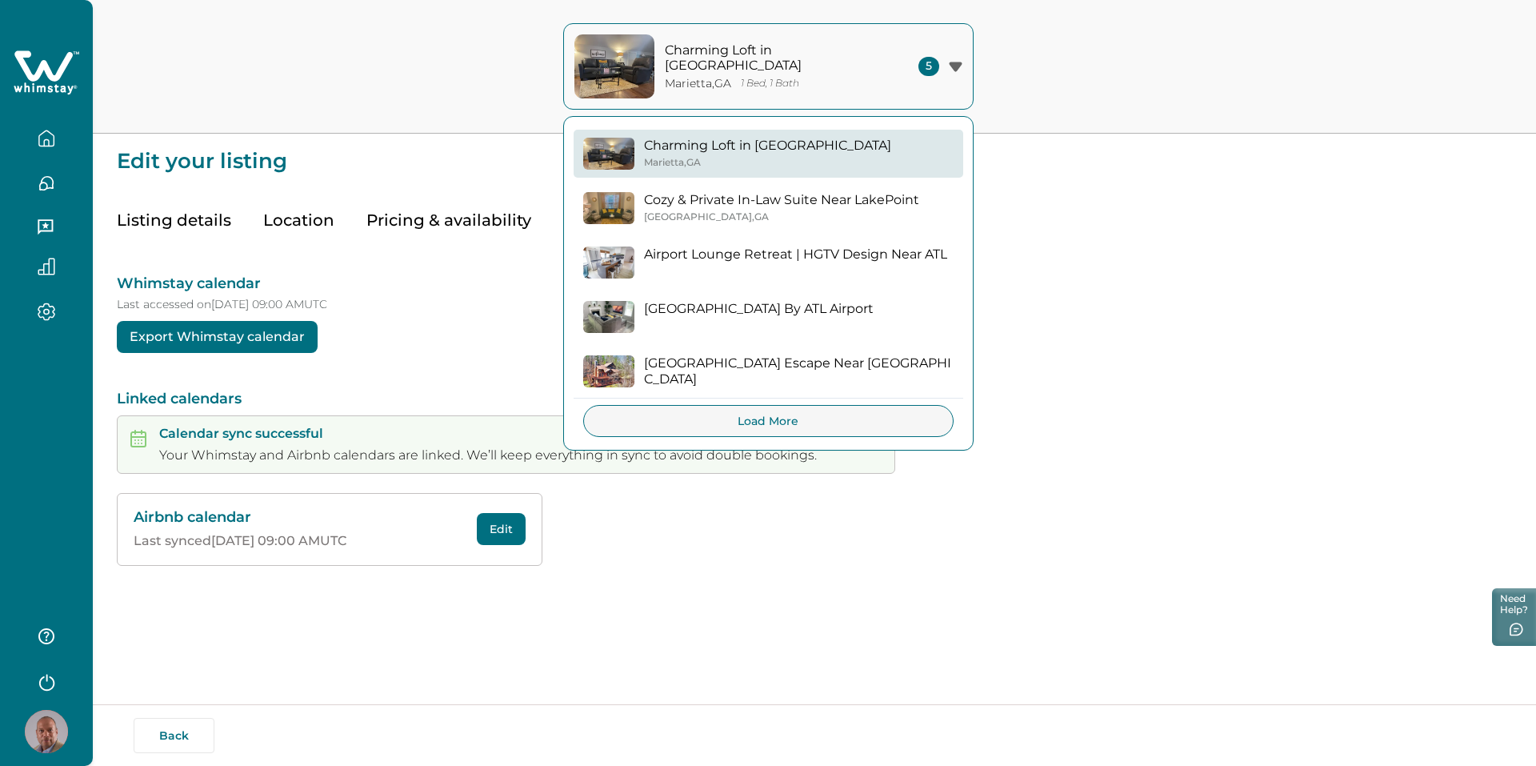
click at [849, 210] on div "Cozy & Private In-Law Suite Near LakePoint [GEOGRAPHIC_DATA] , [GEOGRAPHIC_DATA]" at bounding box center [781, 207] width 275 height 30
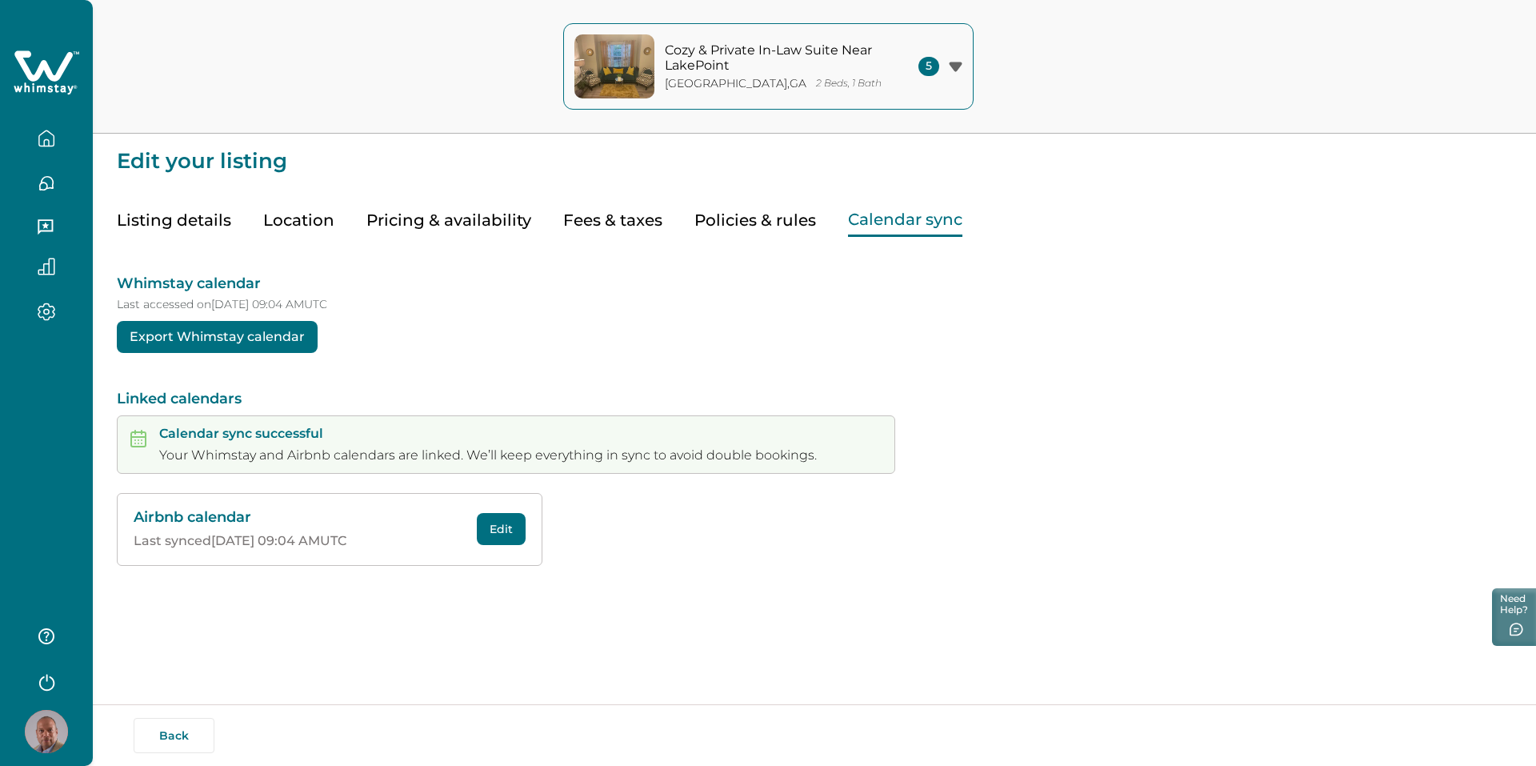
click at [183, 221] on button "Listing details" at bounding box center [174, 220] width 114 height 33
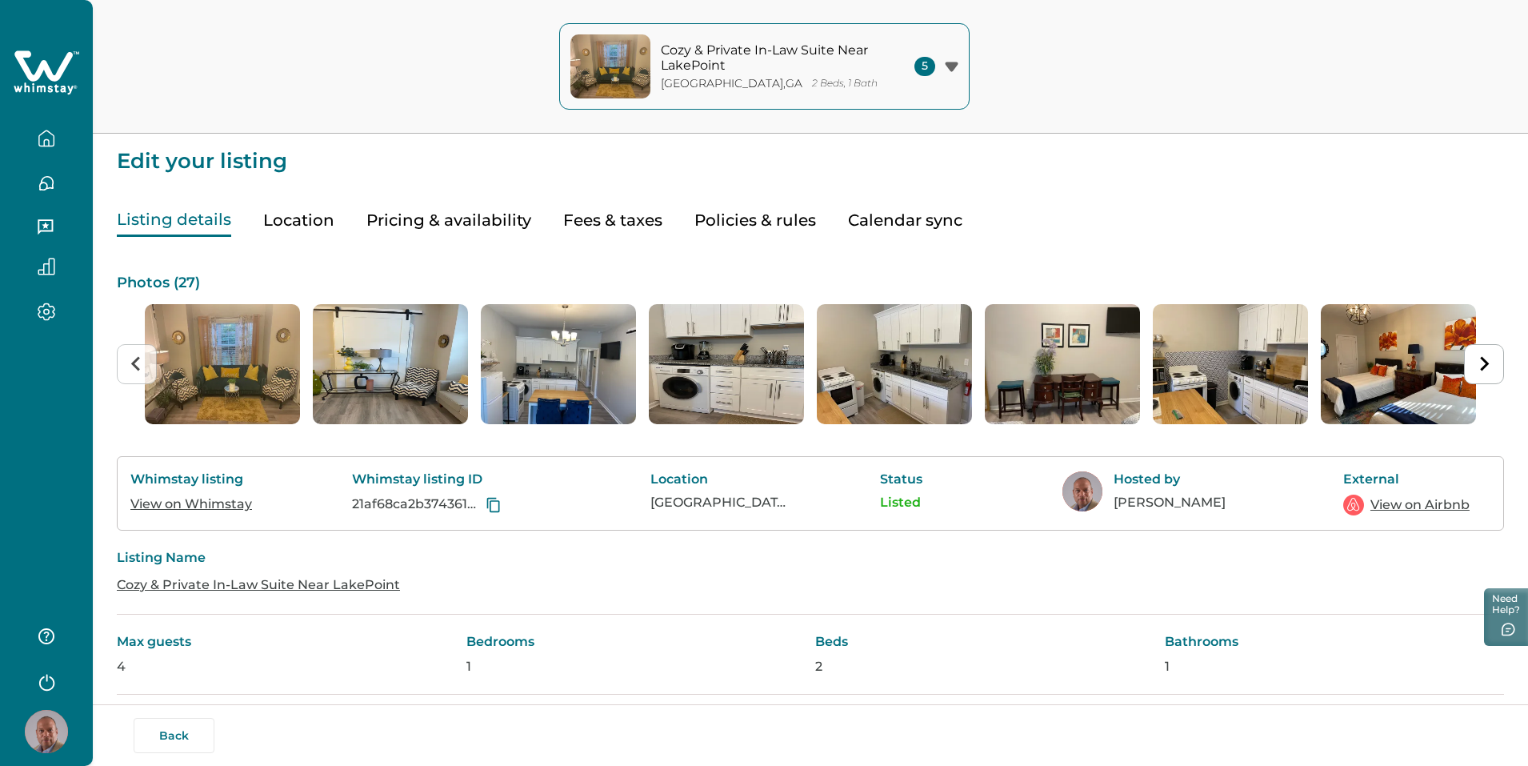
click at [309, 219] on button "Location" at bounding box center [298, 220] width 71 height 33
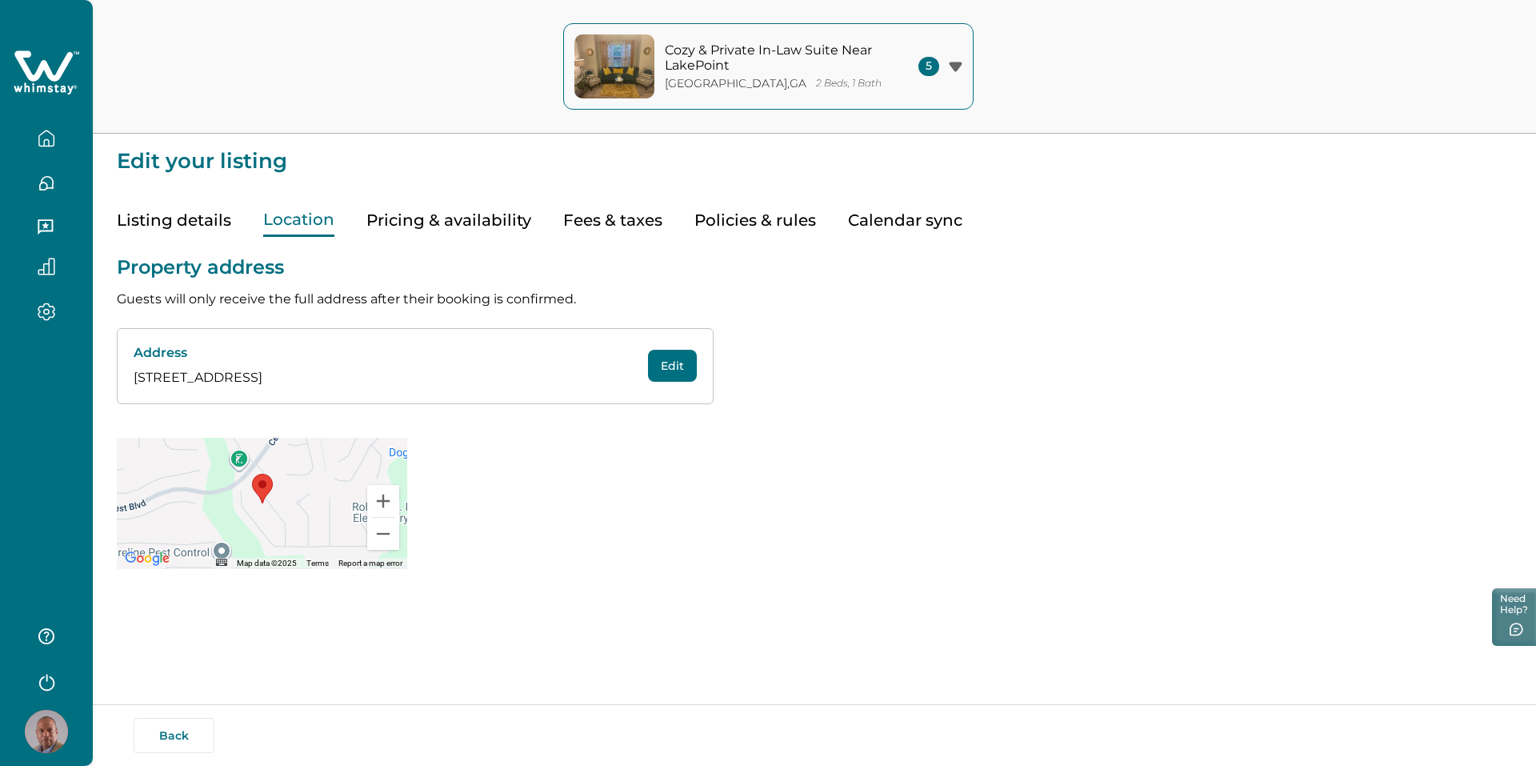
click at [419, 221] on button "Pricing & availability" at bounding box center [448, 220] width 165 height 33
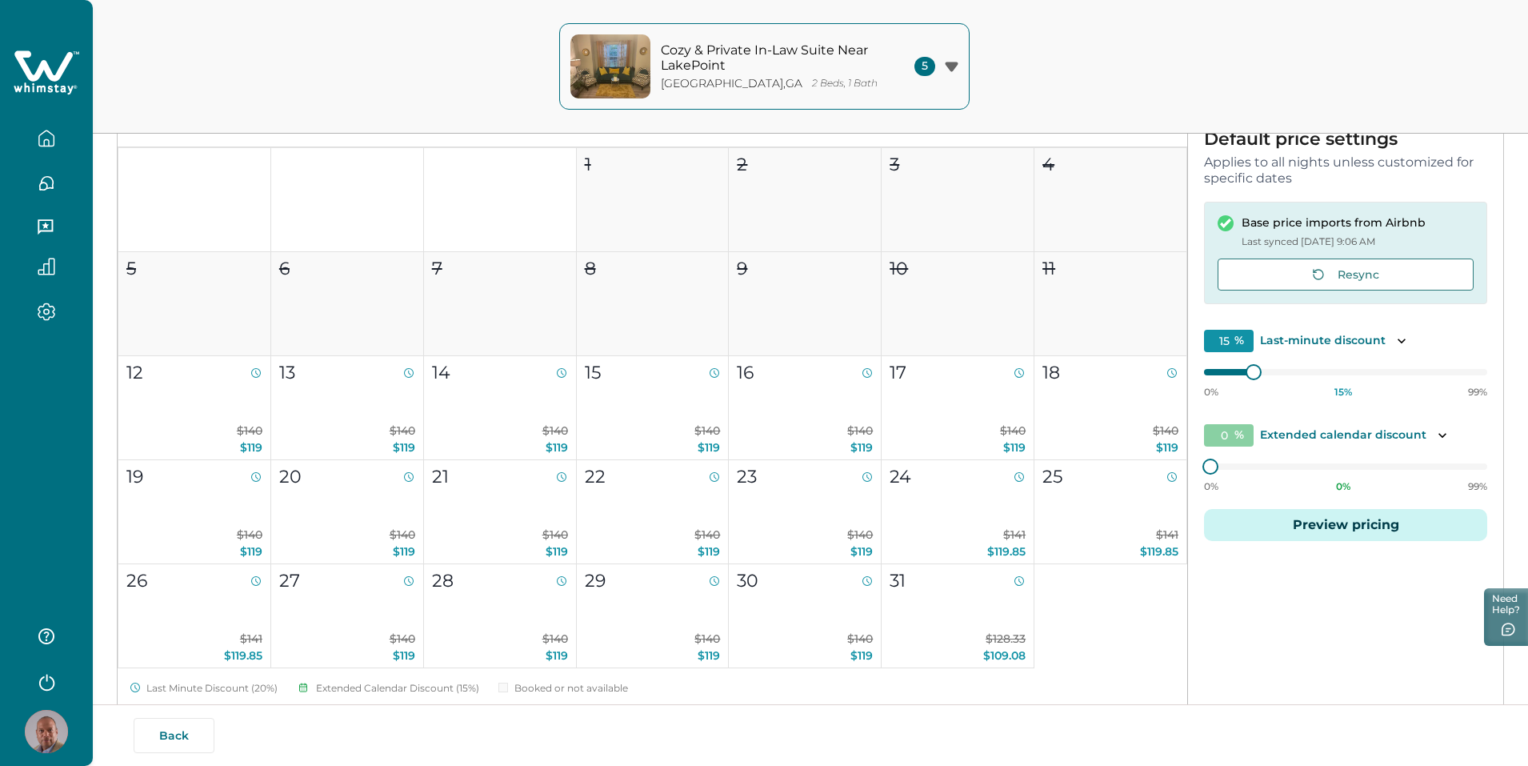
scroll to position [304, 0]
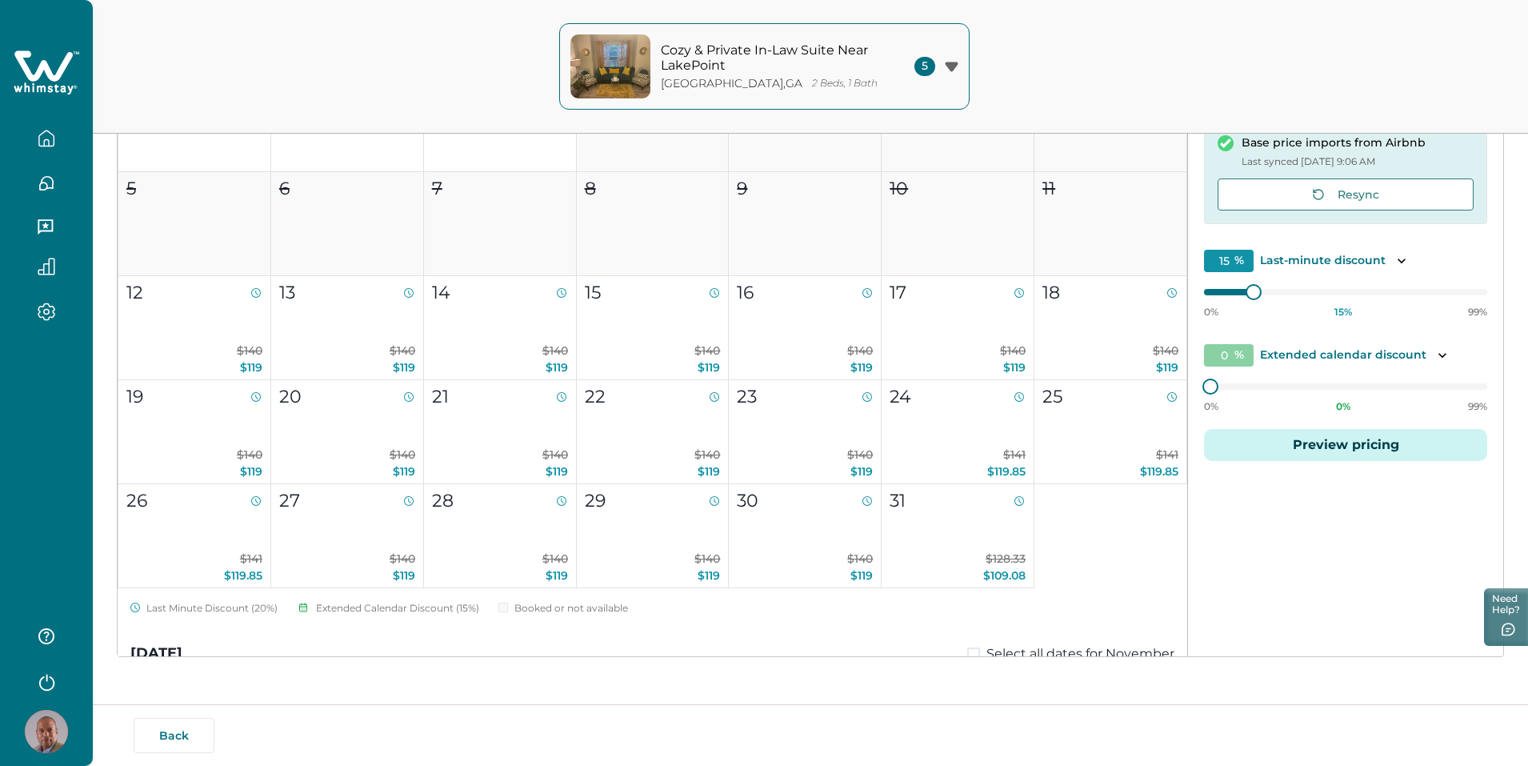
click at [1375, 356] on p "Extended calendar discount" at bounding box center [1343, 355] width 166 height 16
click at [1444, 354] on icon "Toggle description" at bounding box center [1443, 355] width 16 height 16
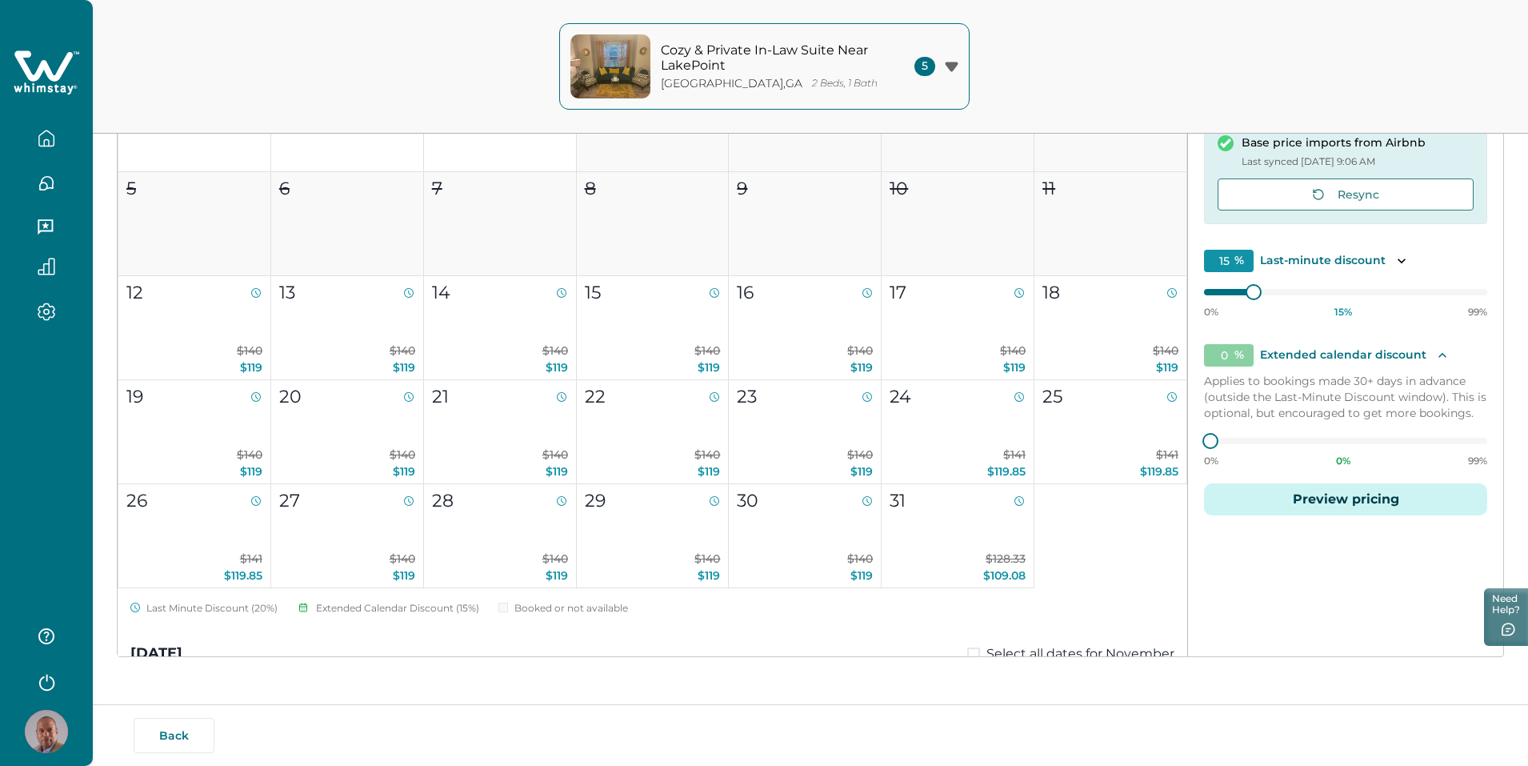
click at [1277, 577] on div "Pricing Availability Default price settings Applies to all nights unless custom…" at bounding box center [1345, 311] width 315 height 689
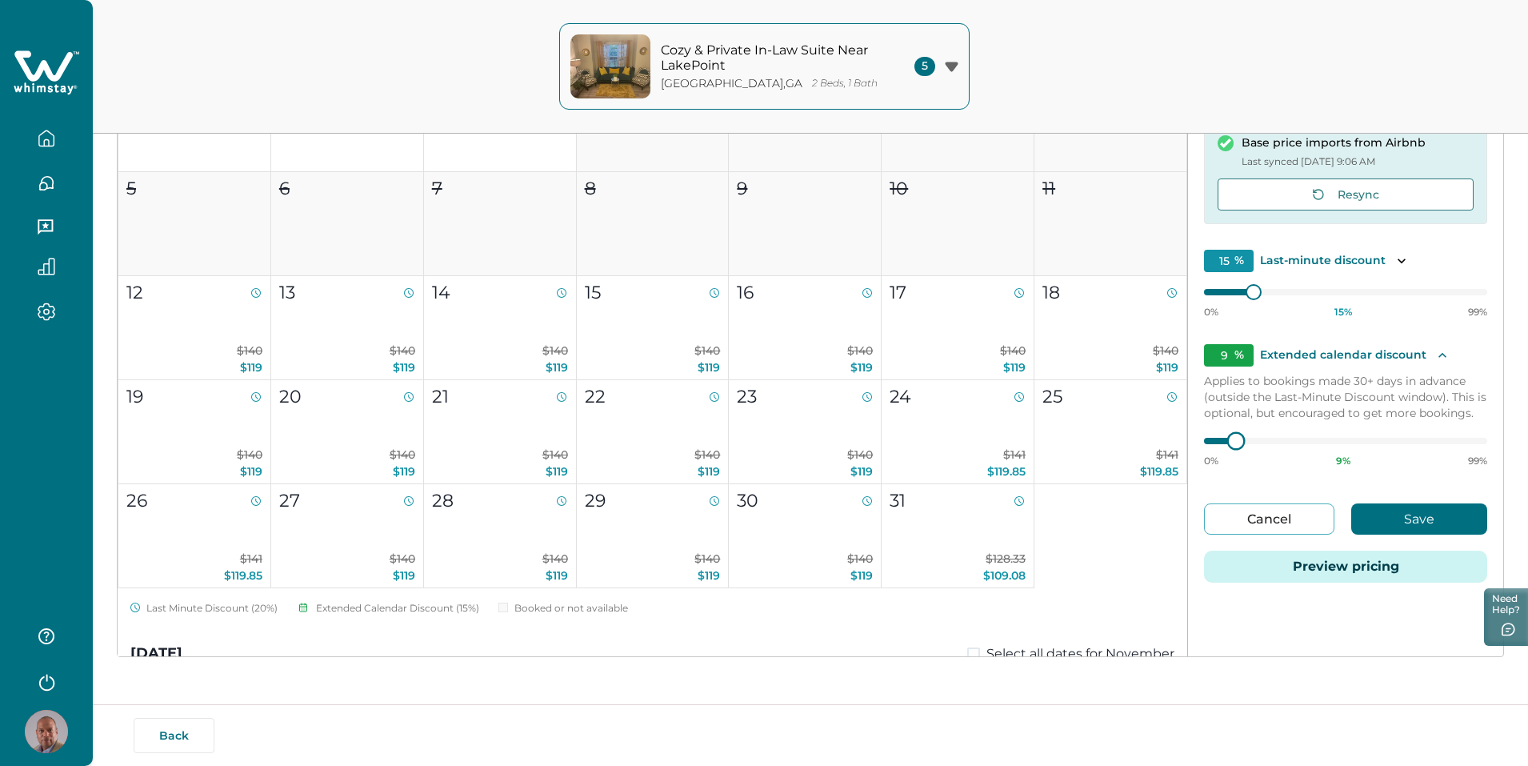
type input "10"
click at [1232, 437] on div at bounding box center [1239, 441] width 14 height 14
click at [1441, 517] on button "Save" at bounding box center [1419, 518] width 136 height 31
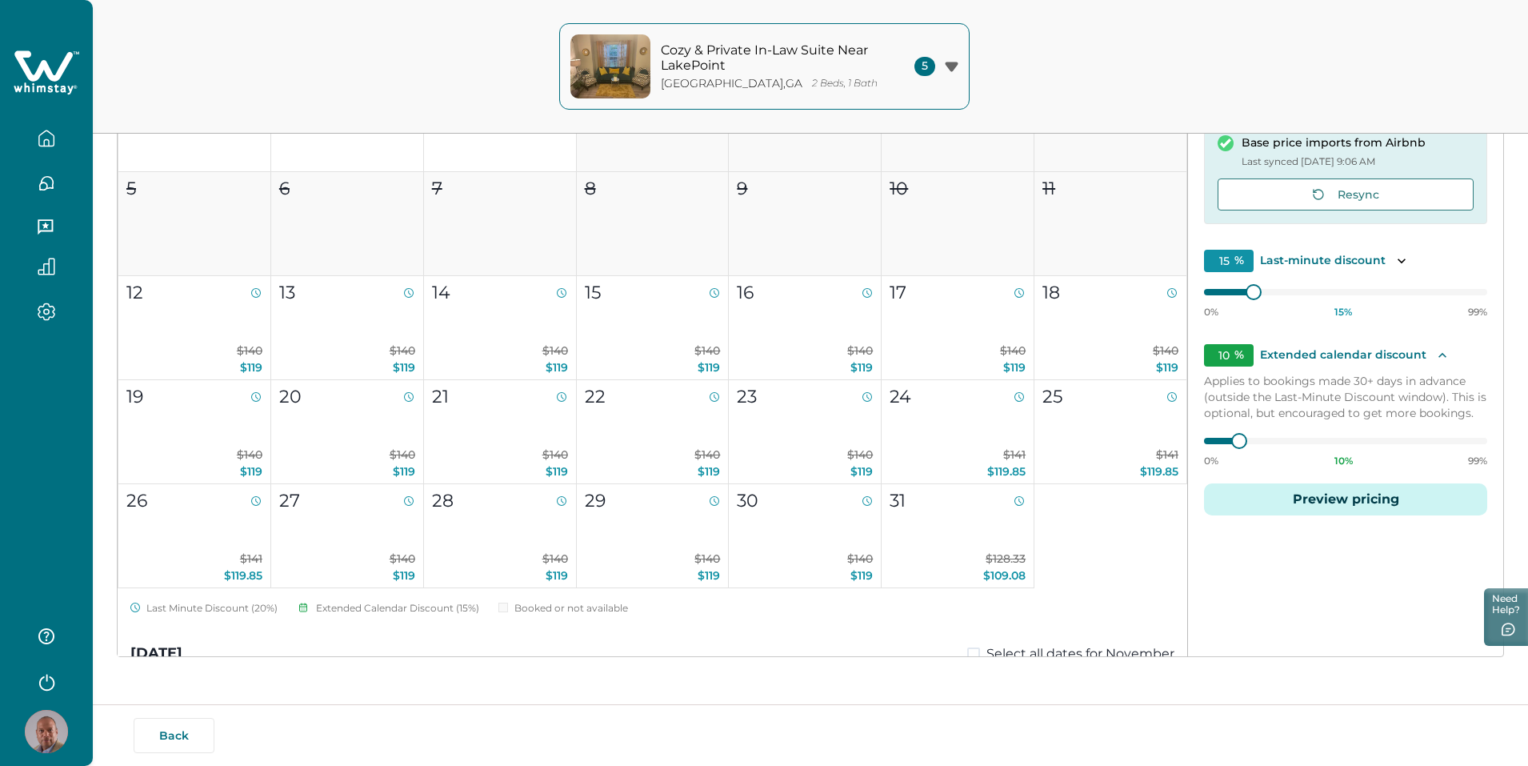
click at [1316, 503] on button "Preview pricing" at bounding box center [1345, 499] width 283 height 32
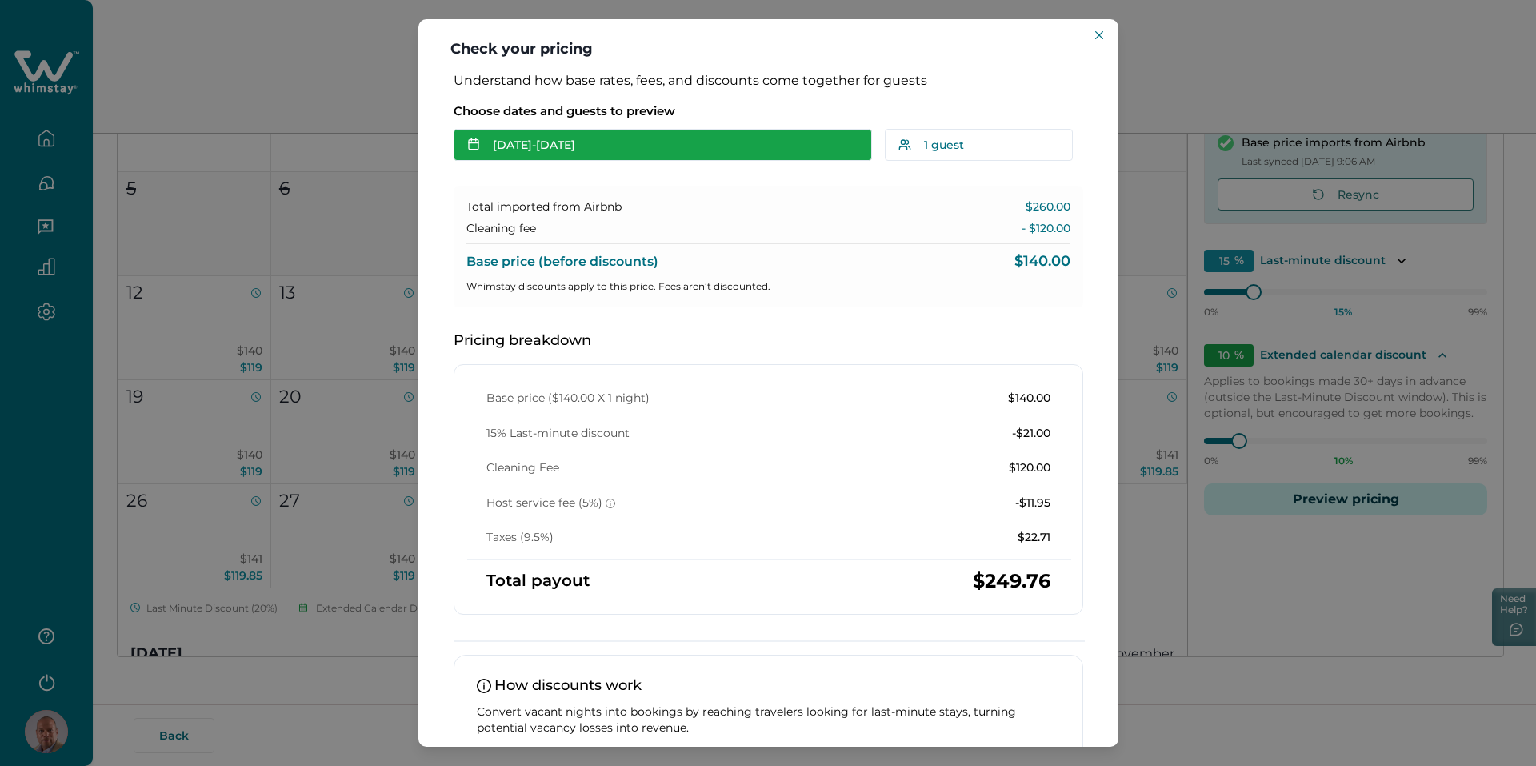
click at [749, 147] on button "[DATE] - [DATE]" at bounding box center [663, 145] width 418 height 32
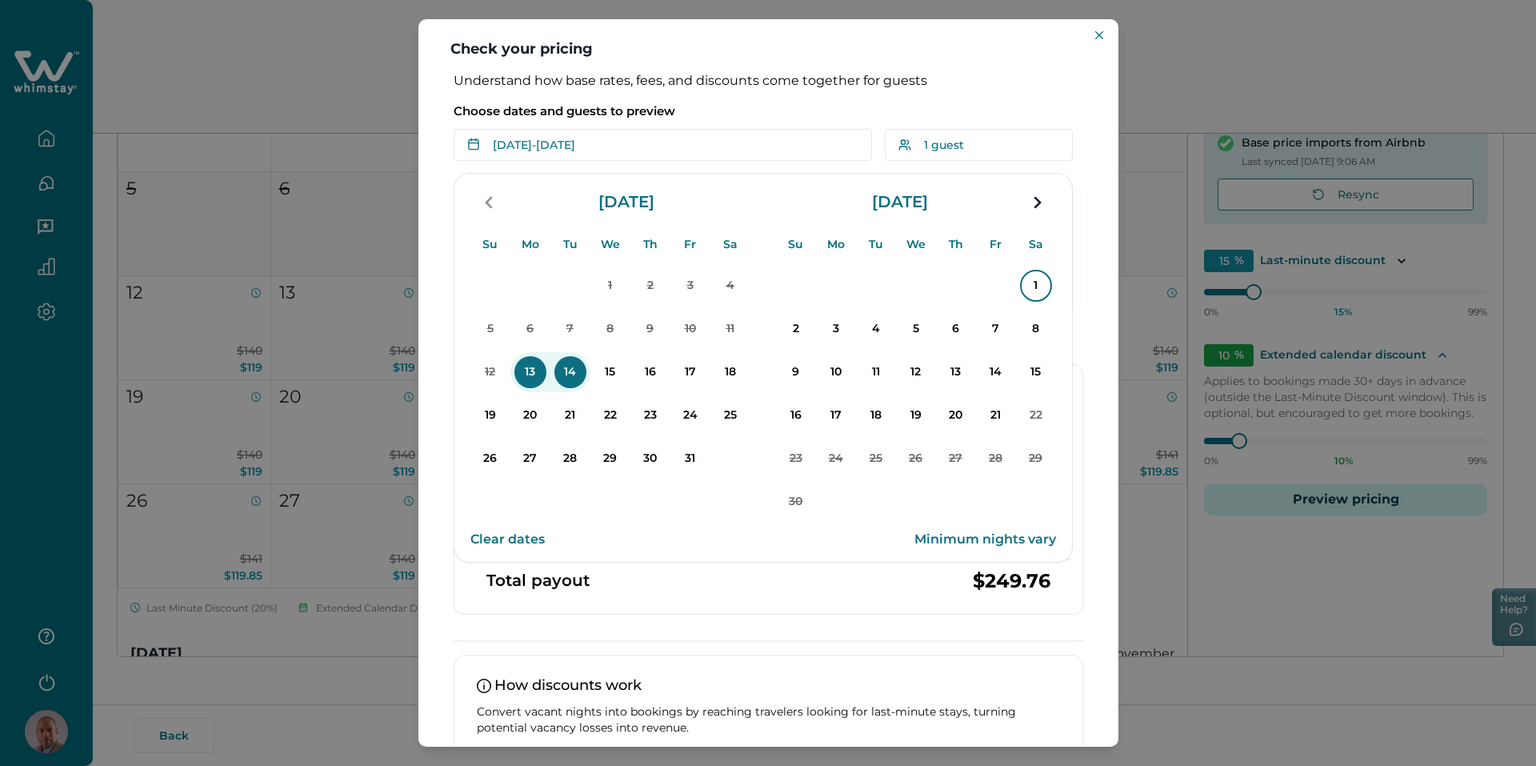
click at [1031, 286] on p "1" at bounding box center [1036, 286] width 32 height 32
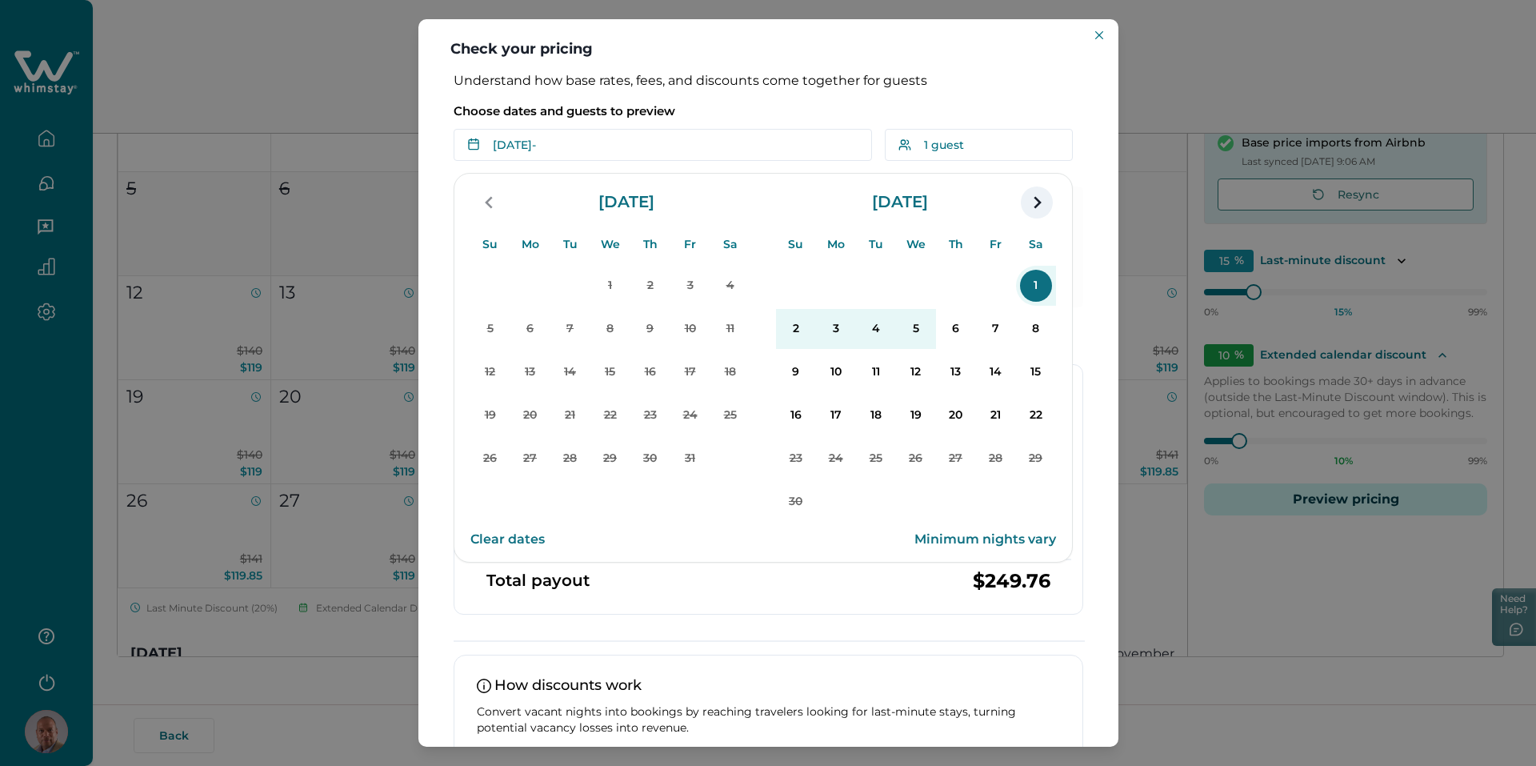
click at [1038, 197] on icon "navigation button" at bounding box center [1037, 202] width 26 height 29
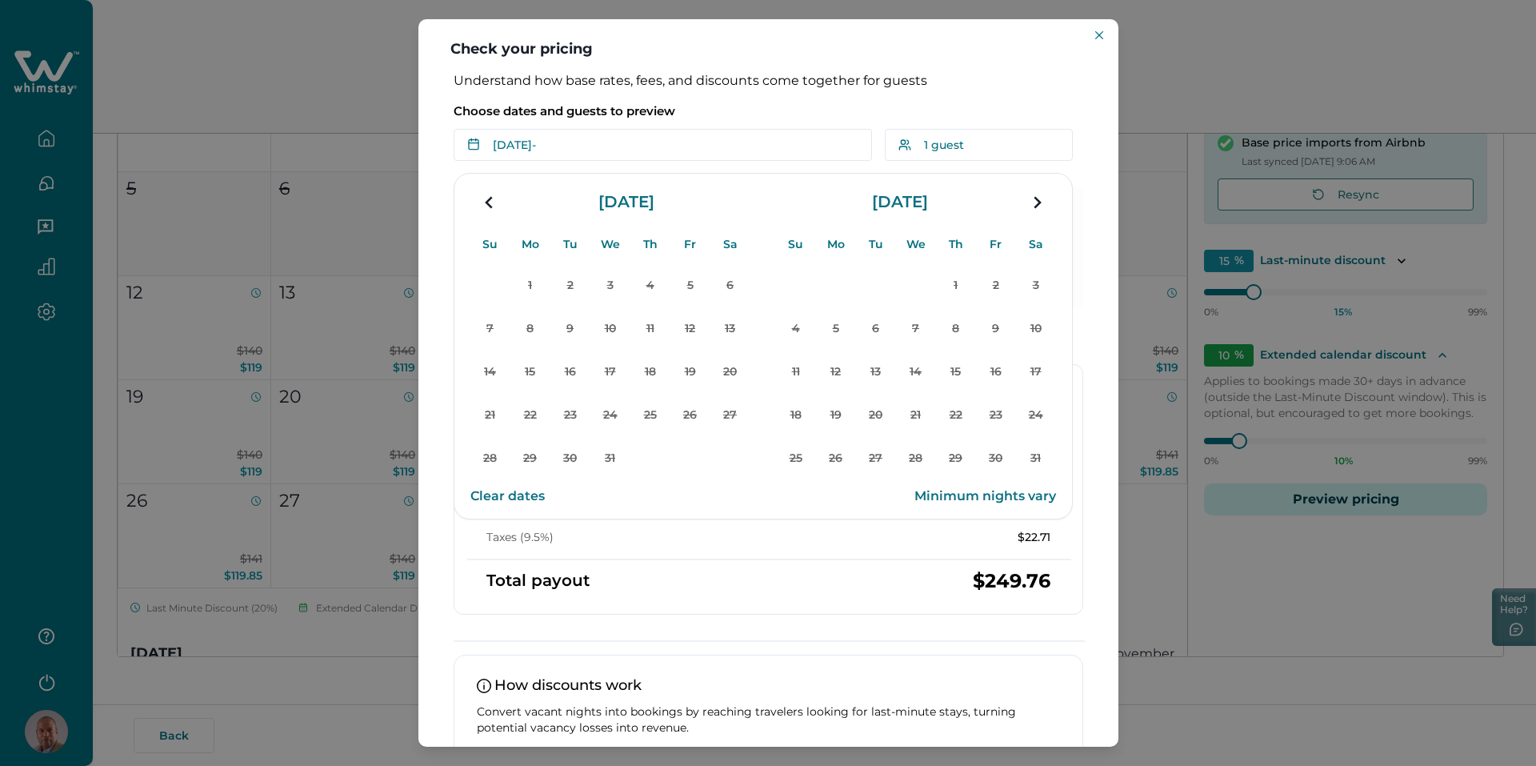
click at [1038, 197] on icon "navigation button" at bounding box center [1037, 202] width 26 height 29
click at [486, 201] on icon "navigation button" at bounding box center [490, 202] width 26 height 29
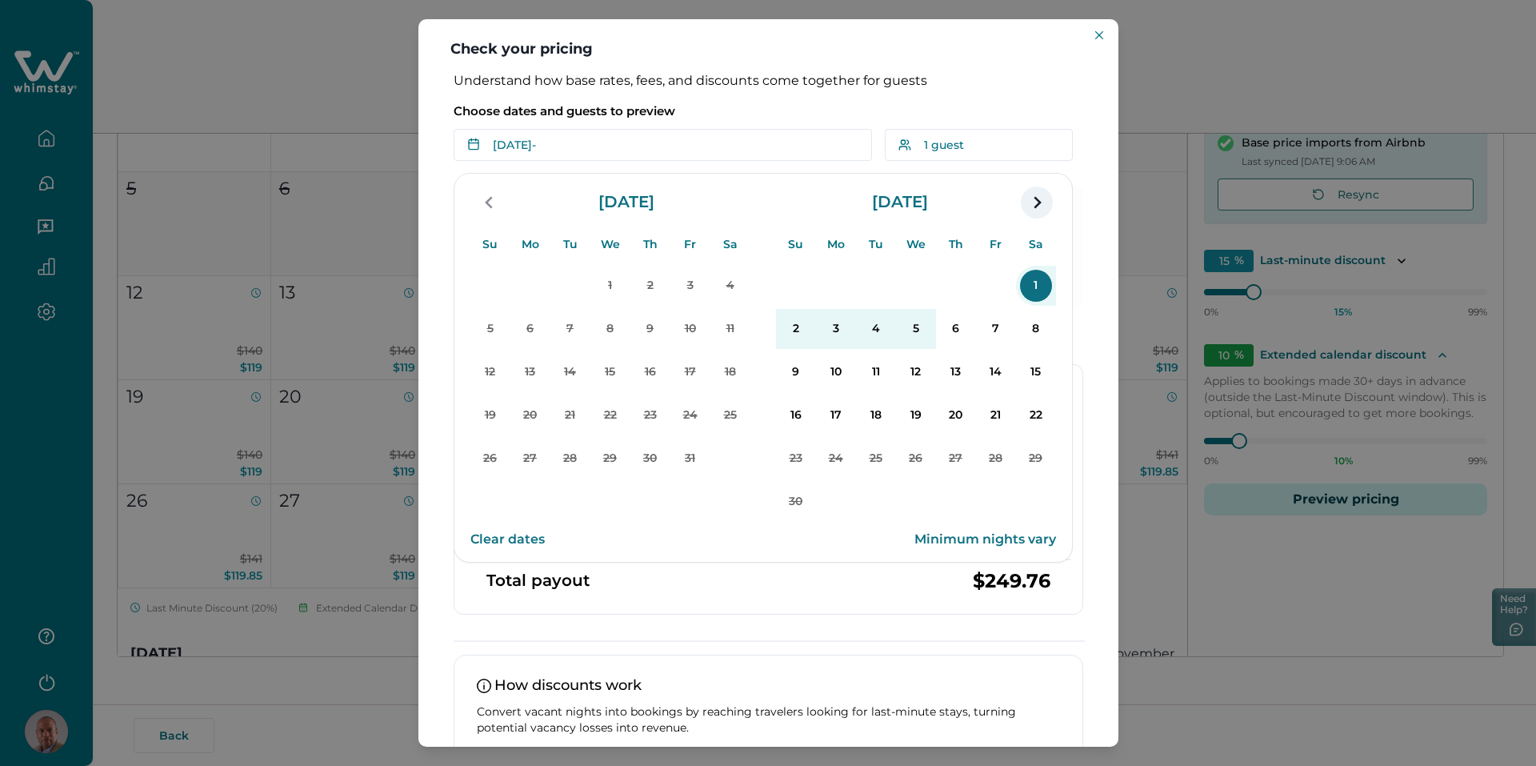
click at [1036, 194] on icon "navigation button" at bounding box center [1037, 202] width 26 height 29
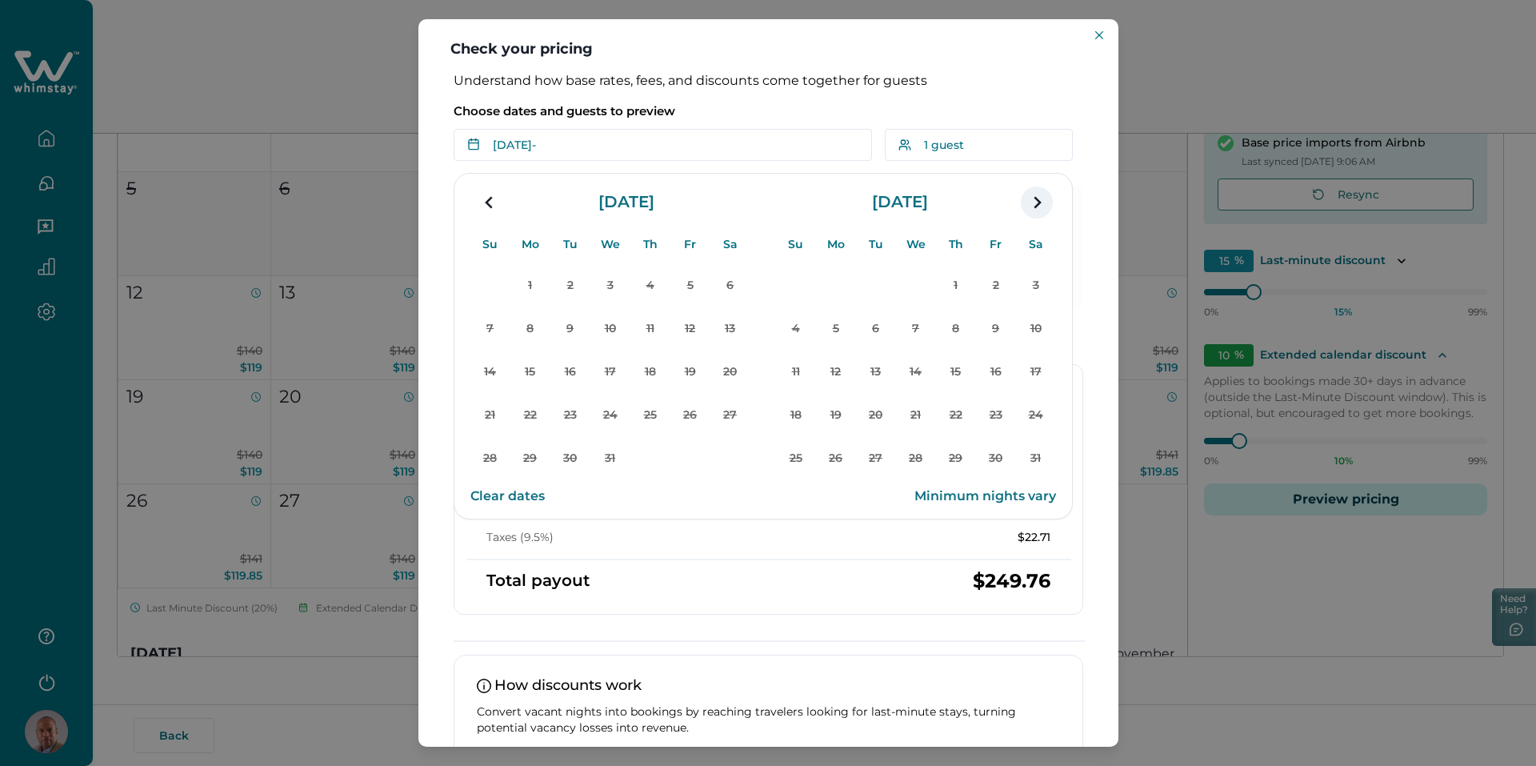
click at [1030, 194] on icon "navigation button" at bounding box center [1037, 202] width 26 height 29
click at [1095, 36] on icon "Close" at bounding box center [1099, 35] width 8 height 8
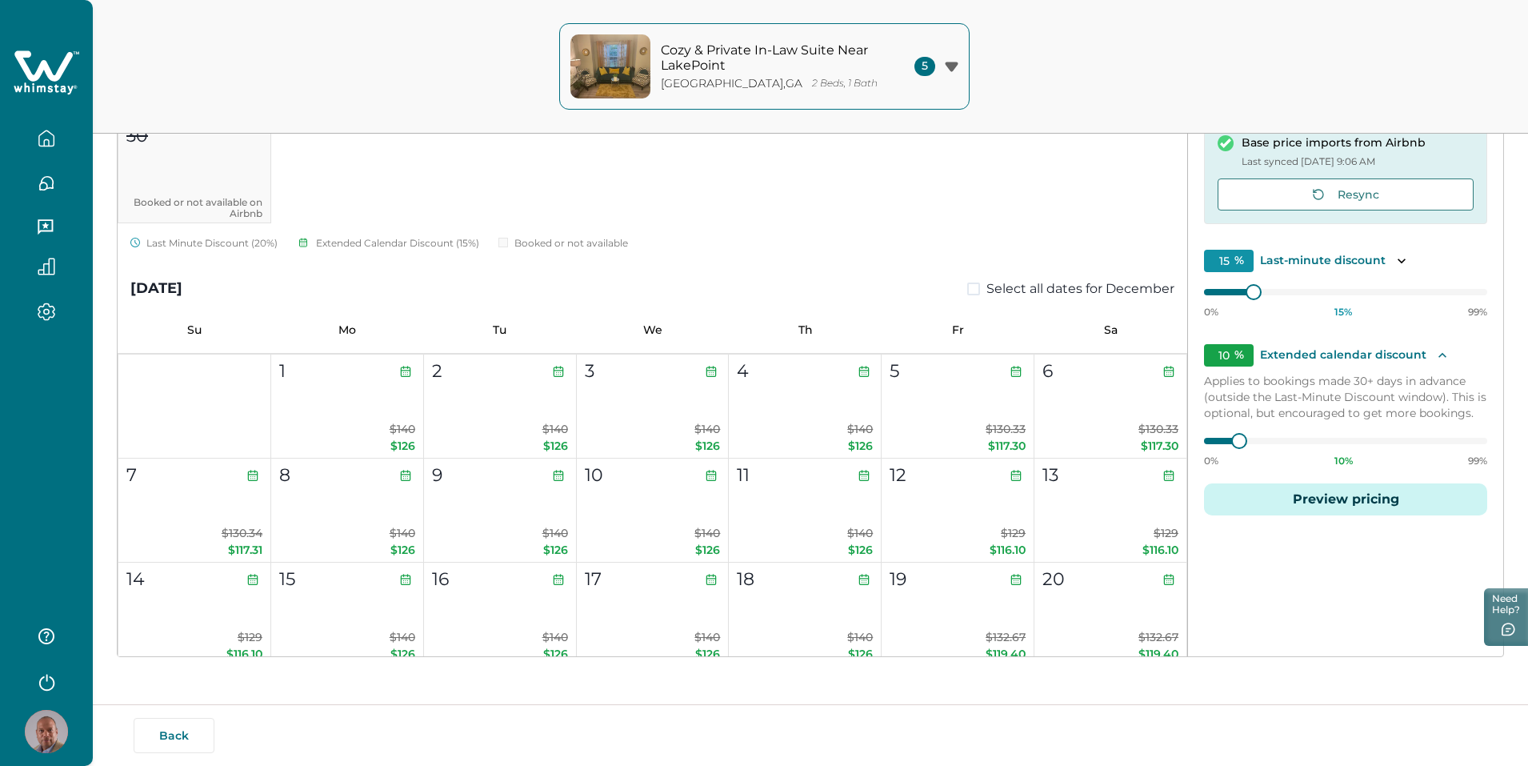
scroll to position [1200, 0]
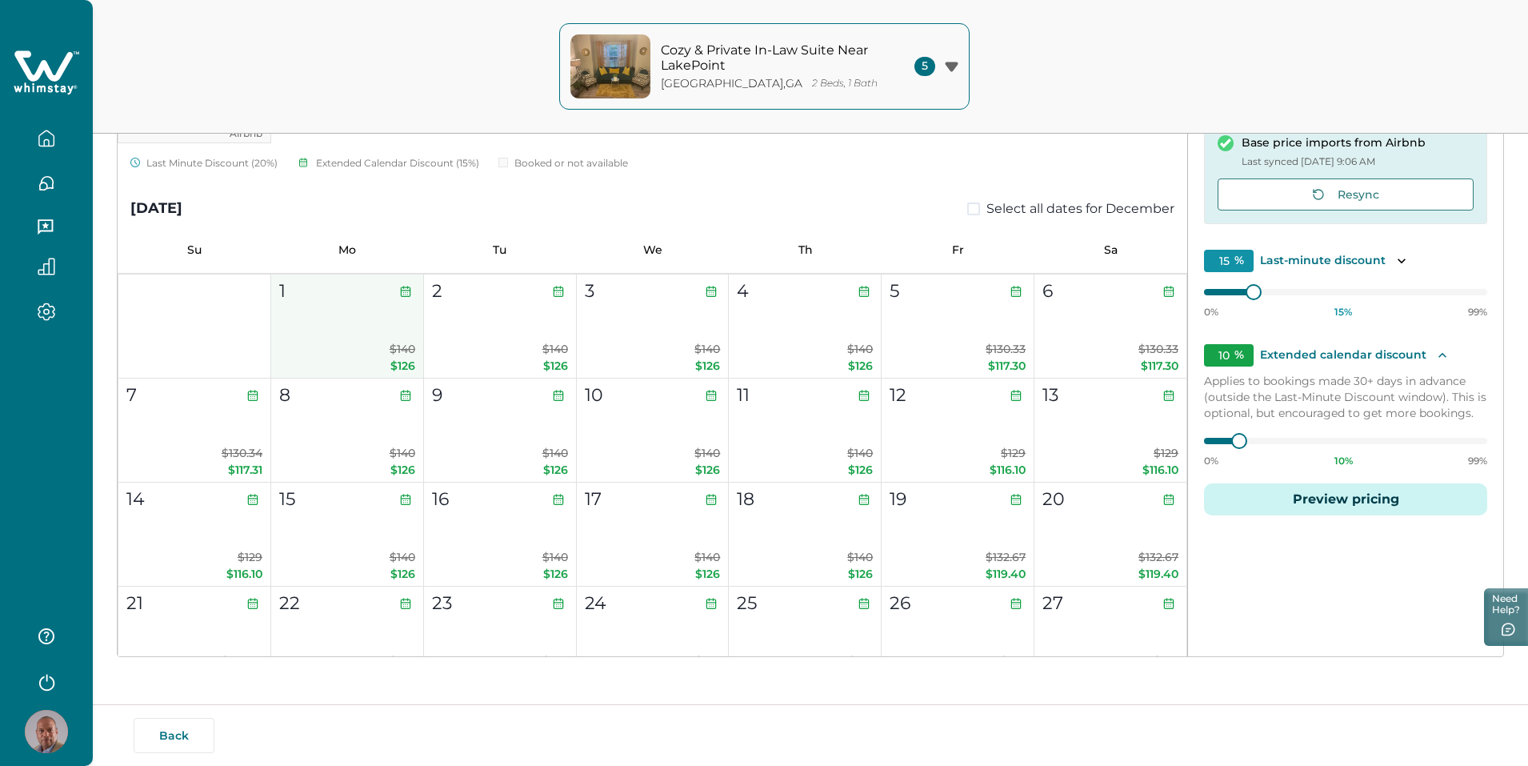
click at [296, 293] on div "1" at bounding box center [346, 291] width 134 height 26
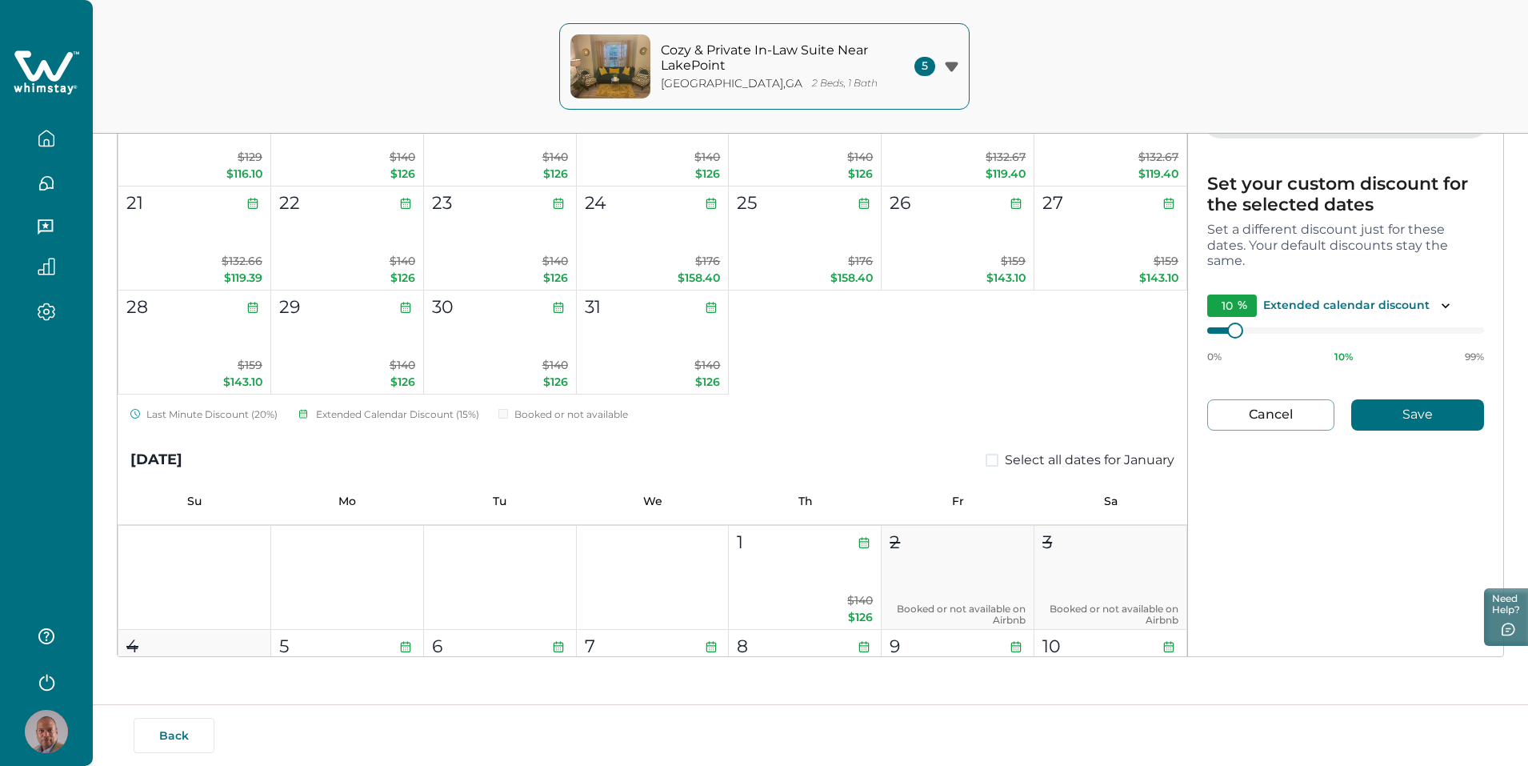
scroll to position [1680, 0]
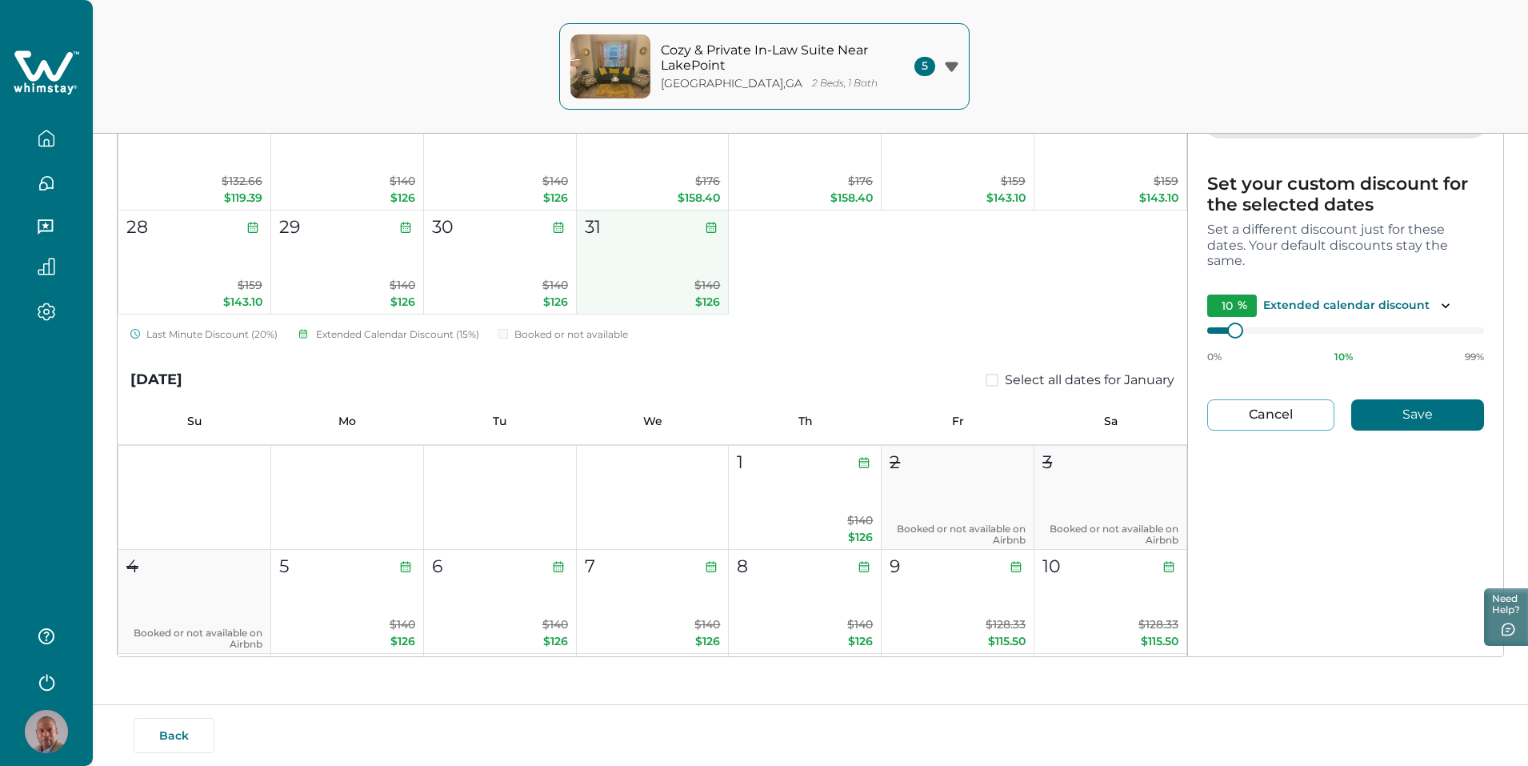
click at [638, 266] on button "31 $140 $126" at bounding box center [653, 262] width 153 height 104
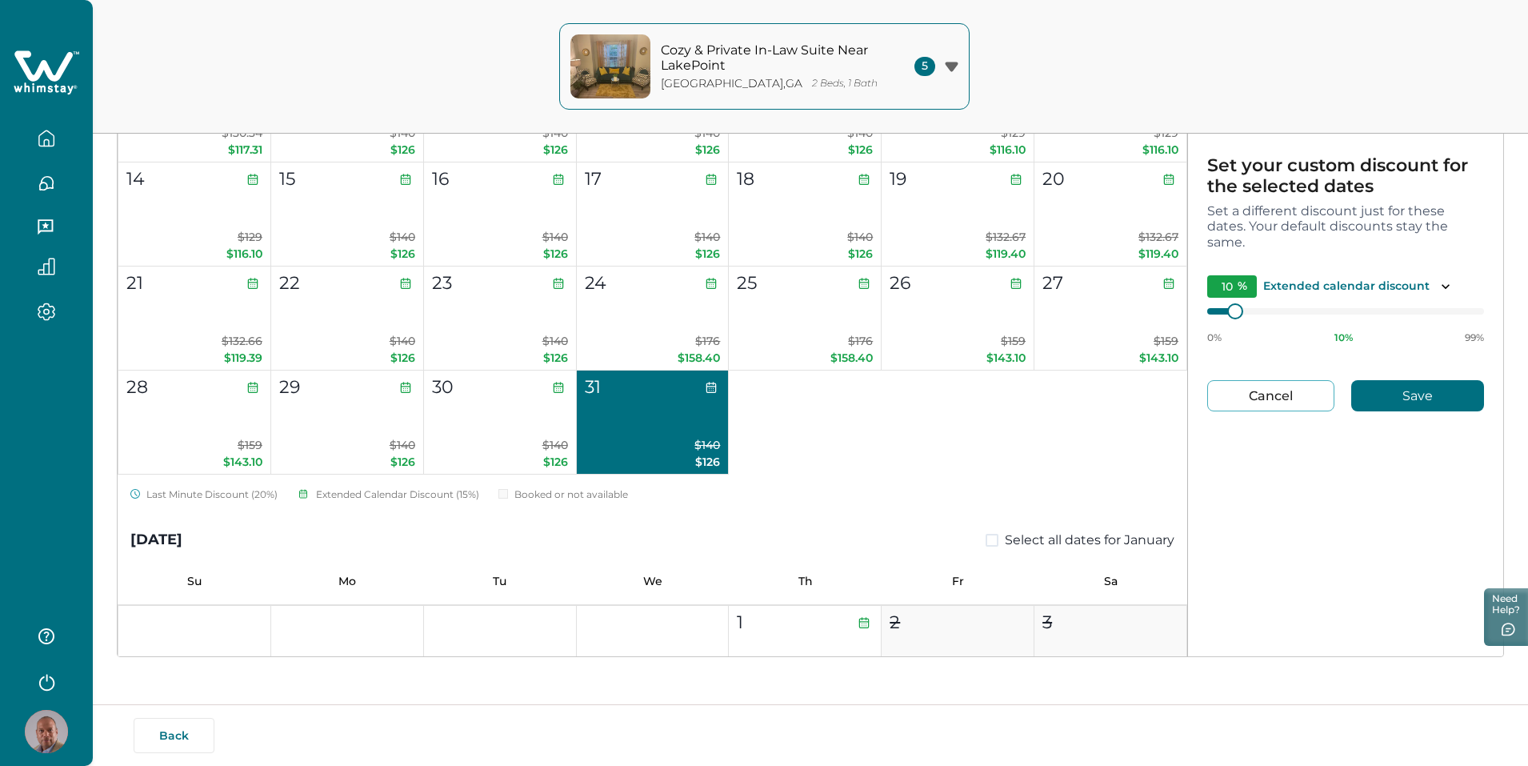
scroll to position [1120, 0]
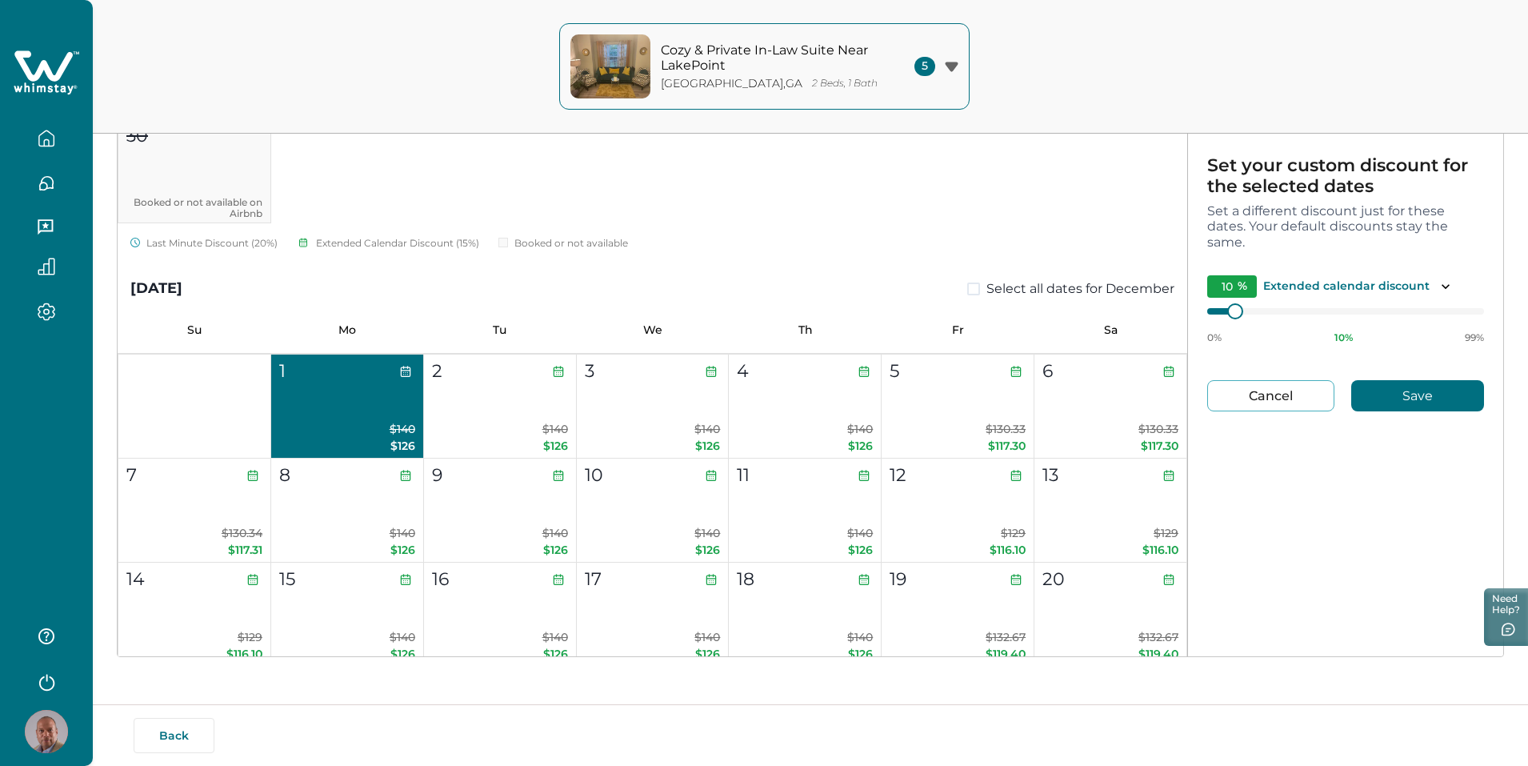
click at [337, 415] on button "1 $140 $126" at bounding box center [347, 406] width 153 height 104
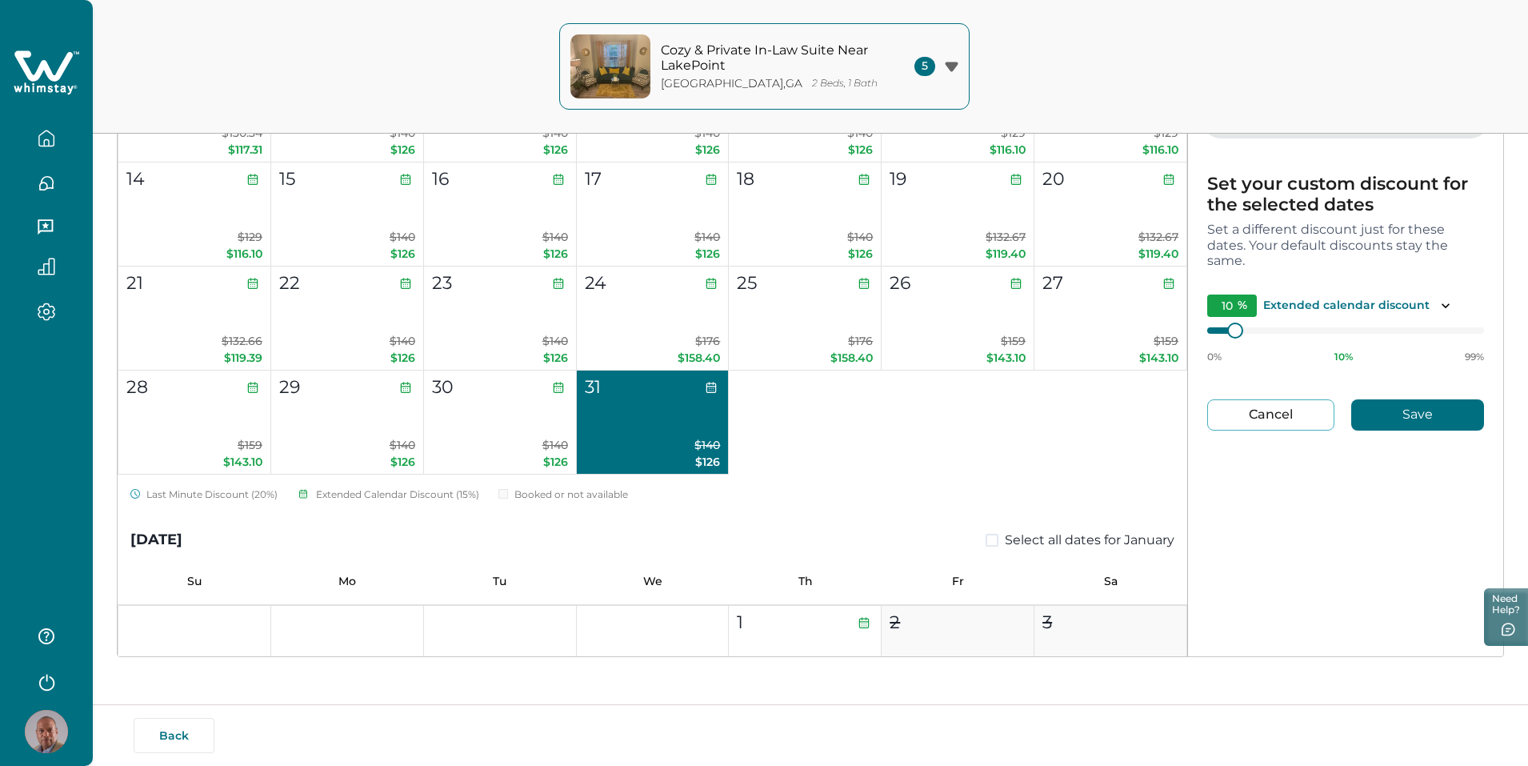
scroll to position [1600, 0]
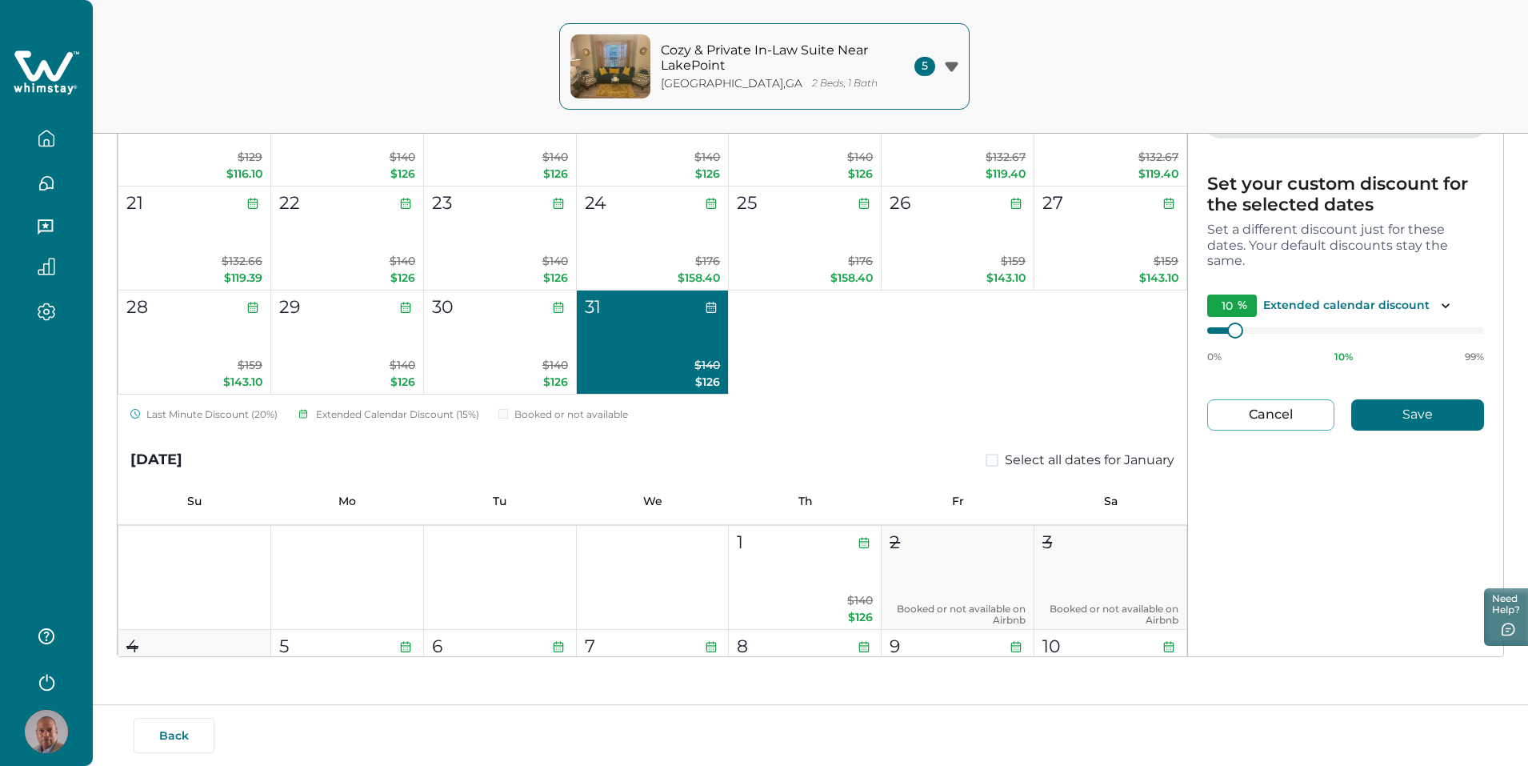
click at [660, 359] on p "$140 $126" at bounding box center [653, 374] width 136 height 34
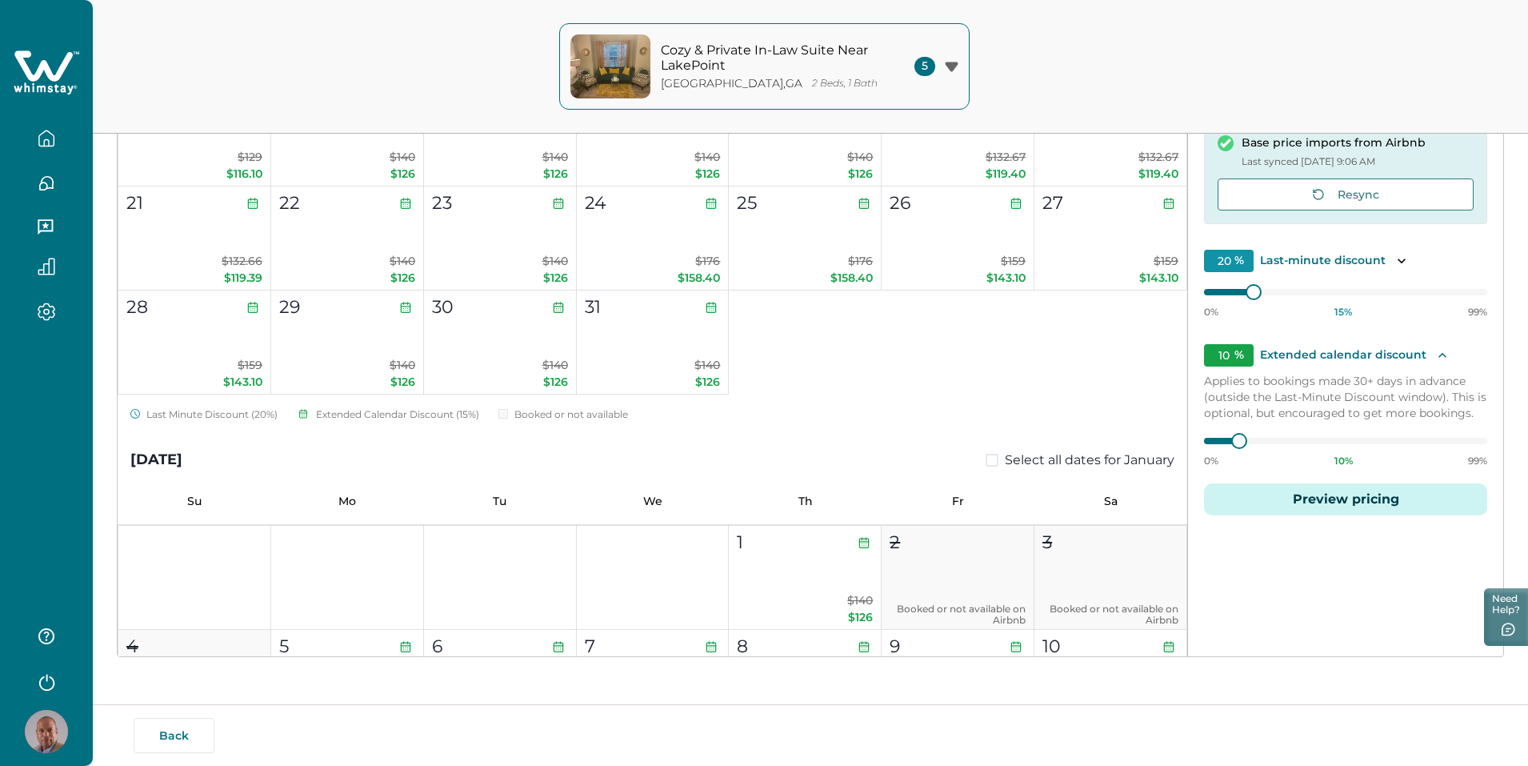
type input "15"
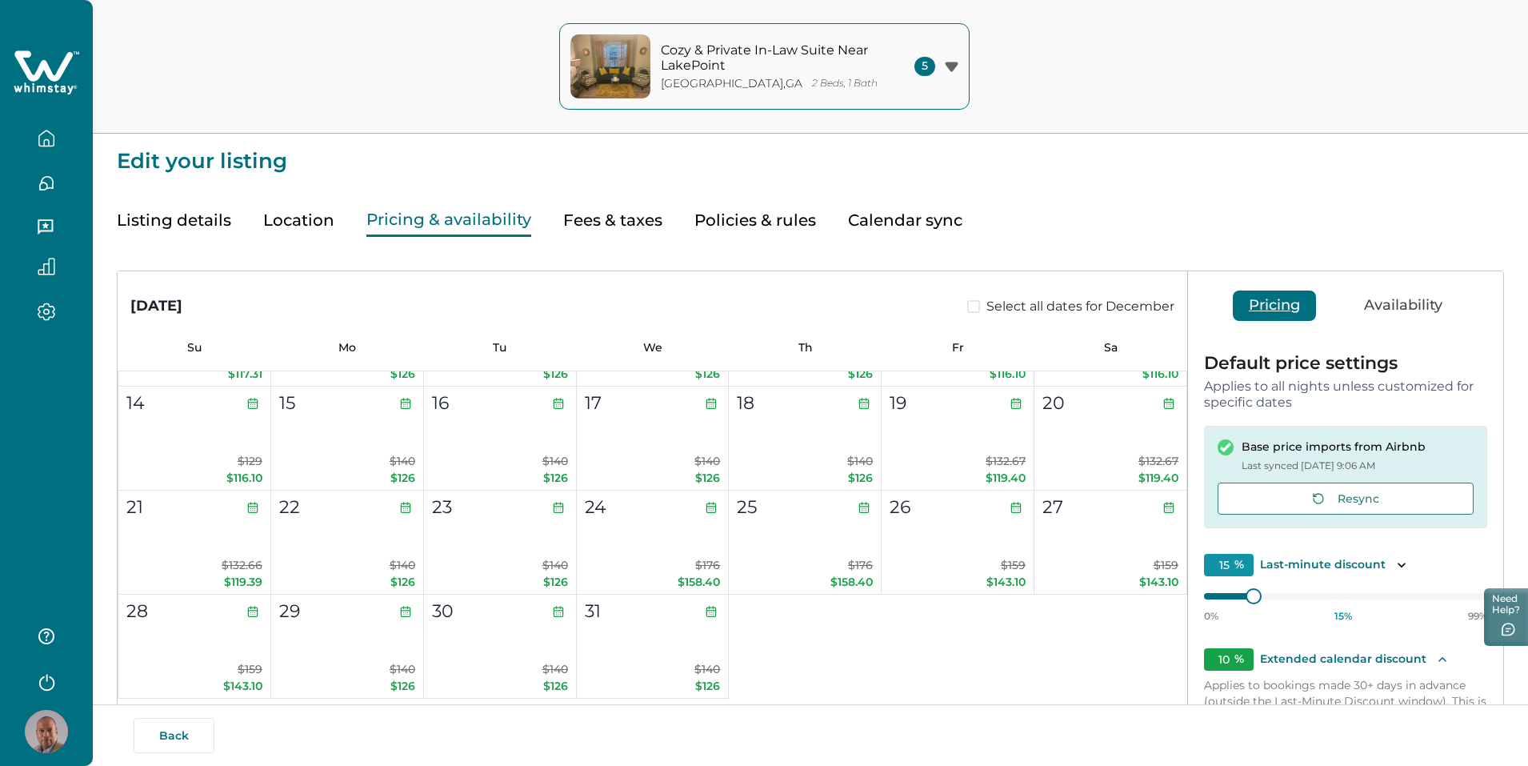
scroll to position [160, 0]
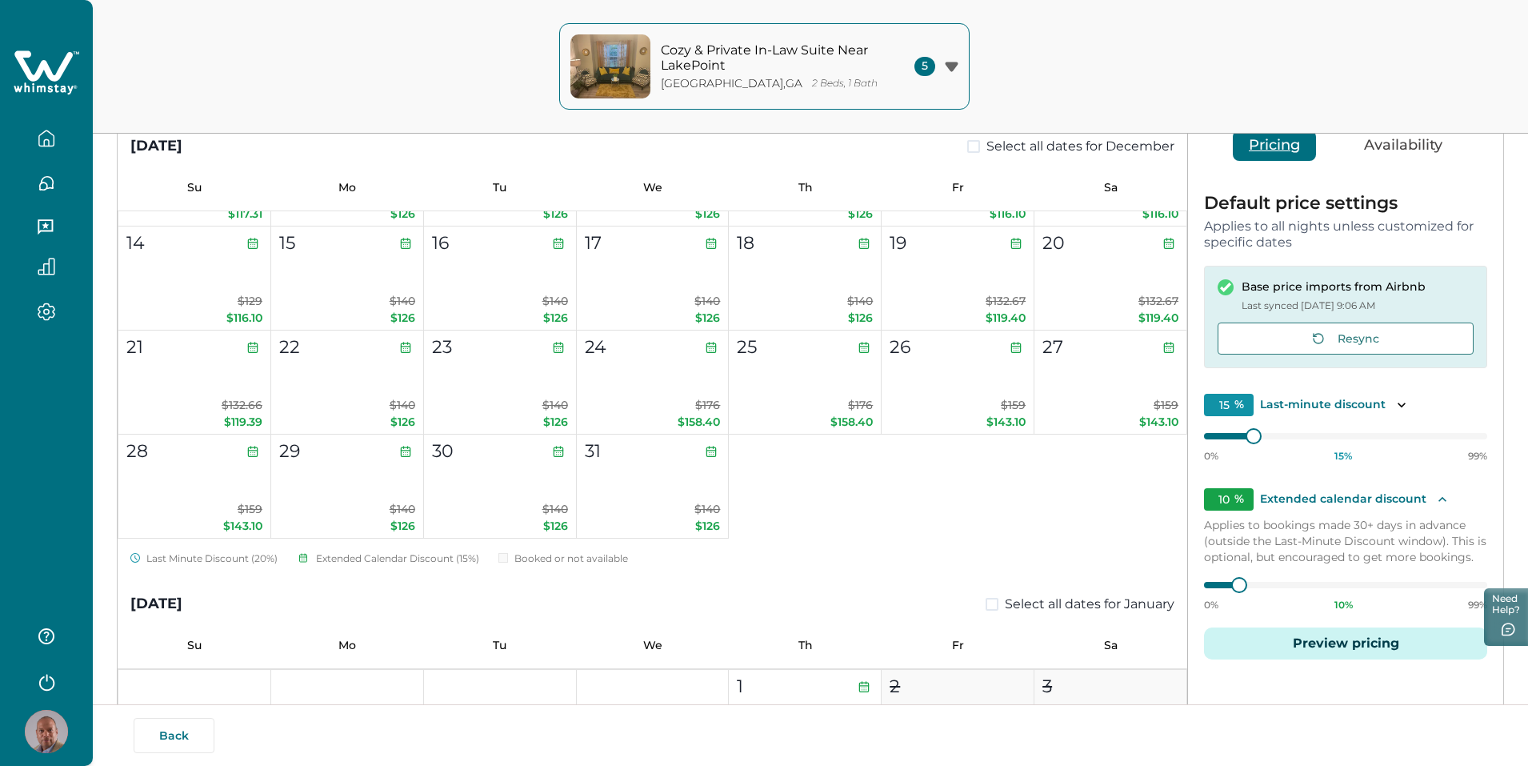
click at [1320, 637] on button "Preview pricing" at bounding box center [1345, 643] width 283 height 32
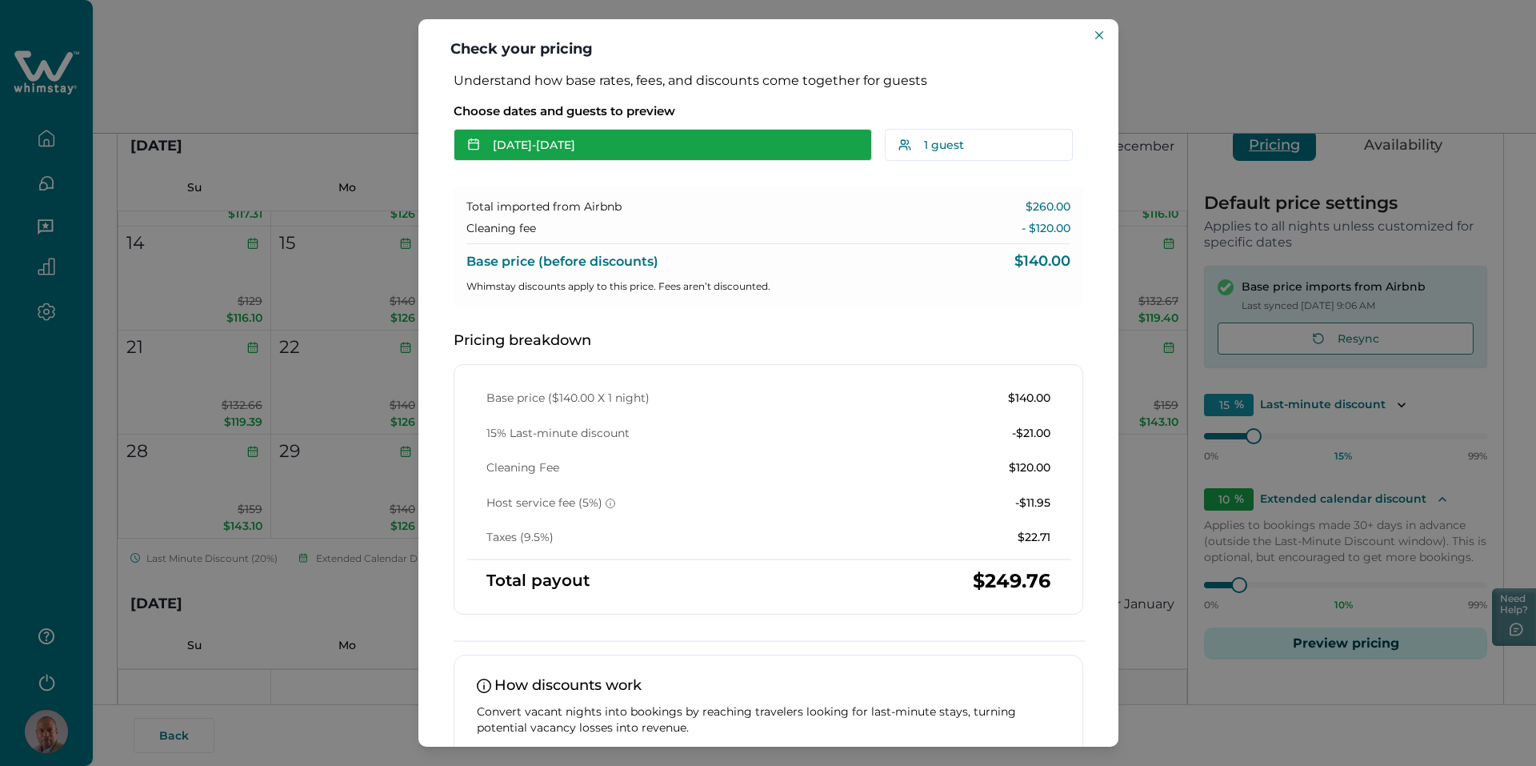
click at [721, 149] on button "[DATE] - [DATE]" at bounding box center [663, 145] width 418 height 32
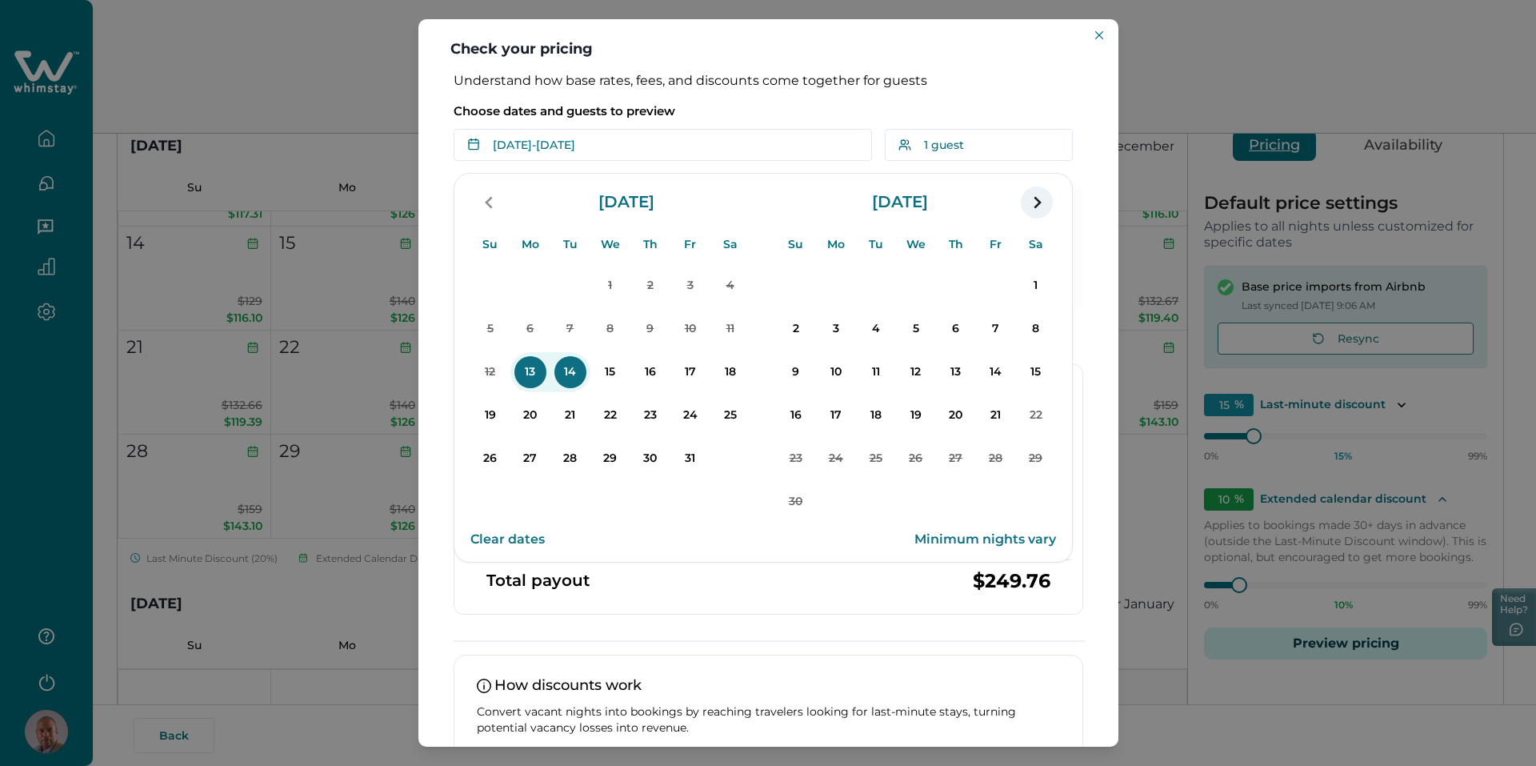
click at [1046, 202] on icon "navigation button" at bounding box center [1037, 202] width 26 height 29
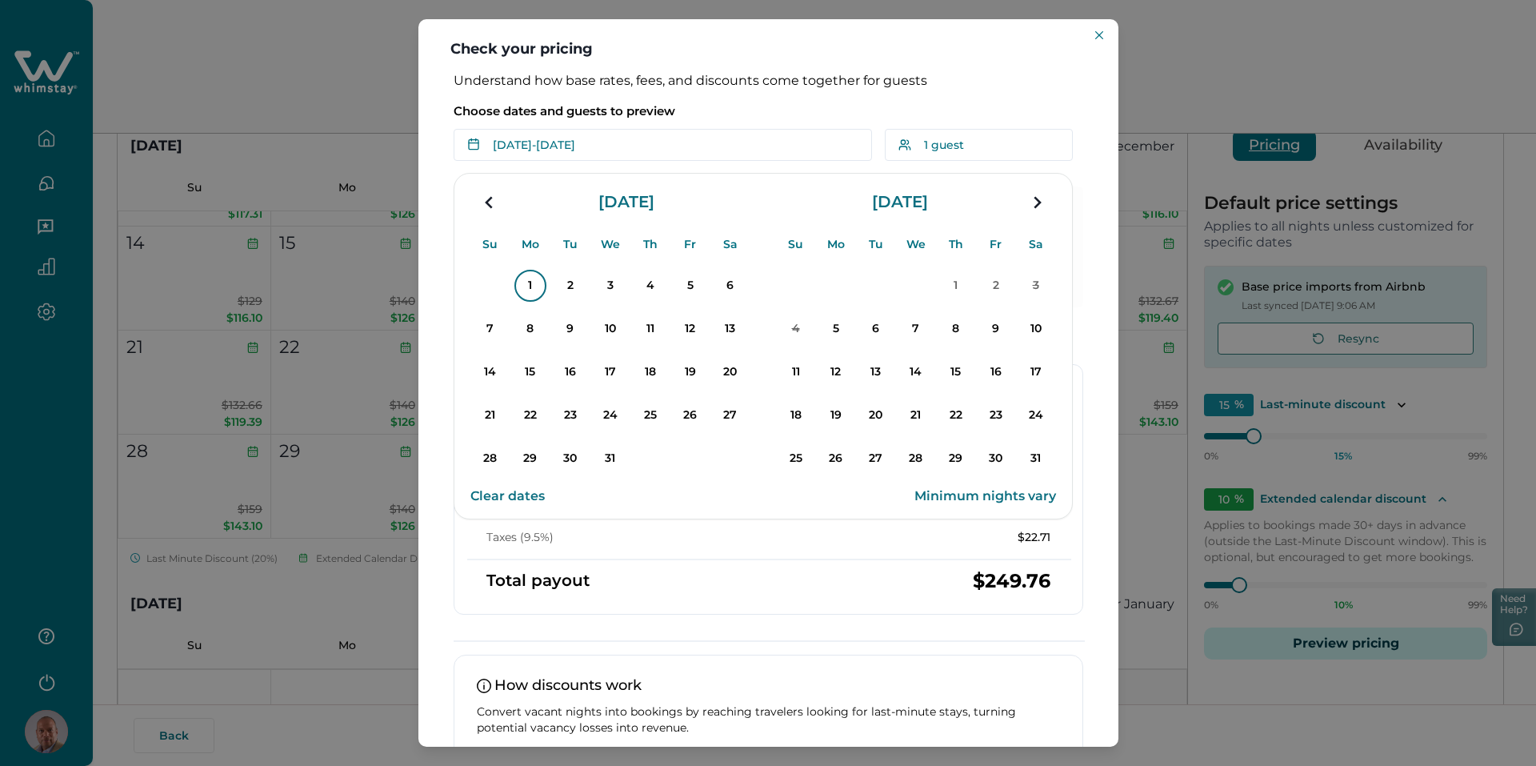
click at [524, 282] on p "1" at bounding box center [530, 286] width 32 height 32
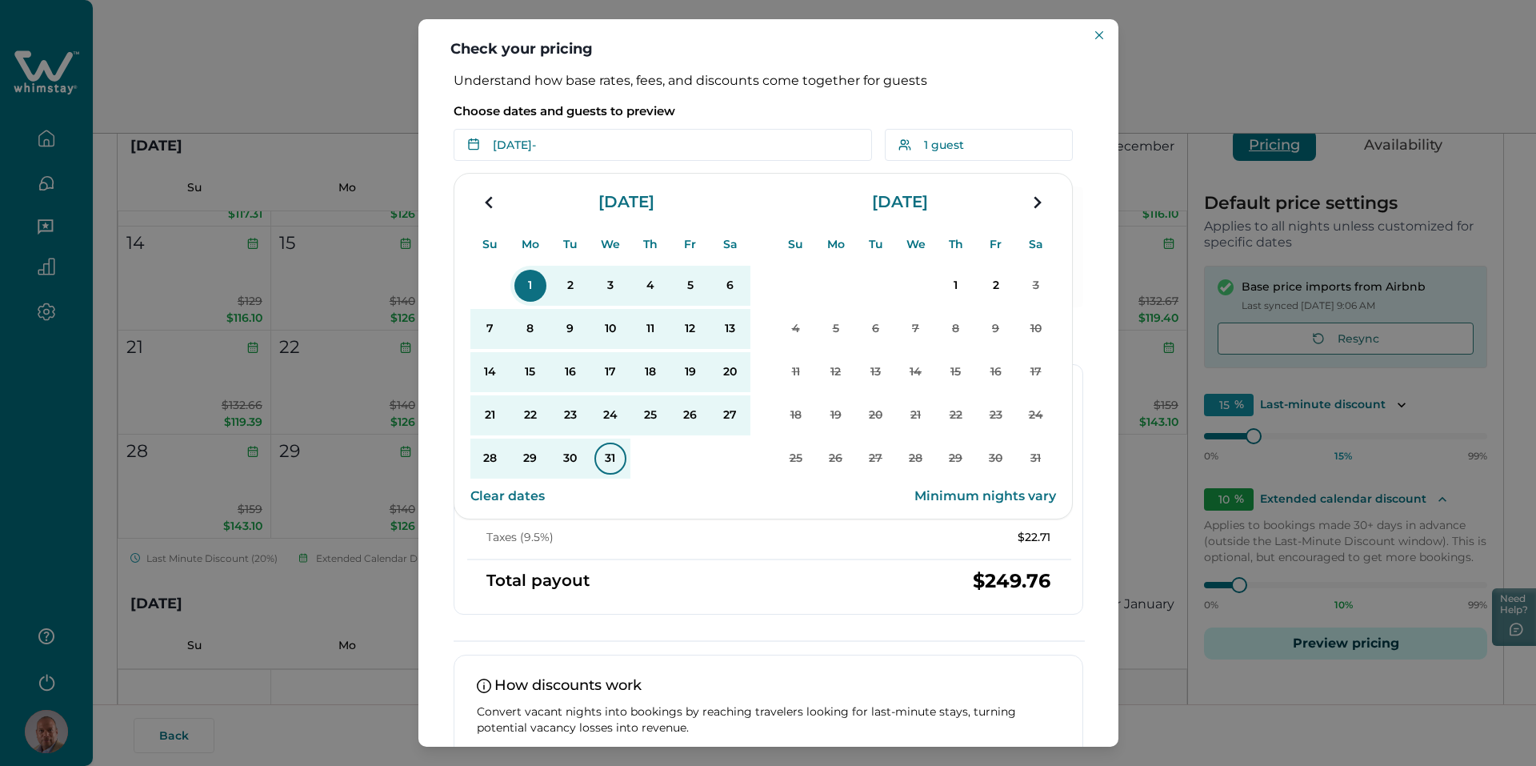
click at [610, 464] on p "31" at bounding box center [610, 458] width 32 height 32
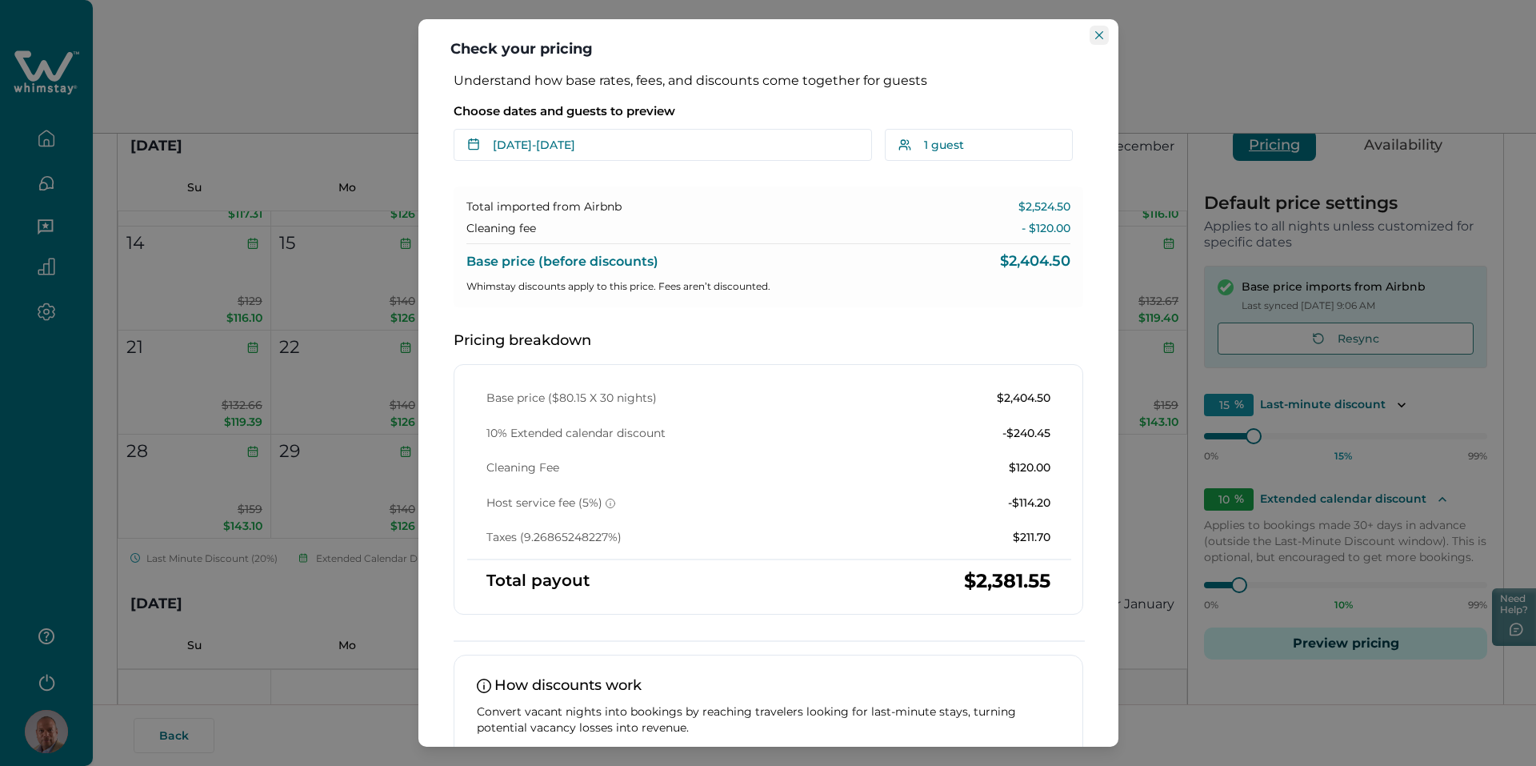
click at [1098, 36] on icon "Close" at bounding box center [1099, 35] width 8 height 8
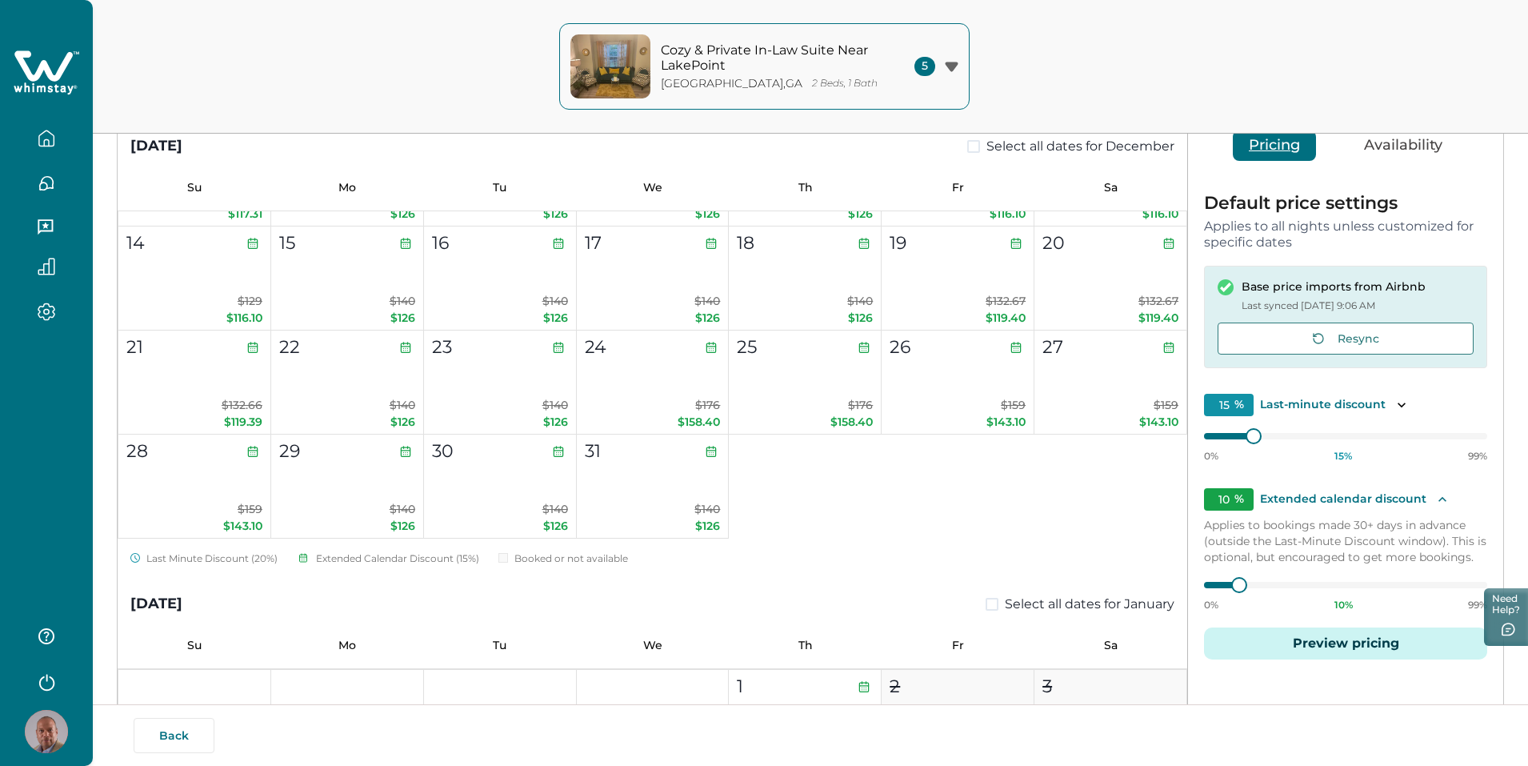
click at [955, 66] on icon "button" at bounding box center [951, 67] width 13 height 10
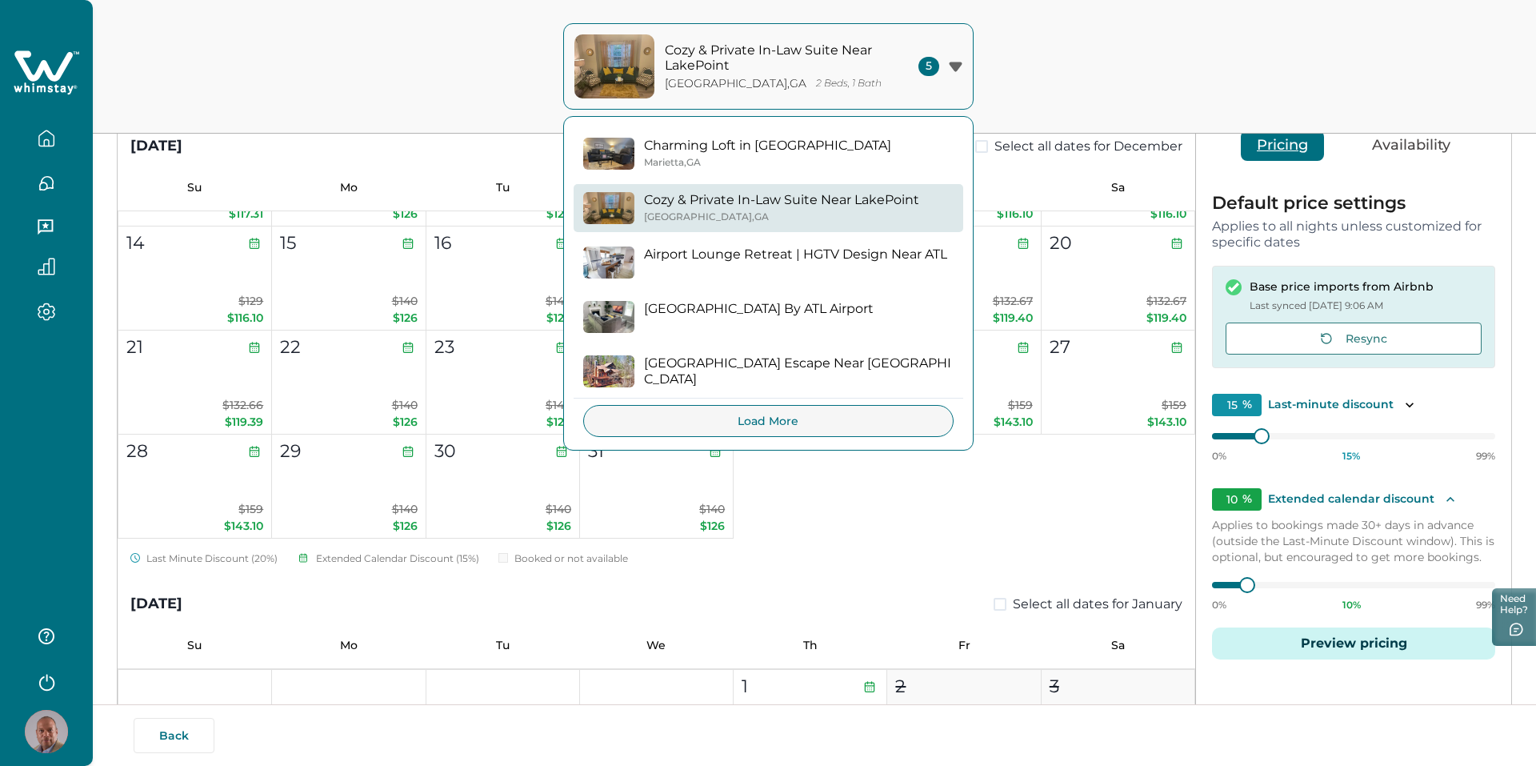
click at [858, 150] on p "Charming Loft in [GEOGRAPHIC_DATA]" at bounding box center [767, 146] width 247 height 16
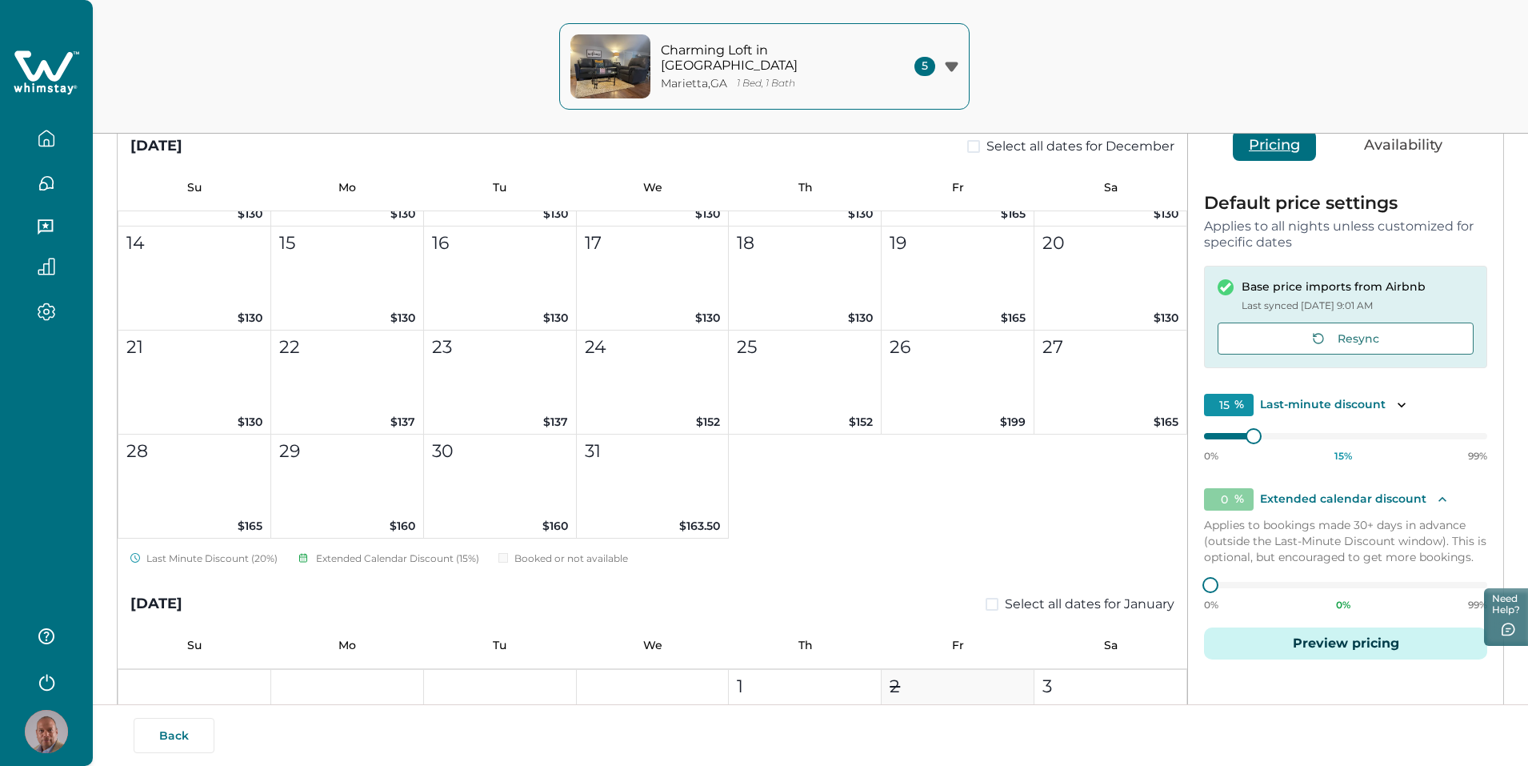
click at [1383, 502] on p "Extended calendar discount" at bounding box center [1343, 499] width 166 height 16
click at [1445, 499] on icon "Toggle description" at bounding box center [1443, 499] width 16 height 16
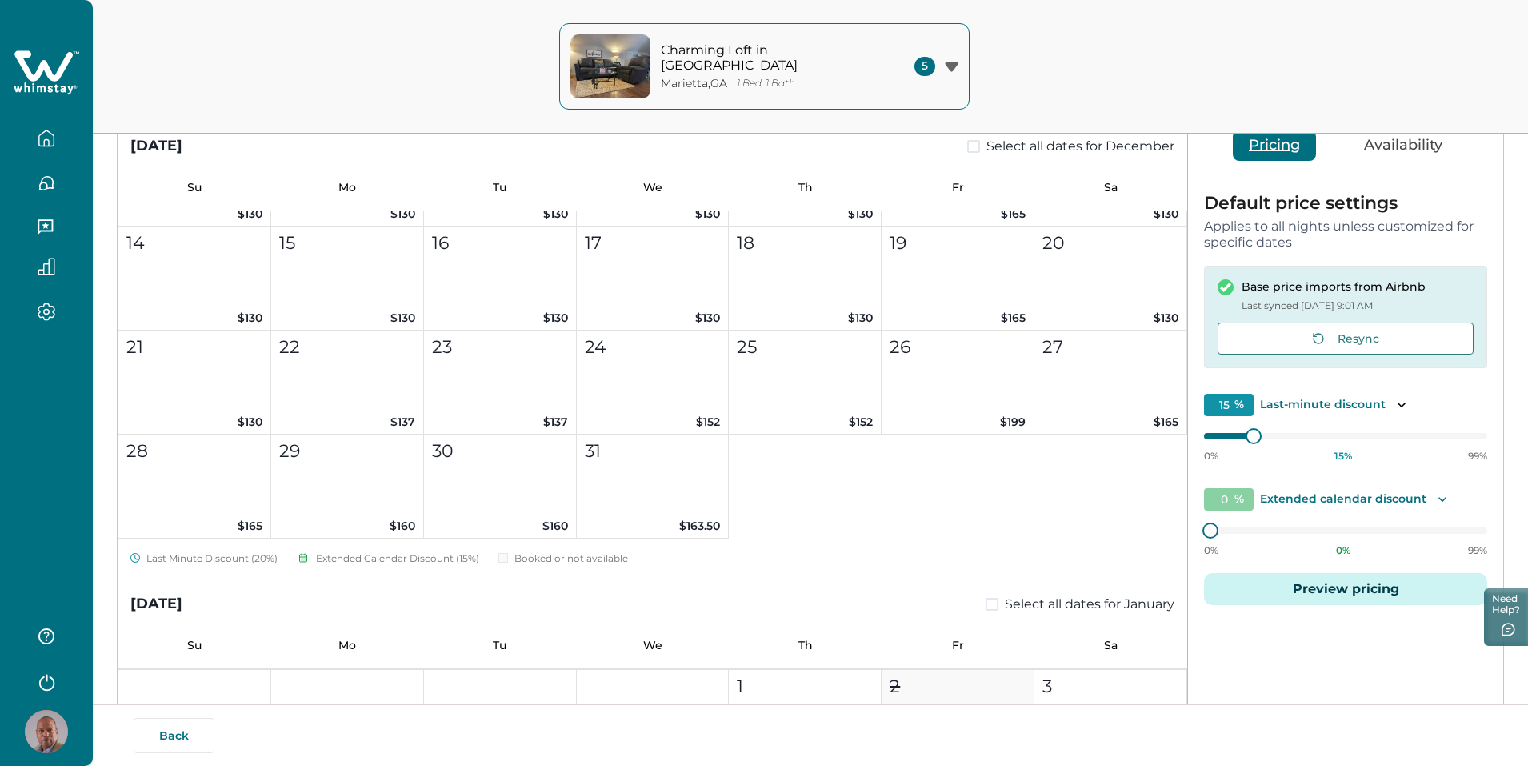
click at [1444, 499] on icon "Toggle description" at bounding box center [1443, 499] width 8 height 5
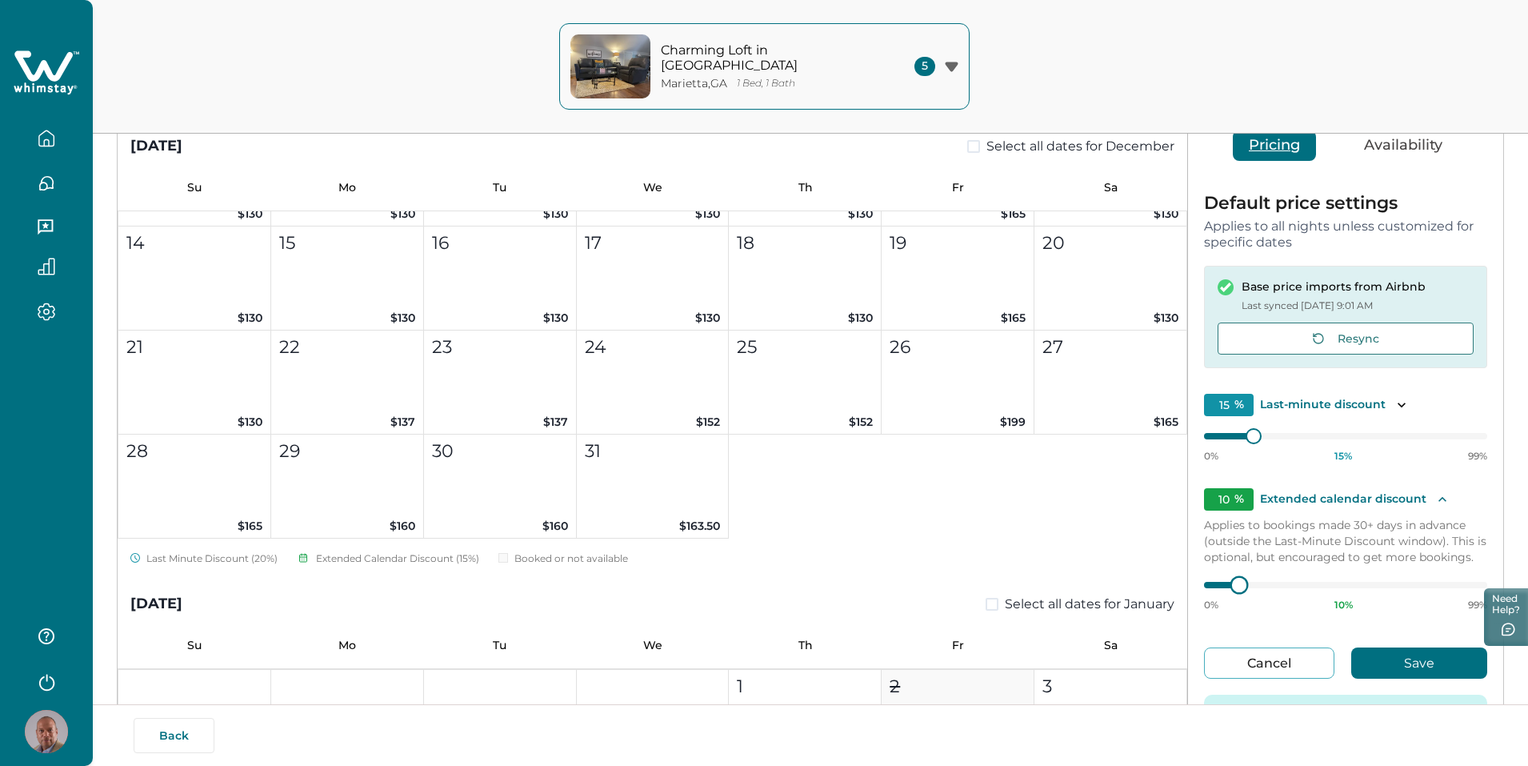
click at [1234, 585] on div at bounding box center [1239, 585] width 14 height 14
click at [1390, 658] on button "Save" at bounding box center [1419, 662] width 136 height 31
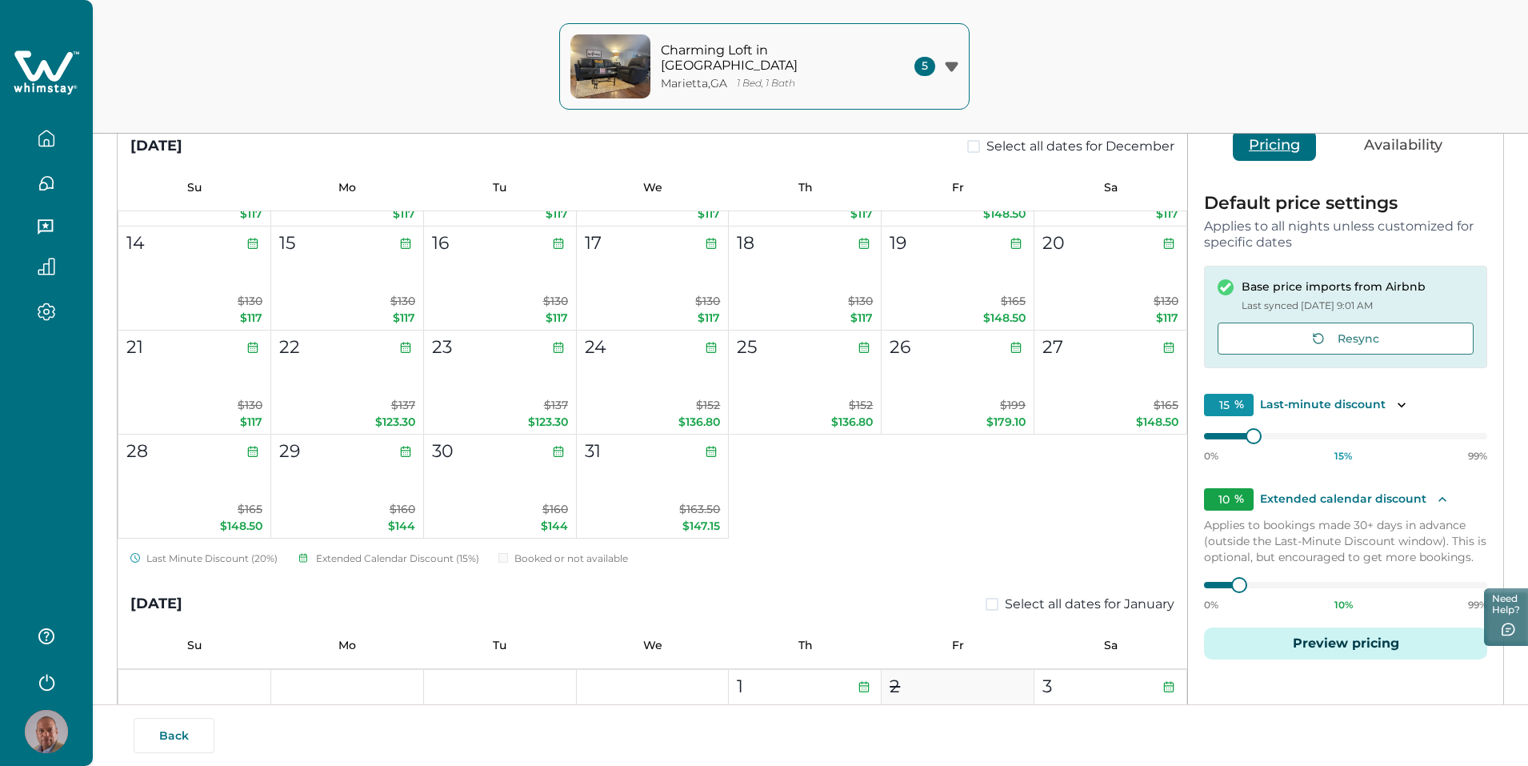
click at [1310, 639] on button "Preview pricing" at bounding box center [1345, 643] width 283 height 32
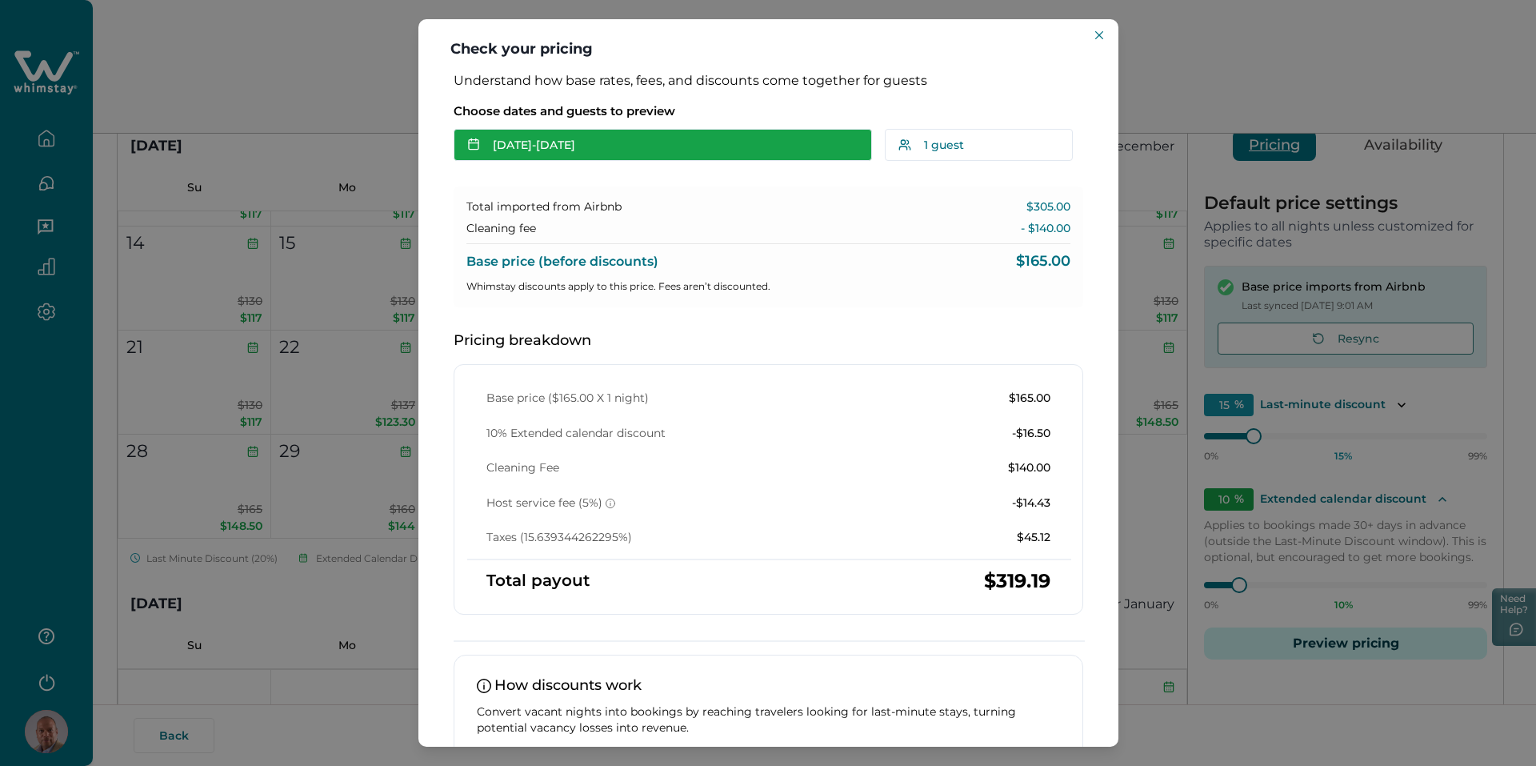
click at [795, 146] on button "[DATE] - [DATE]" at bounding box center [663, 145] width 418 height 32
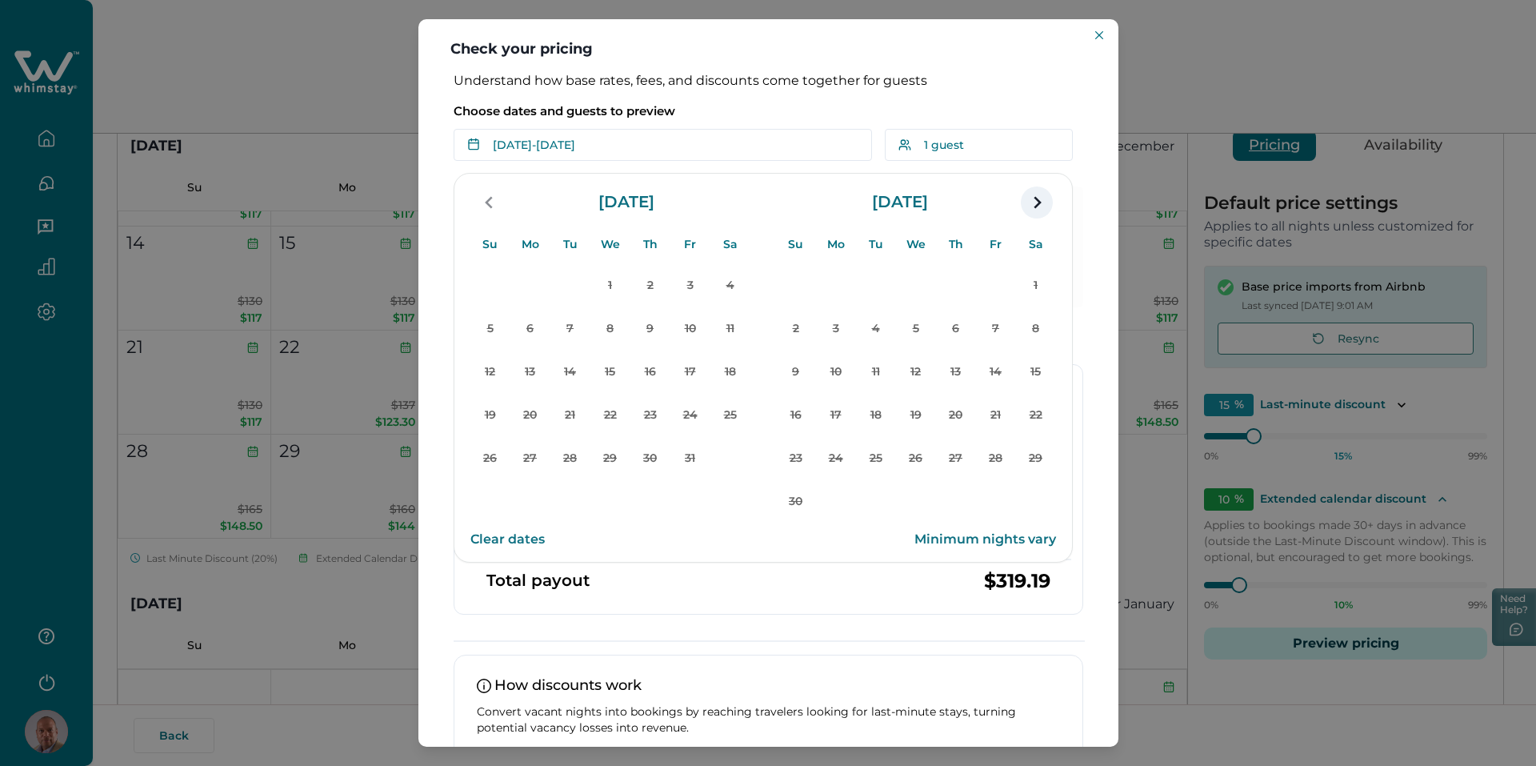
click at [1034, 198] on icon "navigation button" at bounding box center [1037, 202] width 26 height 29
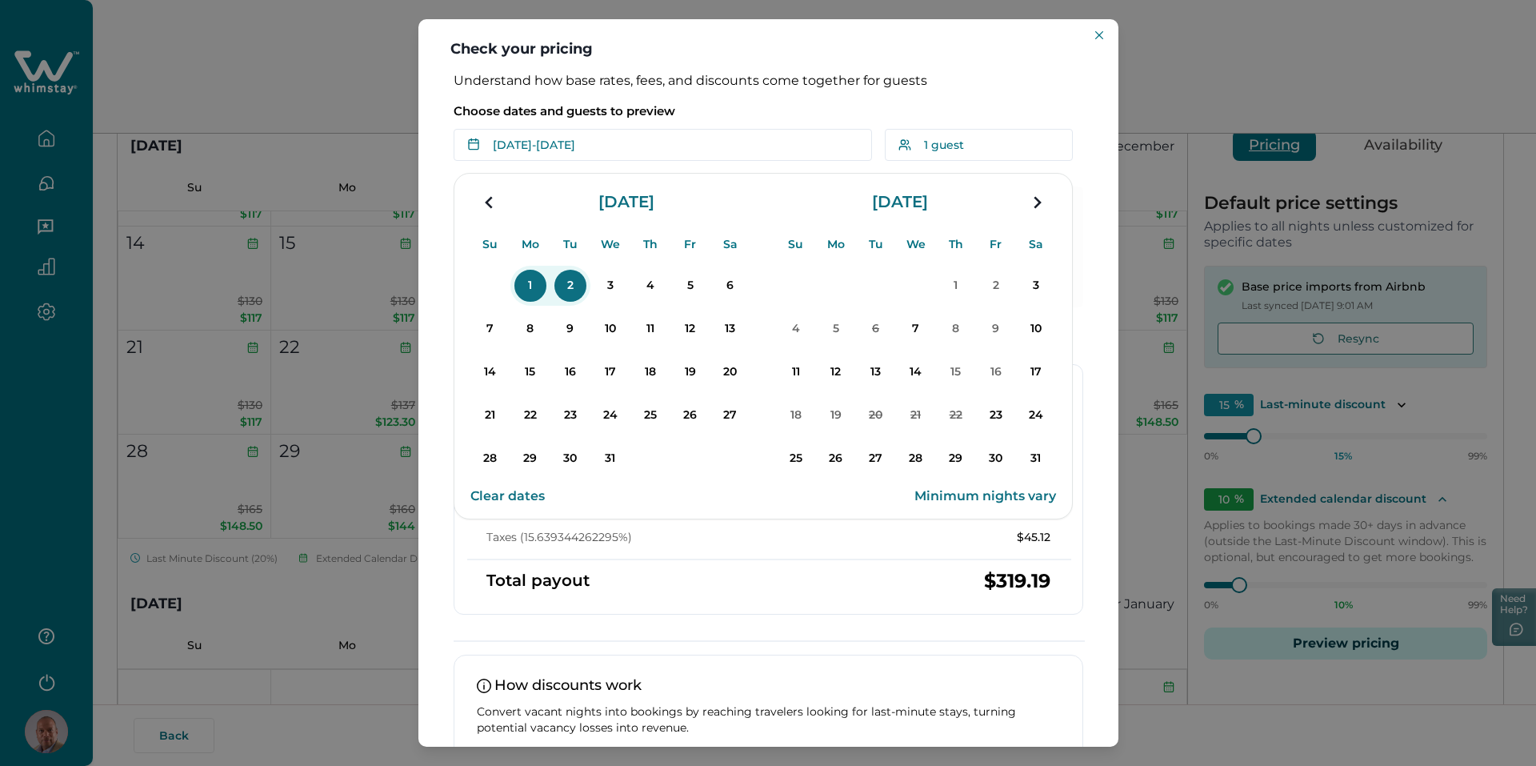
click at [526, 282] on p "1" at bounding box center [530, 286] width 32 height 32
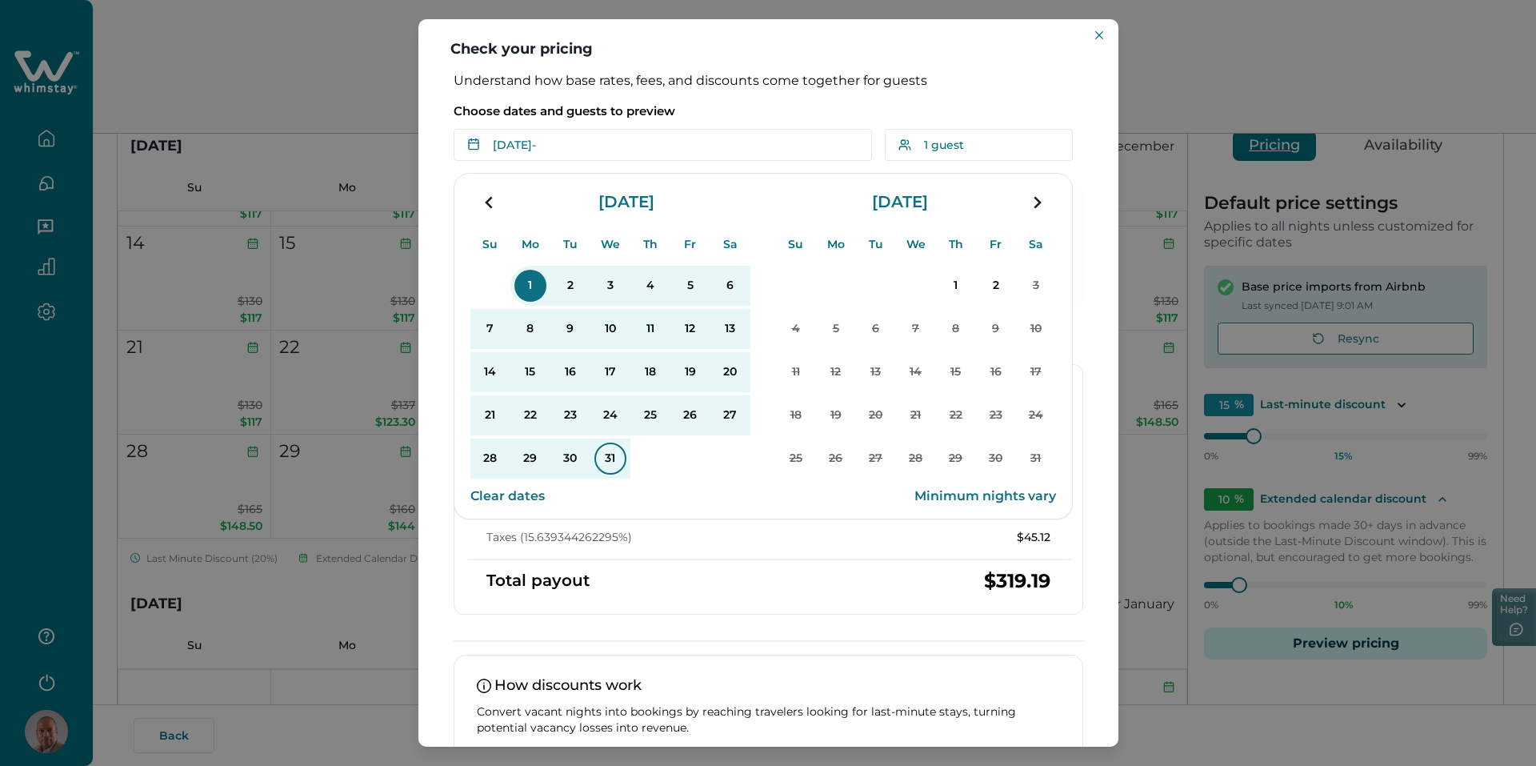
click at [611, 449] on p "31" at bounding box center [610, 458] width 32 height 32
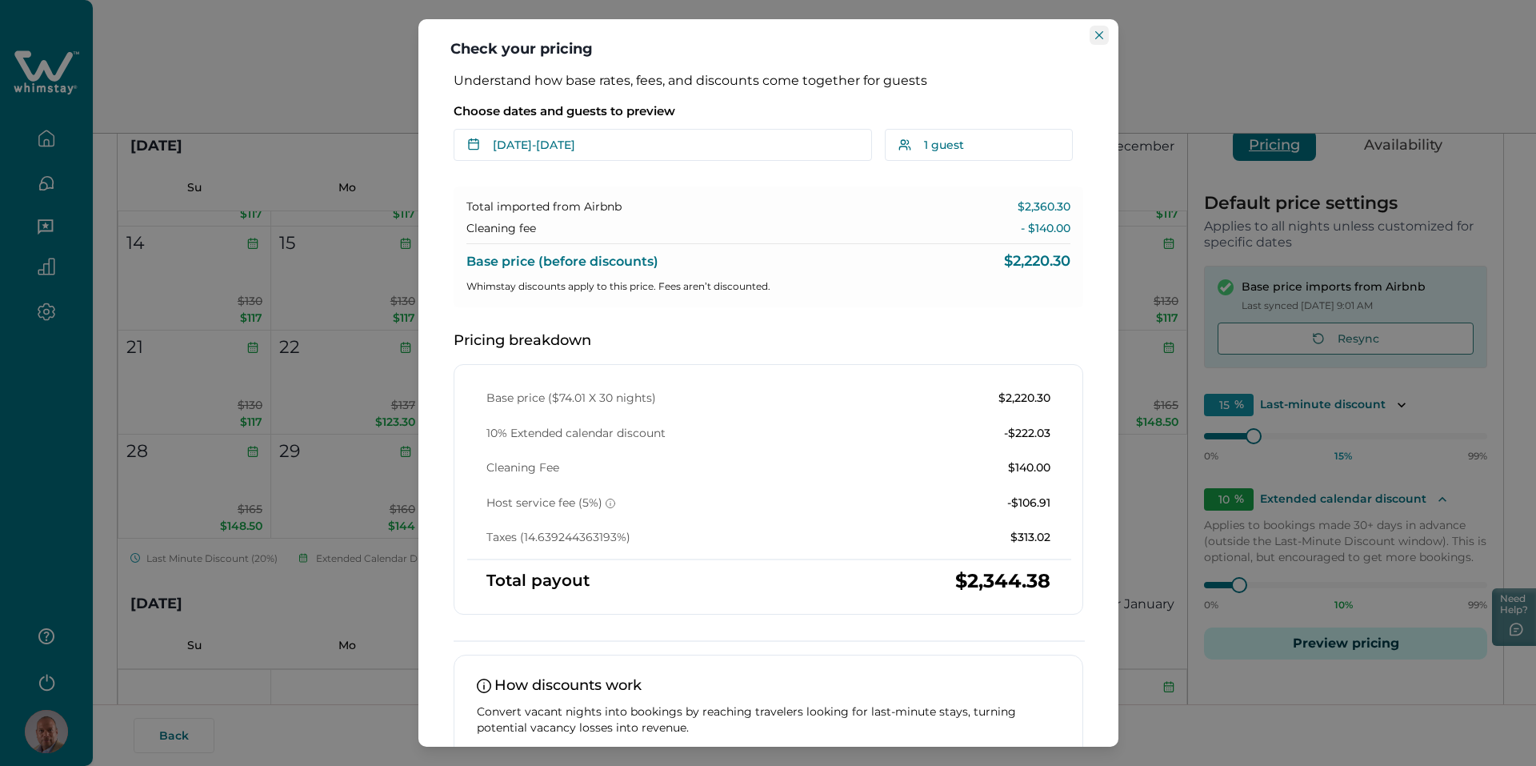
click at [1100, 38] on icon "Close" at bounding box center [1099, 35] width 8 height 8
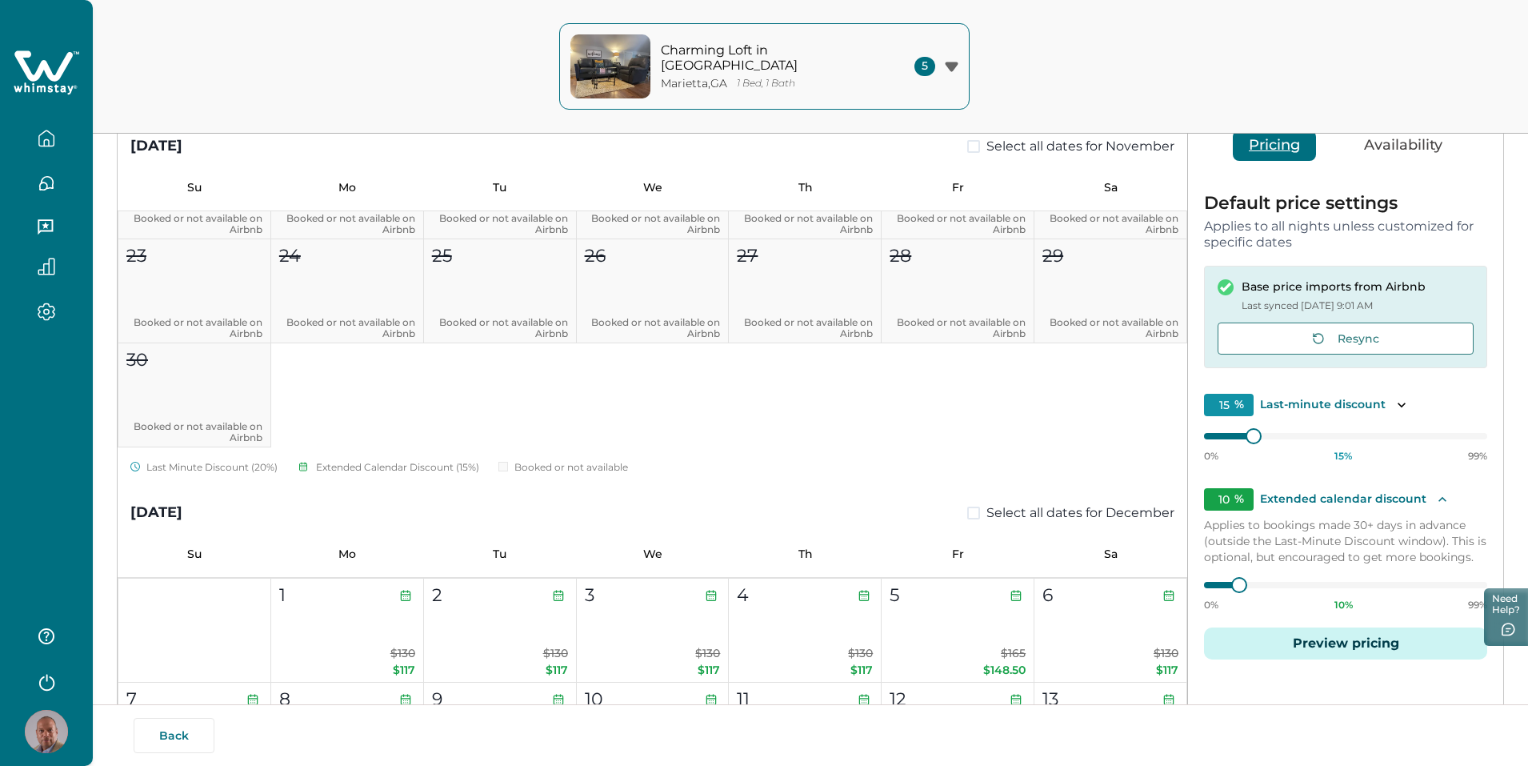
scroll to position [1520, 0]
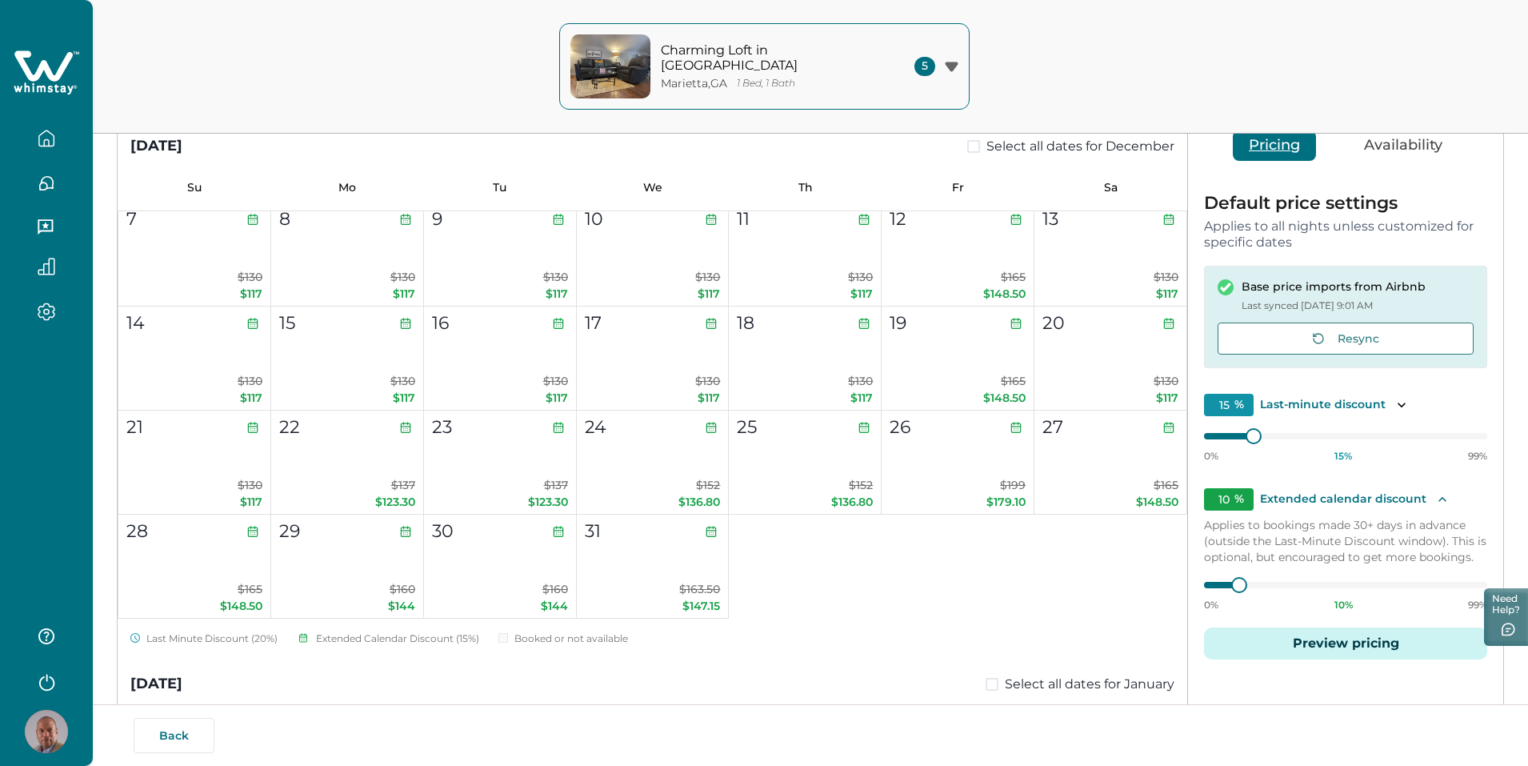
click at [159, 80] on div "Charming Loft in [GEOGRAPHIC_DATA] , [GEOGRAPHIC_DATA] 1 Bed, 1 Bath 5 Charming…" at bounding box center [764, 67] width 1528 height 134
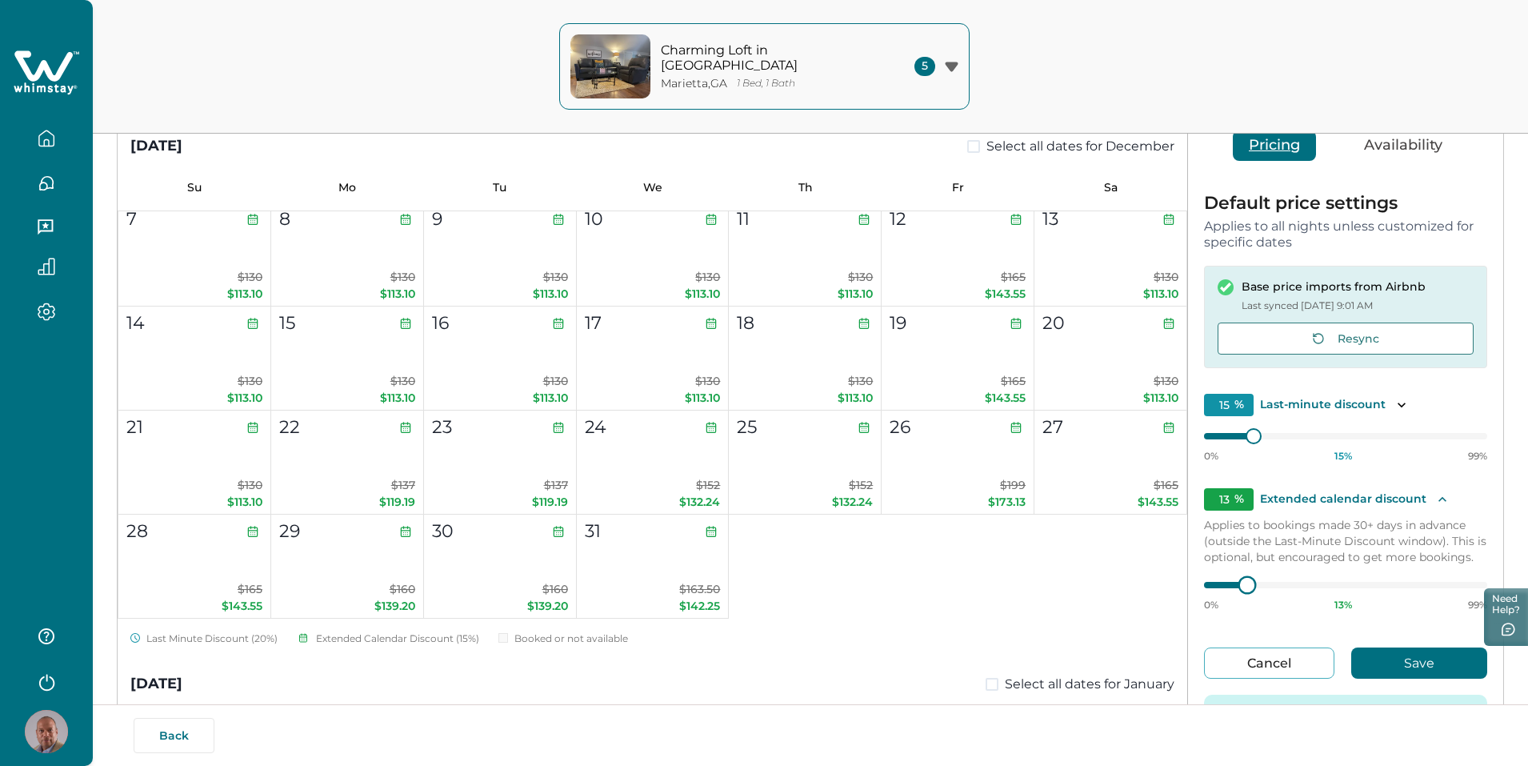
type input "15"
click at [1246, 582] on div at bounding box center [1253, 585] width 14 height 14
click at [1435, 661] on button "Save" at bounding box center [1419, 662] width 136 height 31
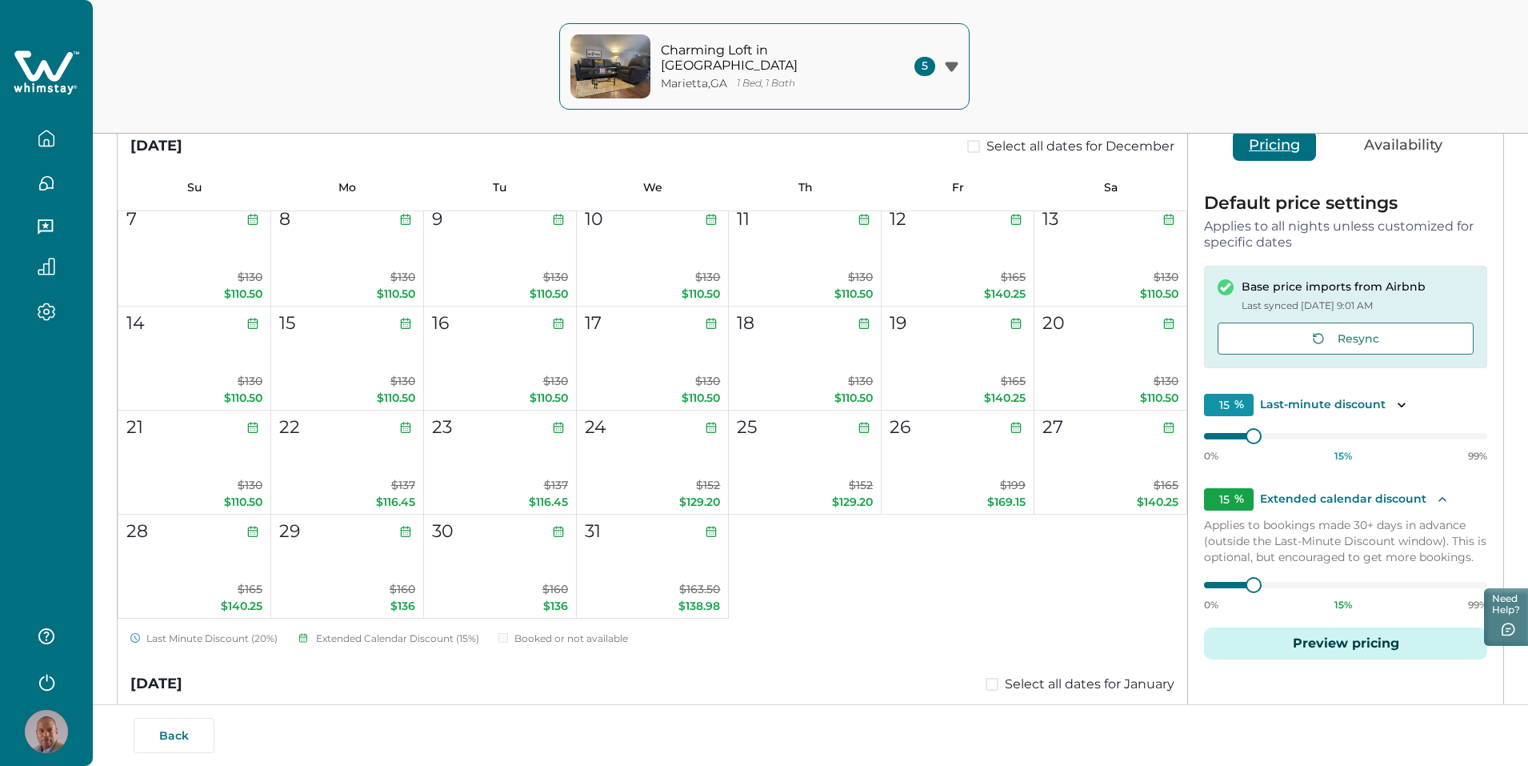
click at [1318, 642] on button "Preview pricing" at bounding box center [1345, 643] width 283 height 32
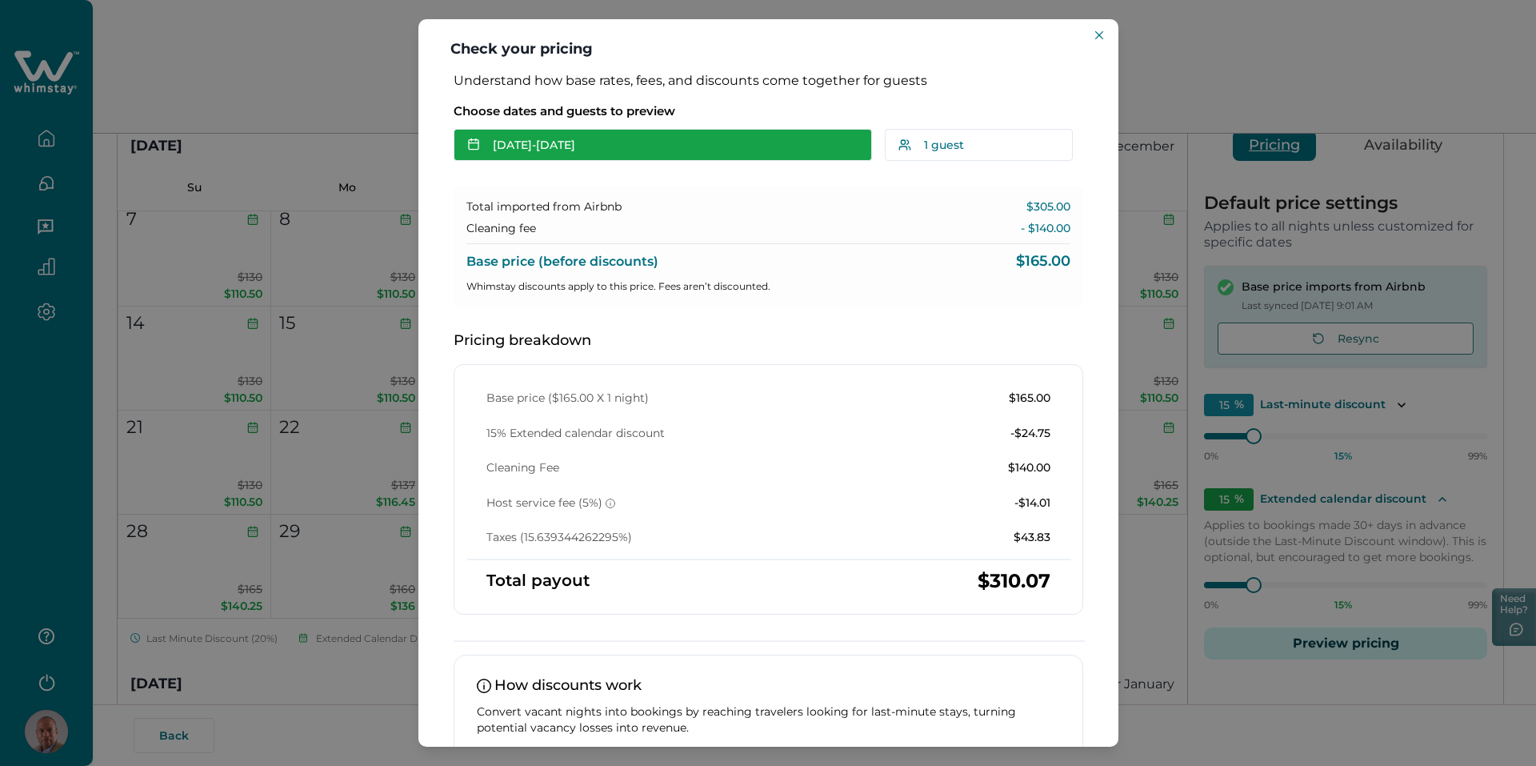
click at [618, 154] on button "[DATE] - [DATE]" at bounding box center [663, 145] width 418 height 32
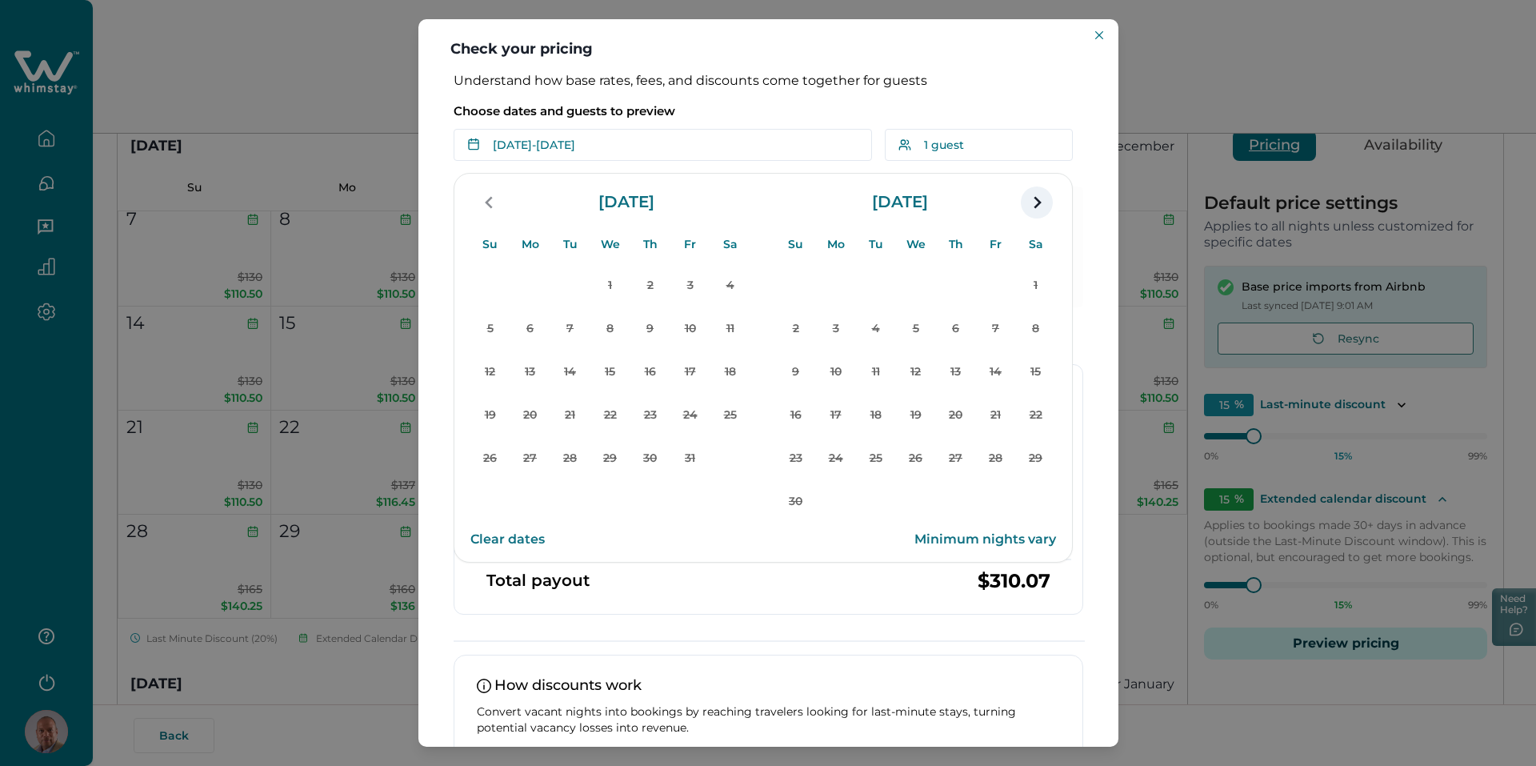
click at [1034, 200] on icon "navigation button" at bounding box center [1037, 202] width 26 height 29
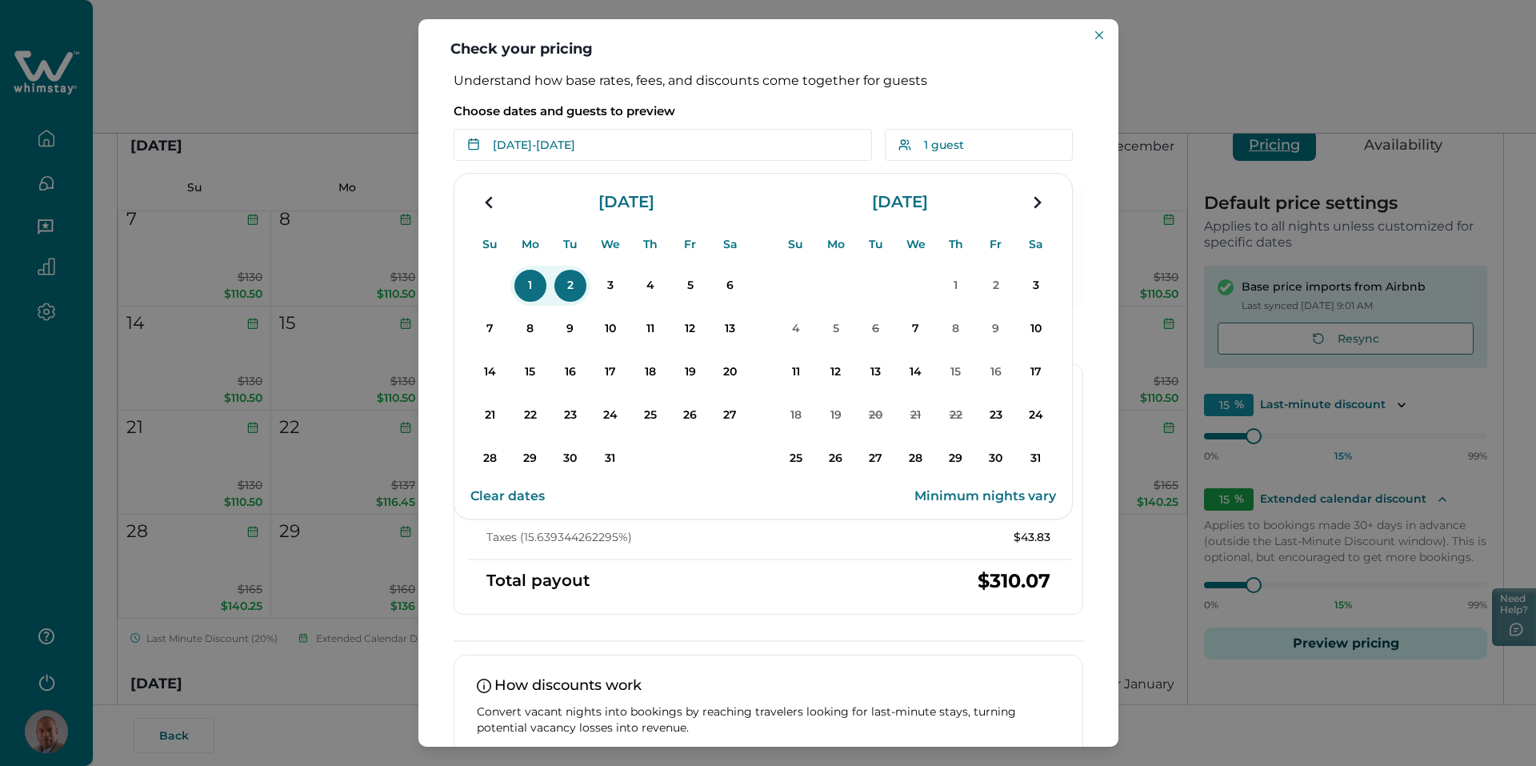
click at [534, 281] on p "1" at bounding box center [530, 286] width 32 height 32
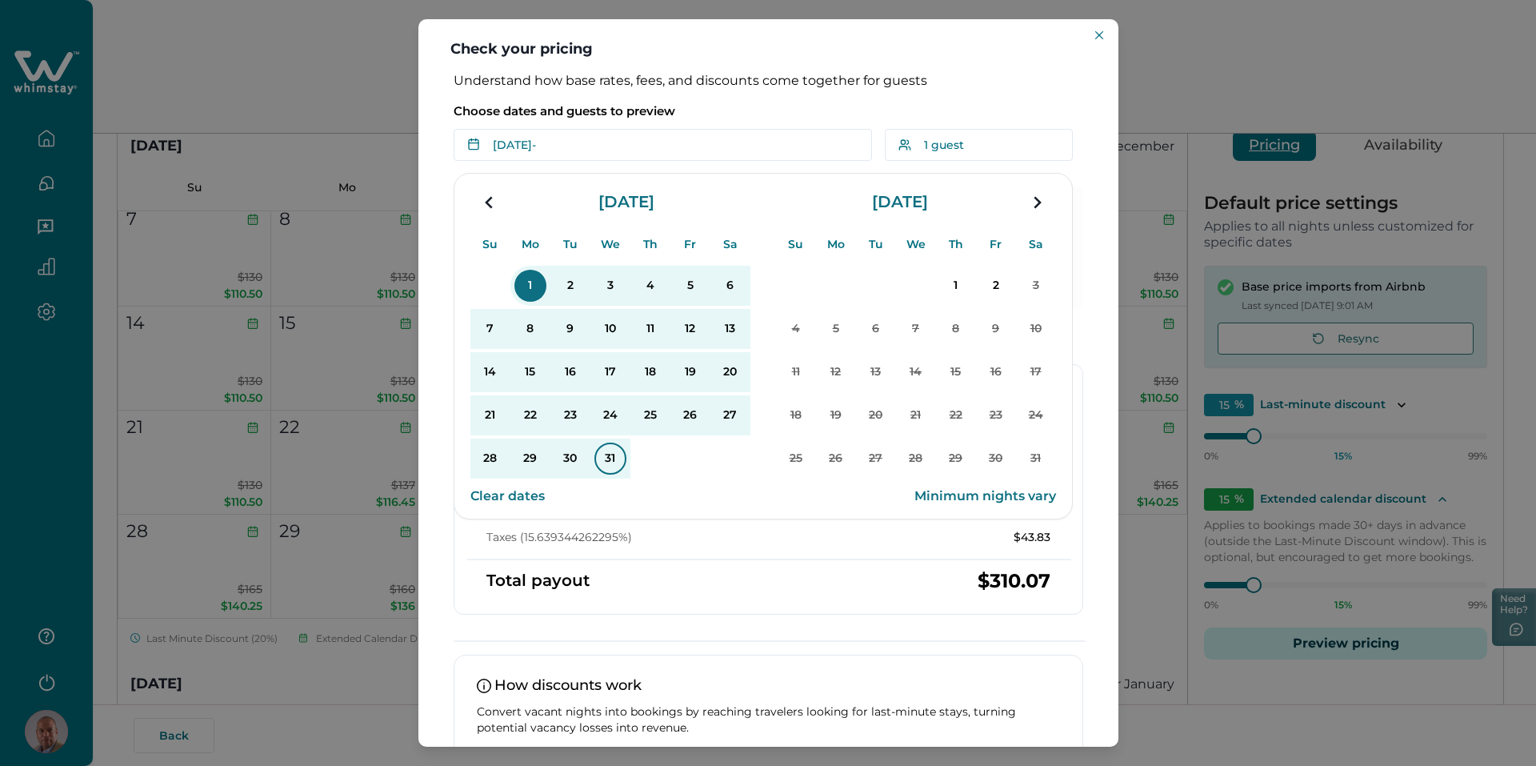
click at [606, 453] on p "31" at bounding box center [610, 458] width 32 height 32
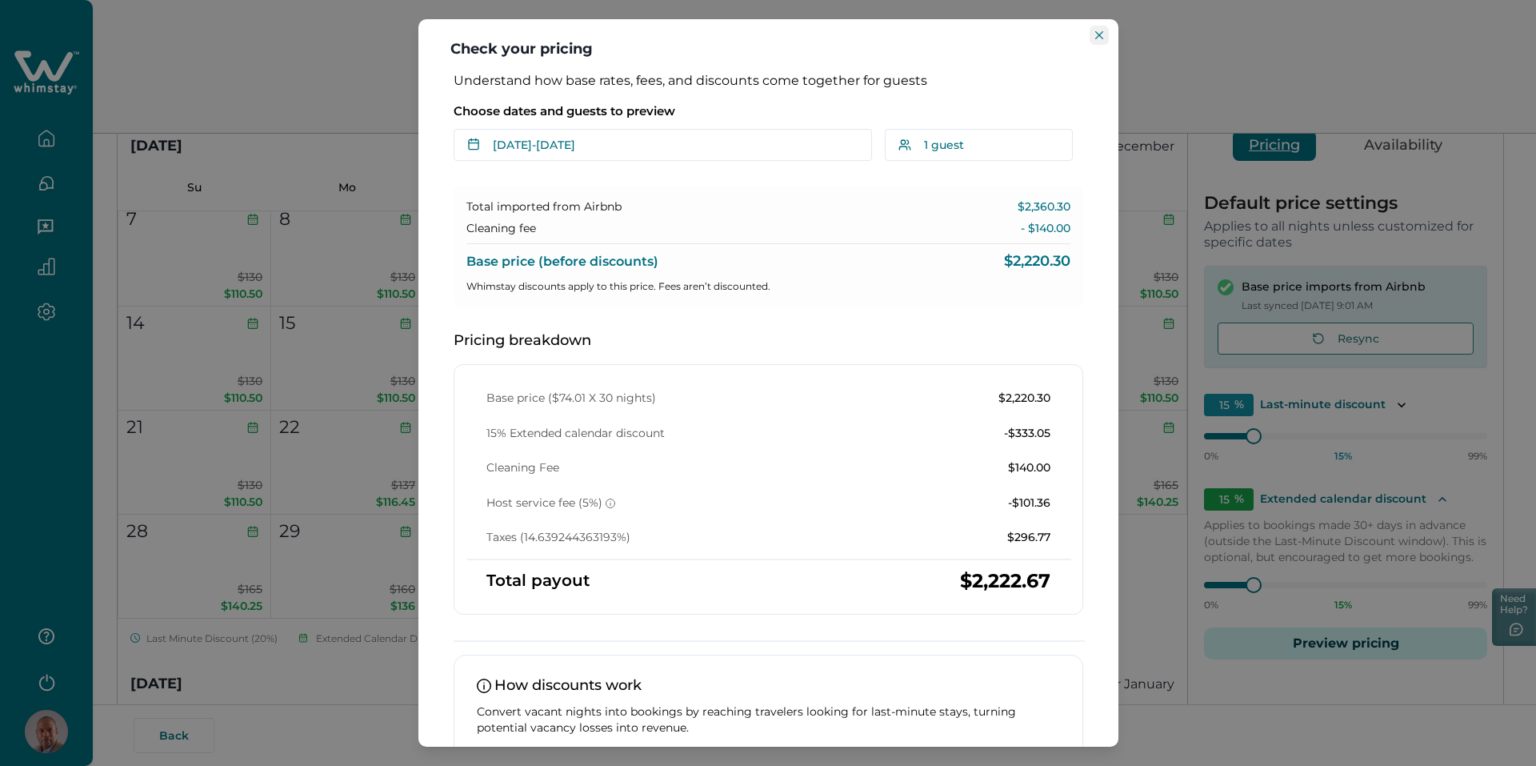
click at [1094, 30] on button "Close" at bounding box center [1099, 35] width 19 height 19
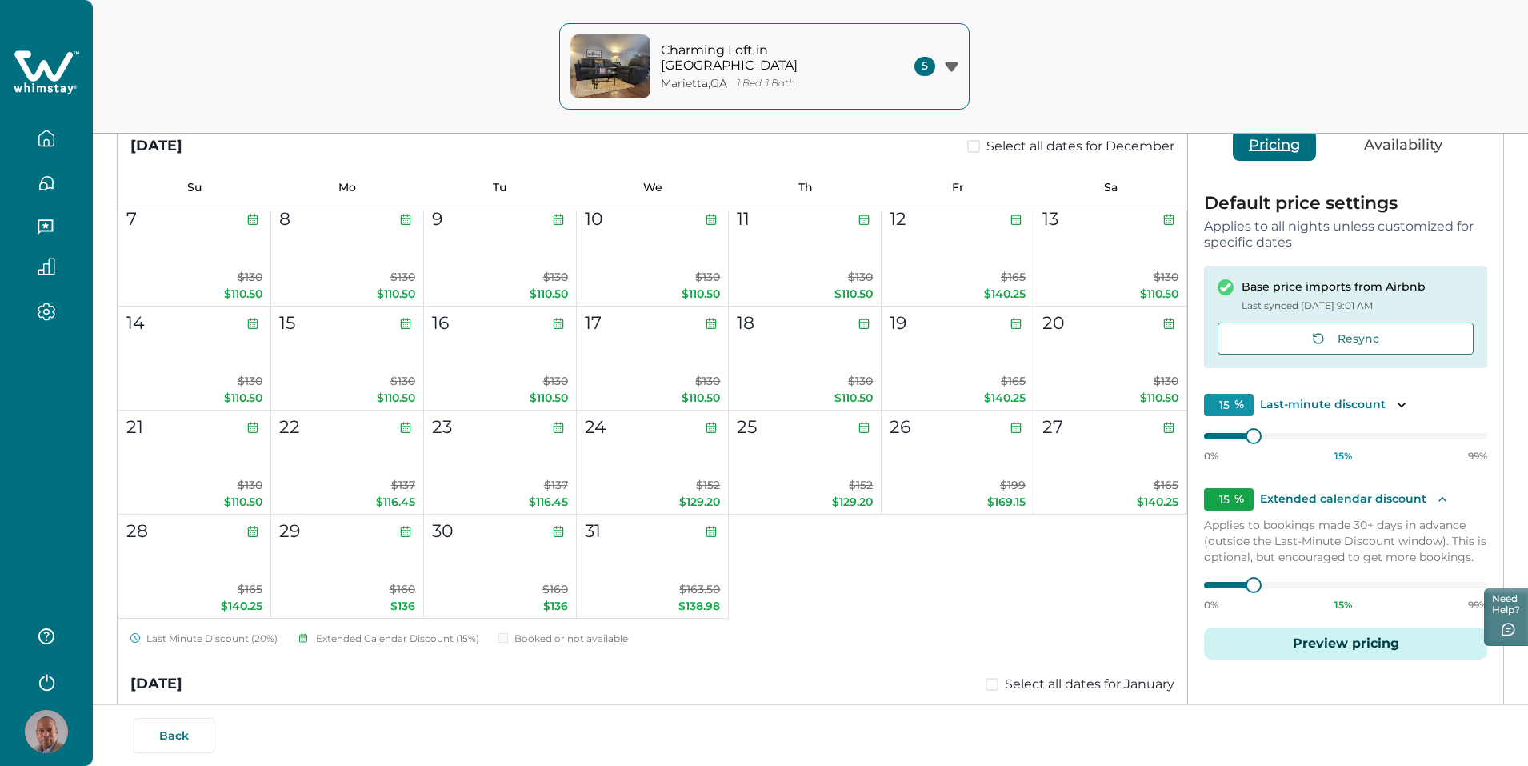
scroll to position [0, 0]
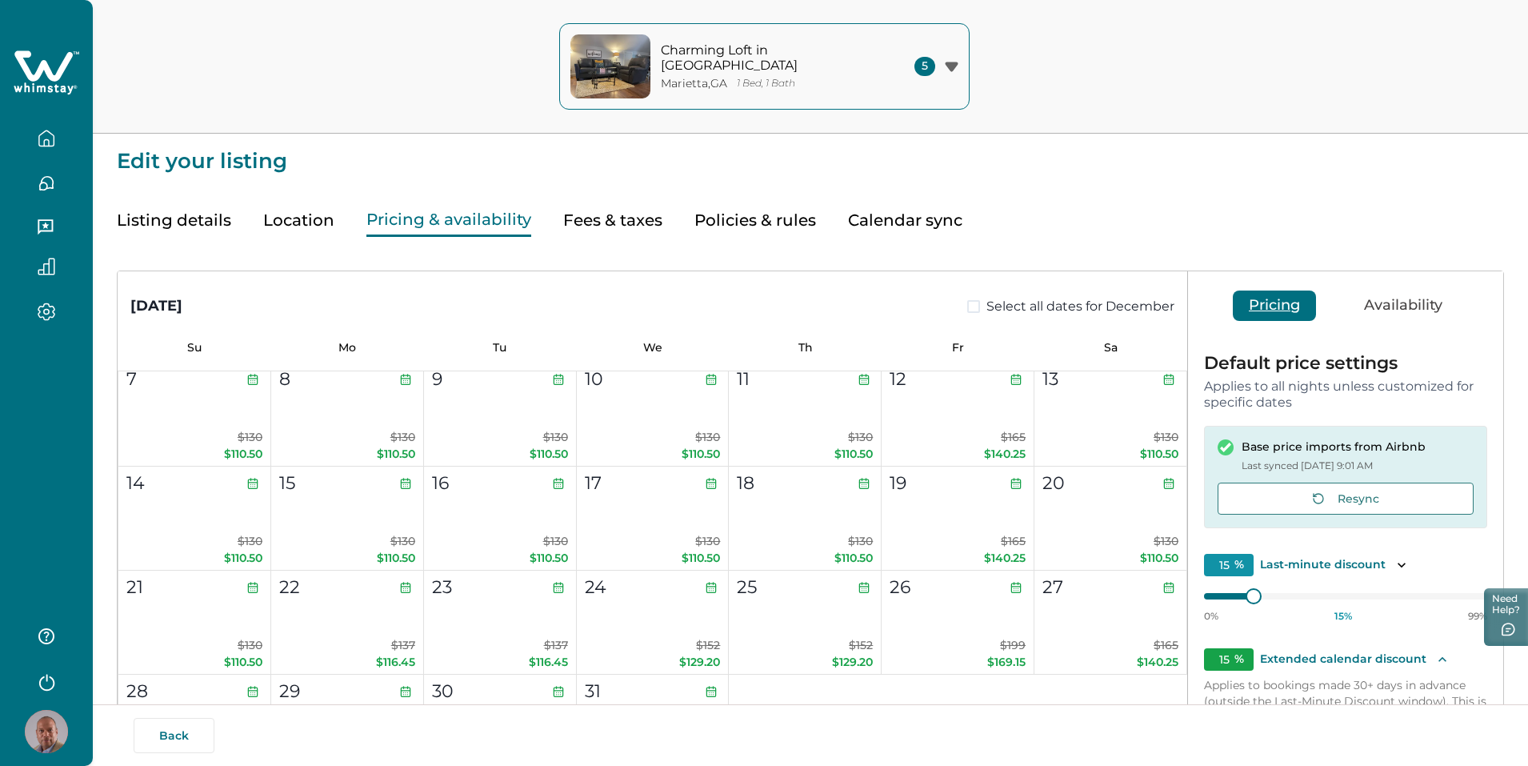
drag, startPoint x: 888, startPoint y: 231, endPoint x: 889, endPoint y: 222, distance: 8.8
click at [888, 222] on button "Calendar sync" at bounding box center [905, 220] width 114 height 33
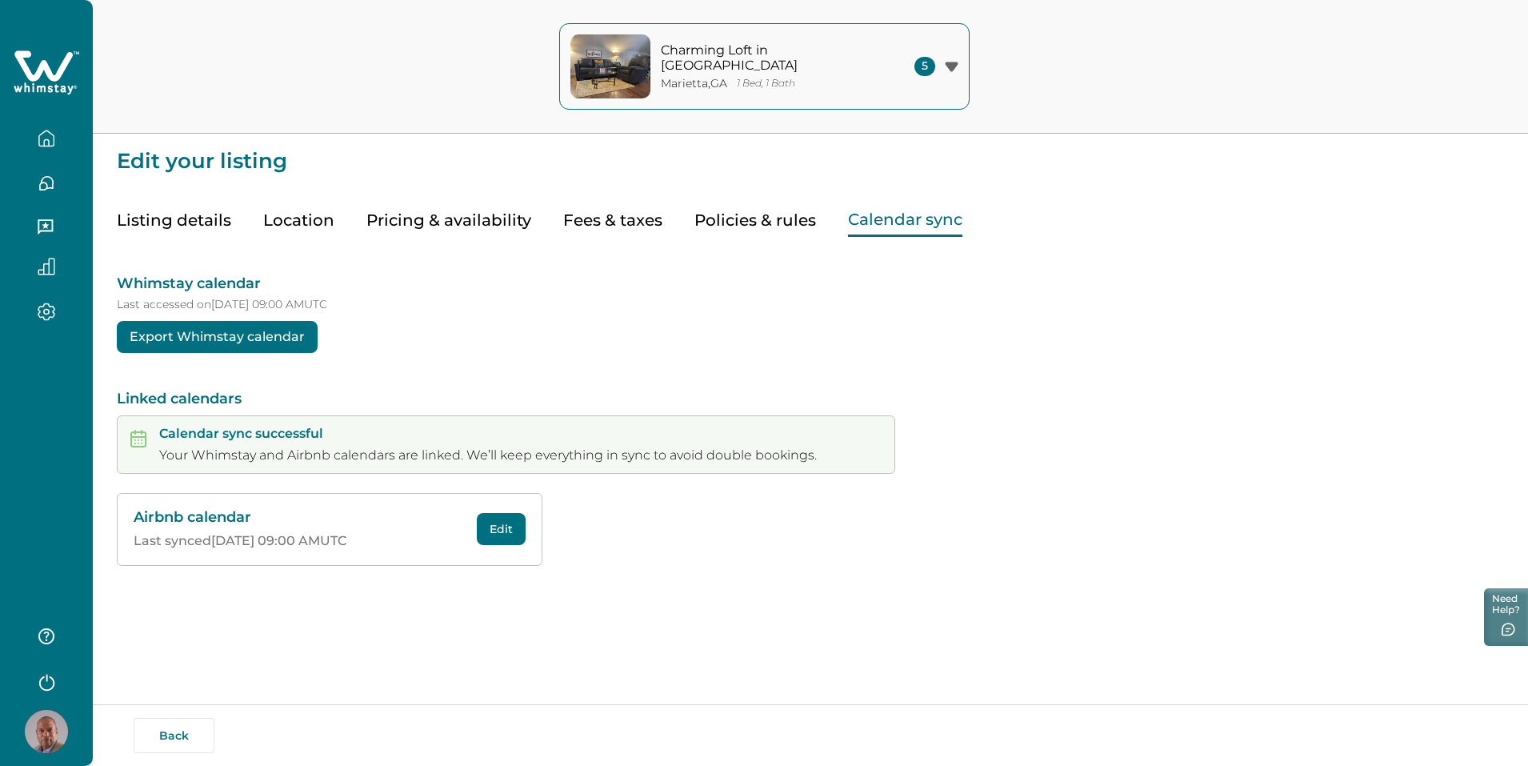
click at [889, 222] on button "Calendar sync" at bounding box center [905, 220] width 114 height 33
click at [768, 223] on button "Policies & rules" at bounding box center [755, 220] width 122 height 33
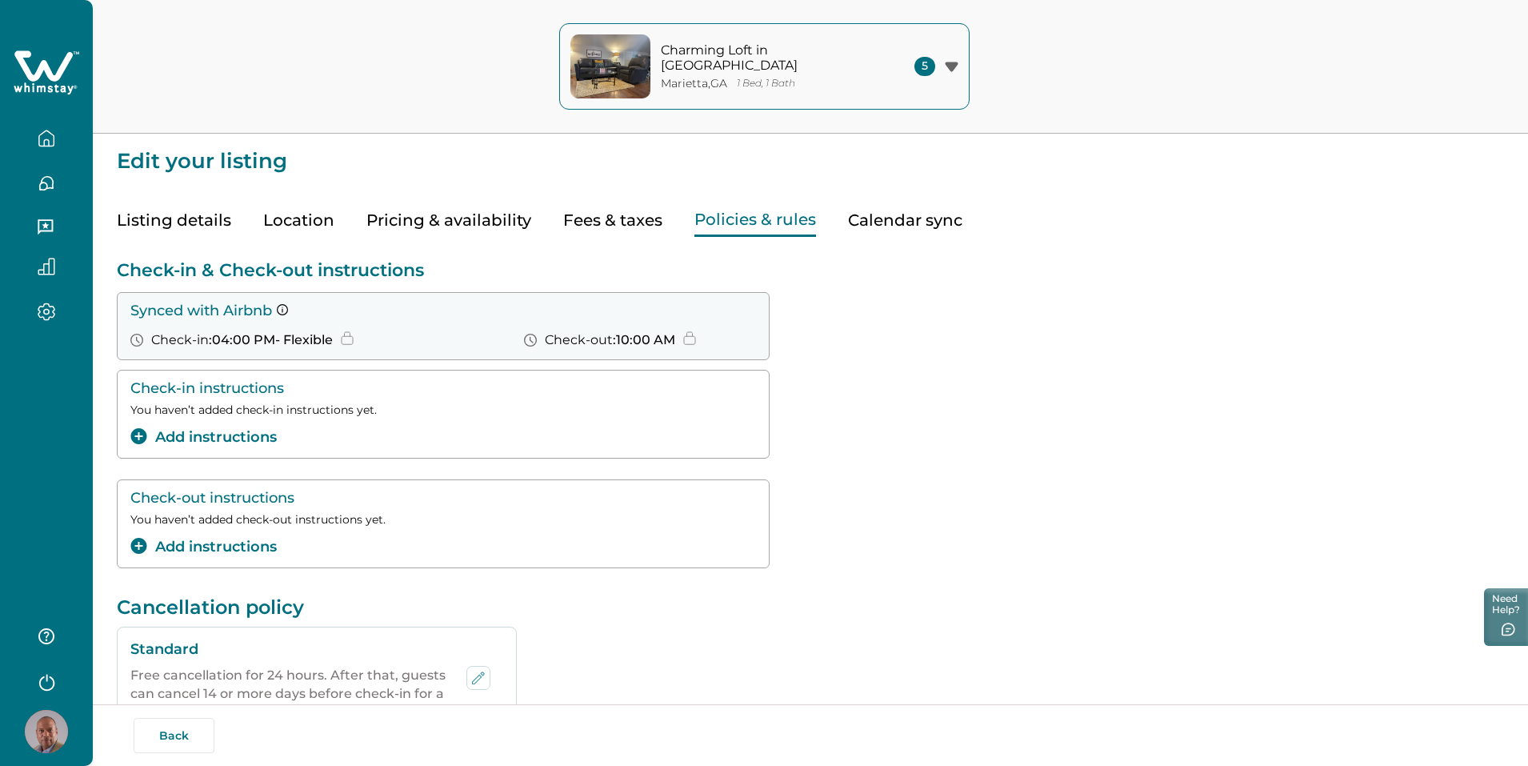
click at [259, 335] on span ": 04:00 PM - Flexible" at bounding box center [271, 339] width 124 height 15
click at [142, 332] on div "Check-in : 04:00 PM - Flexible" at bounding box center [241, 340] width 223 height 16
click at [254, 414] on p "You haven’t added check-in instructions yet." at bounding box center [443, 410] width 626 height 14
click at [318, 496] on p "Check-out instructions" at bounding box center [443, 498] width 626 height 17
click at [312, 399] on div "Check-in instructions You haven’t added check-in instructions yet. Add instruct…" at bounding box center [443, 414] width 626 height 68
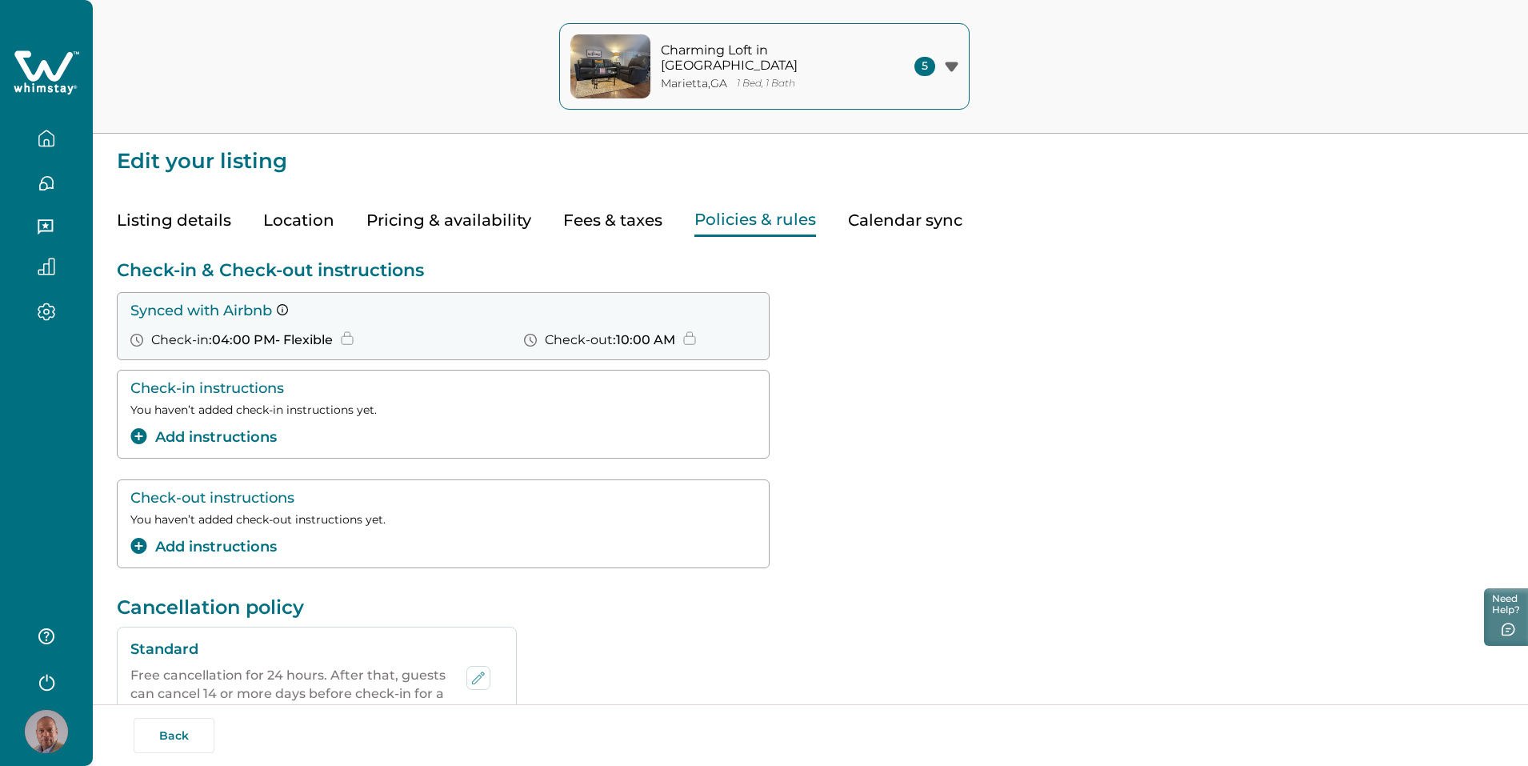
click at [191, 230] on button "Listing details" at bounding box center [174, 220] width 114 height 33
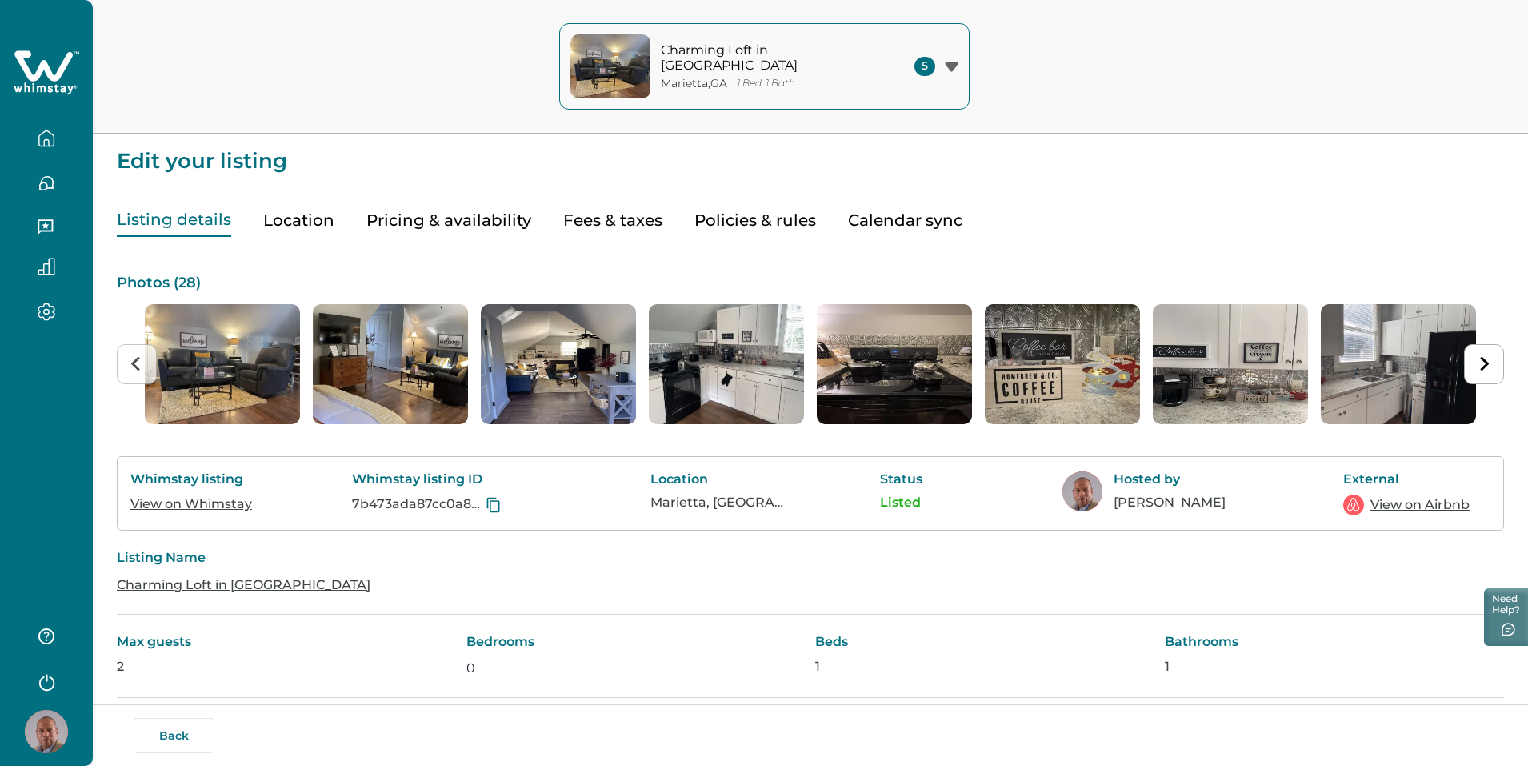
click at [275, 221] on button "Location" at bounding box center [298, 220] width 71 height 33
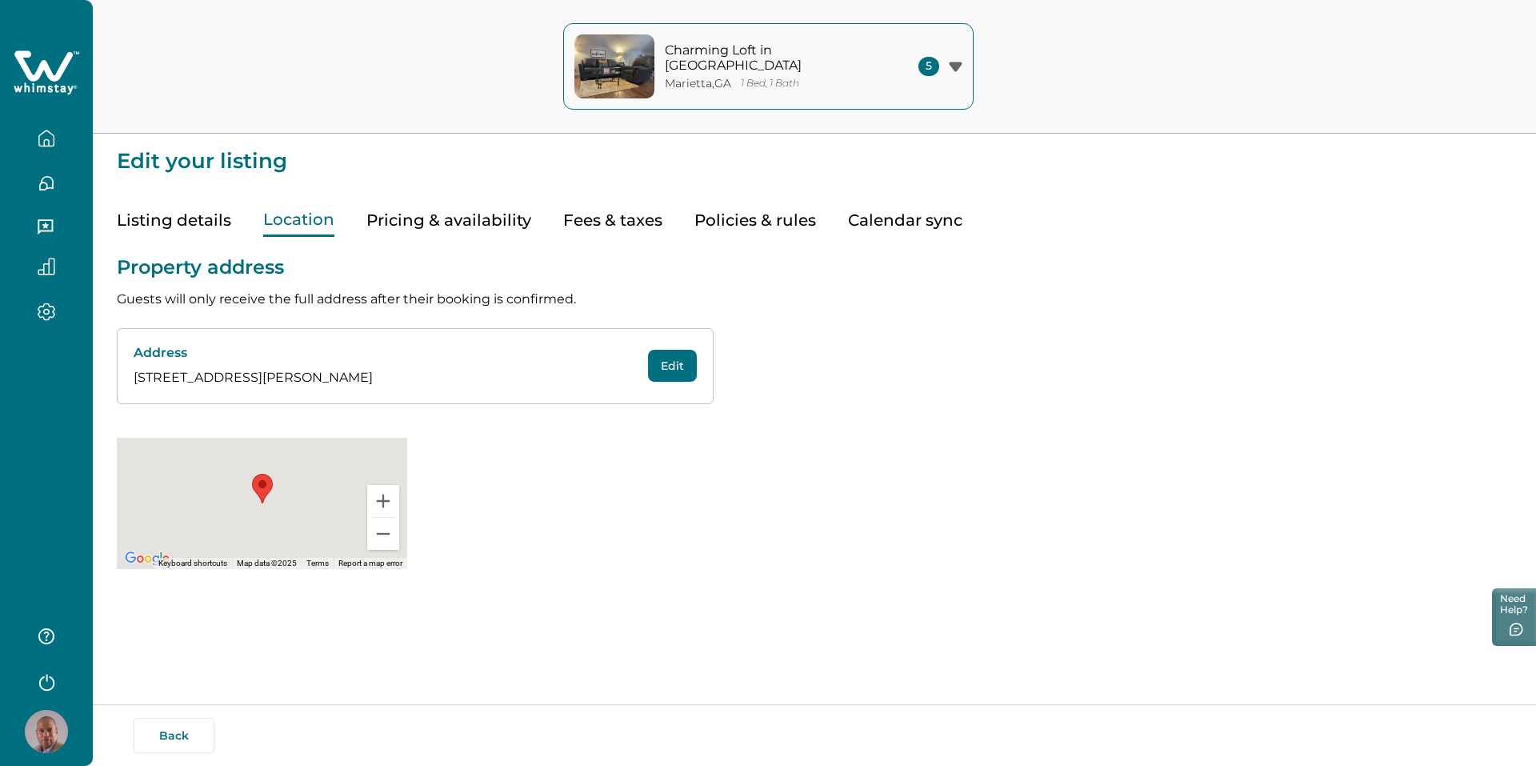
click at [418, 224] on button "Pricing & availability" at bounding box center [448, 220] width 165 height 33
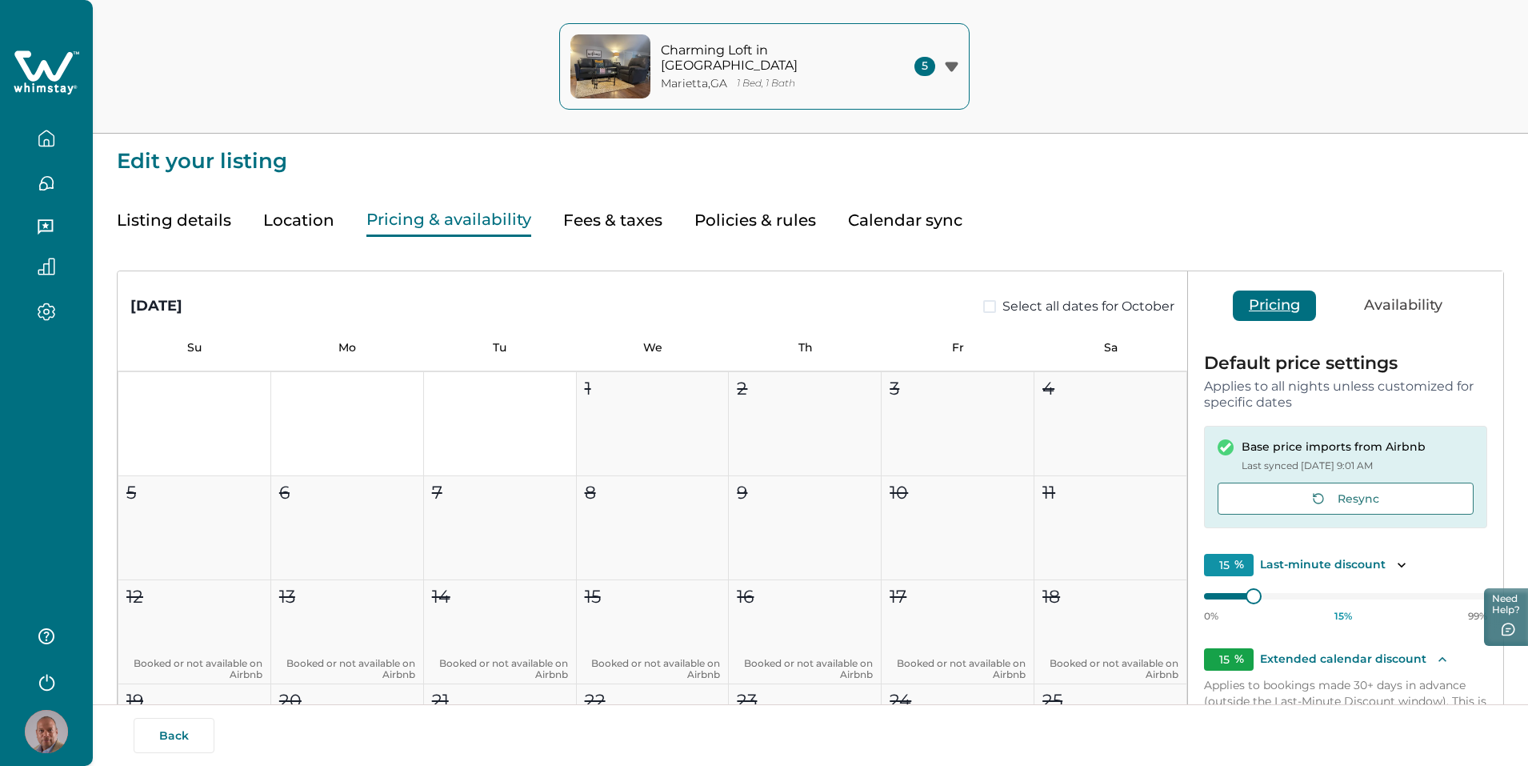
click at [615, 214] on button "Fees & taxes" at bounding box center [612, 220] width 99 height 33
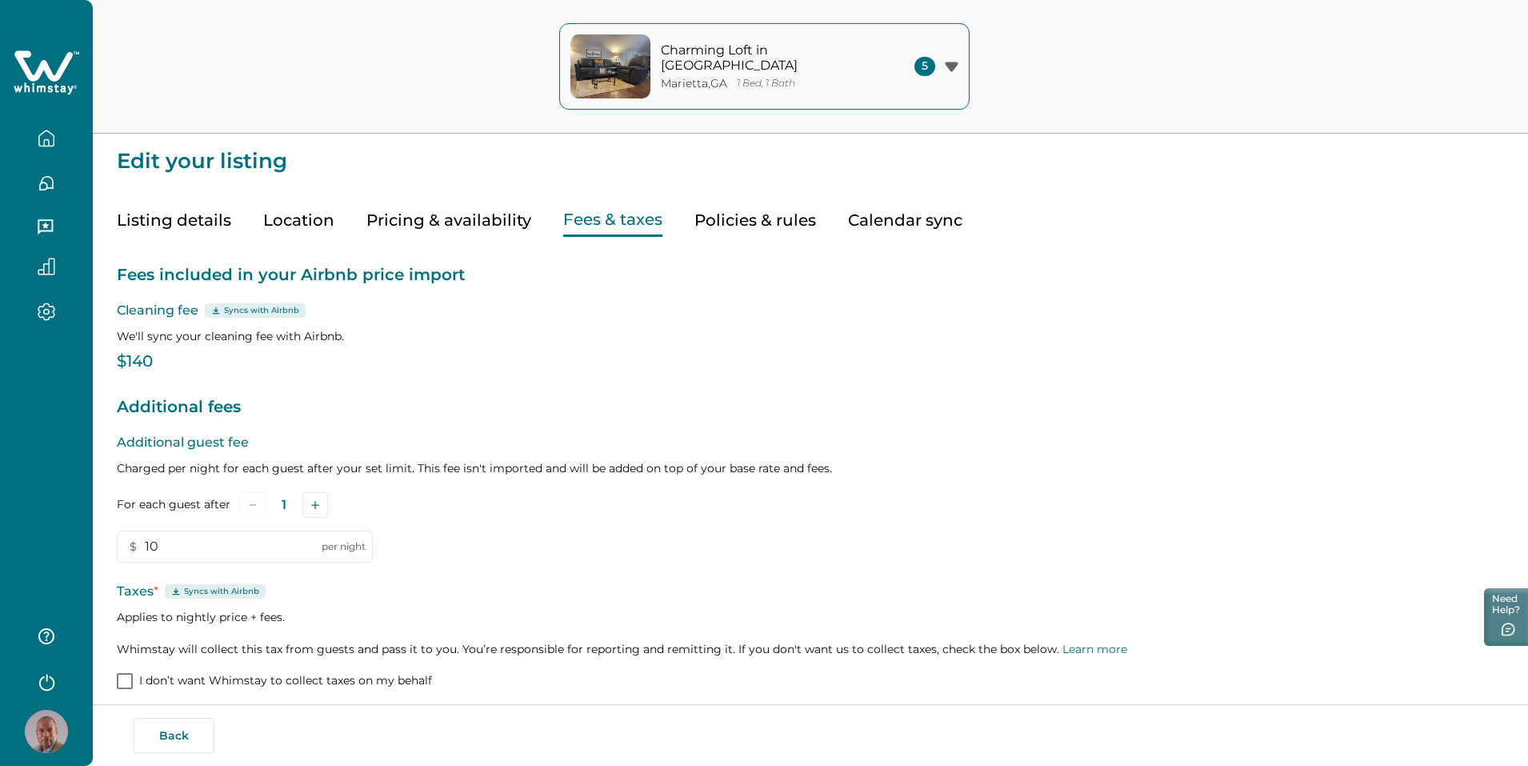
click at [46, 225] on icon "button" at bounding box center [45, 226] width 15 height 15
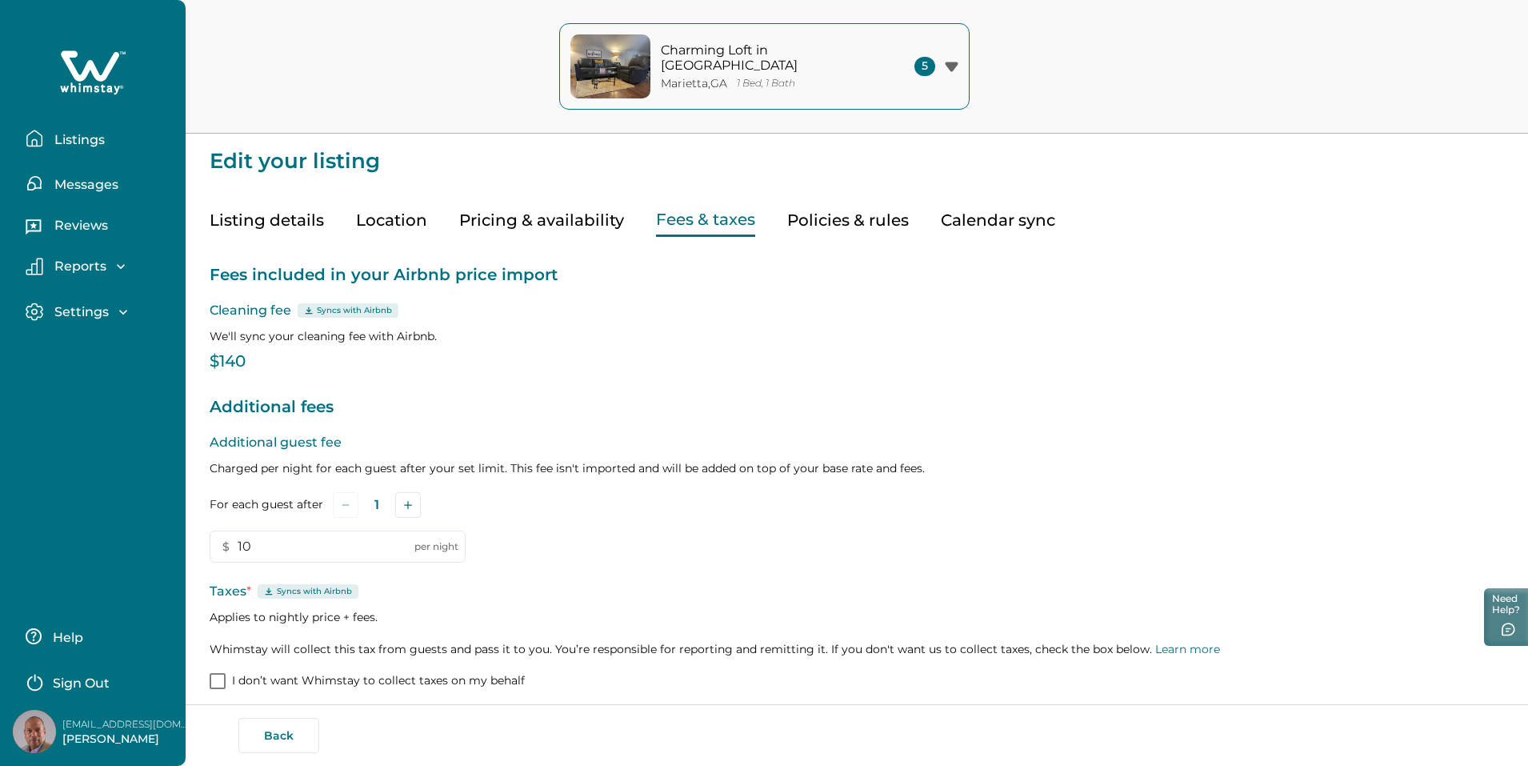
click at [78, 226] on p "Reviews" at bounding box center [79, 226] width 58 height 16
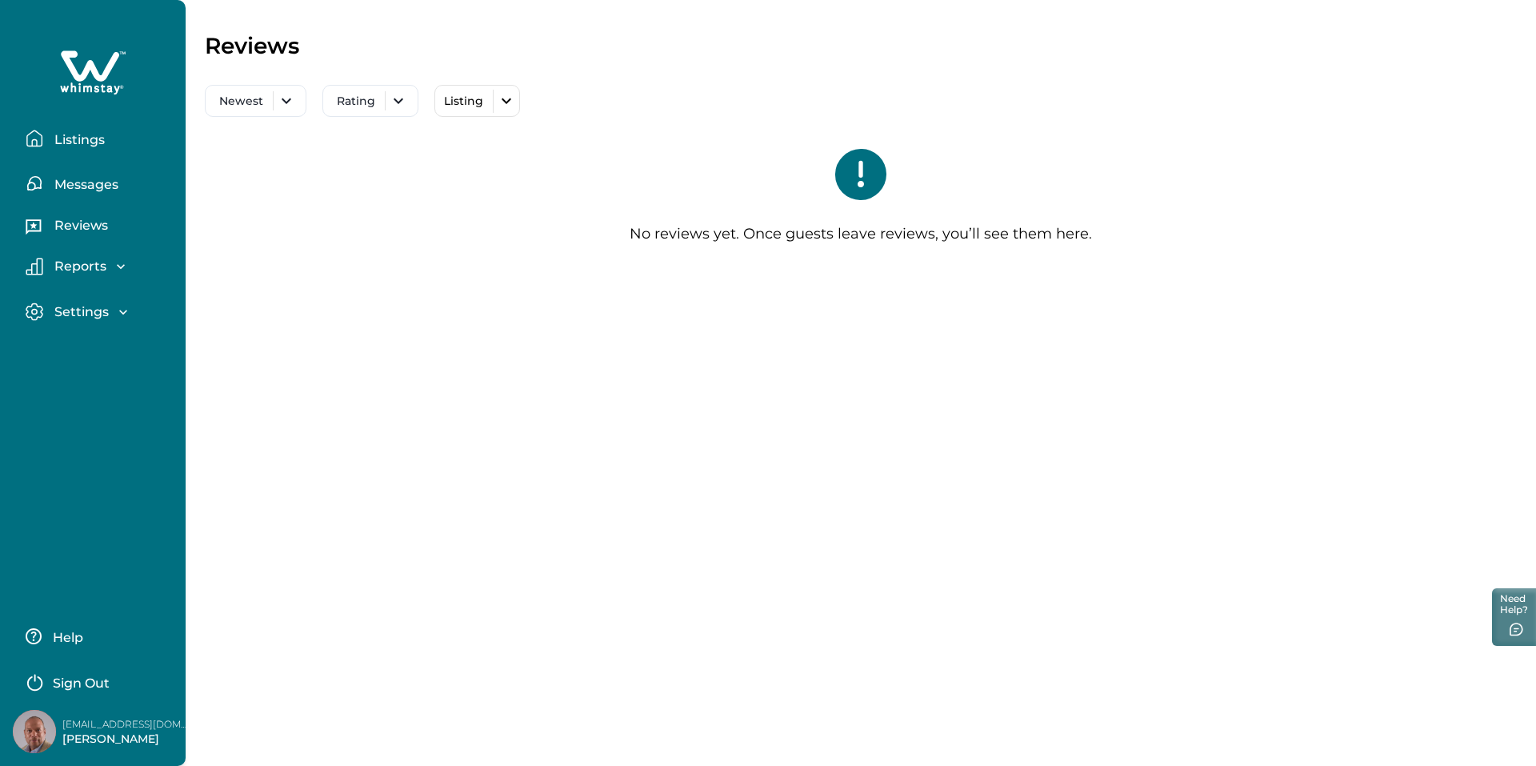
click at [75, 273] on p "Reports" at bounding box center [78, 266] width 57 height 16
click at [75, 369] on p "Payouts" at bounding box center [79, 365] width 58 height 16
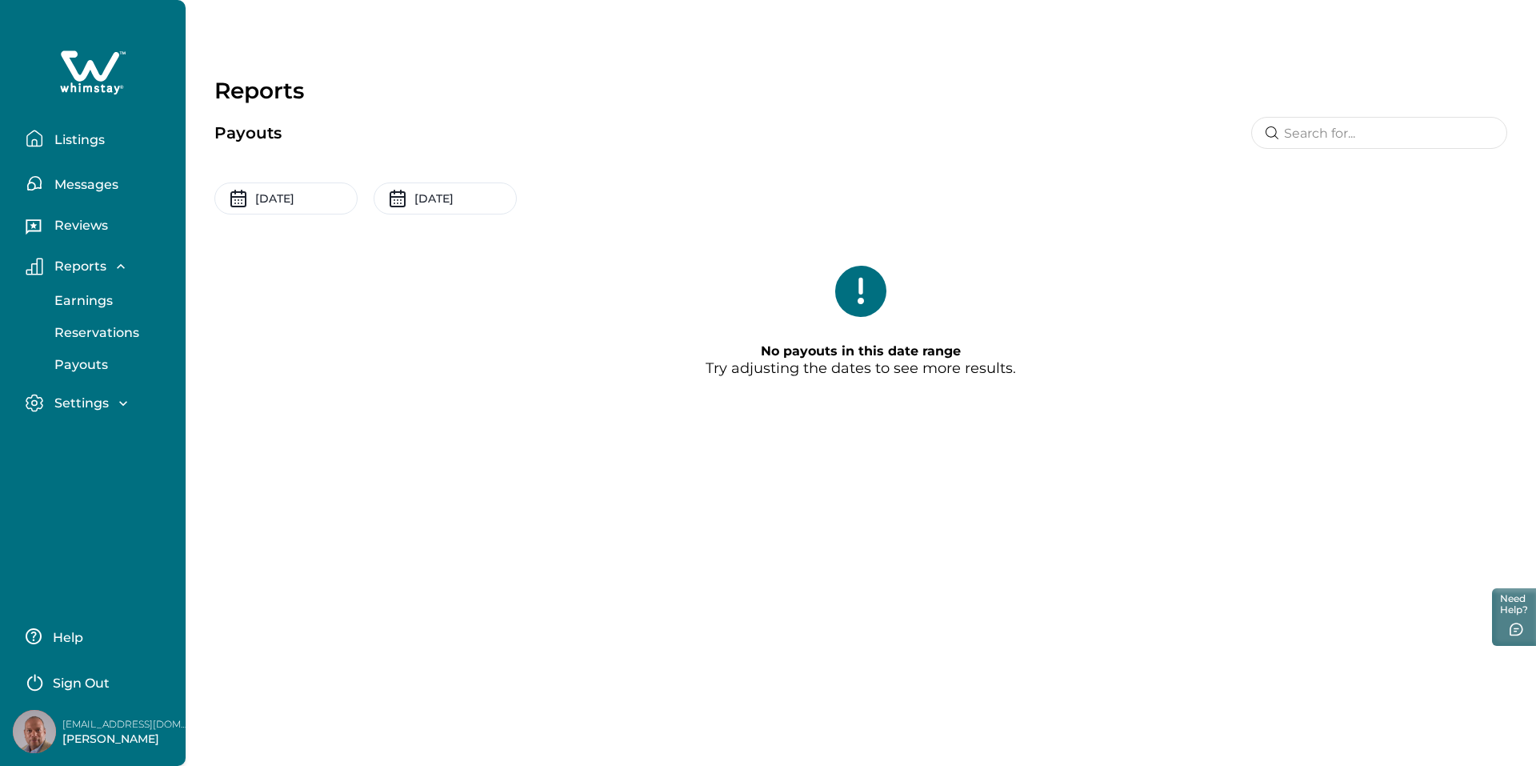
click at [70, 134] on p "Listings" at bounding box center [77, 140] width 55 height 16
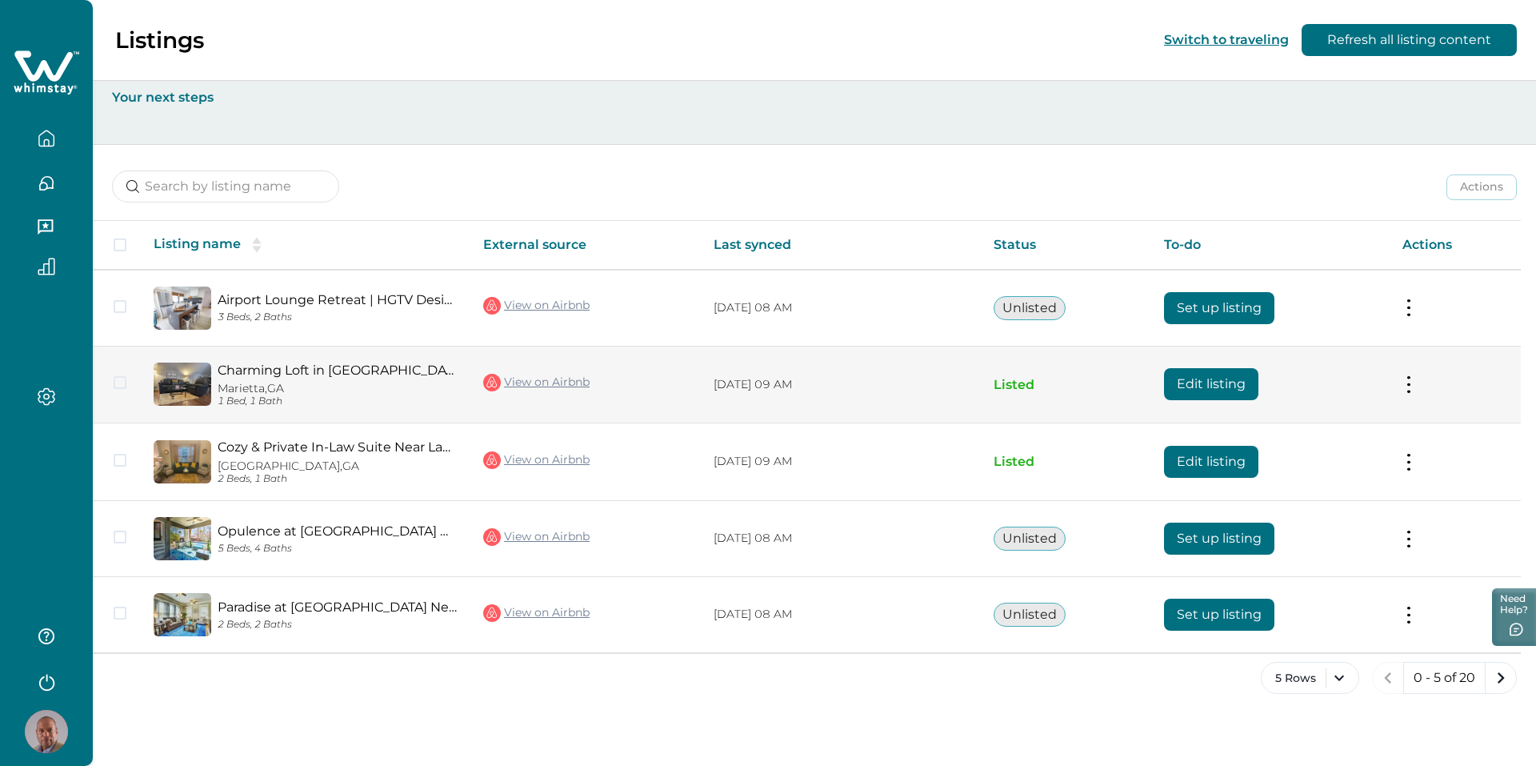
click at [1415, 381] on button at bounding box center [1409, 384] width 13 height 17
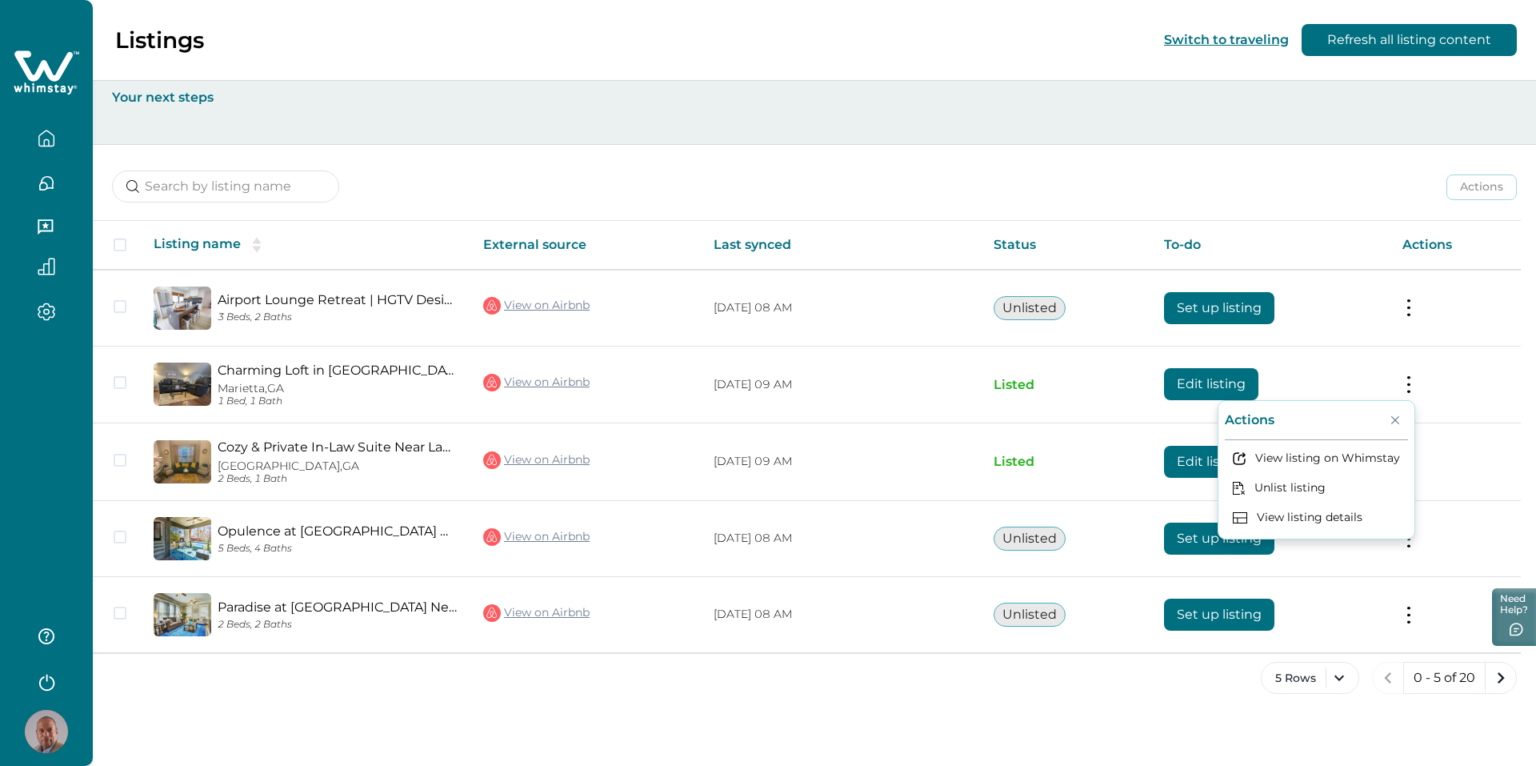
click at [1296, 170] on div "Actions Actions Publish listing Unlist listing" at bounding box center [814, 174] width 1443 height 59
click at [1346, 678] on button "5 Rows" at bounding box center [1310, 678] width 98 height 32
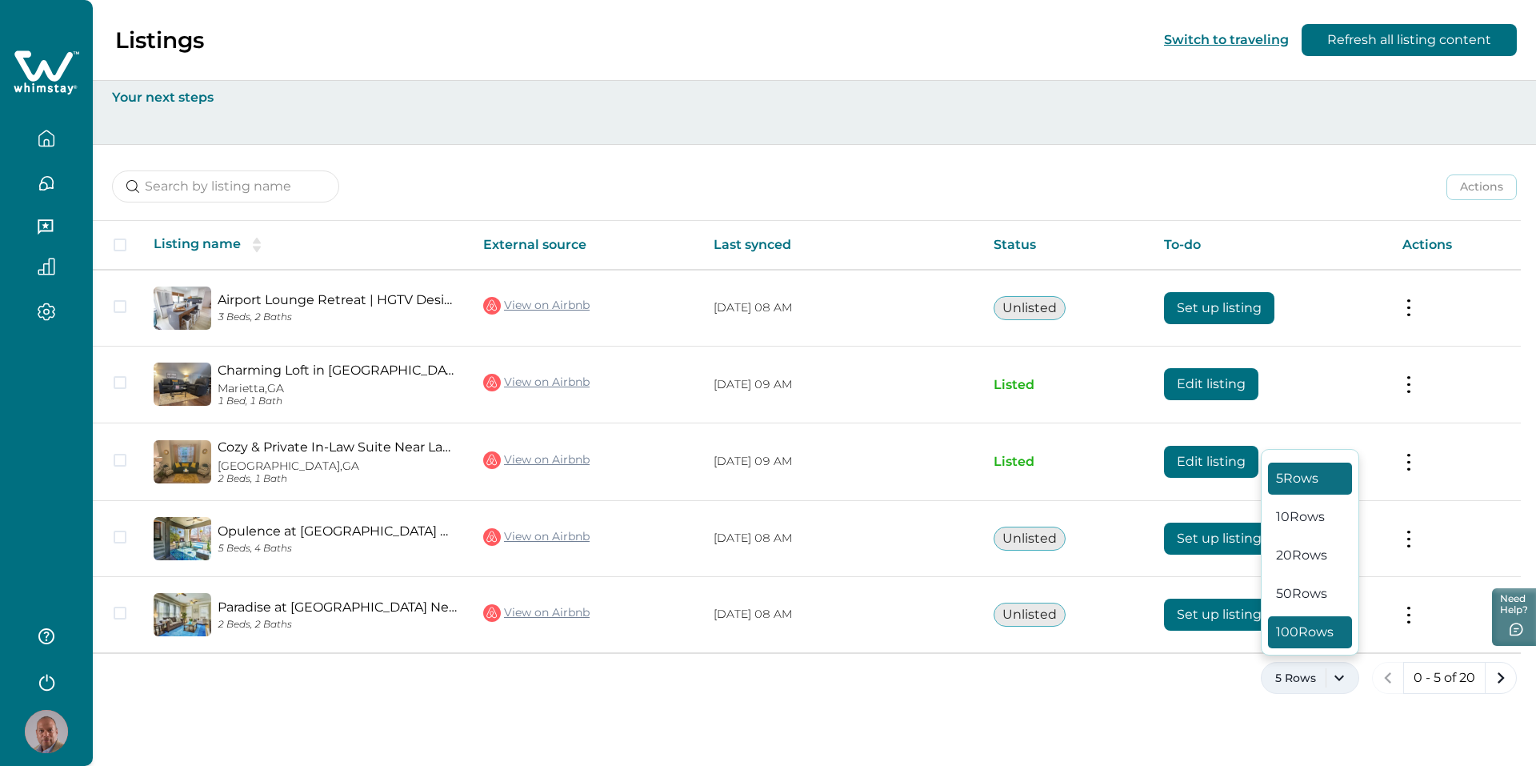
click at [1335, 639] on button "100 Rows" at bounding box center [1310, 632] width 84 height 32
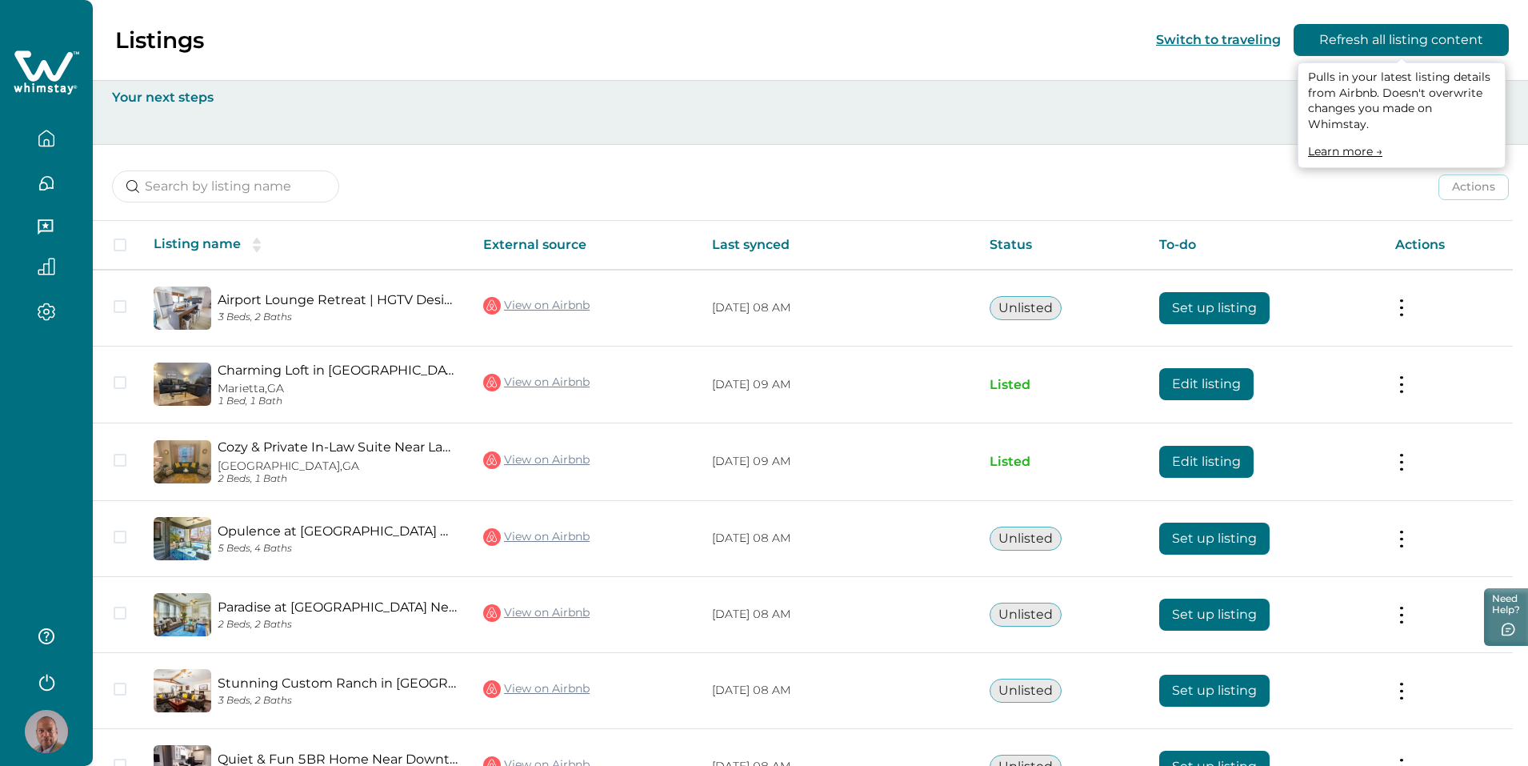
click at [1360, 47] on button "Refresh all listing content" at bounding box center [1401, 40] width 215 height 32
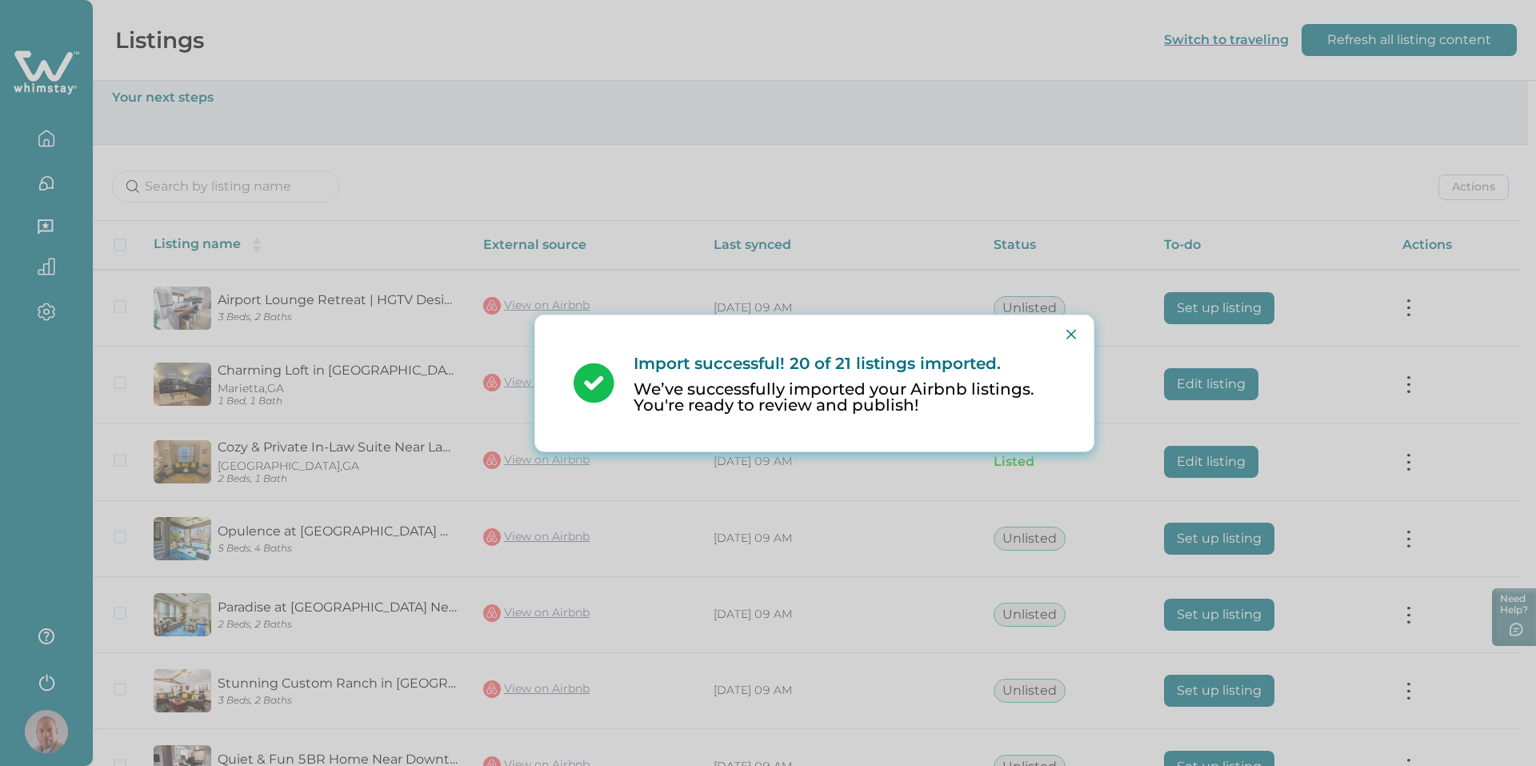
click at [958, 165] on div "Import successful! 20 of 21 listings imported. We’ve successfully imported your…" at bounding box center [768, 383] width 1536 height 766
